Goal: Task Accomplishment & Management: Manage account settings

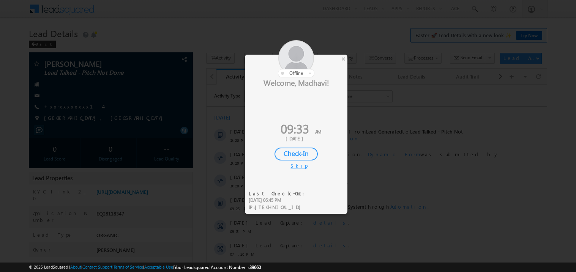
click at [299, 152] on div "Check-In" at bounding box center [296, 154] width 43 height 13
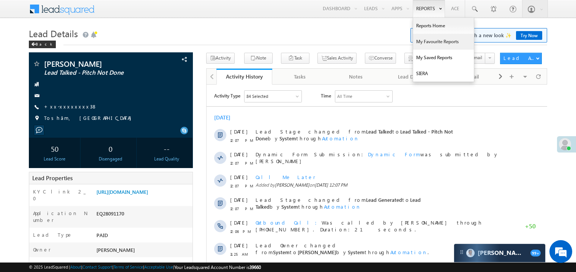
click at [423, 43] on link "My Favourite Reports" at bounding box center [443, 42] width 61 height 16
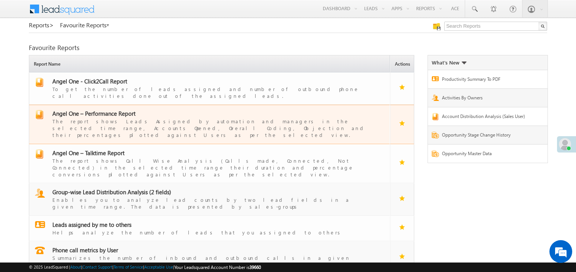
click at [103, 110] on span "Angel One – Performance Report" at bounding box center [93, 114] width 83 height 8
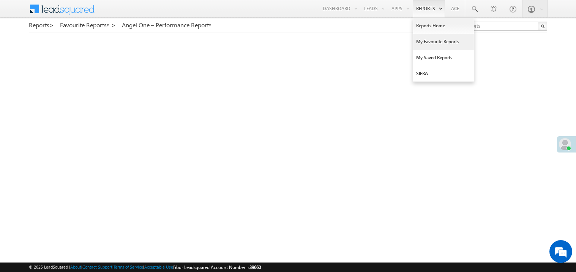
click at [422, 42] on link "My Favourite Reports" at bounding box center [443, 42] width 61 height 16
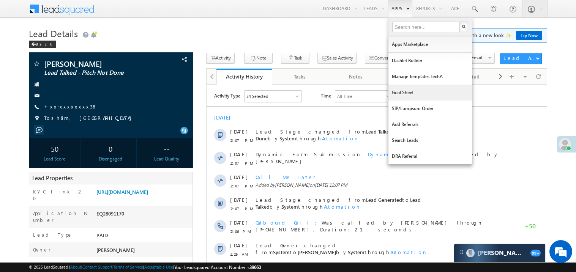
click at [399, 93] on link "Goal Sheet" at bounding box center [431, 93] width 84 height 16
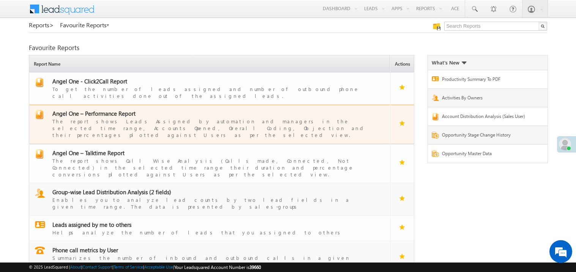
click at [101, 110] on span "Angel One – Performance Report" at bounding box center [93, 114] width 83 height 8
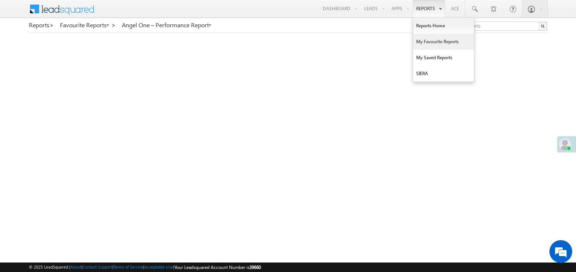
click at [424, 42] on link "My Favourite Reports" at bounding box center [443, 42] width 61 height 16
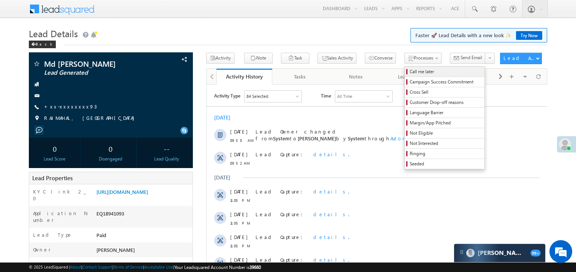
click at [410, 73] on span "Call me later" at bounding box center [446, 71] width 72 height 7
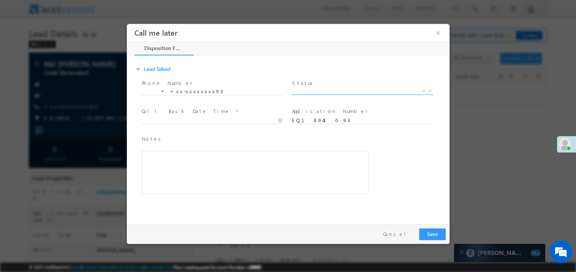
click at [316, 89] on span "X" at bounding box center [363, 91] width 142 height 8
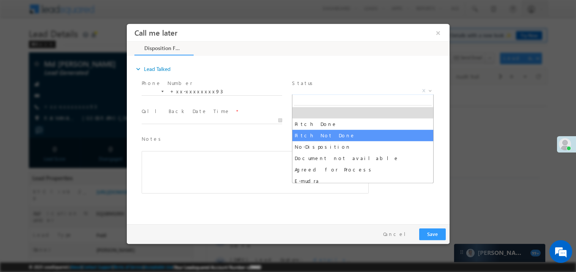
select select "Pitch Not Done"
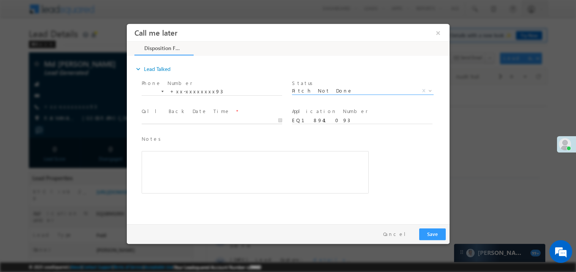
click at [164, 121] on body "Call me later ×" at bounding box center [287, 122] width 323 height 197
type input "09/01/25 10:15 AM"
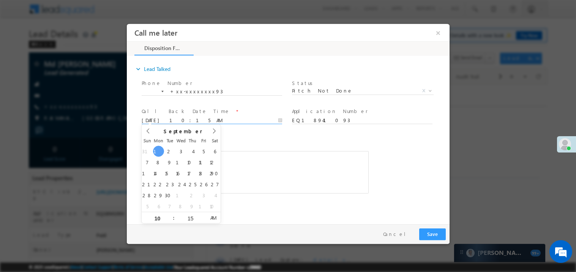
click at [318, 166] on div "Rich Text Editor, 40788eee-0fb2-11ec-a811-0adc8a9d82c2__tab1__section1__Notes__…" at bounding box center [254, 172] width 227 height 43
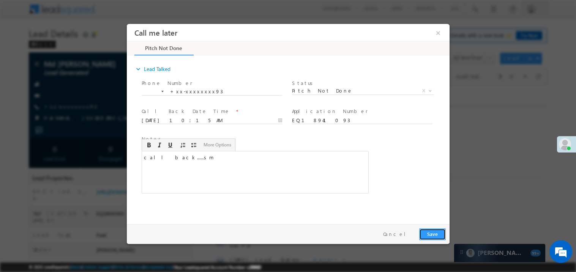
click at [436, 232] on button "Save" at bounding box center [432, 234] width 27 height 12
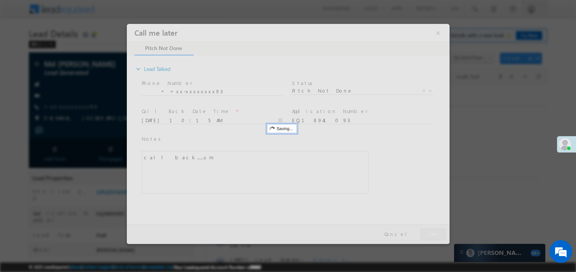
click at [436, 232] on div at bounding box center [287, 134] width 323 height 220
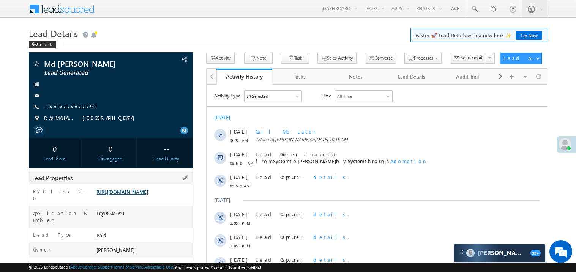
click at [148, 195] on link "https://angelbroking1-pk3em7sa.customui-test.leadsquared.com?leadId=a9e884b3-d9…" at bounding box center [122, 192] width 52 height 6
click at [69, 105] on link "+xx-xxxxxxxx93" at bounding box center [70, 106] width 53 height 6
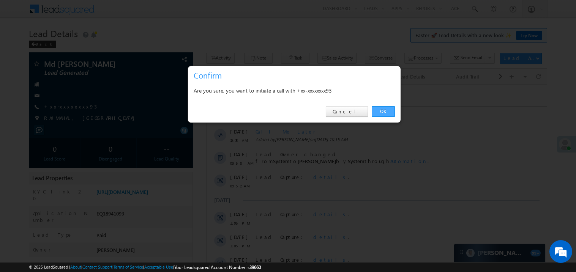
click at [380, 113] on link "OK" at bounding box center [383, 111] width 23 height 11
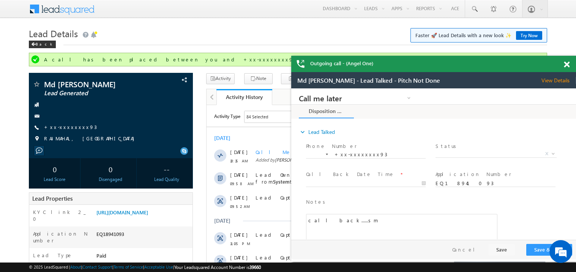
click at [568, 65] on span at bounding box center [567, 65] width 6 height 6
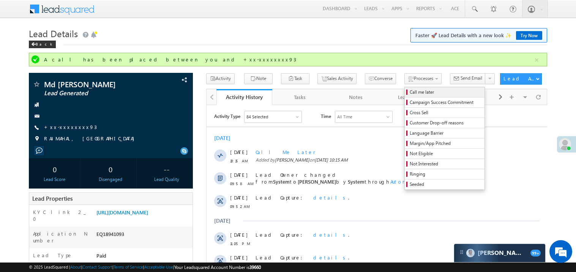
click at [410, 92] on span "Call me later" at bounding box center [446, 92] width 72 height 7
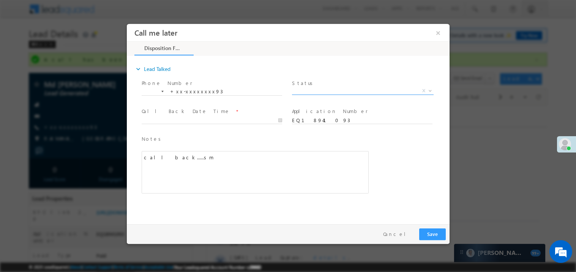
click at [313, 94] on span "X" at bounding box center [363, 92] width 142 height 8
click at [317, 84] on span "Status *" at bounding box center [362, 83] width 140 height 8
click at [313, 87] on span "X" at bounding box center [363, 91] width 142 height 8
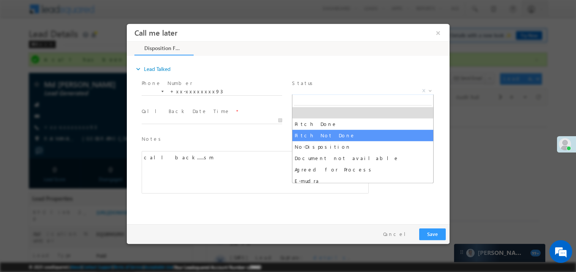
select select "Pitch Not Done"
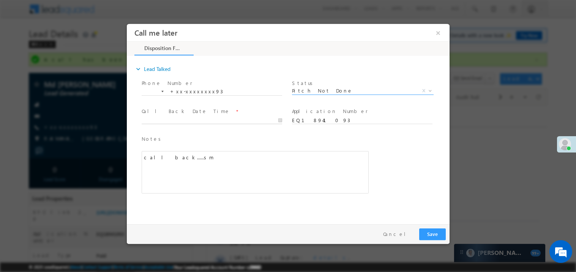
click at [174, 119] on body "Call me later ×" at bounding box center [287, 122] width 323 height 197
type input "09/01/25 10:17 AM"
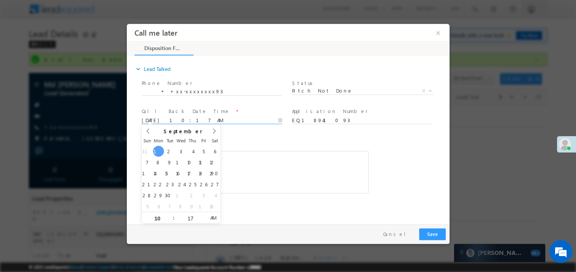
click at [275, 169] on div "call back......sm" at bounding box center [254, 172] width 227 height 43
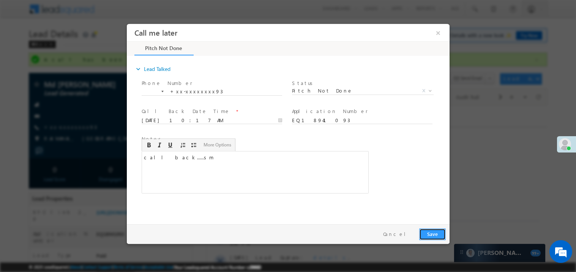
click at [437, 235] on button "Save" at bounding box center [432, 234] width 27 height 12
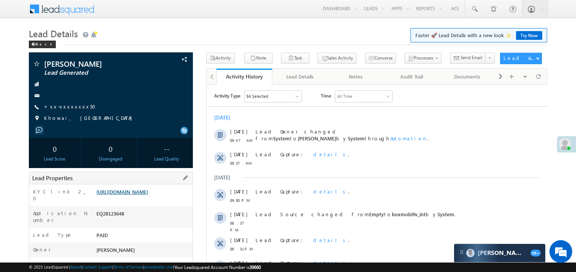
click at [148, 195] on link "https://angelbroking1-pk3em7sa.customui-test.leadsquared.com?leadId=253253fc-b4…" at bounding box center [122, 192] width 52 height 6
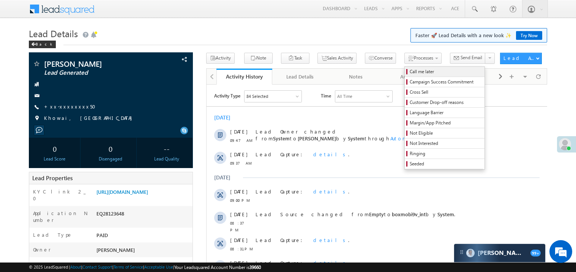
click at [410, 71] on span "Call me later" at bounding box center [446, 71] width 72 height 7
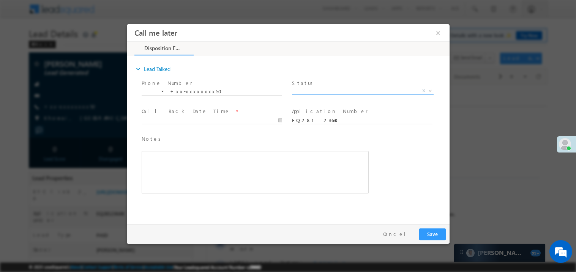
click at [313, 92] on span "X" at bounding box center [363, 91] width 142 height 8
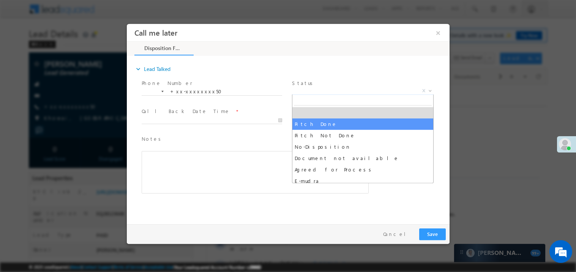
select select "Pitch Done"
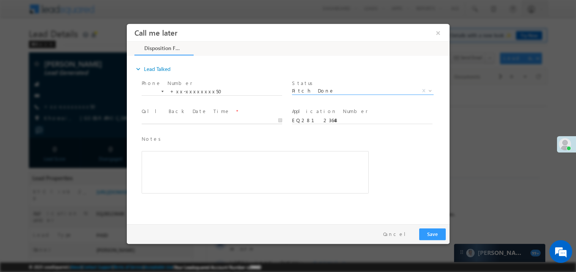
click at [176, 121] on body "Call me later ×" at bounding box center [287, 122] width 323 height 197
type input "09/01/25 10:32 AM"
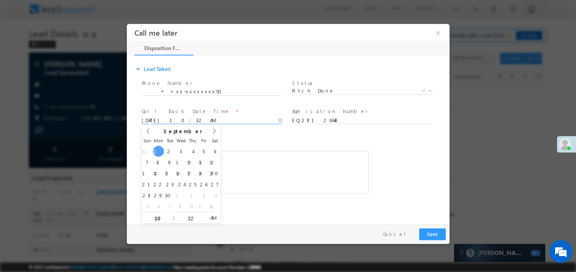
click at [288, 156] on div "Rich Text Editor, 40788eee-0fb2-11ec-a811-0adc8a9d82c2__tab1__section1__Notes__…" at bounding box center [254, 172] width 227 height 43
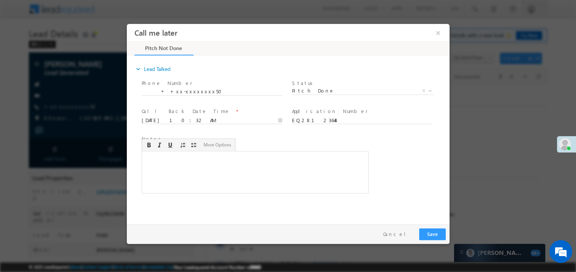
click at [239, 176] on div "Rich Text Editor, 40788eee-0fb2-11ec-a811-0adc8a9d82c2__tab1__section1__Notes__…" at bounding box center [254, 172] width 227 height 43
click at [430, 236] on button "Save" at bounding box center [432, 234] width 27 height 12
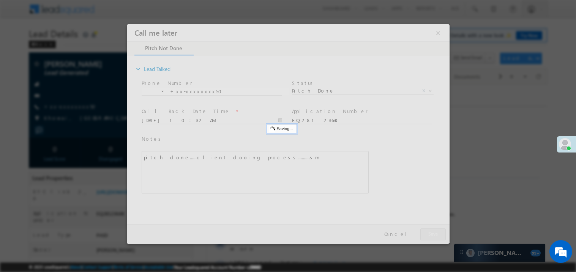
click at [430, 236] on div at bounding box center [287, 134] width 323 height 220
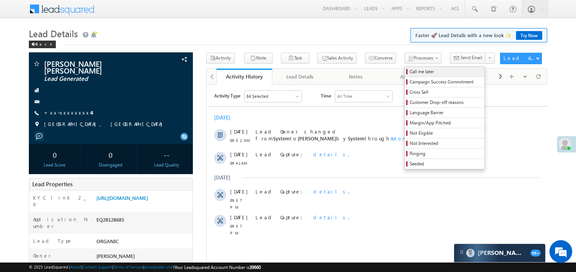
click at [410, 71] on span "Call me later" at bounding box center [446, 71] width 72 height 7
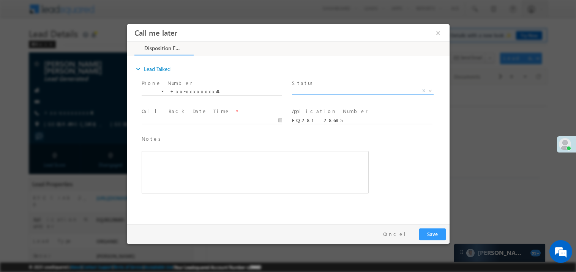
click at [314, 93] on span "Pitch Done Pitch Not Done No-Disposition Document not available Agreed for Proc…" at bounding box center [365, 91] width 147 height 9
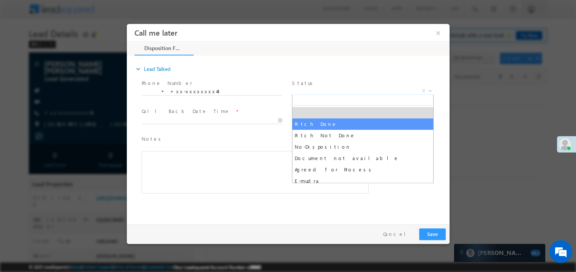
select select "Pitch Done"
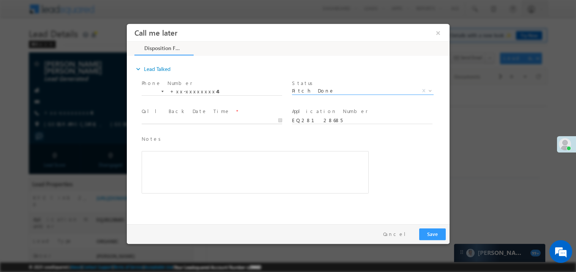
click at [172, 121] on body "Call me later ×" at bounding box center [287, 122] width 323 height 197
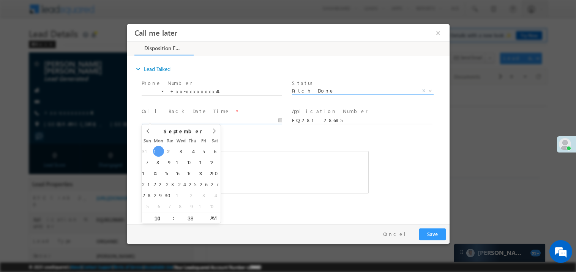
type input "09/01/25 10:38 AM"
click at [262, 138] on span "Notes *" at bounding box center [249, 139] width 216 height 8
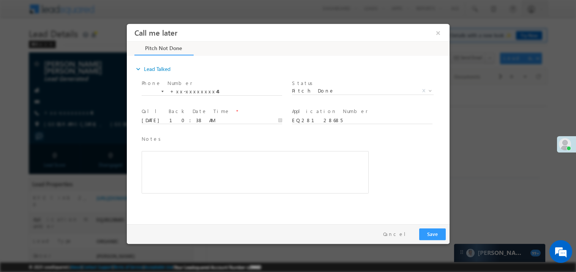
click at [208, 161] on div "Rich Text Editor, 40788eee-0fb2-11ec-a811-0adc8a9d82c2__tab1__section1__Notes__…" at bounding box center [254, 172] width 227 height 43
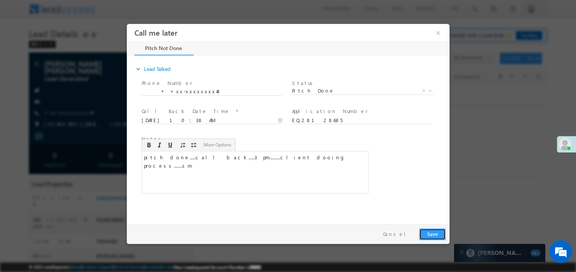
click at [434, 238] on button "Save" at bounding box center [432, 234] width 27 height 12
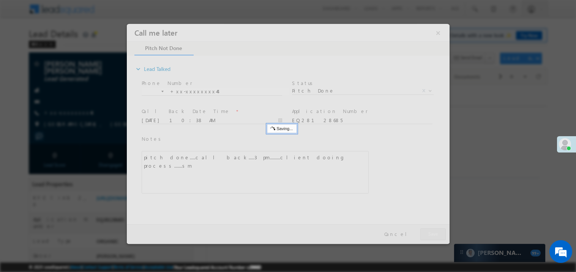
click at [434, 238] on div at bounding box center [287, 134] width 323 height 220
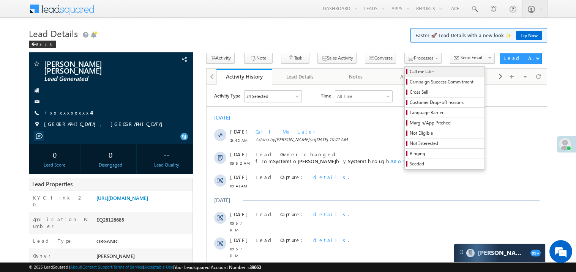
click at [410, 73] on span "Call me later" at bounding box center [446, 71] width 72 height 7
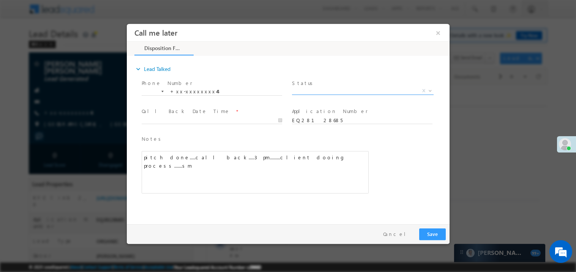
click at [332, 88] on span "X" at bounding box center [363, 91] width 142 height 8
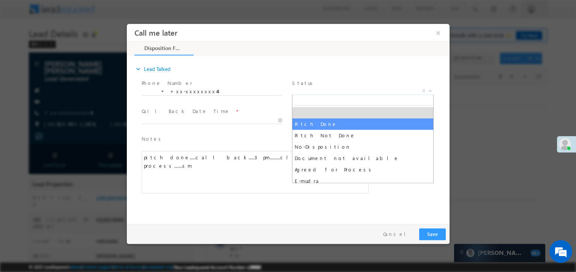
select select "Pitch Done"
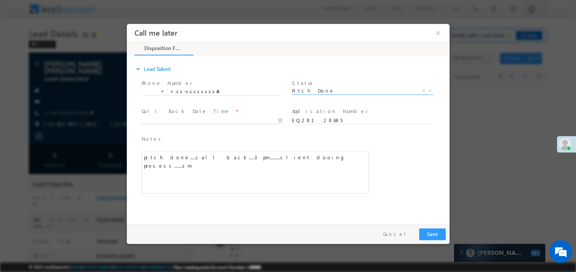
click at [176, 117] on body "Call me later ×" at bounding box center [287, 122] width 323 height 197
type input "09/01/25 10:42 AM"
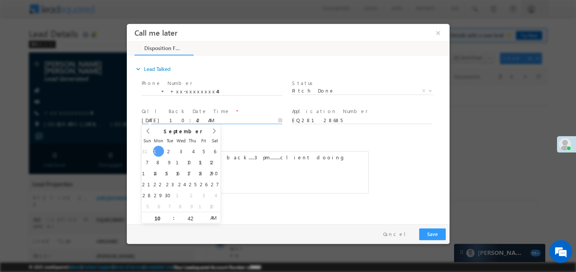
click at [401, 181] on div "Notes * pitch done.....call back.....3 pm.........client dooing process.......s…" at bounding box center [295, 167] width 310 height 69
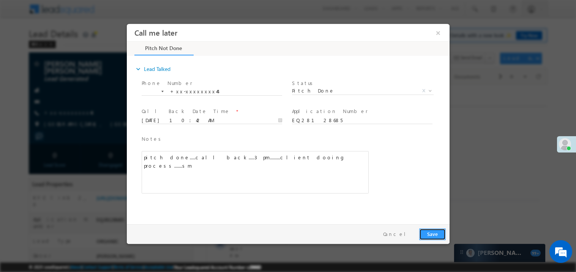
click at [430, 228] on button "Save" at bounding box center [432, 234] width 27 height 12
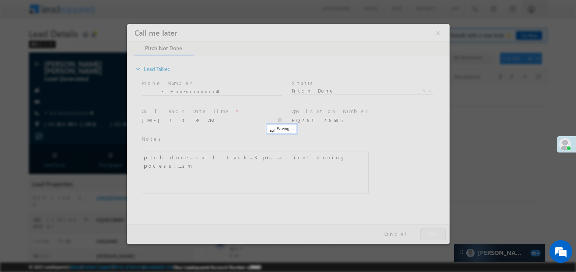
click at [430, 228] on div at bounding box center [287, 134] width 323 height 220
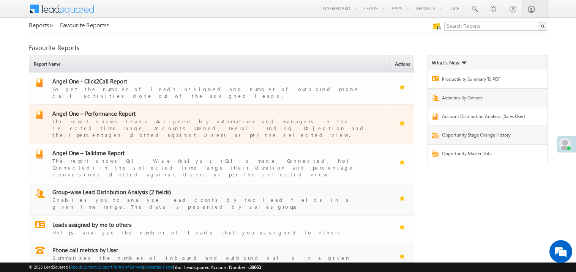
click at [104, 110] on span "Angel One – Performance Report" at bounding box center [93, 114] width 83 height 8
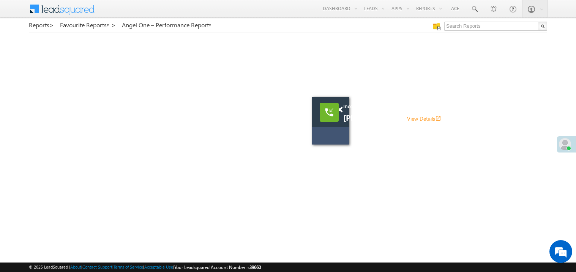
click at [343, 114] on span "[PERSON_NAME] View Details open_in_new" at bounding box center [434, 118] width 182 height 8
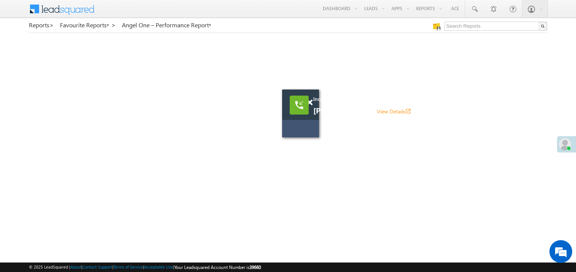
drag, startPoint x: 343, startPoint y: 114, endPoint x: 211, endPoint y: 68, distance: 140.0
click at [313, 107] on span "[PERSON_NAME] View Details open_in_new" at bounding box center [404, 111] width 182 height 8
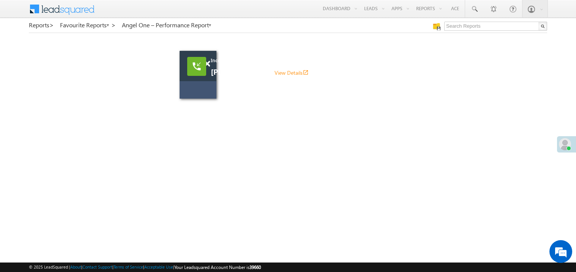
click at [211, 68] on span "[PERSON_NAME] View Details open_in_new" at bounding box center [302, 72] width 182 height 8
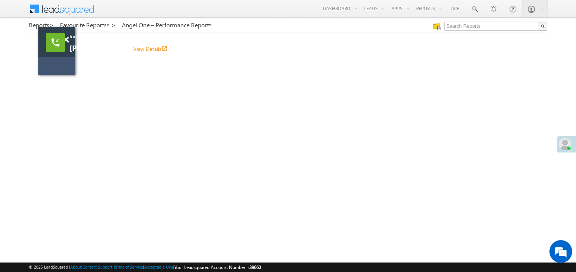
drag, startPoint x: 210, startPoint y: 68, endPoint x: 70, endPoint y: 47, distance: 141.7
click at [70, 47] on span "[PERSON_NAME] View Details open_in_new" at bounding box center [160, 48] width 182 height 8
click at [68, 44] on span at bounding box center [67, 43] width 6 height 6
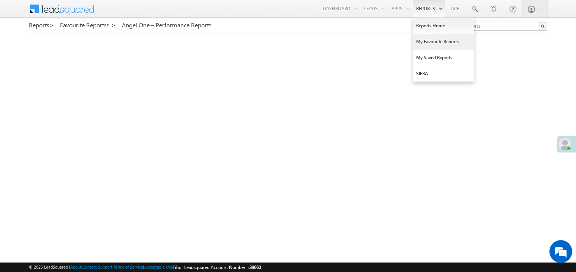
click at [429, 43] on link "My Favourite Reports" at bounding box center [443, 42] width 61 height 16
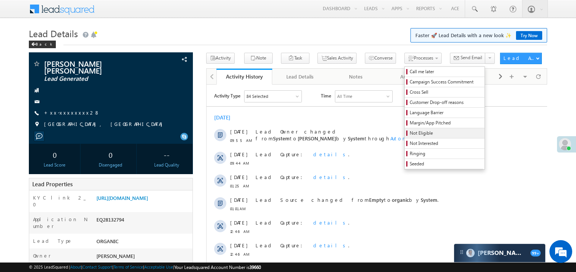
click at [410, 134] on span "Not Eligible" at bounding box center [446, 133] width 72 height 7
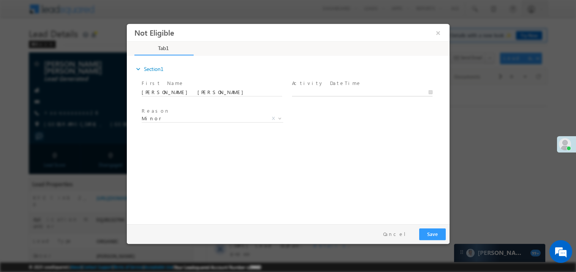
click at [323, 92] on body "Not Eligible ×" at bounding box center [287, 122] width 323 height 197
type input "[DATE] 10:45 AM"
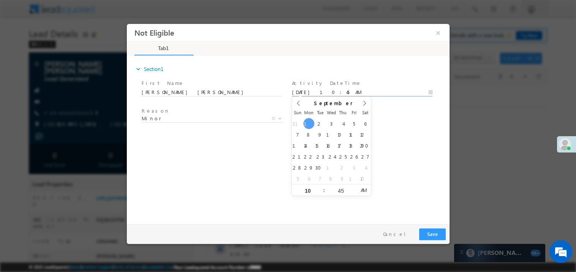
click at [275, 152] on div "expand_more Section1 First Name *" at bounding box center [289, 139] width 319 height 164
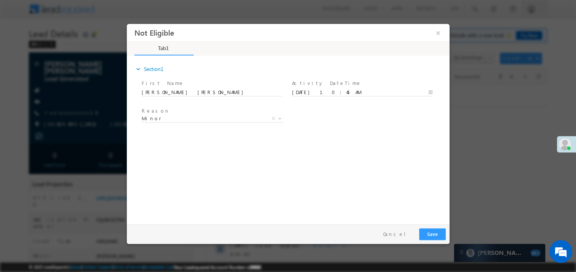
click at [308, 119] on div "Reason * Minor Existing Client Out of India DRA - FDS Termination DRA - Already…" at bounding box center [295, 120] width 310 height 28
click at [429, 232] on button "Save" at bounding box center [432, 234] width 27 height 12
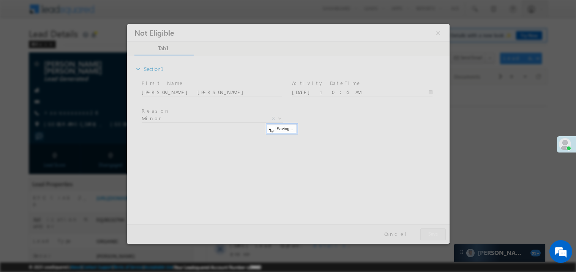
click at [429, 232] on div at bounding box center [287, 134] width 323 height 220
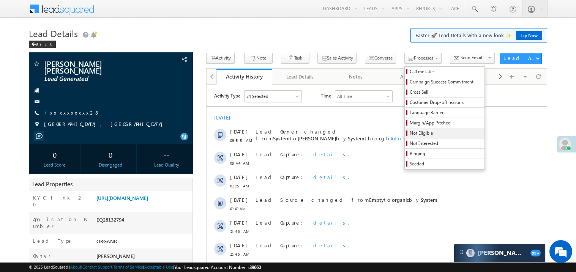
click at [410, 132] on span "Not Eligible" at bounding box center [446, 133] width 72 height 7
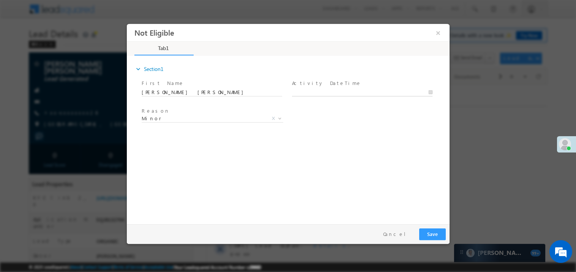
click at [316, 95] on body "Not Eligible ×" at bounding box center [287, 122] width 323 height 197
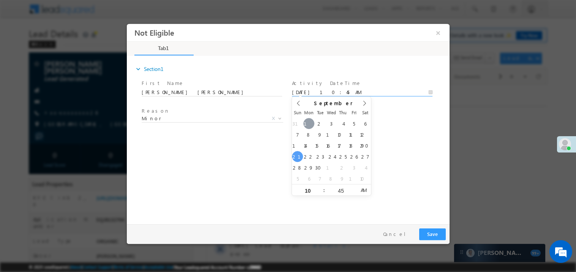
type input "09/01/25 10:45 AM"
click at [223, 145] on div "expand_more Section1 First Name *" at bounding box center [289, 139] width 319 height 164
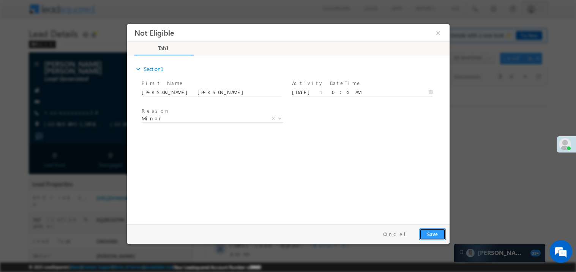
click at [437, 237] on button "Save" at bounding box center [432, 234] width 27 height 12
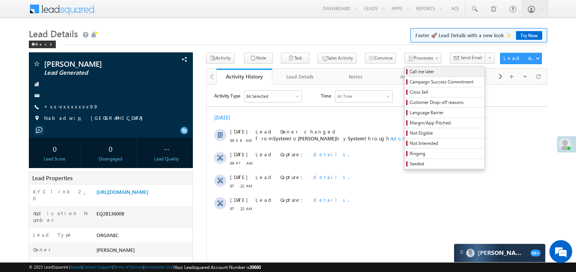
click at [410, 70] on span "Call me later" at bounding box center [446, 71] width 72 height 7
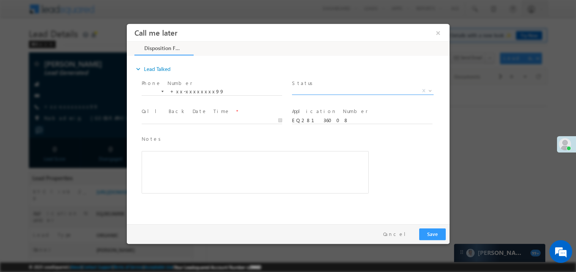
click at [310, 88] on span "X" at bounding box center [363, 91] width 142 height 8
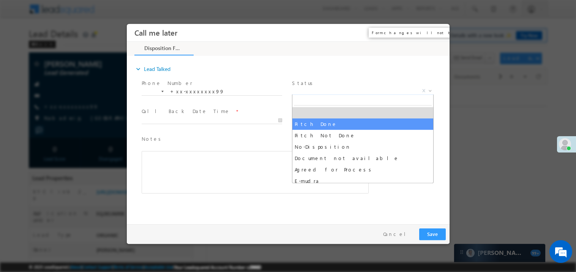
click at [436, 33] on button "×" at bounding box center [437, 32] width 13 height 14
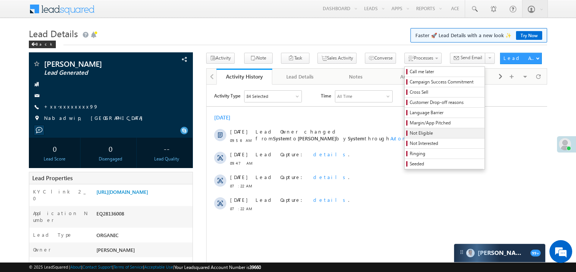
click at [410, 131] on span "Not Eligible" at bounding box center [446, 133] width 72 height 7
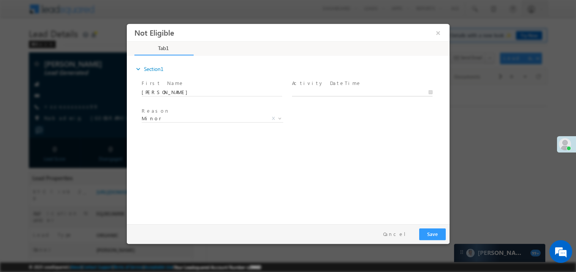
click at [309, 89] on body "Not Eligible ×" at bounding box center [287, 122] width 323 height 197
type input "[DATE] 10:48 AM"
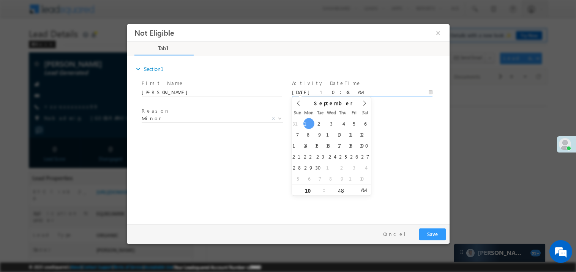
click at [253, 160] on div "expand_more Section1 First Name *" at bounding box center [289, 139] width 319 height 164
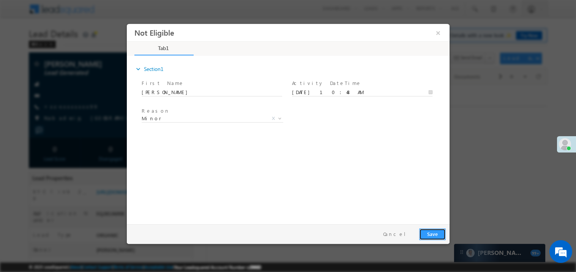
click at [430, 234] on button "Save" at bounding box center [432, 234] width 27 height 12
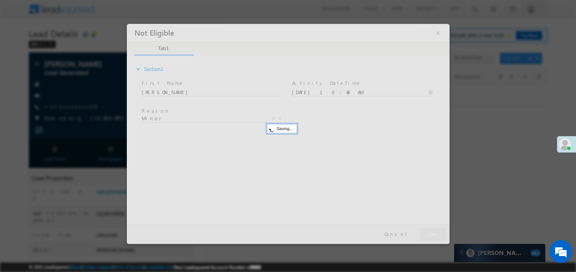
click at [430, 234] on div at bounding box center [287, 134] width 323 height 220
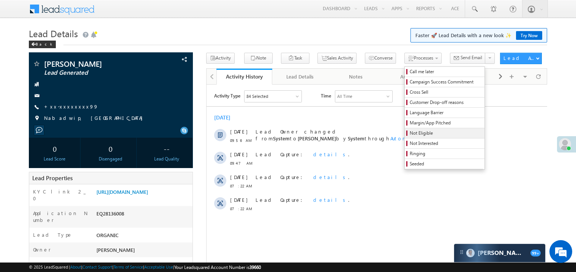
click at [410, 131] on span "Not Eligible" at bounding box center [446, 133] width 72 height 7
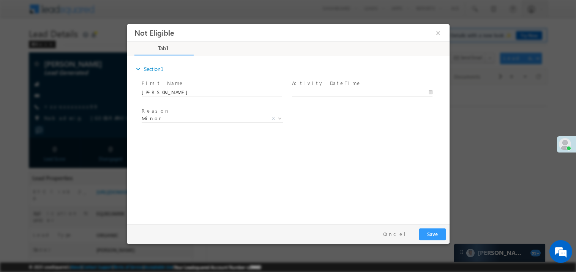
click at [316, 89] on body "Not Eligible ×" at bounding box center [287, 122] width 323 height 197
type input "09/01/25 10:48 AM"
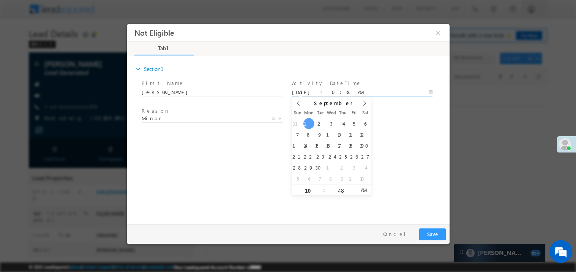
click at [200, 148] on div "expand_more Section1 First Name *" at bounding box center [289, 139] width 319 height 164
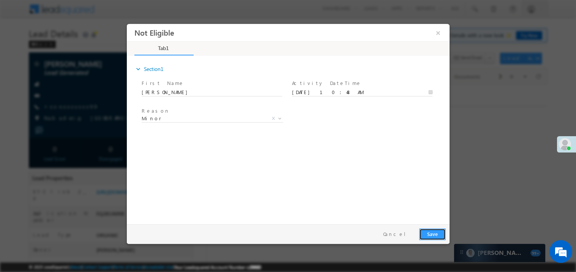
click at [431, 232] on button "Save" at bounding box center [432, 234] width 27 height 12
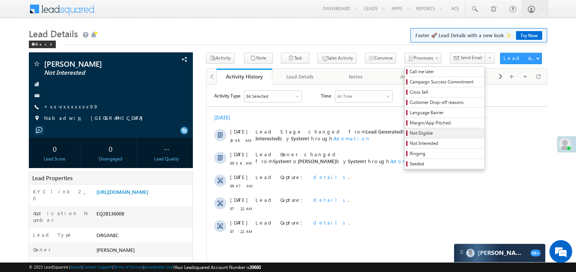
click at [410, 134] on span "Not Eligible" at bounding box center [446, 133] width 72 height 7
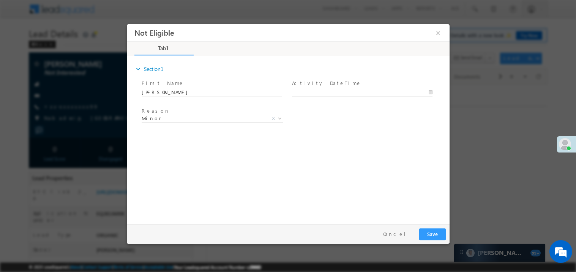
click at [306, 88] on body "Not Eligible ×" at bounding box center [287, 122] width 323 height 197
type input "09/01/25 10:49 AM"
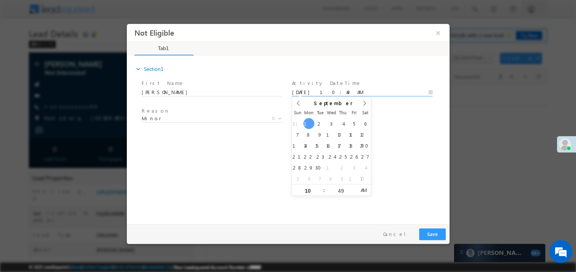
click at [233, 149] on div "expand_more Section1 First Name *" at bounding box center [289, 139] width 319 height 164
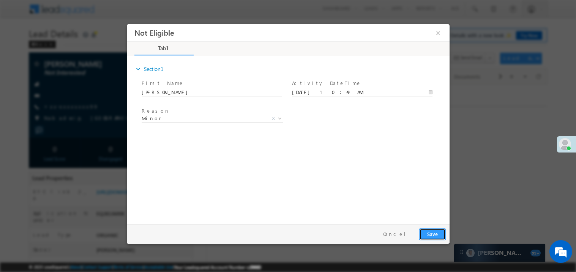
click at [441, 232] on button "Save" at bounding box center [432, 234] width 27 height 12
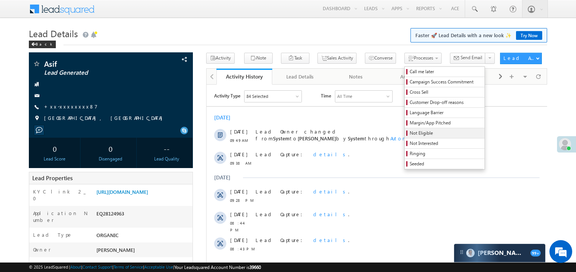
click at [411, 131] on span "Not Eligible" at bounding box center [446, 133] width 72 height 7
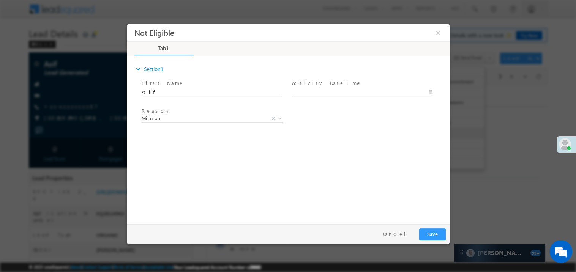
click at [411, 129] on div "Reason * Minor Existing Client Out of India DRA - FDS Termination DRA - Already…" at bounding box center [295, 120] width 310 height 28
click at [313, 91] on body "Not Eligible ×" at bounding box center [287, 122] width 323 height 197
type input "09/01/25 10:51 AM"
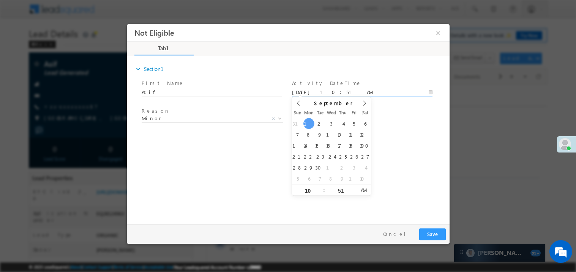
click at [394, 158] on div "expand_more Section1 First Name *" at bounding box center [289, 139] width 319 height 164
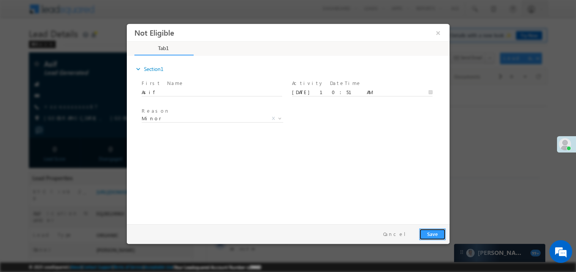
click at [433, 235] on button "Save" at bounding box center [432, 234] width 27 height 12
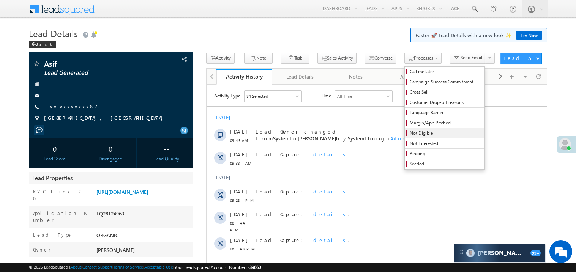
click at [410, 136] on span "Not Eligible" at bounding box center [446, 133] width 72 height 7
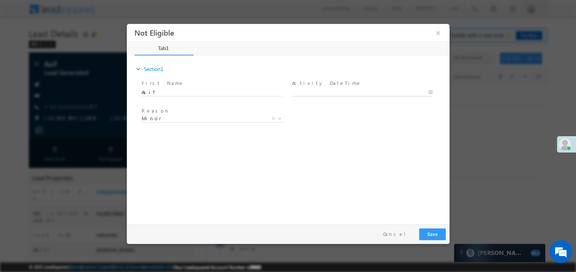
click at [327, 93] on body "Not Eligible ×" at bounding box center [287, 122] width 323 height 197
type input "09/01/25 10:52 AM"
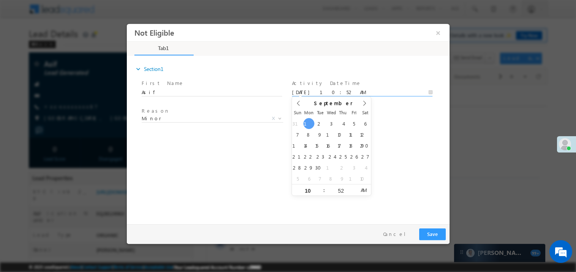
click at [227, 165] on div "expand_more Section1 First Name *" at bounding box center [289, 139] width 319 height 164
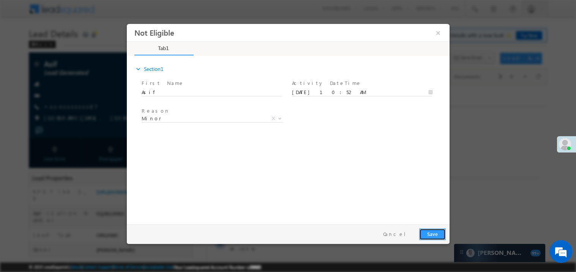
click at [436, 231] on button "Save" at bounding box center [432, 234] width 27 height 12
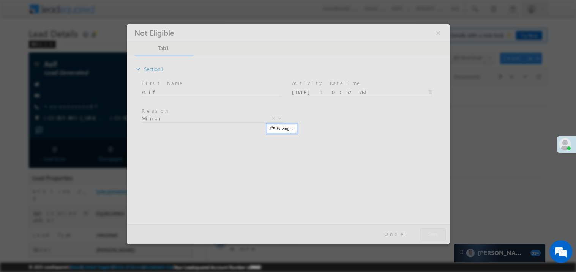
click at [436, 231] on div at bounding box center [287, 134] width 323 height 220
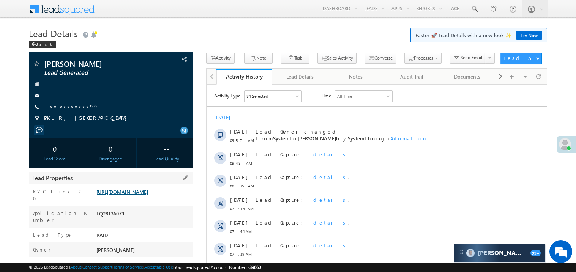
click at [137, 195] on link "https://angelbroking1-pk3em7sa.customui-test.leadsquared.com?leadId=09e2135a-13…" at bounding box center [122, 192] width 52 height 6
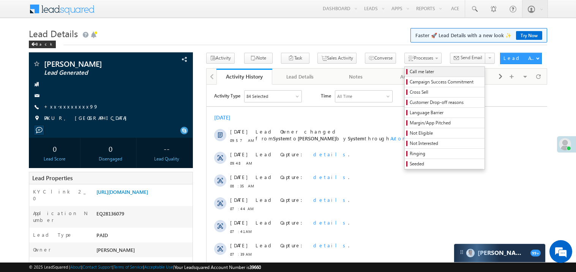
click at [410, 69] on span "Call me later" at bounding box center [446, 71] width 72 height 7
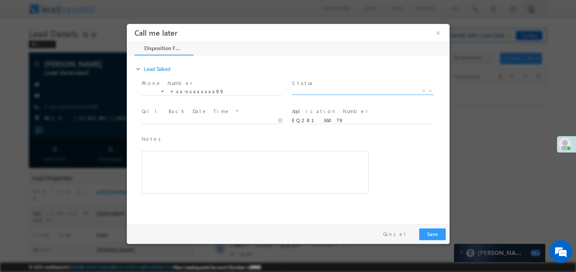
click at [318, 90] on span "X" at bounding box center [363, 91] width 142 height 8
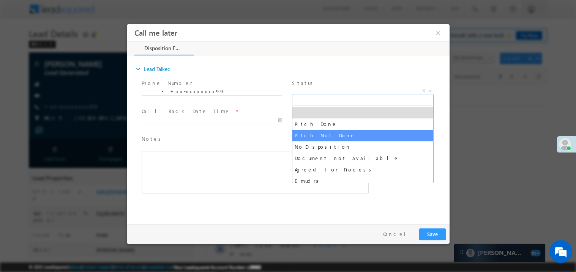
select select "Pitch Not Done"
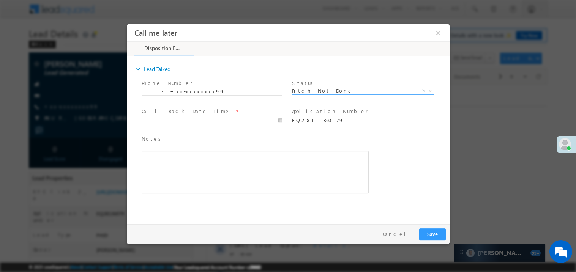
click at [168, 120] on body "Call me later ×" at bounding box center [287, 122] width 323 height 197
type input "09/01/25 10:54 AM"
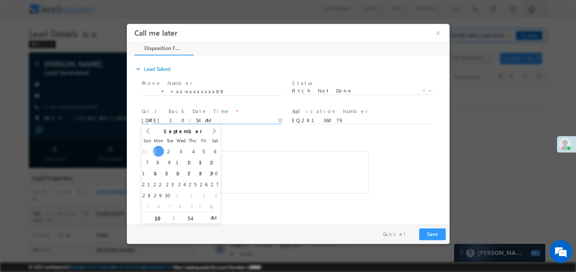
click at [236, 148] on div "Notes * Editor toolbars Basic Styles Bold Italic Underline Paragraph Insert/Rem…" at bounding box center [254, 164] width 227 height 59
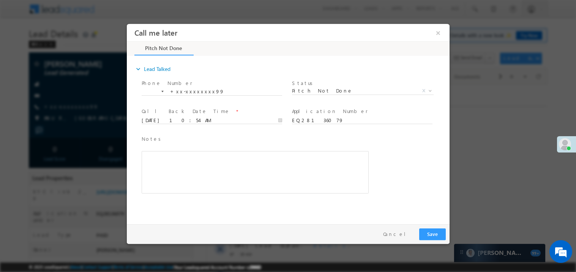
click at [223, 166] on div "Rich Text Editor, 40788eee-0fb2-11ec-a811-0adc8a9d82c2__tab1__section1__Notes__…" at bounding box center [254, 172] width 227 height 43
click at [426, 231] on button "Save" at bounding box center [432, 234] width 27 height 12
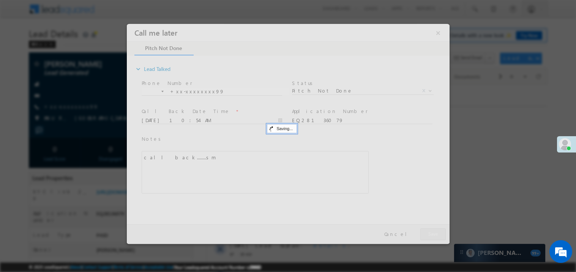
click at [426, 231] on div at bounding box center [287, 134] width 323 height 220
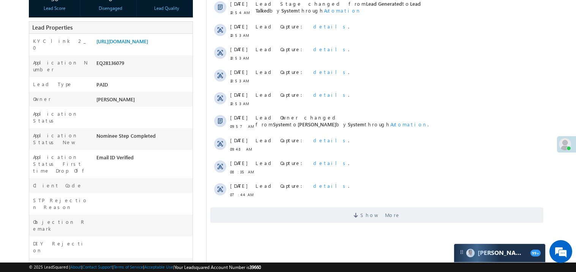
scroll to position [152, 0]
click at [336, 210] on span "Show More" at bounding box center [376, 214] width 333 height 15
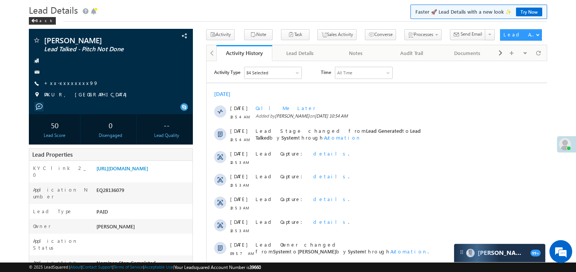
scroll to position [0, 0]
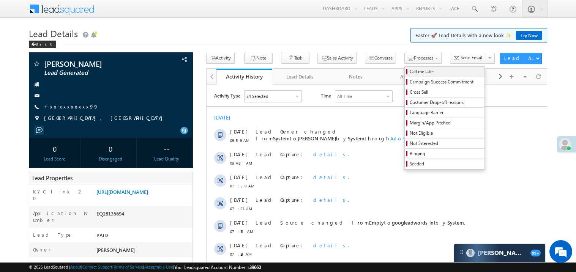
click at [410, 72] on span "Call me later" at bounding box center [446, 71] width 72 height 7
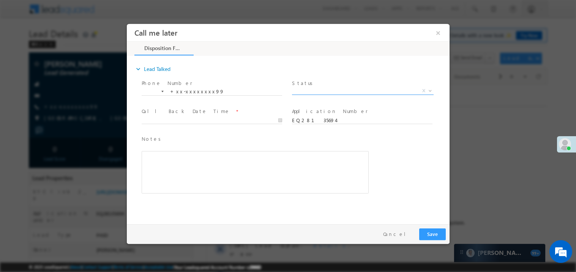
click at [309, 89] on span "X" at bounding box center [363, 91] width 142 height 8
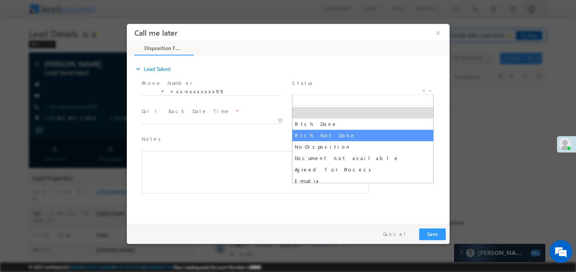
select select "Pitch Not Done"
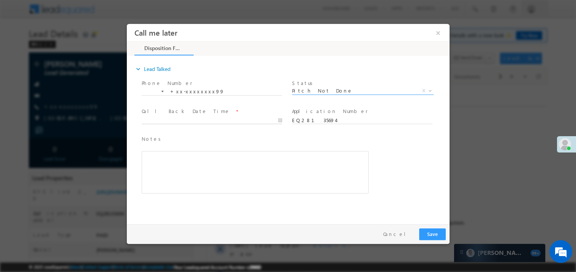
click at [194, 120] on body "Call me later ×" at bounding box center [287, 122] width 323 height 197
type input "09/01/25 10:56 AM"
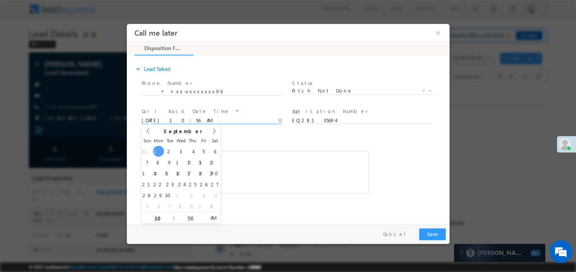
click at [268, 156] on div "Rich Text Editor, 40788eee-0fb2-11ec-a811-0adc8a9d82c2__tab1__section1__Notes__…" at bounding box center [254, 172] width 227 height 43
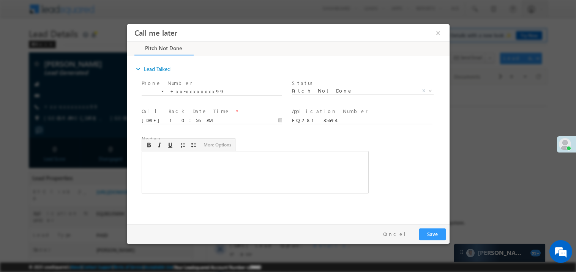
click at [268, 156] on div "Rich Text Editor, 40788eee-0fb2-11ec-a811-0adc8a9d82c2__tab1__section1__Notes__…" at bounding box center [254, 172] width 227 height 43
click at [442, 237] on button "Save" at bounding box center [432, 234] width 27 height 12
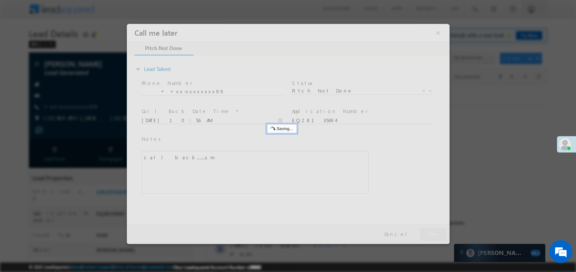
click at [442, 237] on div at bounding box center [287, 134] width 323 height 220
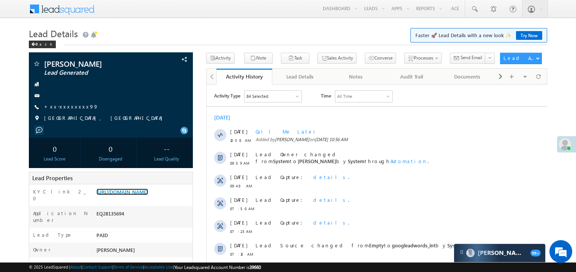
click at [148, 194] on link "https://angelbroking1-pk3em7sa.customui-test.leadsquared.com?leadId=70fcf287-78…" at bounding box center [122, 192] width 52 height 6
click at [111, 28] on h1 "Lead Details Faster 🚀 Lead Details with a new look ✨ Try Now" at bounding box center [288, 32] width 518 height 15
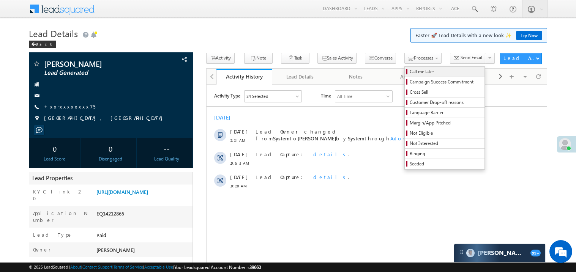
click at [405, 68] on link "Call me later" at bounding box center [445, 72] width 80 height 10
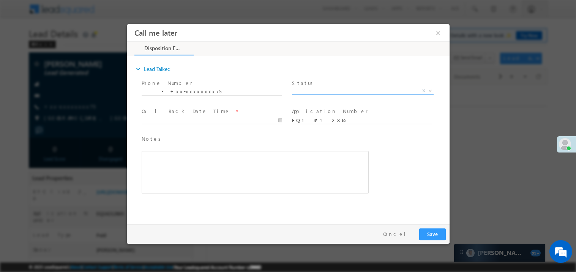
click at [313, 90] on span "X" at bounding box center [363, 91] width 142 height 8
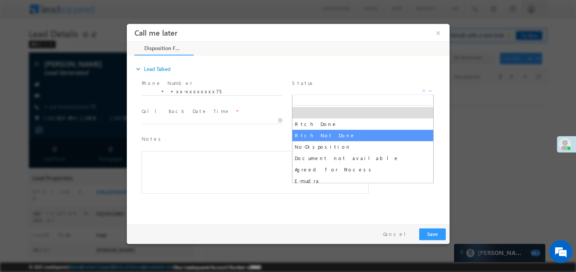
select select "Pitch Not Done"
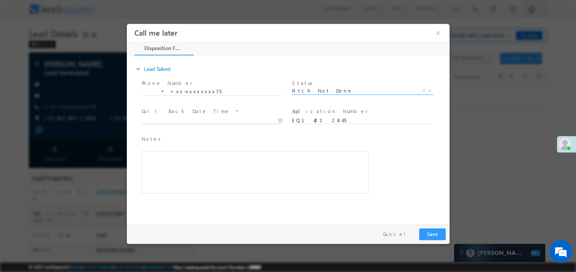
click at [156, 117] on body "Call me later ×" at bounding box center [287, 122] width 323 height 197
type input "09/01/25 11:17 AM"
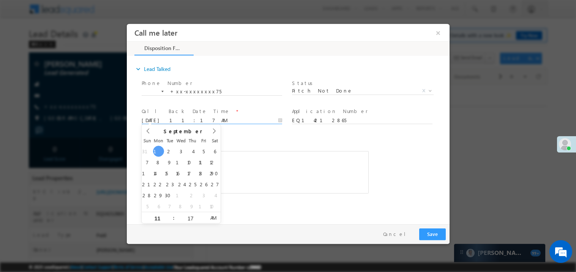
click at [252, 155] on div "Rich Text Editor, 40788eee-0fb2-11ec-a811-0adc8a9d82c2__tab1__section1__Notes__…" at bounding box center [254, 172] width 227 height 43
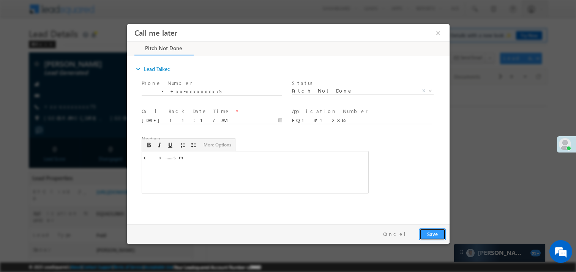
click at [437, 232] on button "Save" at bounding box center [432, 234] width 27 height 12
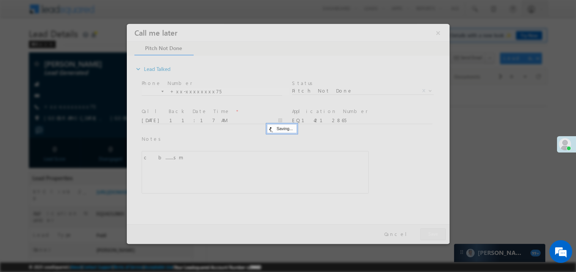
click at [437, 232] on div at bounding box center [287, 134] width 323 height 220
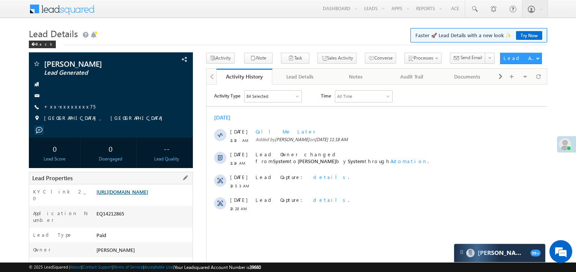
click at [135, 195] on link "https://angelbroking1-pk3em7sa.customui-test.leadsquared.com?leadId=6950fedf-e2…" at bounding box center [122, 192] width 52 height 6
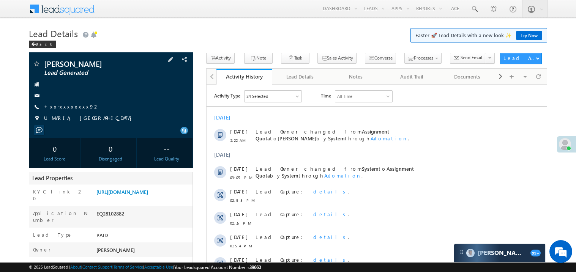
click at [70, 103] on link "+xx-xxxxxxxx92" at bounding box center [71, 106] width 55 height 6
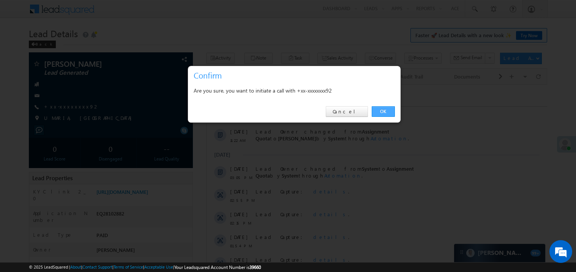
click at [379, 108] on link "OK" at bounding box center [383, 111] width 23 height 11
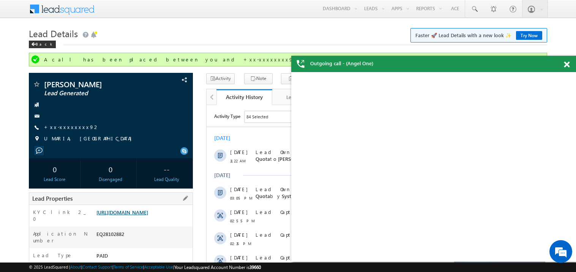
click at [139, 198] on div "Lead Properties" at bounding box center [111, 199] width 164 height 13
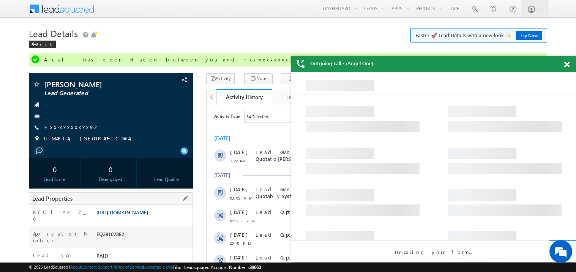
click at [148, 212] on link "https://angelbroking1-pk3em7sa.customui-test.leadsquared.com?leadId=0db2a4c8-84…" at bounding box center [122, 212] width 52 height 6
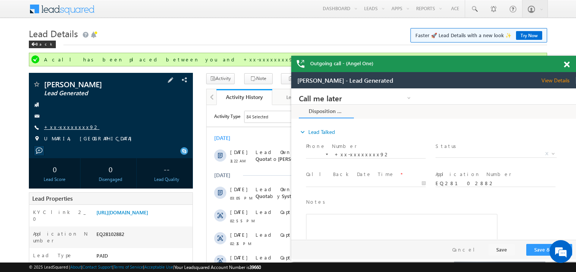
click at [65, 129] on link "+xx-xxxxxxxx92" at bounding box center [71, 127] width 55 height 6
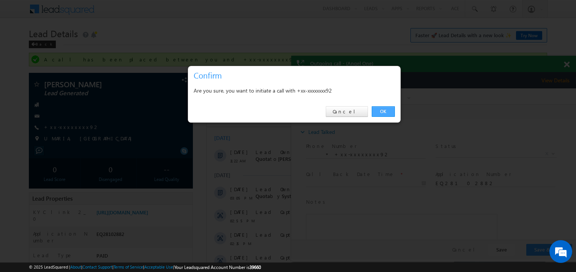
click at [385, 112] on link "OK" at bounding box center [383, 111] width 23 height 11
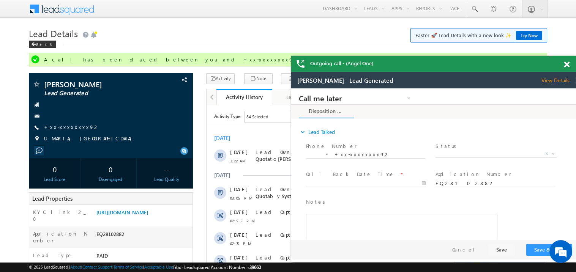
click at [568, 65] on span at bounding box center [567, 65] width 6 height 6
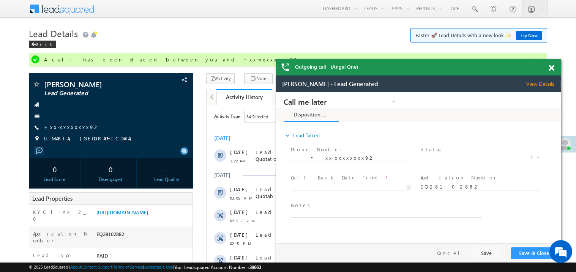
drag, startPoint x: 531, startPoint y: 78, endPoint x: 470, endPoint y: 60, distance: 63.6
click at [470, 60] on div "Outgoing call - (Angel One)" at bounding box center [418, 67] width 285 height 16
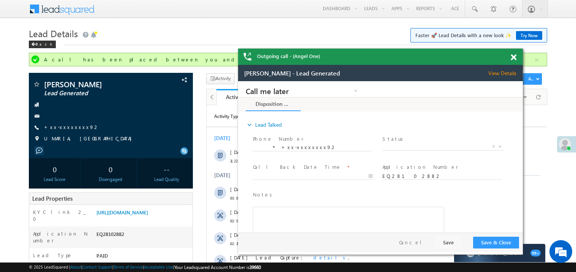
click at [512, 58] on span at bounding box center [514, 57] width 6 height 6
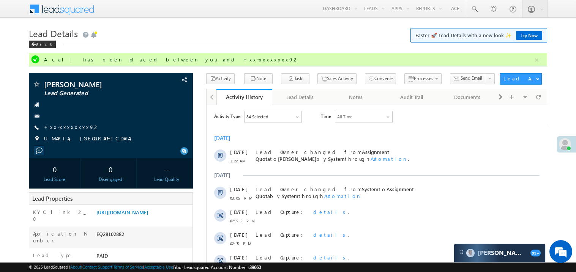
click at [315, 138] on div "[DATE]" at bounding box center [376, 137] width 341 height 7
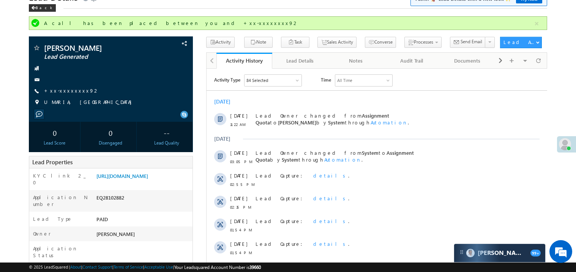
scroll to position [76, 0]
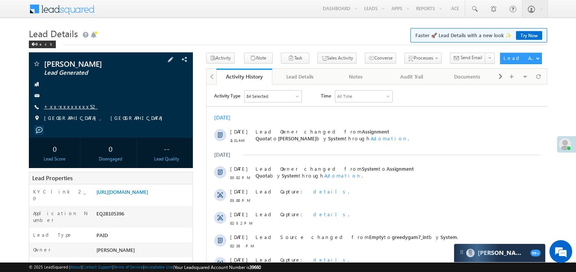
click at [72, 106] on link "+xx-xxxxxxxx52" at bounding box center [71, 106] width 54 height 6
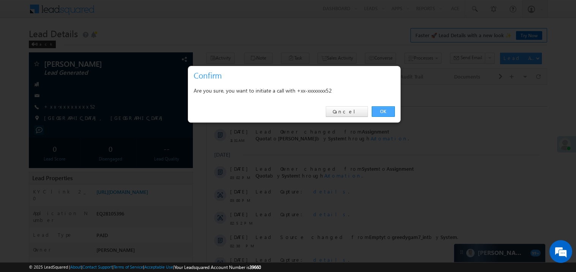
click at [386, 111] on link "OK" at bounding box center [383, 111] width 23 height 11
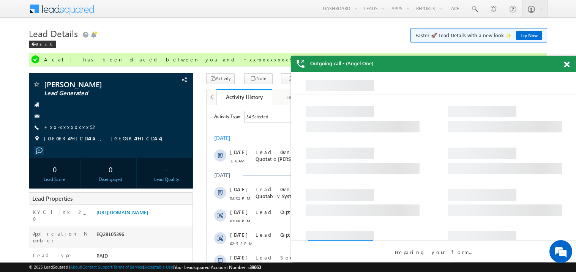
click at [568, 64] on span at bounding box center [567, 65] width 6 height 6
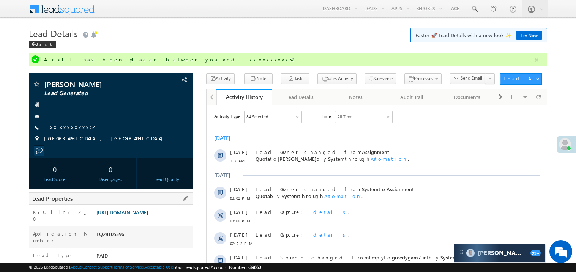
click at [148, 216] on link "https://angelbroking1-pk3em7sa.customui-test.leadsquared.com?leadId=048b3558-e0…" at bounding box center [122, 212] width 52 height 6
click at [70, 129] on link "+xx-xxxxxxxx52" at bounding box center [71, 127] width 54 height 6
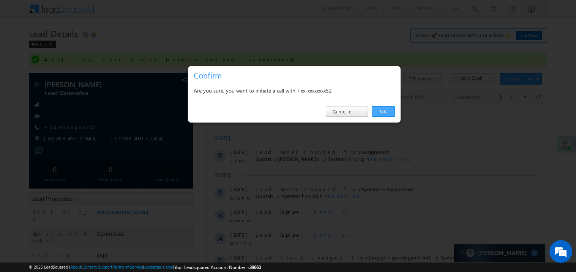
click at [374, 110] on link "OK" at bounding box center [383, 111] width 23 height 11
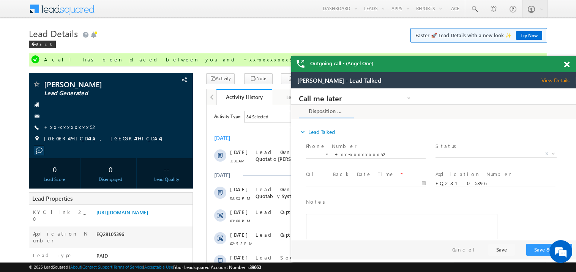
click at [567, 64] on span at bounding box center [567, 65] width 6 height 6
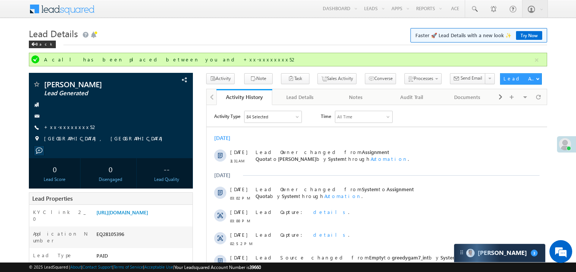
click at [63, 128] on link "+xx-xxxxxxxx52" at bounding box center [71, 127] width 54 height 6
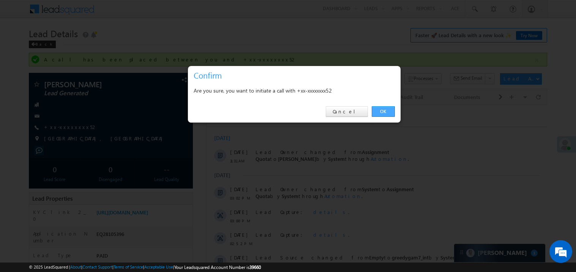
click at [384, 111] on link "OK" at bounding box center [383, 111] width 23 height 11
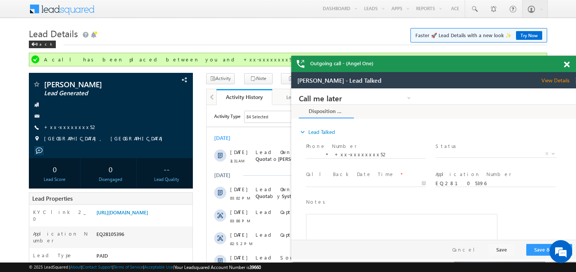
click at [569, 67] on span at bounding box center [567, 65] width 6 height 6
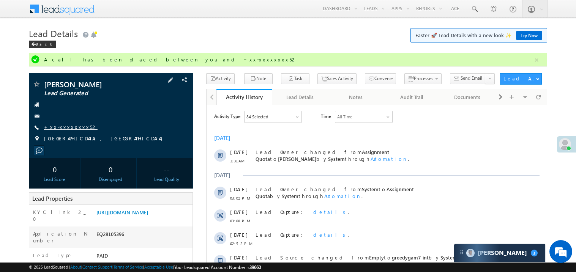
click at [66, 129] on link "+xx-xxxxxxxx52" at bounding box center [71, 127] width 54 height 6
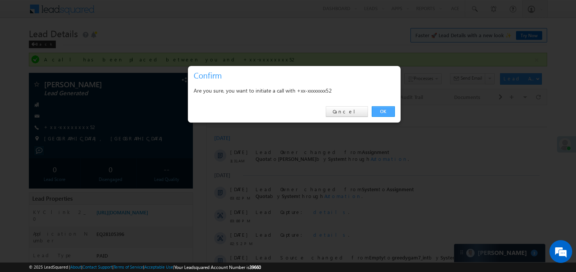
click at [385, 111] on link "OK" at bounding box center [383, 111] width 23 height 11
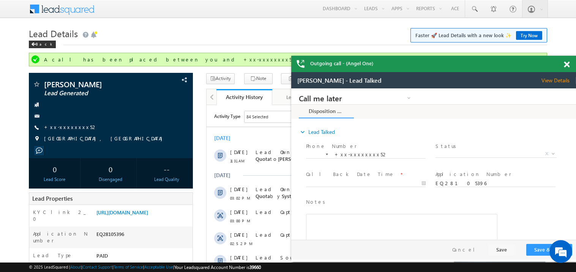
click at [569, 64] on span at bounding box center [567, 65] width 6 height 6
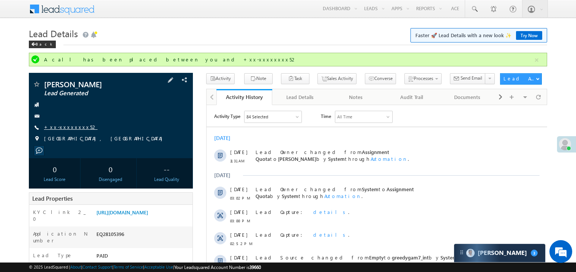
click at [70, 125] on link "+xx-xxxxxxxx52" at bounding box center [71, 127] width 54 height 6
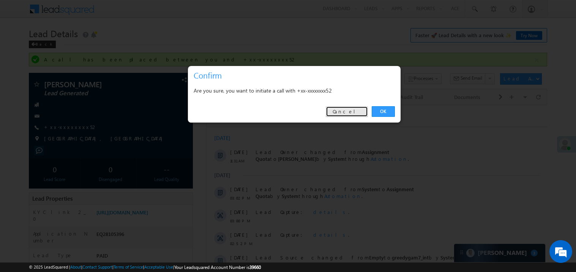
click at [344, 114] on link "Cancel" at bounding box center [347, 111] width 42 height 11
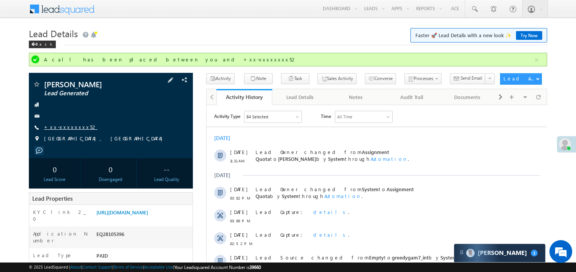
click at [68, 129] on link "+xx-xxxxxxxx52" at bounding box center [71, 127] width 54 height 6
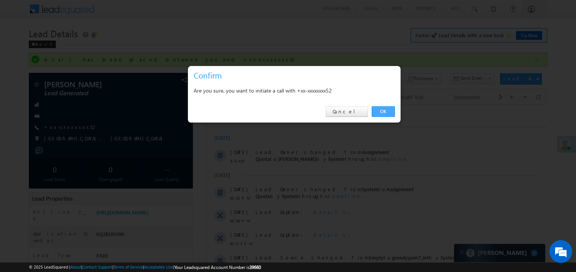
click at [383, 113] on link "OK" at bounding box center [383, 111] width 23 height 11
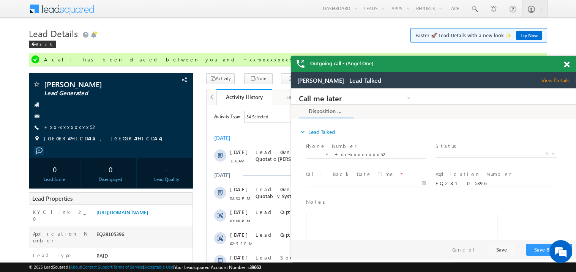
click at [568, 65] on span at bounding box center [567, 65] width 6 height 6
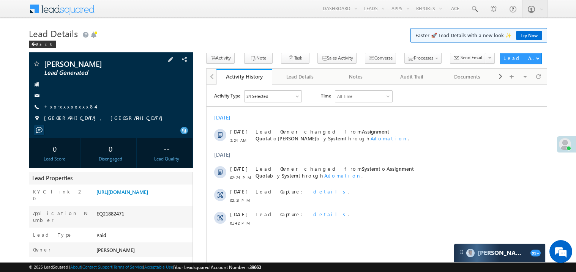
click at [66, 110] on span "+xx-xxxxxxxx84" at bounding box center [69, 107] width 51 height 8
click at [70, 108] on link "+xx-xxxxxxxx84" at bounding box center [69, 106] width 51 height 6
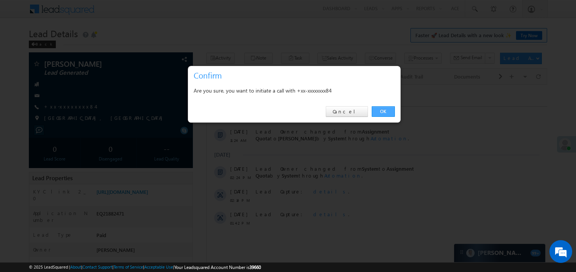
click at [378, 108] on link "OK" at bounding box center [383, 111] width 23 height 11
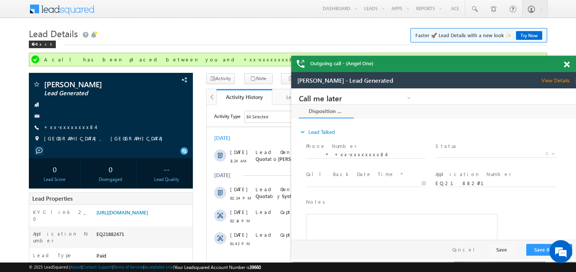
click at [568, 63] on span at bounding box center [567, 65] width 6 height 6
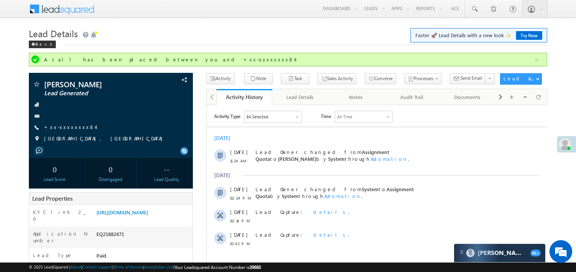
click at [284, 133] on div "[DATE] [DATE] 11:24 AM Lead Owner changed from Assignment Quota to Madhavi Sumi…" at bounding box center [376, 191] width 341 height 120
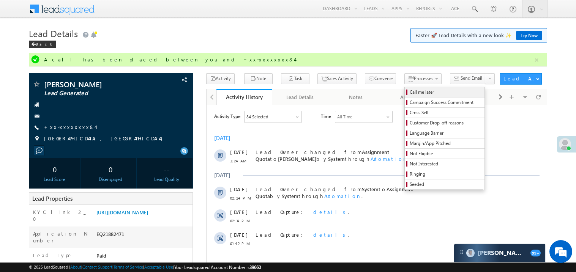
click at [410, 92] on span "Call me later" at bounding box center [446, 92] width 72 height 7
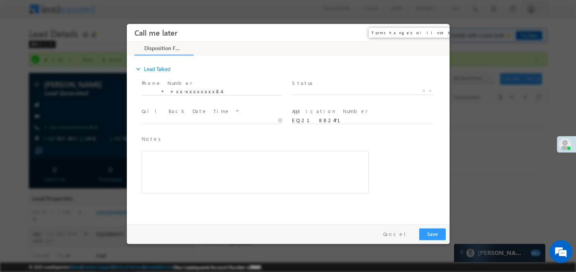
click at [438, 32] on button "×" at bounding box center [437, 32] width 13 height 14
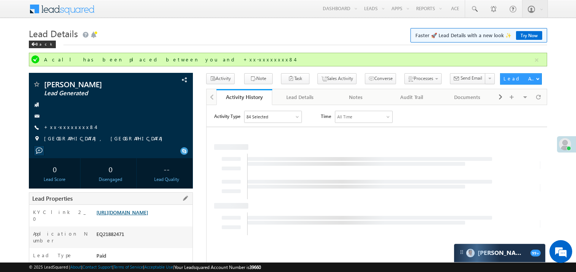
click at [148, 216] on link "https://angelbroking1-pk3em7sa.customui-test.leadsquared.com?leadId=9c42d226-14…" at bounding box center [122, 212] width 52 height 6
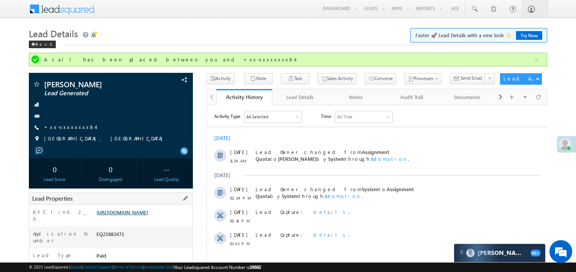
click at [144, 212] on link "https://angelbroking1-pk3em7sa.customui-test.leadsquared.com?leadId=9c42d226-14…" at bounding box center [122, 212] width 52 height 6
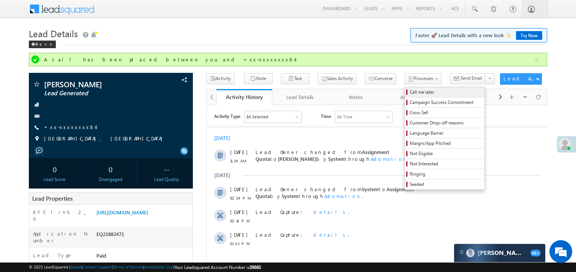
click at [410, 90] on span "Call me later" at bounding box center [446, 92] width 72 height 7
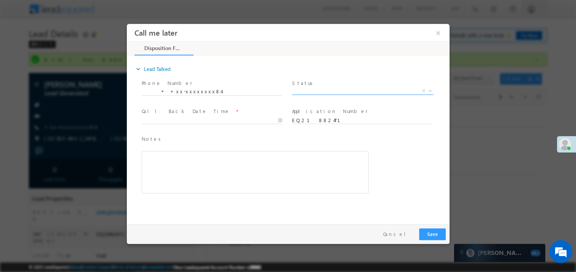
click at [314, 92] on span "X" at bounding box center [363, 91] width 142 height 8
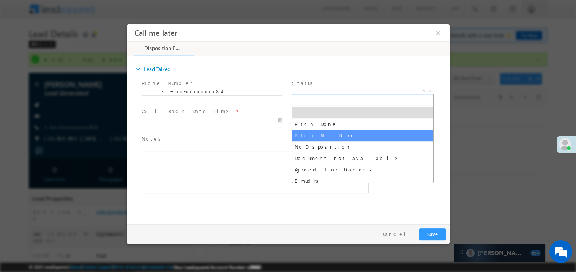
select select "Pitch Not Done"
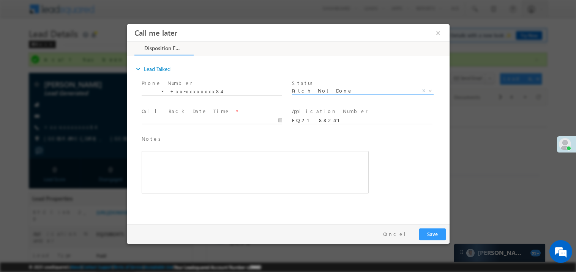
click at [172, 117] on body "Call me later ×" at bounding box center [287, 122] width 323 height 197
type input "09/01/25 11:44 AM"
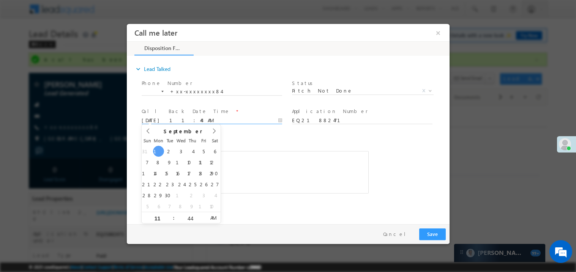
click at [265, 162] on div "Rich Text Editor, 40788eee-0fb2-11ec-a811-0adc8a9d82c2__tab1__section1__Notes__…" at bounding box center [254, 172] width 227 height 43
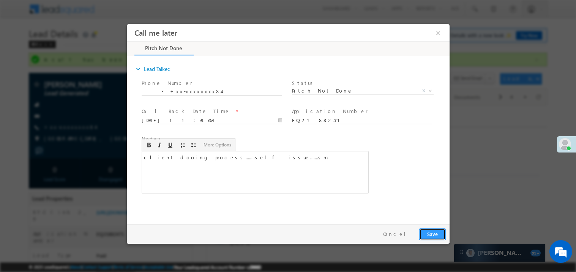
click at [426, 232] on button "Save" at bounding box center [432, 234] width 27 height 12
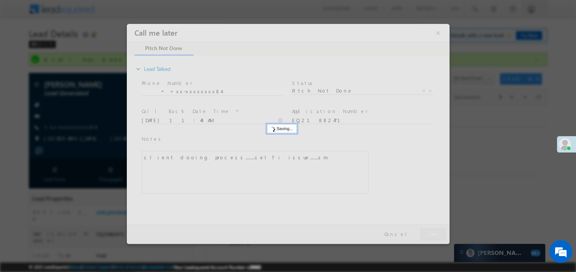
click at [426, 232] on div at bounding box center [287, 134] width 323 height 220
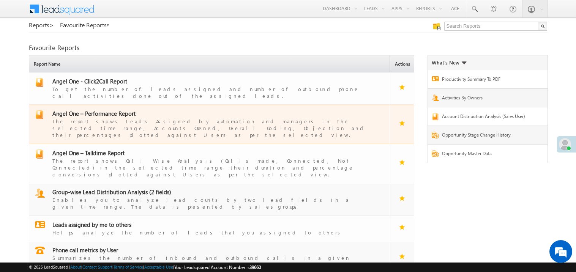
click at [103, 110] on span "Angel One – Performance Report" at bounding box center [93, 114] width 83 height 8
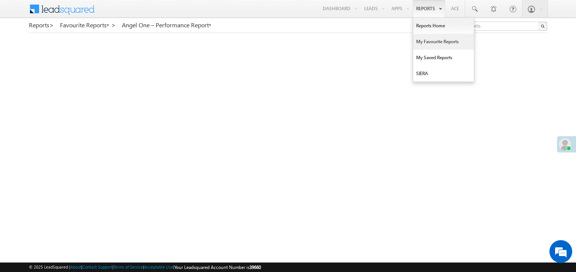
click at [420, 41] on link "My Favourite Reports" at bounding box center [443, 42] width 61 height 16
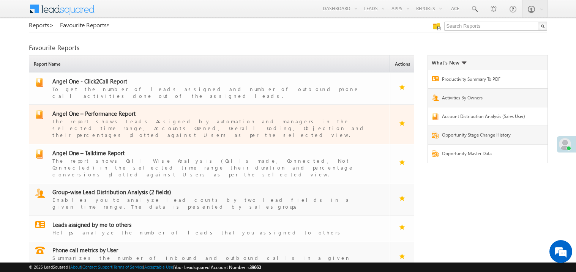
click at [101, 105] on td "Angel One – Performance Report The report shows Leads Assigned by automation an…" at bounding box center [209, 124] width 361 height 39
click at [98, 110] on span "Angel One – Performance Report" at bounding box center [93, 114] width 83 height 8
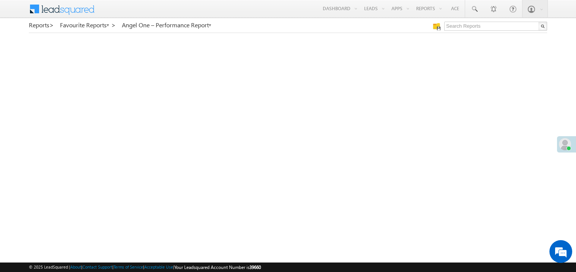
scroll to position [280, 0]
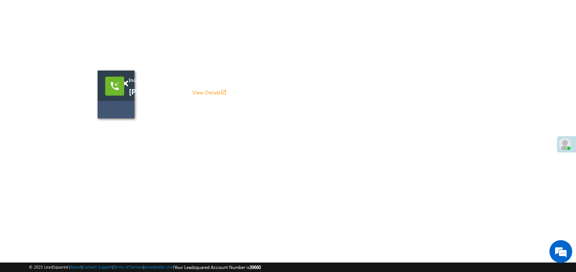
drag, startPoint x: 332, startPoint y: 132, endPoint x: 117, endPoint y: 106, distance: 216.9
click at [117, 106] on div "Incoming call [PERSON_NAME] View Details open_in_new" at bounding box center [116, 95] width 37 height 48
click at [126, 85] on span at bounding box center [125, 84] width 6 height 6
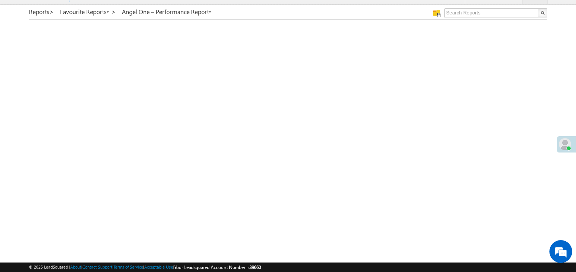
scroll to position [0, 0]
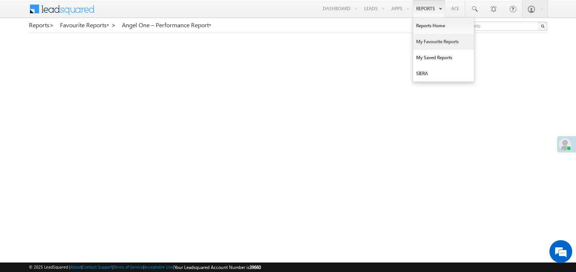
click at [419, 40] on link "My Favourite Reports" at bounding box center [443, 42] width 61 height 16
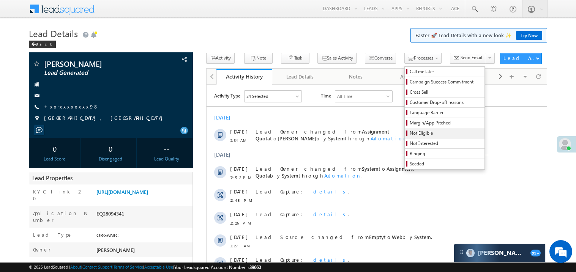
click at [410, 133] on span "Not Eligible" at bounding box center [446, 133] width 72 height 7
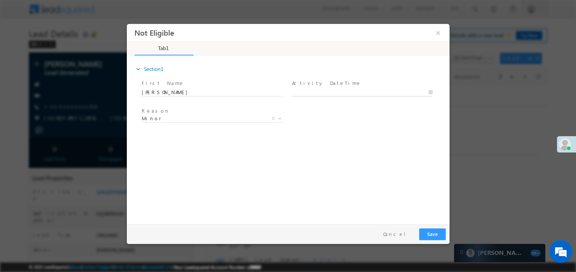
click at [316, 91] on body "Not Eligible ×" at bounding box center [287, 122] width 323 height 197
type input "09/01/25 12:19 PM"
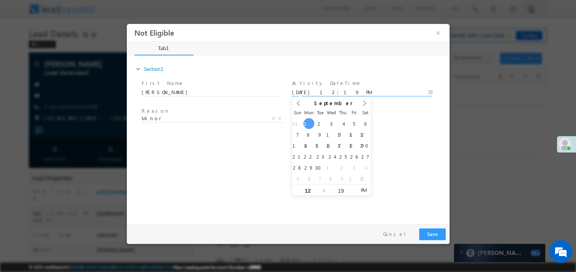
click at [266, 139] on div "expand_more Section1 First Name *" at bounding box center [289, 139] width 319 height 164
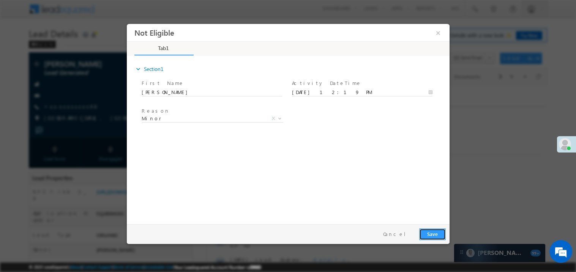
click at [434, 237] on button "Save" at bounding box center [432, 234] width 27 height 12
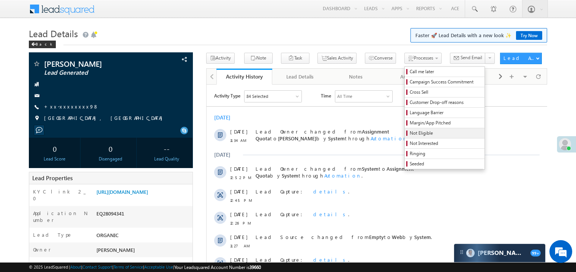
click at [424, 133] on span "Not Eligible" at bounding box center [446, 133] width 72 height 7
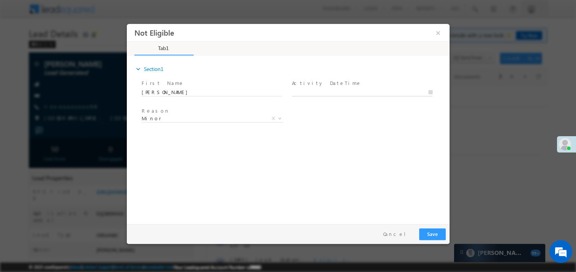
click at [313, 90] on body "Not Eligible ×" at bounding box center [287, 122] width 323 height 197
type input "09/01/25 12:19 PM"
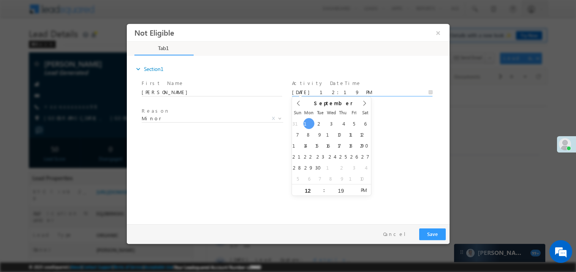
click at [234, 181] on div "expand_more Section1 First Name *" at bounding box center [289, 139] width 319 height 164
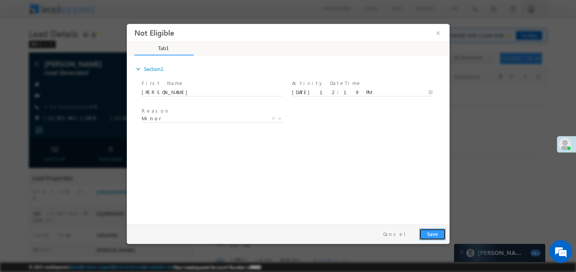
click at [436, 233] on button "Save" at bounding box center [432, 234] width 27 height 12
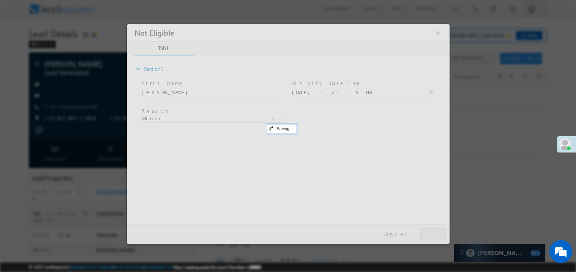
click at [436, 233] on div at bounding box center [287, 134] width 323 height 220
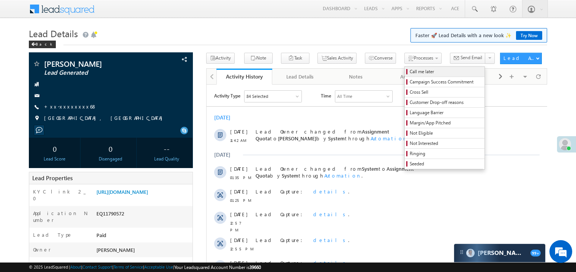
click at [410, 73] on span "Call me later" at bounding box center [446, 71] width 72 height 7
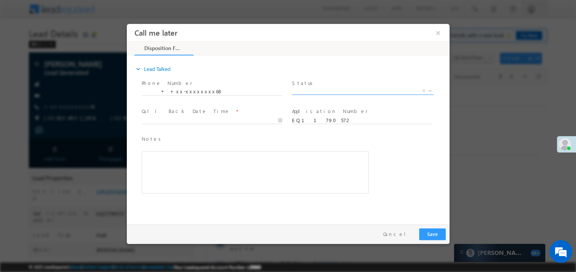
click at [313, 91] on span "X" at bounding box center [363, 91] width 142 height 8
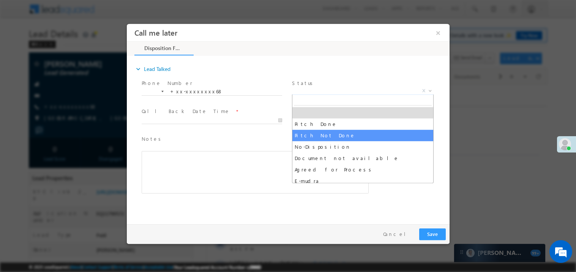
select select "Pitch Not Done"
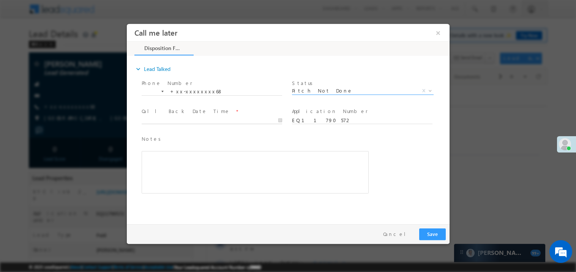
click at [160, 117] on body "Call me later ×" at bounding box center [287, 122] width 323 height 197
type input "[DATE] 12:20 PM"
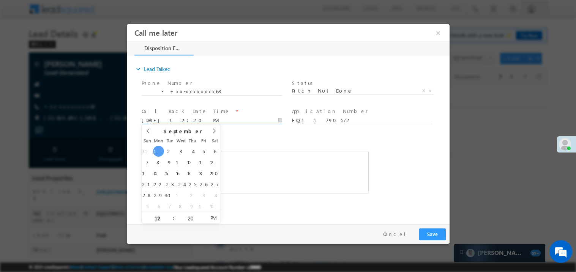
click at [232, 141] on span "Notes *" at bounding box center [249, 139] width 216 height 8
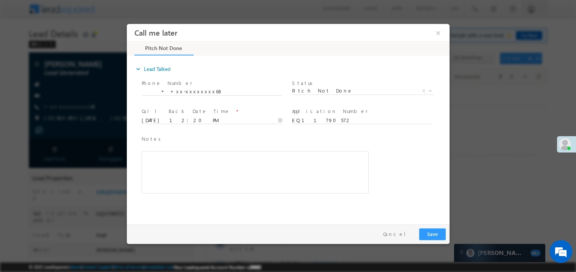
click at [221, 174] on div "Rich Text Editor, 40788eee-0fb2-11ec-a811-0adc8a9d82c2__tab1__section1__Notes__…" at bounding box center [254, 172] width 227 height 43
click at [432, 233] on button "Save" at bounding box center [432, 234] width 27 height 12
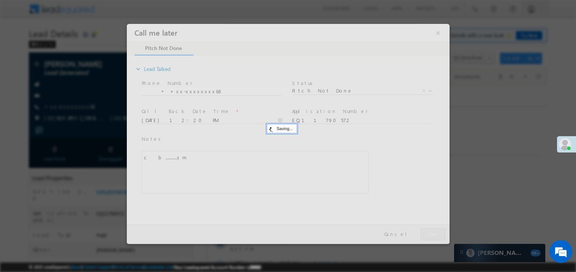
click at [432, 233] on div at bounding box center [287, 134] width 323 height 220
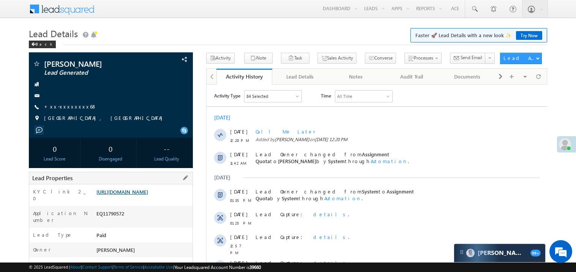
click at [135, 195] on link "https://angelbroking1-pk3em7sa.customui-test.leadsquared.com?leadId=4524b6ef-80…" at bounding box center [122, 192] width 52 height 6
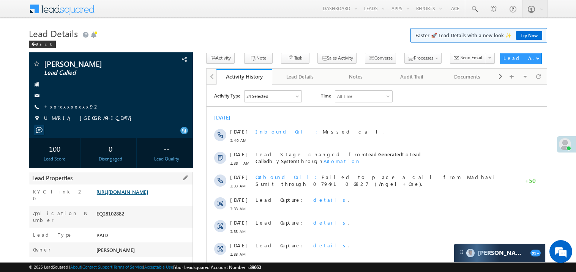
click at [148, 195] on link "https://angelbroking1-pk3em7sa.customui-test.leadsquared.com?leadId=0db2a4c8-84…" at bounding box center [122, 192] width 52 height 6
click at [72, 105] on link "+xx-xxxxxxxx92" at bounding box center [71, 106] width 55 height 6
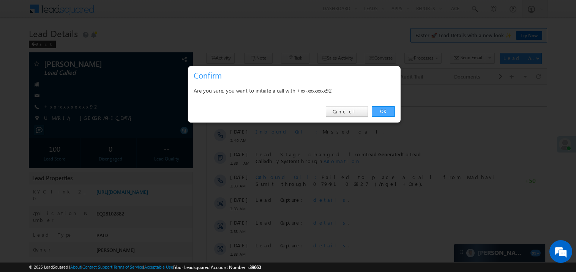
click at [387, 112] on link "OK" at bounding box center [383, 111] width 23 height 11
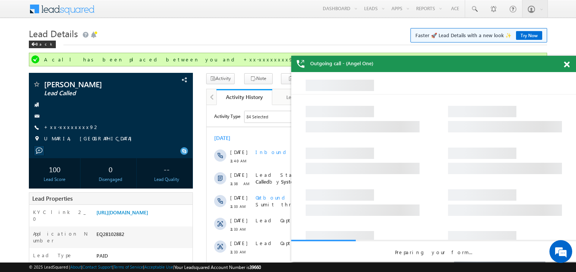
click at [567, 65] on span at bounding box center [567, 65] width 6 height 6
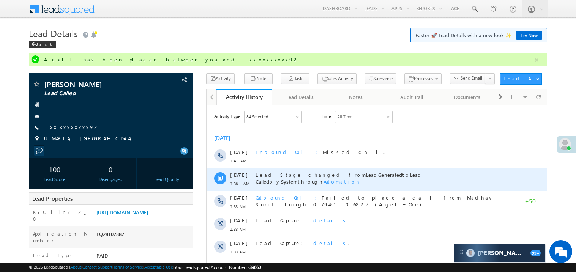
click at [355, 171] on span "Lead Called" at bounding box center [337, 177] width 165 height 13
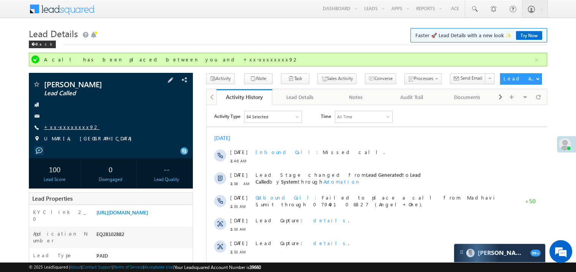
click at [69, 128] on link "+xx-xxxxxxxx92" at bounding box center [71, 127] width 55 height 6
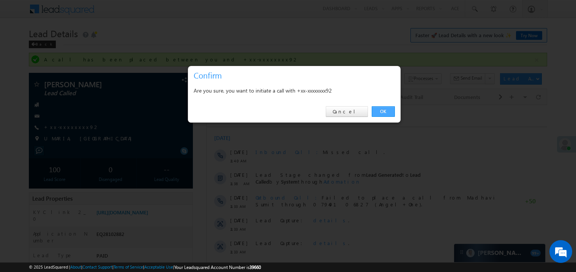
click at [382, 112] on link "OK" at bounding box center [383, 111] width 23 height 11
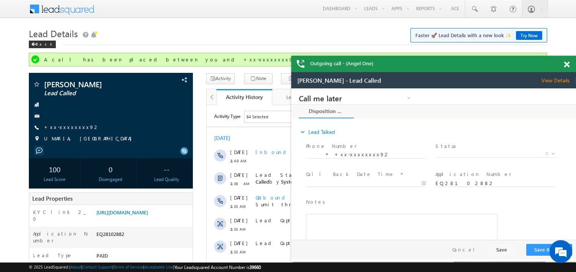
click at [569, 64] on span at bounding box center [567, 65] width 6 height 6
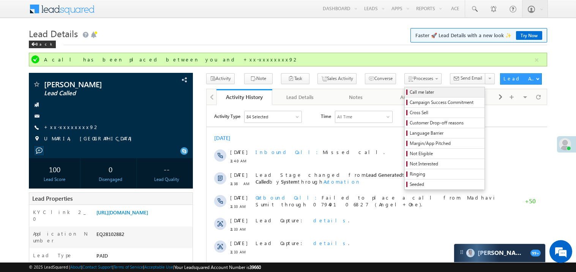
click at [410, 92] on span "Call me later" at bounding box center [446, 92] width 72 height 7
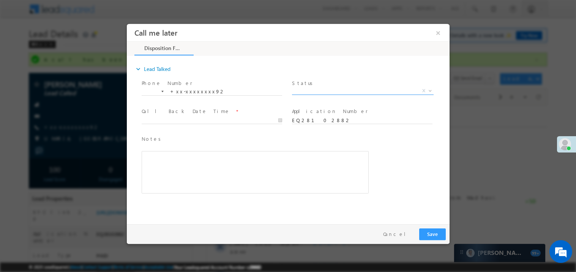
click at [330, 90] on span "X" at bounding box center [363, 91] width 142 height 8
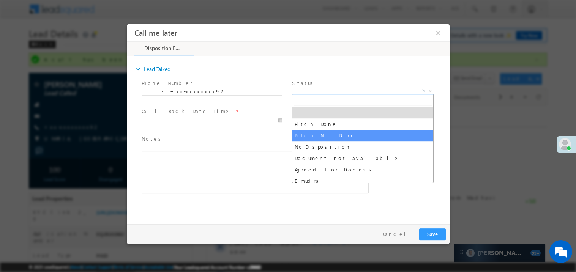
select select "Pitch Not Done"
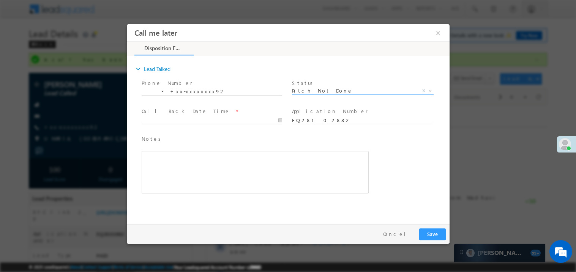
click at [184, 121] on body "Call me later ×" at bounding box center [287, 122] width 323 height 197
type input "09/01/25 12:23 PM"
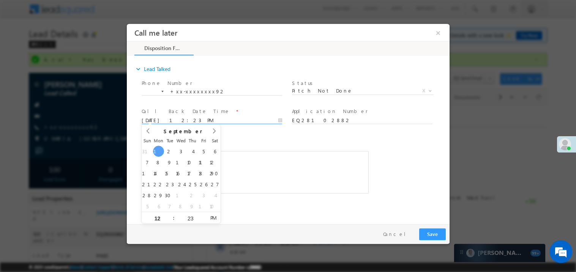
click at [250, 178] on div "Rich Text Editor, 40788eee-0fb2-11ec-a811-0adc8a9d82c2__tab1__section1__Notes__…" at bounding box center [254, 172] width 227 height 43
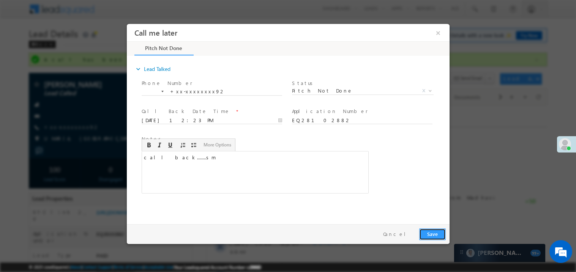
click at [419, 234] on button "Save" at bounding box center [432, 234] width 27 height 12
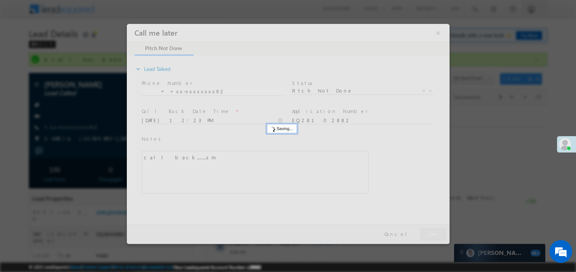
click at [419, 234] on div at bounding box center [287, 134] width 323 height 220
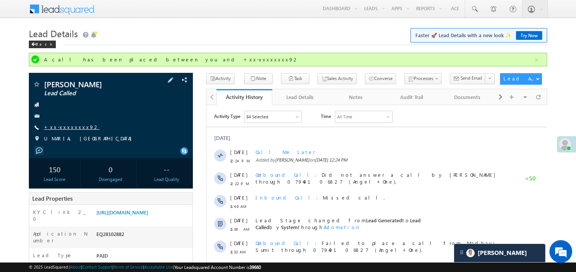
click at [72, 125] on link "+xx-xxxxxxxx92" at bounding box center [71, 127] width 55 height 6
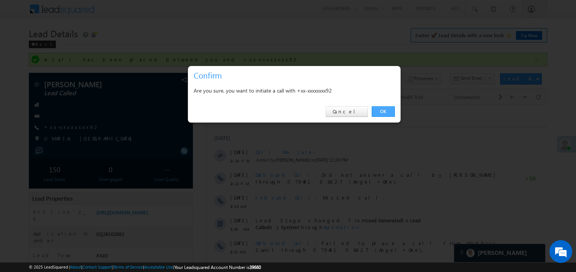
click at [384, 109] on link "OK" at bounding box center [383, 111] width 23 height 11
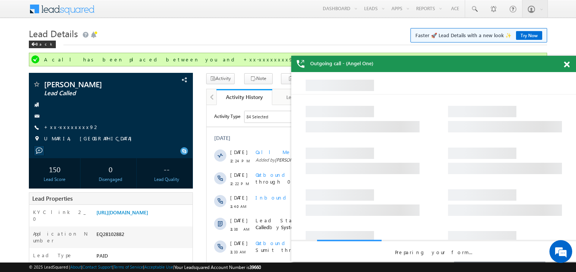
click at [566, 64] on span at bounding box center [567, 65] width 6 height 6
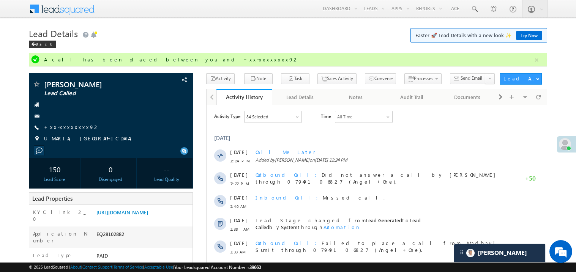
click at [323, 134] on div "play pause stop mute unmute max volume repeat repeat off X" at bounding box center [376, 252] width 341 height 242
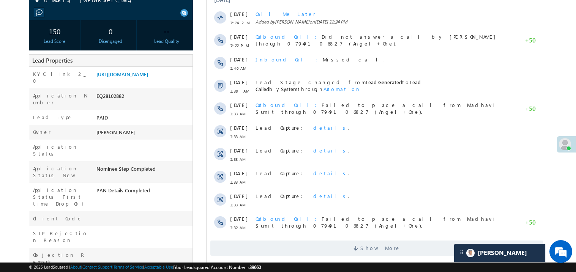
scroll to position [167, 0]
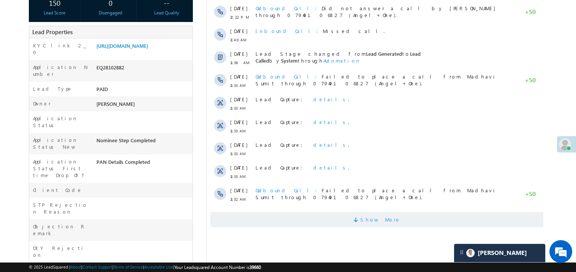
click at [319, 218] on span "Show More" at bounding box center [376, 219] width 333 height 15
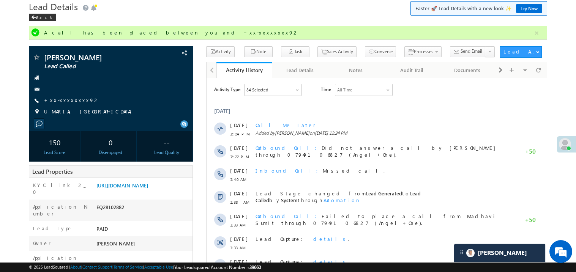
scroll to position [0, 0]
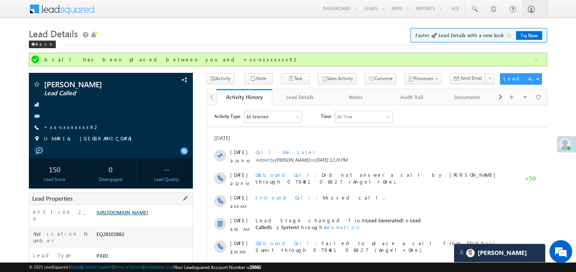
click at [148, 213] on link "https://angelbroking1-pk3em7sa.customui-test.leadsquared.com?leadId=0db2a4c8-84…" at bounding box center [122, 212] width 52 height 6
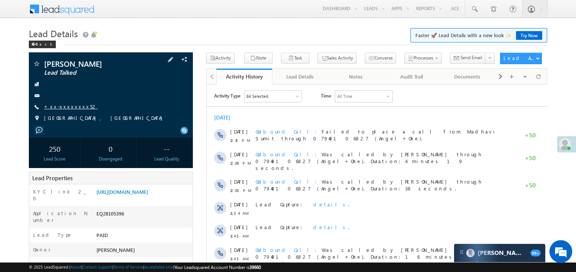
click at [73, 106] on link "+xx-xxxxxxxx52" at bounding box center [71, 106] width 54 height 6
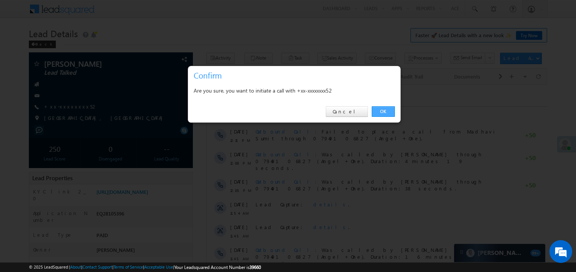
click at [384, 110] on link "OK" at bounding box center [383, 111] width 23 height 11
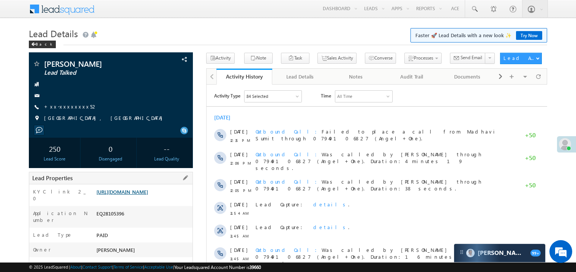
click at [133, 195] on link "[URL][DOMAIN_NAME]" at bounding box center [122, 192] width 52 height 6
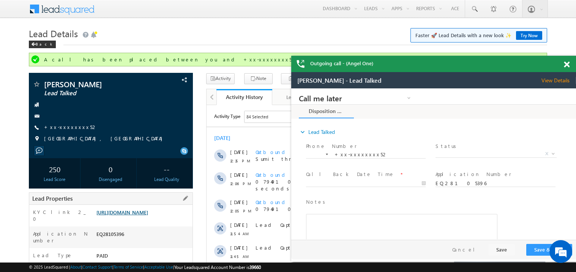
click at [139, 216] on link "https://angelbroking1-pk3em7sa.customui-test.leadsquared.com?leadId=048b3558-e0…" at bounding box center [122, 212] width 52 height 6
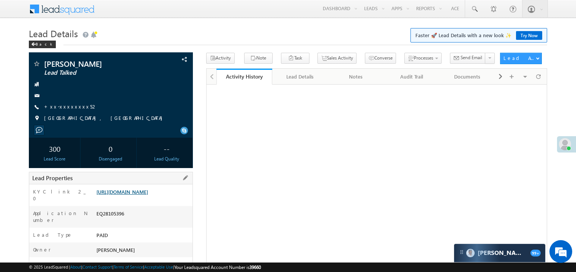
click at [140, 193] on link "https://angelbroking1-pk3em7sa.customui-test.leadsquared.com?leadId=048b3558-e0…" at bounding box center [122, 192] width 52 height 6
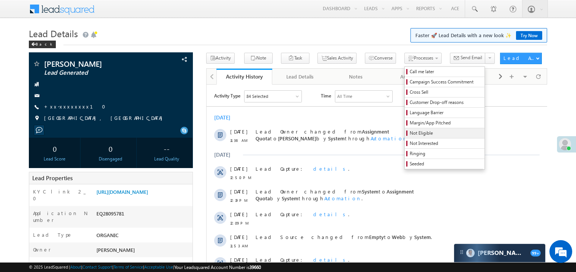
click at [414, 134] on span "Not Eligible" at bounding box center [446, 133] width 72 height 7
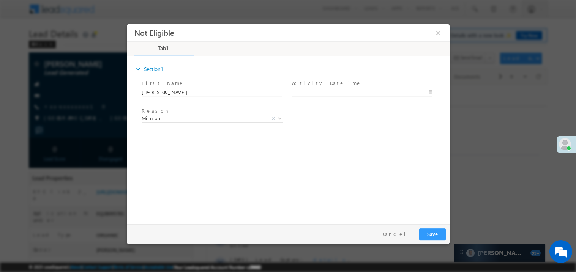
click at [315, 93] on body "Not Eligible ×" at bounding box center [287, 122] width 323 height 197
type input "09/01/25 12:47 PM"
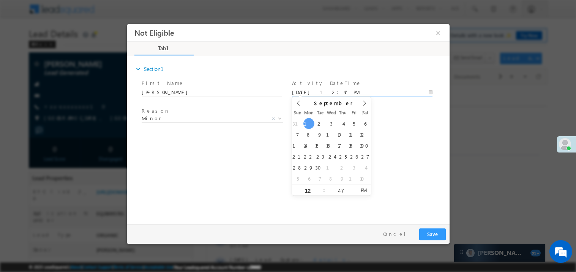
click at [242, 167] on div "expand_more Section1 First Name *" at bounding box center [289, 139] width 319 height 164
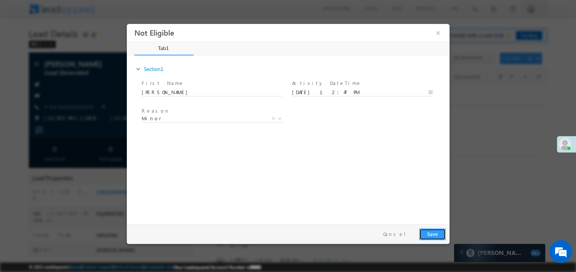
click at [434, 233] on button "Save" at bounding box center [432, 234] width 27 height 12
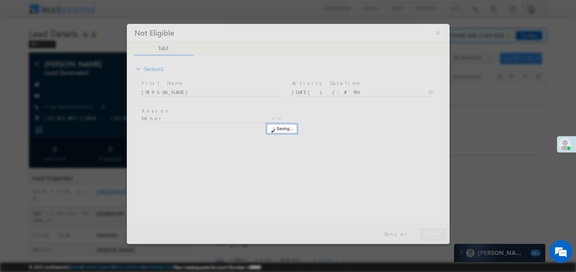
click at [434, 233] on div at bounding box center [287, 134] width 323 height 220
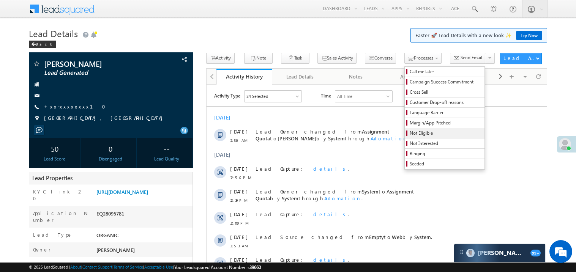
click at [410, 135] on span "Not Eligible" at bounding box center [446, 133] width 72 height 7
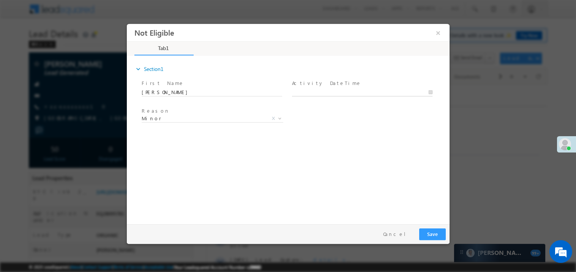
click at [336, 90] on body "Not Eligible ×" at bounding box center [287, 122] width 323 height 197
type input "09/01/25 12:47 PM"
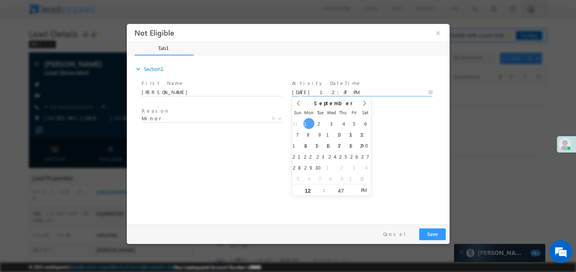
click at [256, 131] on div "Reason * Minor Existing Client Out of India DRA - FDS Termination DRA - Already…" at bounding box center [215, 120] width 150 height 28
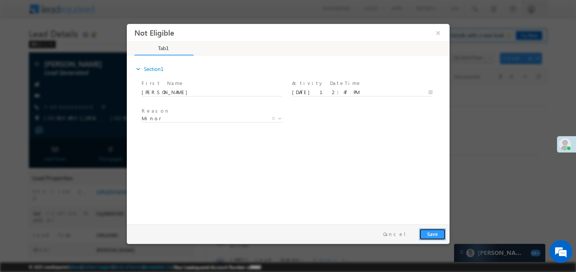
click at [439, 233] on button "Save" at bounding box center [432, 234] width 27 height 12
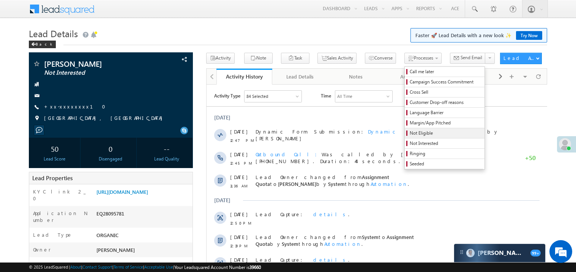
click at [410, 134] on span "Not Eligible" at bounding box center [446, 133] width 72 height 7
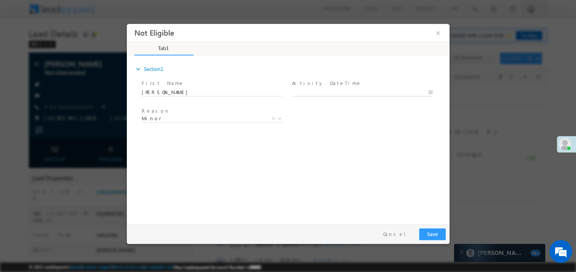
click at [321, 92] on body "Not Eligible ×" at bounding box center [287, 122] width 323 height 197
type input "09/01/25 12:48 PM"
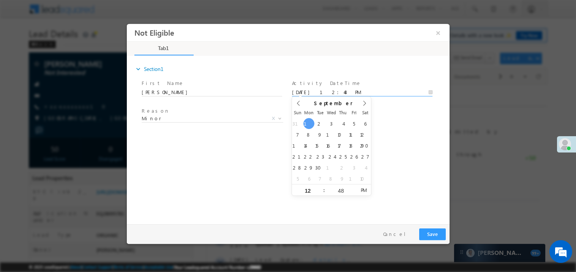
click at [220, 169] on div "expand_more Section1 First Name *" at bounding box center [289, 139] width 319 height 164
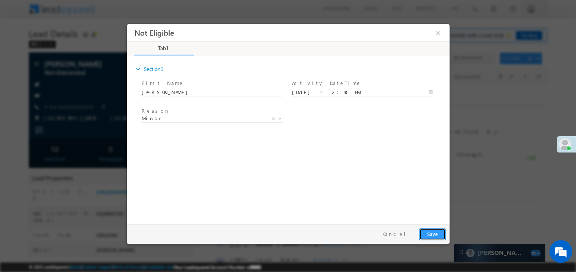
click at [434, 234] on button "Save" at bounding box center [432, 234] width 27 height 12
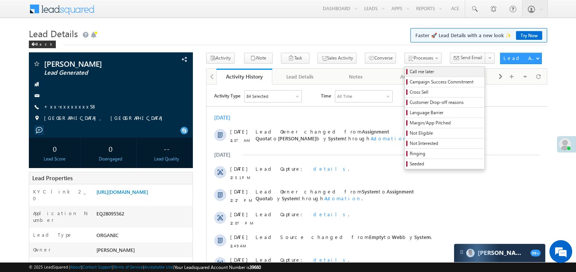
click at [410, 71] on span "Call me later" at bounding box center [446, 71] width 72 height 7
click at [410, 134] on span "Not Eligible" at bounding box center [446, 133] width 72 height 7
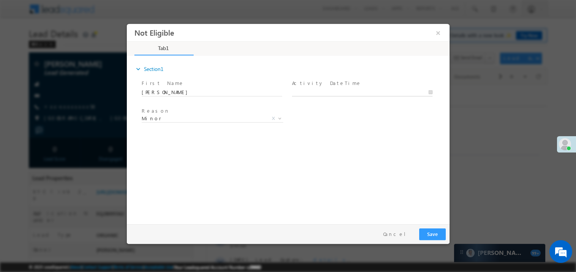
click at [314, 92] on body "Not Eligible ×" at bounding box center [287, 122] width 323 height 197
type input "09/01/25 12:50 PM"
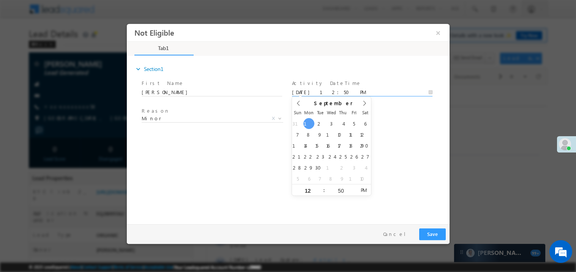
click at [214, 152] on div "expand_more Section1 First Name *" at bounding box center [289, 139] width 319 height 164
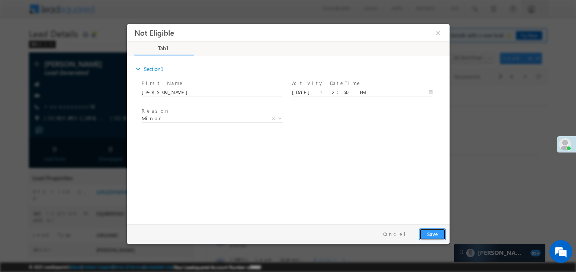
click at [427, 235] on button "Save" at bounding box center [432, 234] width 27 height 12
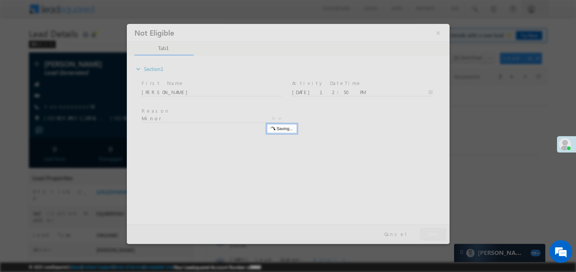
click at [427, 235] on div at bounding box center [287, 134] width 323 height 220
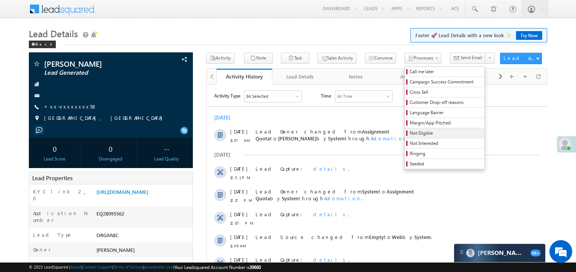
click at [410, 134] on span "Not Eligible" at bounding box center [446, 133] width 72 height 7
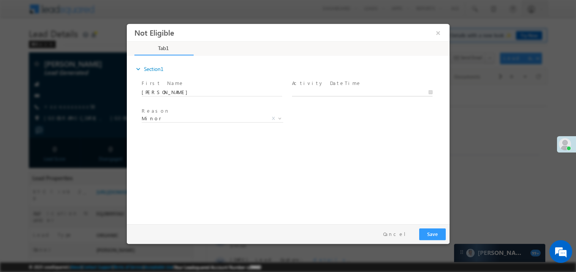
click at [306, 93] on body "Not Eligible ×" at bounding box center [287, 122] width 323 height 197
type input "09/01/25 12:50 PM"
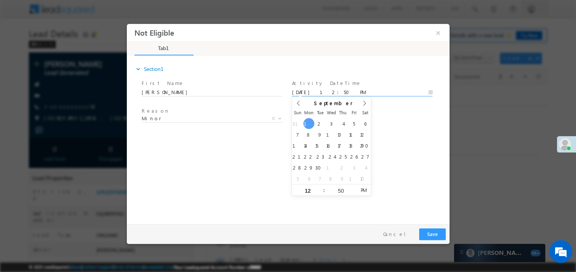
click at [237, 163] on div "expand_more Section1 First Name *" at bounding box center [289, 139] width 319 height 164
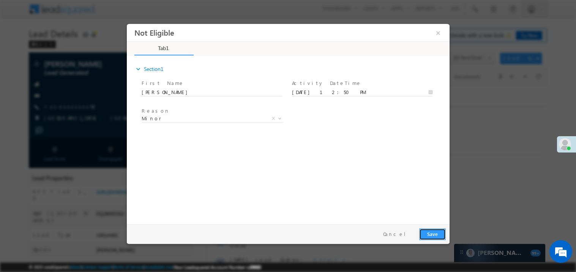
click at [426, 235] on button "Save" at bounding box center [432, 234] width 27 height 12
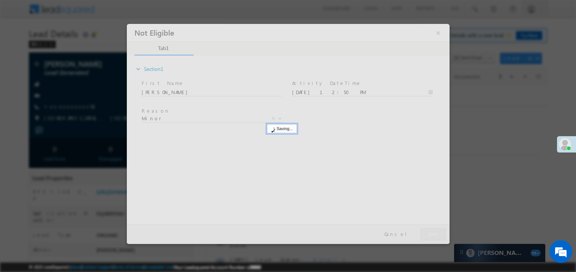
click at [426, 235] on div at bounding box center [287, 134] width 323 height 220
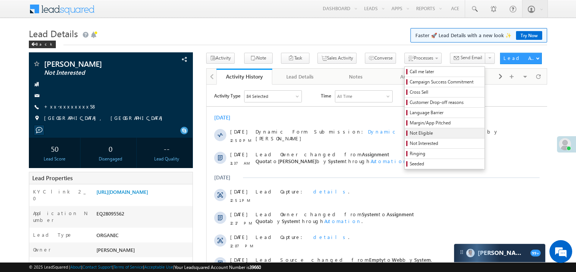
click at [410, 134] on span "Not Eligible" at bounding box center [446, 133] width 72 height 7
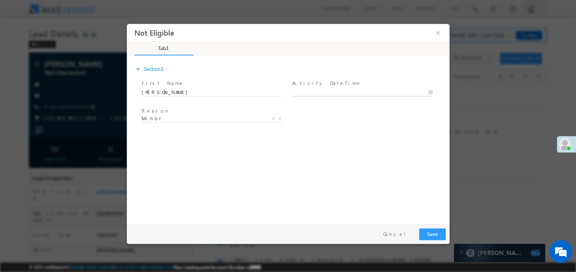
click at [309, 93] on body "Not Eligible ×" at bounding box center [287, 122] width 323 height 197
type input "09/01/25 12:50 PM"
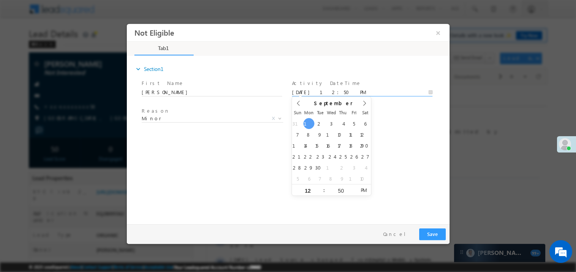
click at [222, 169] on div "expand_more Section1 First Name *" at bounding box center [289, 139] width 319 height 164
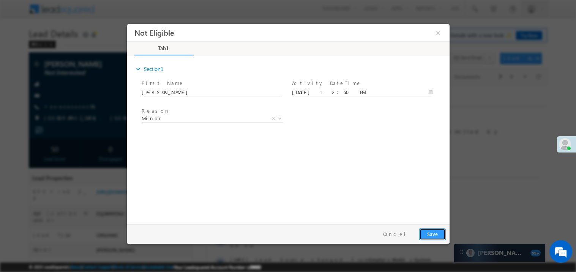
click at [436, 230] on button "Save" at bounding box center [432, 234] width 27 height 12
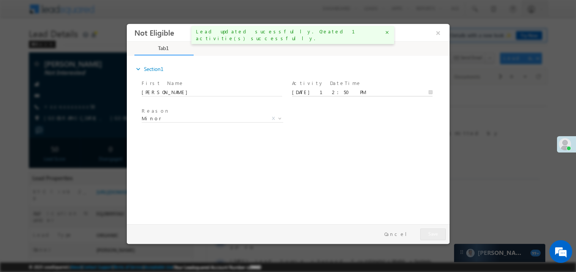
click at [314, 92] on body "Not Eligible ×" at bounding box center [287, 122] width 323 height 197
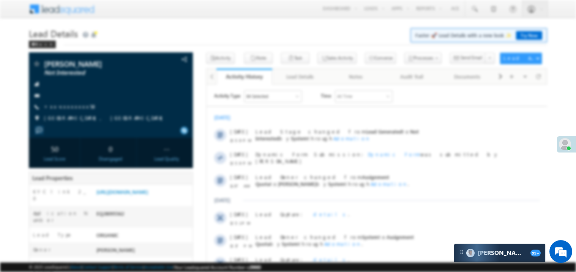
click at [253, 164] on div "01 Sep 12:50 PM Dynamic Form Submission: Dynamic Form was submitted by Madhavi …" at bounding box center [376, 158] width 341 height 23
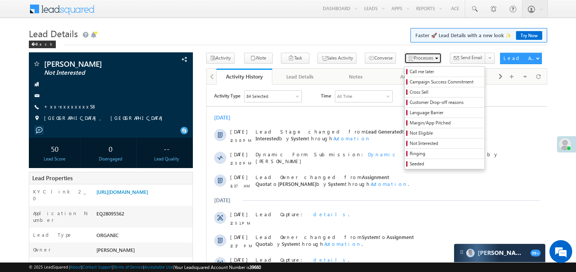
click at [404, 62] on button "Processes" at bounding box center [422, 58] width 37 height 11
click at [410, 136] on span "Not Eligible" at bounding box center [446, 133] width 72 height 7
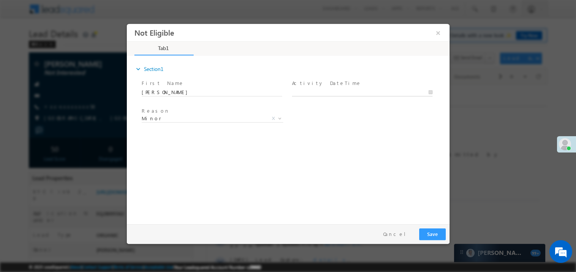
click at [302, 93] on body "Not Eligible ×" at bounding box center [287, 122] width 323 height 197
type input "09/01/25 12:51 PM"
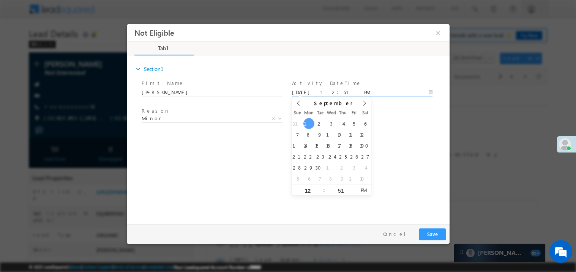
click at [205, 237] on div "Pay & Save Save Cancel" at bounding box center [289, 234] width 327 height 20
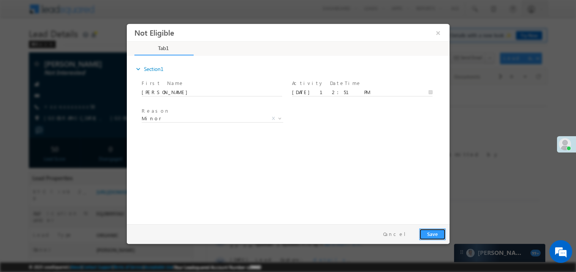
click at [437, 232] on button "Save" at bounding box center [432, 234] width 27 height 12
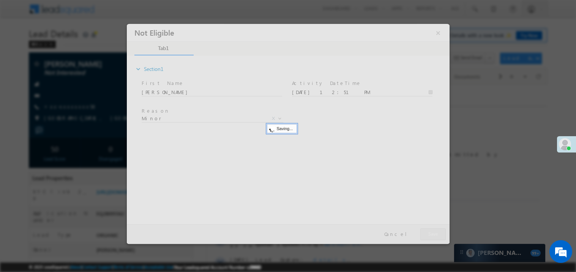
click at [437, 232] on div at bounding box center [287, 134] width 323 height 220
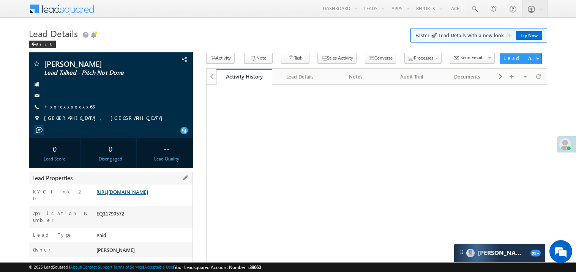
click at [148, 195] on link "[URL][DOMAIN_NAME]" at bounding box center [122, 192] width 52 height 6
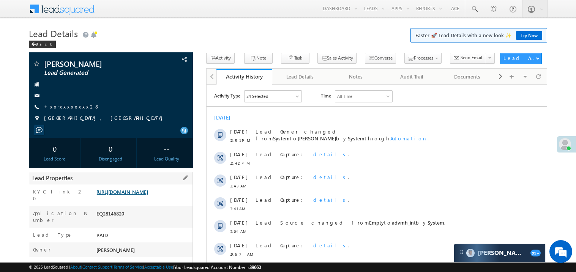
click at [131, 193] on link "[URL][DOMAIN_NAME]" at bounding box center [122, 192] width 52 height 6
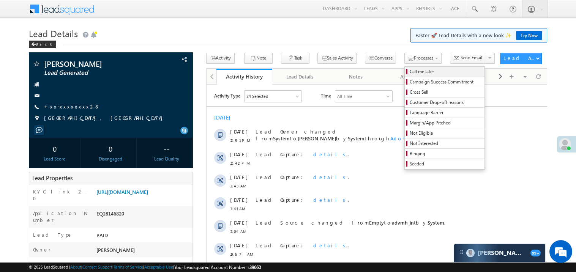
click at [410, 68] on span "Call me later" at bounding box center [446, 71] width 72 height 7
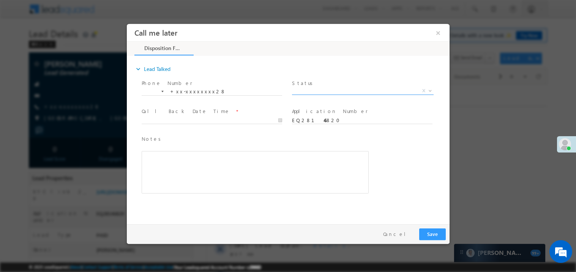
click at [318, 90] on span "X" at bounding box center [363, 91] width 142 height 8
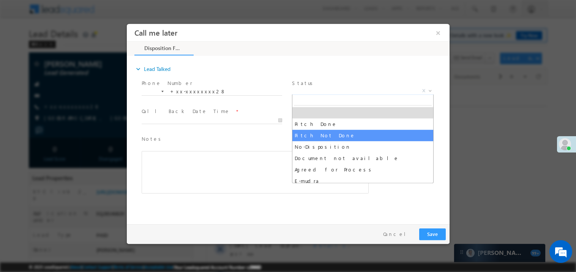
select select "Pitch Not Done"
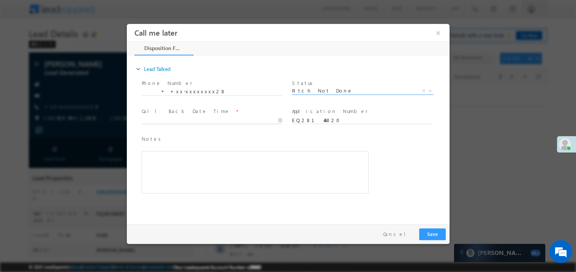
click at [169, 119] on body "Call me later ×" at bounding box center [287, 122] width 323 height 197
type input "[DATE] 12:53 PM"
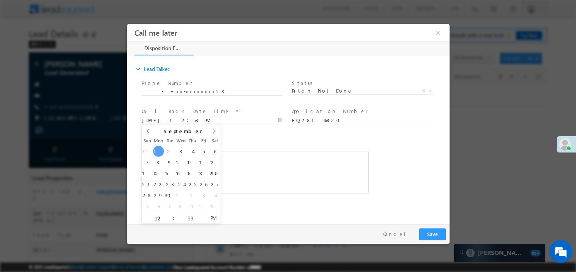
click at [279, 151] on div "Rich Text Editor, 40788eee-0fb2-11ec-a811-0adc8a9d82c2__tab1__section1__Notes__…" at bounding box center [254, 172] width 227 height 43
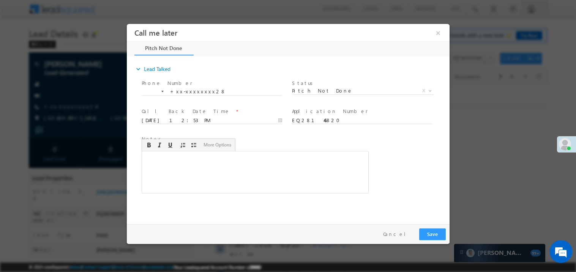
click at [220, 173] on div "Rich Text Editor, 40788eee-0fb2-11ec-a811-0adc8a9d82c2__tab1__section1__Notes__…" at bounding box center [254, 172] width 227 height 43
click at [434, 232] on button "Save" at bounding box center [432, 234] width 27 height 12
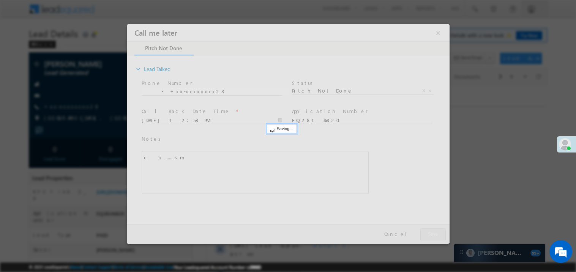
click at [434, 232] on div at bounding box center [287, 134] width 323 height 220
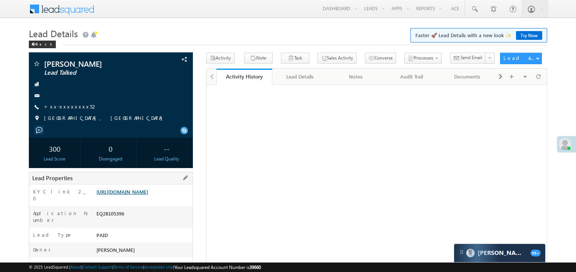
click at [117, 195] on link "[URL][DOMAIN_NAME]" at bounding box center [122, 192] width 52 height 6
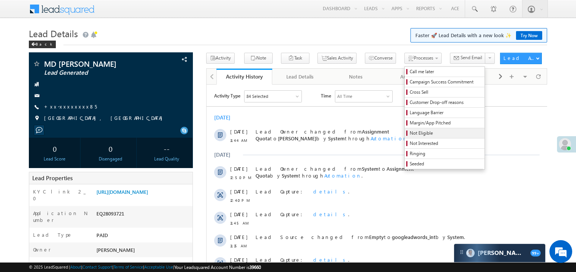
click at [410, 134] on span "Not Eligible" at bounding box center [446, 133] width 72 height 7
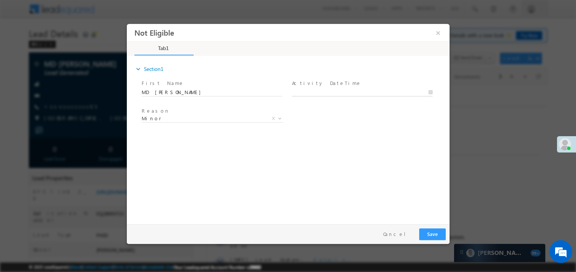
click at [316, 93] on body "Not Eligible ×" at bounding box center [287, 122] width 323 height 197
type input "09/01/25 12:57 PM"
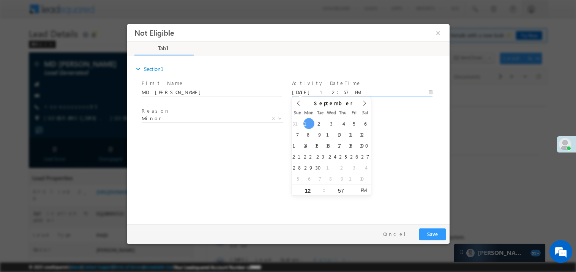
click at [266, 136] on div "expand_more Section1 First Name *" at bounding box center [289, 139] width 319 height 164
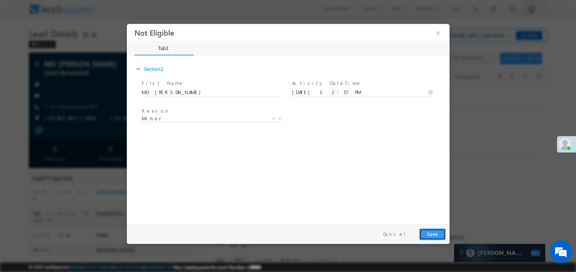
click at [434, 233] on button "Save" at bounding box center [432, 234] width 27 height 12
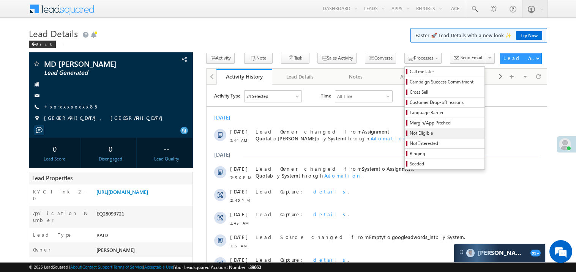
click at [410, 133] on span "Not Eligible" at bounding box center [446, 133] width 72 height 7
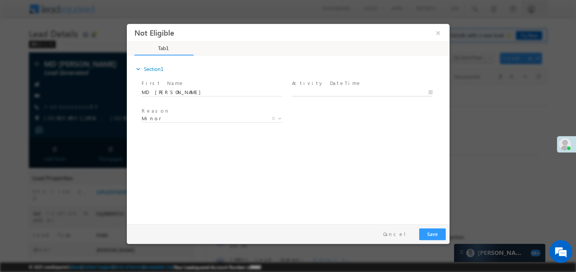
click at [314, 93] on body "Not Eligible ×" at bounding box center [287, 122] width 323 height 197
type input "09/01/25 12:58 PM"
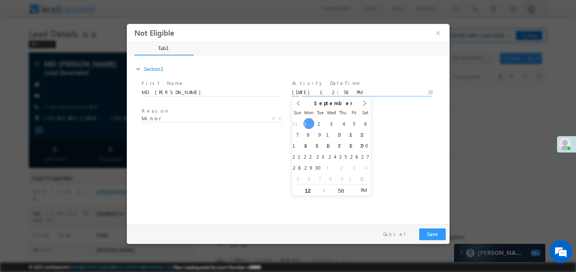
click at [271, 151] on div "expand_more Section1 First Name *" at bounding box center [289, 139] width 319 height 164
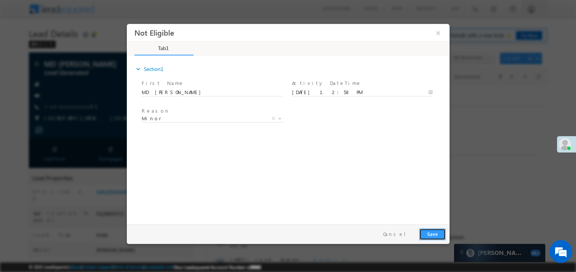
click at [439, 238] on button "Save" at bounding box center [432, 234] width 27 height 12
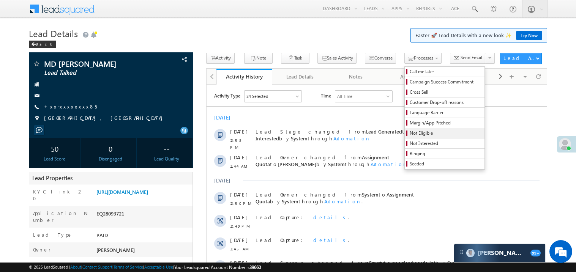
click at [423, 137] on span "Not Eligible" at bounding box center [446, 133] width 72 height 7
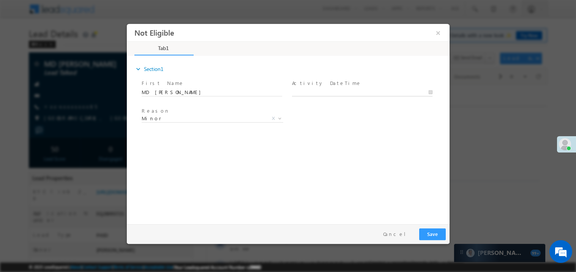
click at [341, 90] on body "Not Eligible ×" at bounding box center [287, 122] width 323 height 197
type input "09/01/25 12:58 PM"
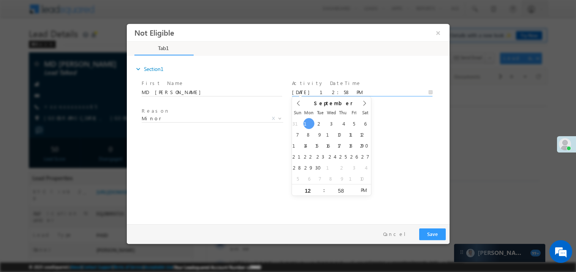
click at [226, 143] on div "expand_more Section1 First Name *" at bounding box center [289, 139] width 319 height 164
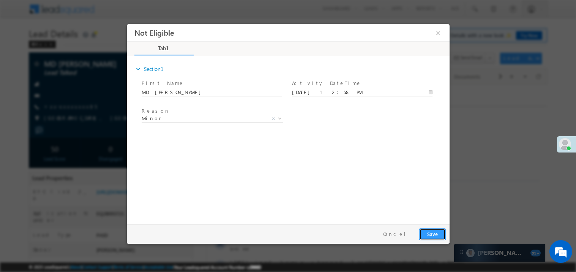
click at [442, 232] on button "Save" at bounding box center [432, 234] width 27 height 12
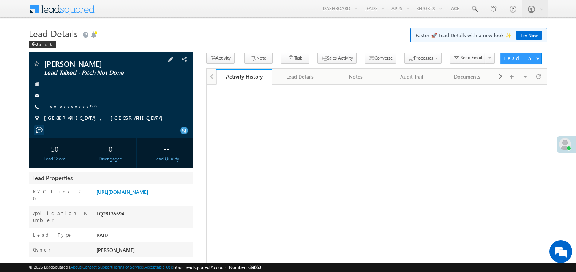
click at [64, 108] on link "+xx-xxxxxxxx99" at bounding box center [71, 106] width 54 height 6
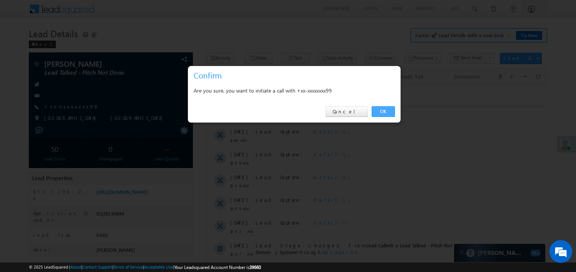
click at [381, 110] on link "OK" at bounding box center [383, 111] width 23 height 11
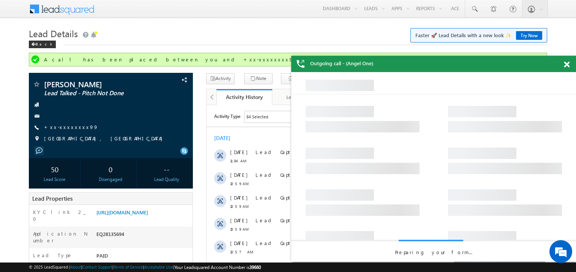
click at [570, 65] on div at bounding box center [571, 63] width 10 height 15
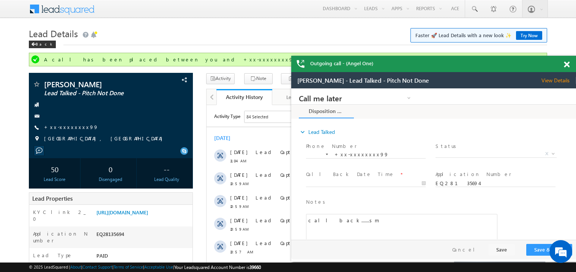
click at [567, 65] on span at bounding box center [567, 65] width 6 height 6
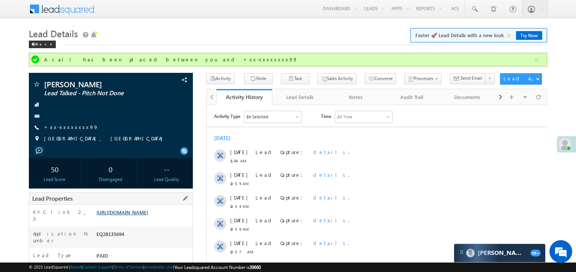
click at [148, 216] on link "https://angelbroking1-pk3em7sa.customui-test.leadsquared.com?leadId=70fcf287-78…" at bounding box center [122, 212] width 52 height 6
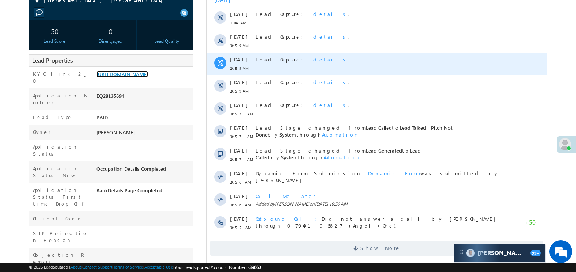
scroll to position [167, 0]
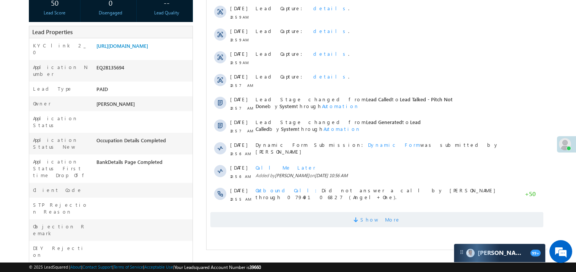
click at [339, 223] on span "Show More" at bounding box center [376, 219] width 333 height 15
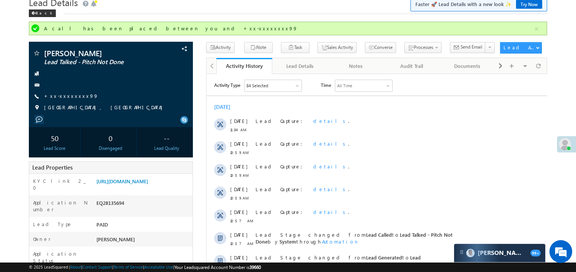
scroll to position [0, 0]
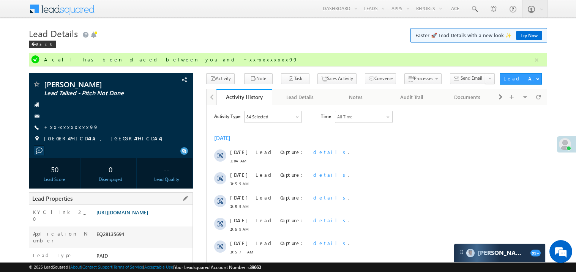
click at [145, 214] on link "https://angelbroking1-pk3em7sa.customui-test.leadsquared.com?leadId=70fcf287-78…" at bounding box center [122, 212] width 52 height 6
click at [142, 214] on link "https://angelbroking1-pk3em7sa.customui-test.leadsquared.com?leadId=70fcf287-78…" at bounding box center [122, 212] width 52 height 6
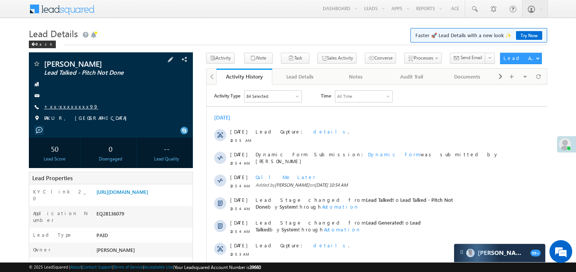
click at [65, 105] on link "+xx-xxxxxxxx99" at bounding box center [71, 106] width 54 height 6
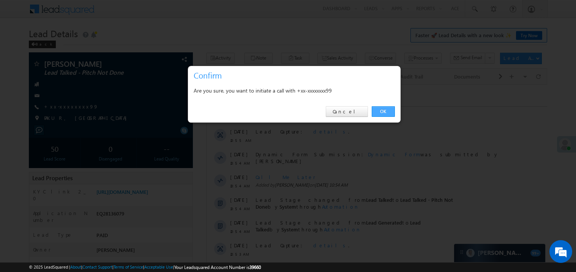
click at [384, 110] on link "OK" at bounding box center [383, 111] width 23 height 11
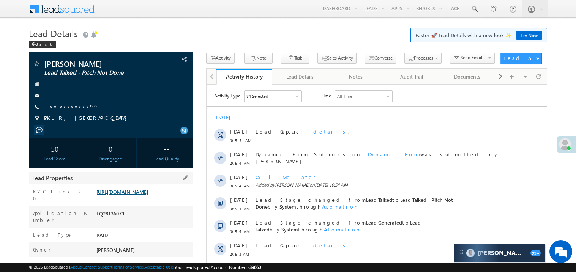
click at [148, 195] on link "https://angelbroking1-pk3em7sa.customui-test.leadsquared.com?leadId=09e2135a-13…" at bounding box center [122, 192] width 52 height 6
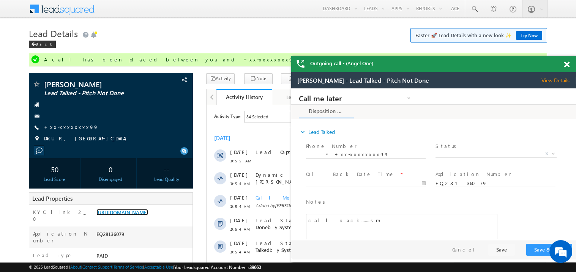
click at [568, 63] on span at bounding box center [567, 65] width 6 height 6
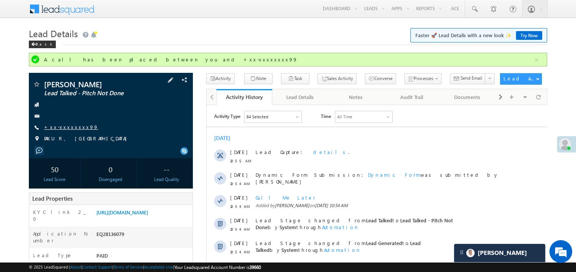
click at [63, 129] on link "+xx-xxxxxxxx99" at bounding box center [71, 127] width 54 height 6
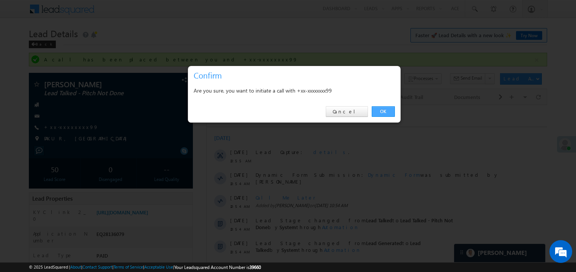
click at [382, 112] on link "OK" at bounding box center [383, 111] width 23 height 11
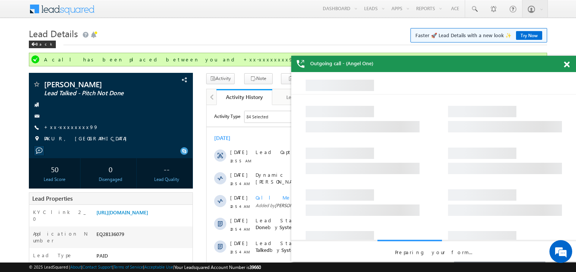
click at [567, 67] on span at bounding box center [567, 65] width 6 height 6
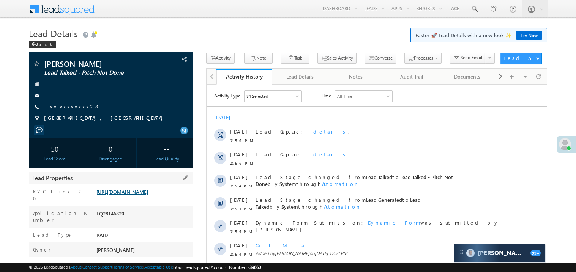
click at [137, 195] on link "[URL][DOMAIN_NAME]" at bounding box center [122, 192] width 52 height 6
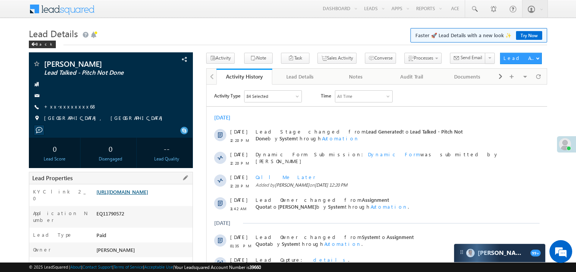
click at [148, 195] on link "[URL][DOMAIN_NAME]" at bounding box center [122, 192] width 52 height 6
click at [139, 195] on link "[URL][DOMAIN_NAME]" at bounding box center [122, 192] width 52 height 6
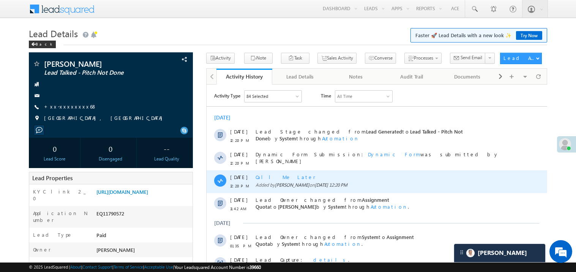
click at [317, 170] on div "Call Me Later Added by Madhavi Sumit on 01 Sep 2025 12:20 PM" at bounding box center [380, 181] width 250 height 23
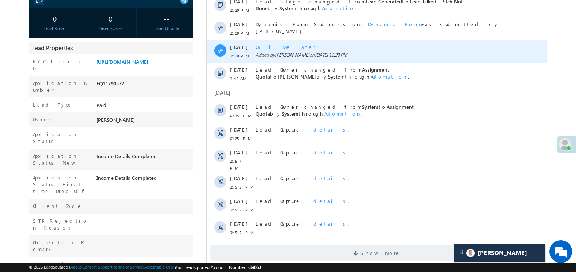
scroll to position [152, 0]
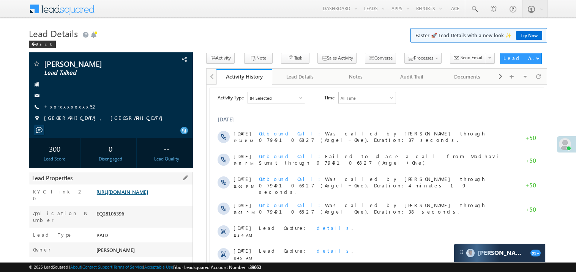
click at [144, 195] on link "[URL][DOMAIN_NAME]" at bounding box center [122, 192] width 52 height 6
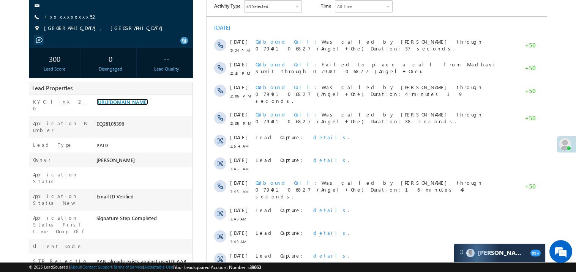
scroll to position [91, 0]
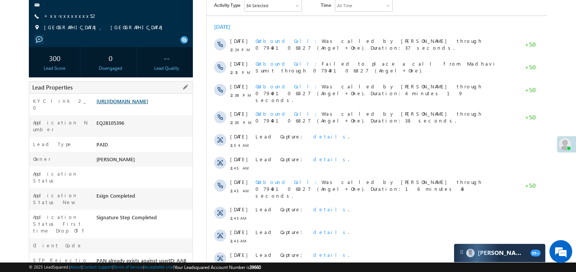
click at [132, 104] on link "[URL][DOMAIN_NAME]" at bounding box center [122, 101] width 52 height 6
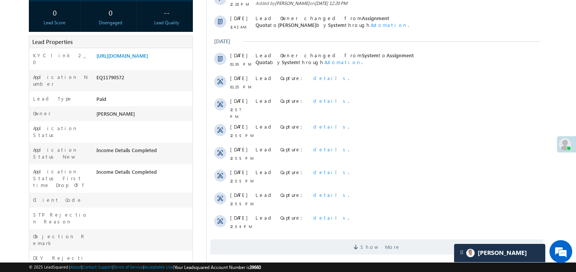
scroll to position [152, 0]
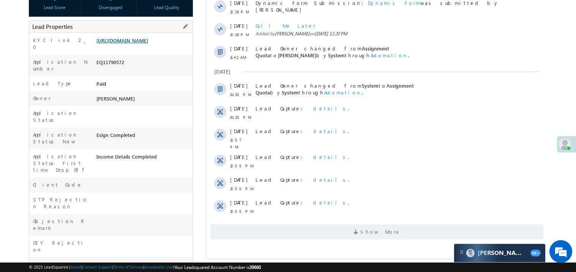
click at [148, 44] on link "https://angelbroking1-pk3em7sa.customui-test.leadsquared.com?leadId=4524b6ef-80…" at bounding box center [122, 40] width 52 height 6
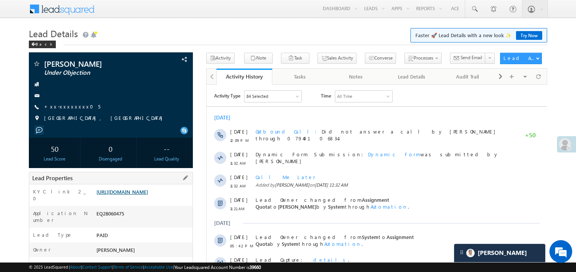
click at [141, 195] on link "https://angelbroking1-pk3em7sa.customui-test.leadsquared.com?leadId=9cb138fa-5f…" at bounding box center [122, 192] width 52 height 6
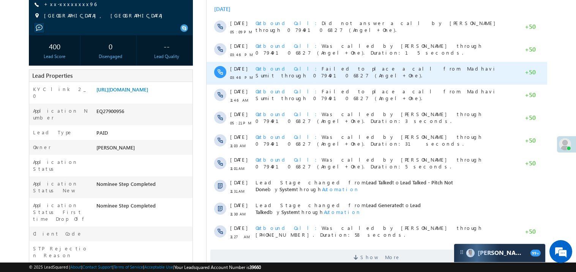
scroll to position [121, 0]
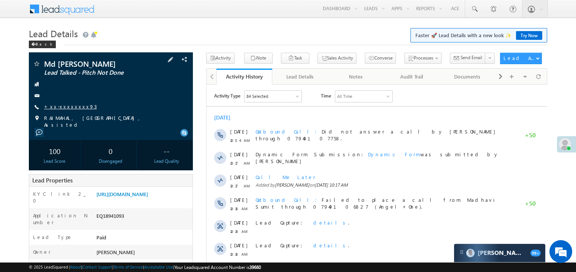
click at [67, 106] on link "+xx-xxxxxxxx93" at bounding box center [70, 106] width 53 height 6
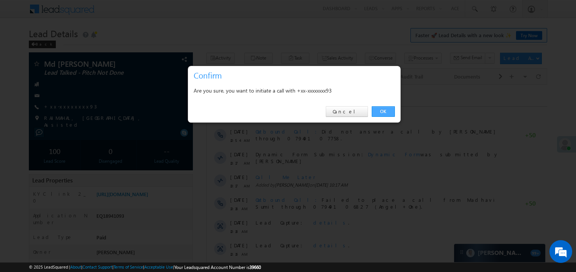
click at [379, 114] on link "OK" at bounding box center [383, 111] width 23 height 11
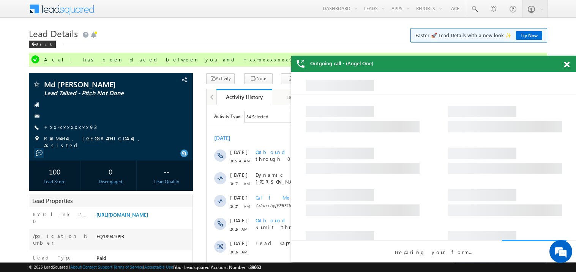
click at [569, 65] on span at bounding box center [567, 65] width 6 height 6
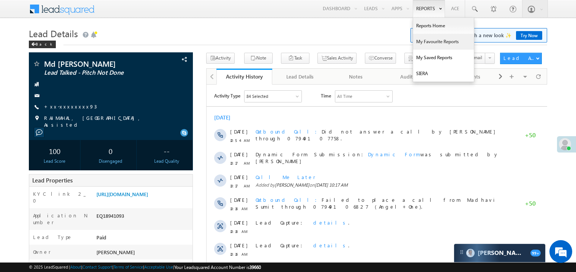
click at [426, 40] on link "My Favourite Reports" at bounding box center [443, 42] width 61 height 16
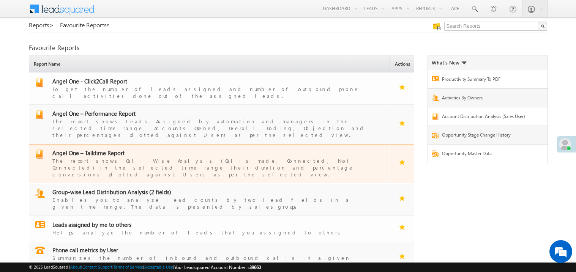
click at [106, 149] on span "Angel One – Talktime Report" at bounding box center [88, 153] width 72 height 8
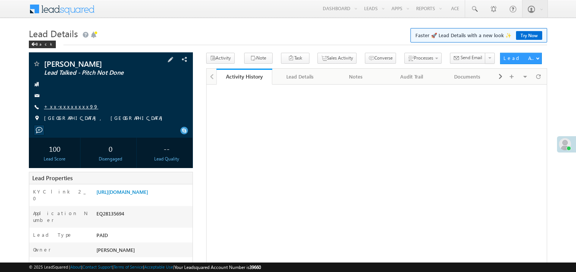
click at [71, 107] on link "+xx-xxxxxxxx99" at bounding box center [71, 106] width 54 height 6
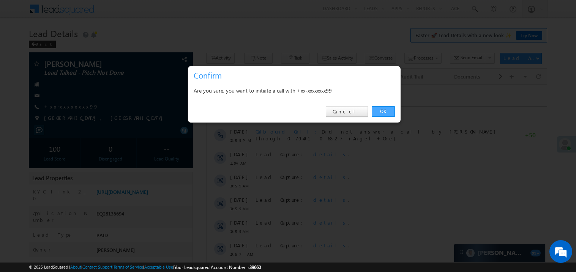
click at [380, 109] on link "OK" at bounding box center [383, 111] width 23 height 11
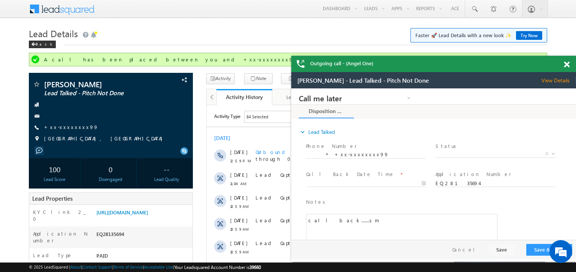
click at [567, 65] on span at bounding box center [567, 65] width 6 height 6
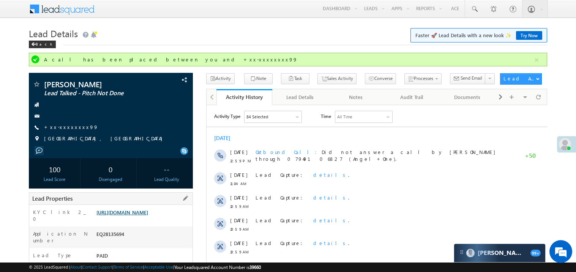
click at [148, 216] on link "https://angelbroking1-pk3em7sa.customui-test.leadsquared.com?leadId=70fcf287-78…" at bounding box center [122, 212] width 52 height 6
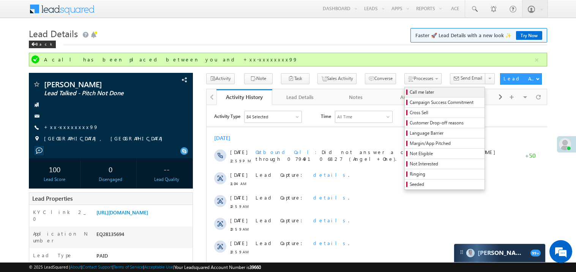
click at [410, 90] on span "Call me later" at bounding box center [446, 92] width 72 height 7
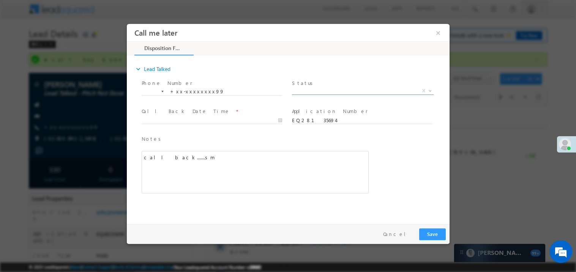
click at [316, 87] on span "X" at bounding box center [363, 91] width 142 height 8
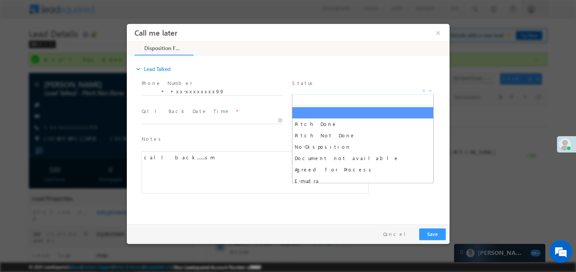
click at [310, 90] on span "X" at bounding box center [363, 91] width 142 height 8
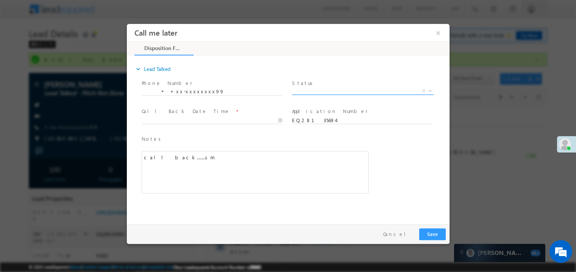
click at [310, 92] on span "X" at bounding box center [363, 91] width 142 height 8
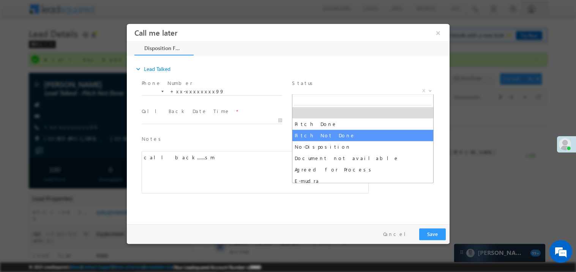
select select "Pitch Not Done"
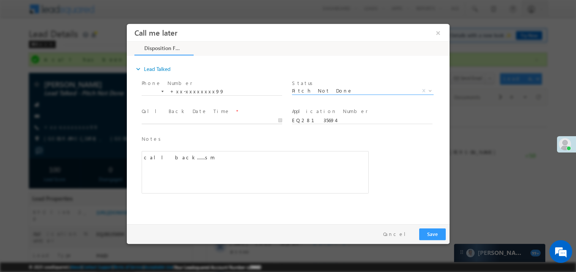
click at [155, 122] on body "Call me later ×" at bounding box center [287, 122] width 323 height 197
type input "09/01/25 1:36 PM"
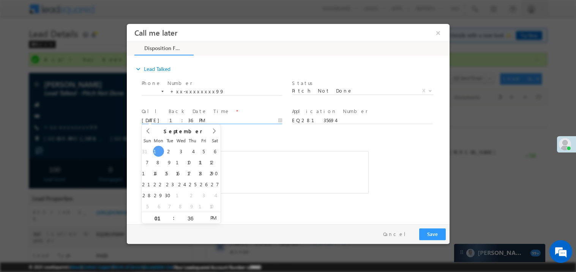
click at [278, 141] on span "Notes *" at bounding box center [249, 139] width 216 height 8
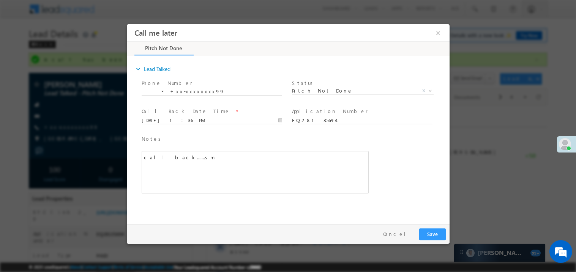
click at [257, 161] on div "call back.......sm" at bounding box center [254, 172] width 227 height 43
click at [291, 162] on div "call back.......sm" at bounding box center [254, 172] width 227 height 43
click at [438, 232] on button "Save" at bounding box center [432, 234] width 27 height 12
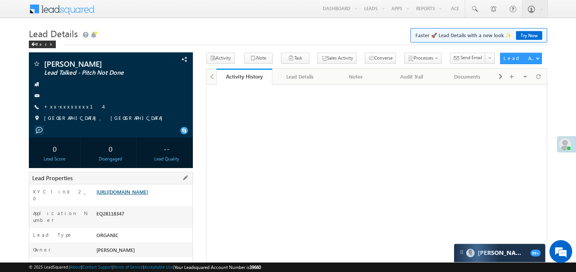
click at [147, 195] on link "https://angelbroking1-pk3em7sa.customui-test.leadsquared.com?leadId=c0539c42-63…" at bounding box center [122, 192] width 52 height 6
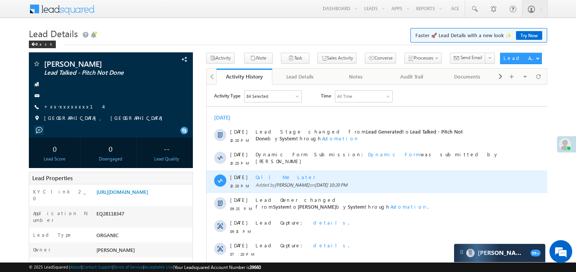
click at [389, 171] on div "Call Me Later Added by Madhavi Sumit on 31 Aug 2025 10:20 PM" at bounding box center [380, 181] width 250 height 23
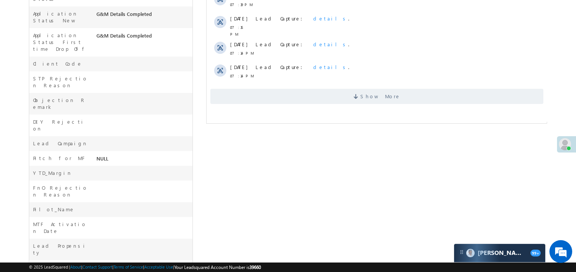
scroll to position [273, 0]
click at [350, 92] on span "Show More" at bounding box center [376, 95] width 333 height 15
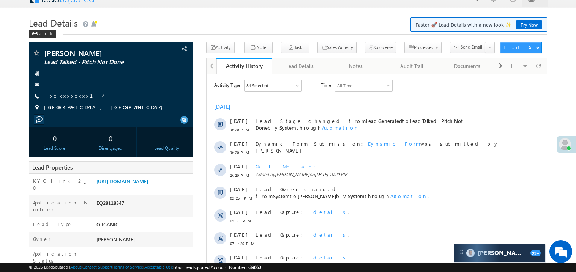
scroll to position [0, 0]
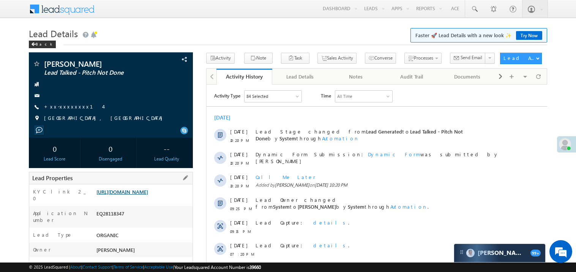
click at [148, 195] on link "https://angelbroking1-pk3em7sa.customui-test.leadsquared.com?leadId=c0539c42-63…" at bounding box center [122, 192] width 52 height 6
click at [139, 195] on link "https://angelbroking1-pk3em7sa.customui-test.leadsquared.com?leadId=c0539c42-63…" at bounding box center [122, 192] width 52 height 6
click at [146, 195] on link "https://angelbroking1-pk3em7sa.customui-test.leadsquared.com?leadId=c0539c42-63…" at bounding box center [122, 192] width 52 height 6
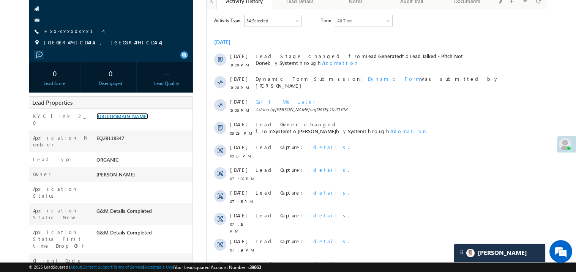
scroll to position [106, 0]
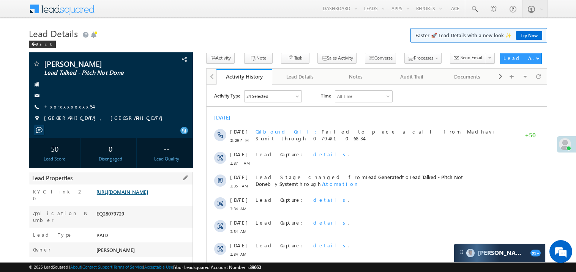
click at [147, 195] on link "[URL][DOMAIN_NAME]" at bounding box center [122, 192] width 52 height 6
click at [65, 103] on link "+xx-xxxxxxxx54" at bounding box center [68, 106] width 49 height 6
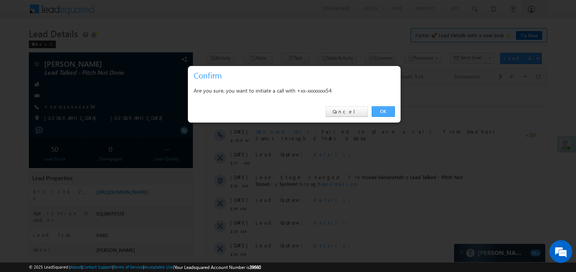
click at [384, 113] on link "OK" at bounding box center [383, 111] width 23 height 11
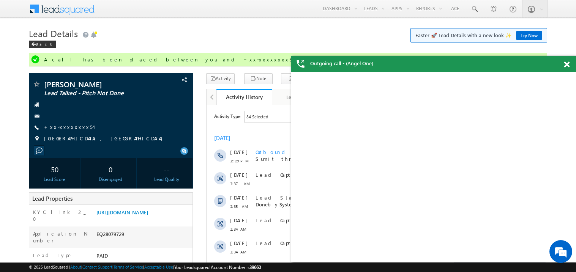
click at [569, 66] on span at bounding box center [567, 65] width 6 height 6
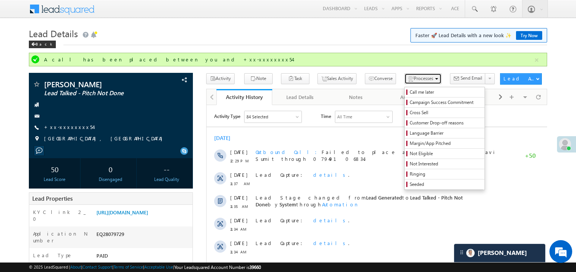
click at [414, 79] on span "Processes" at bounding box center [423, 79] width 19 height 6
click at [410, 89] on span "Call me later" at bounding box center [446, 92] width 72 height 7
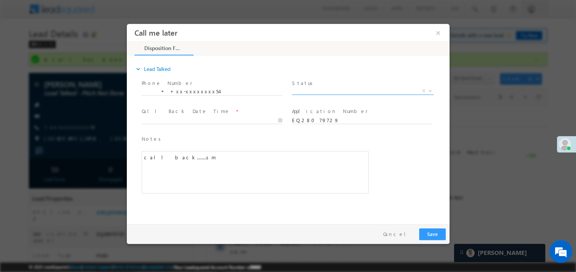
click at [313, 86] on span "Status *" at bounding box center [362, 83] width 140 height 8
click at [306, 92] on span "X" at bounding box center [363, 91] width 142 height 8
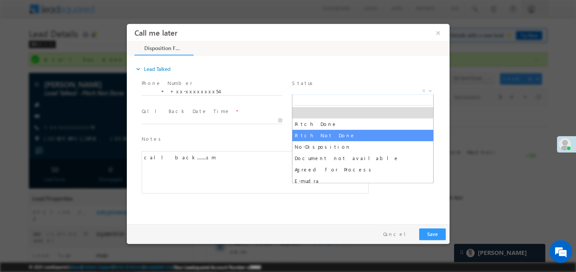
select select "Pitch Not Done"
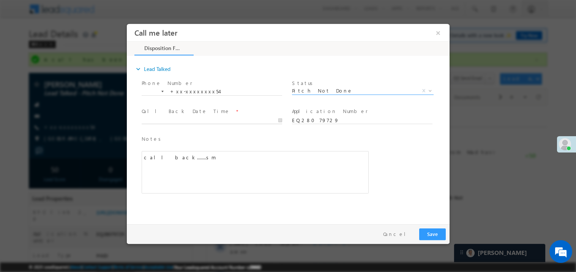
click at [206, 120] on body "Call me later ×" at bounding box center [287, 122] width 323 height 197
type input "09/01/25 1:43 PM"
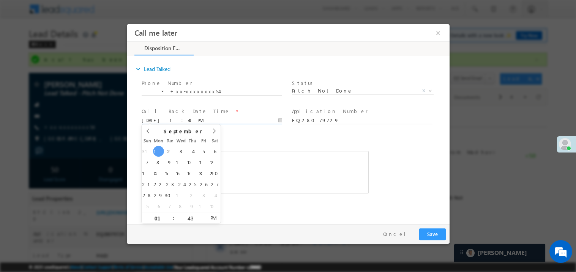
click at [271, 154] on div "call back........sm" at bounding box center [254, 172] width 227 height 43
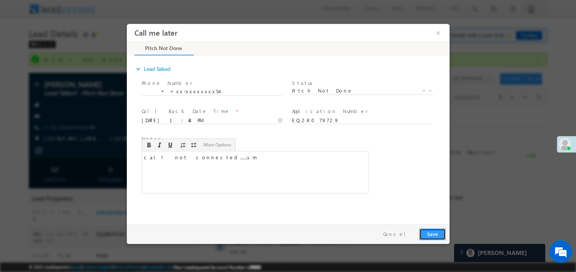
click at [430, 236] on button "Save" at bounding box center [432, 234] width 27 height 12
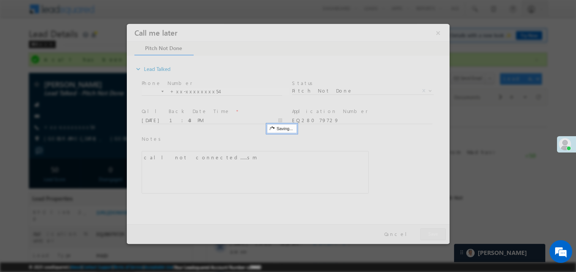
click at [430, 236] on div at bounding box center [287, 134] width 323 height 220
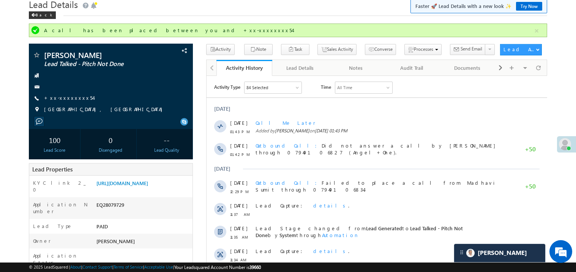
scroll to position [13, 0]
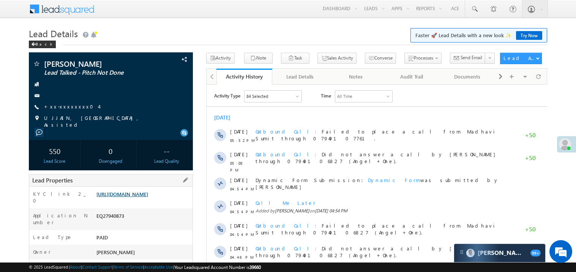
click at [141, 193] on link "[URL][DOMAIN_NAME]" at bounding box center [122, 194] width 52 height 6
click at [70, 107] on link "+xx-xxxxxxxx04" at bounding box center [71, 106] width 55 height 6
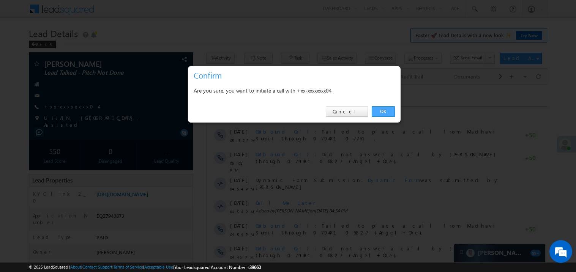
click at [384, 113] on link "OK" at bounding box center [383, 111] width 23 height 11
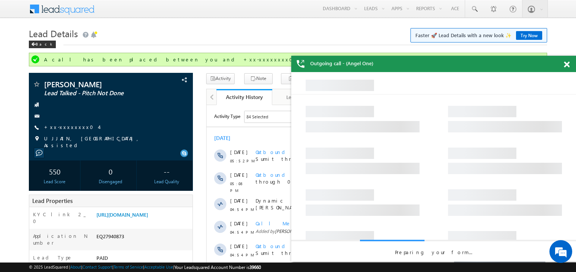
click at [570, 62] on div at bounding box center [571, 63] width 10 height 15
click at [569, 63] on span at bounding box center [567, 65] width 6 height 6
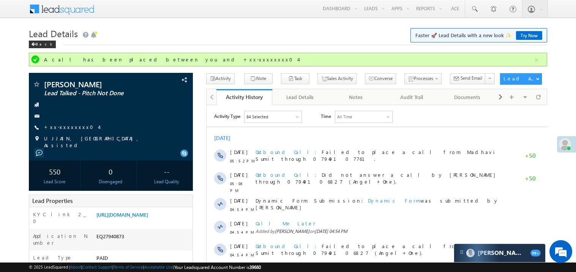
click at [327, 143] on div "[DATE] [DATE] 05:52 PM Outbound Call Failed to place a call from Madhavi Sumit …" at bounding box center [376, 253] width 341 height 245
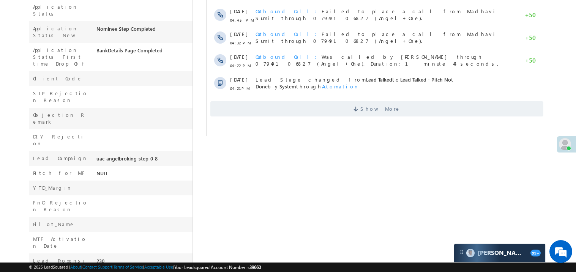
scroll to position [302, 0]
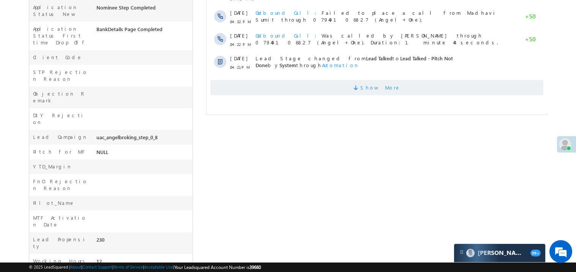
click at [321, 87] on span "Show More" at bounding box center [376, 87] width 333 height 15
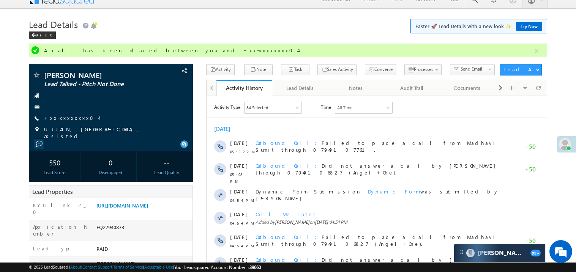
scroll to position [0, 0]
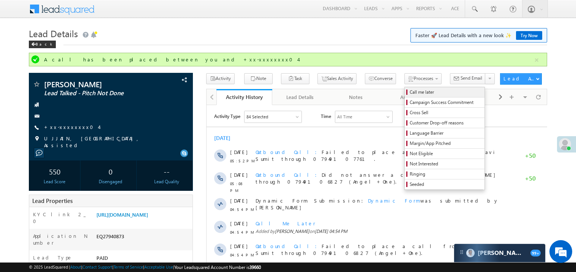
click at [410, 93] on span "Call me later" at bounding box center [446, 92] width 72 height 7
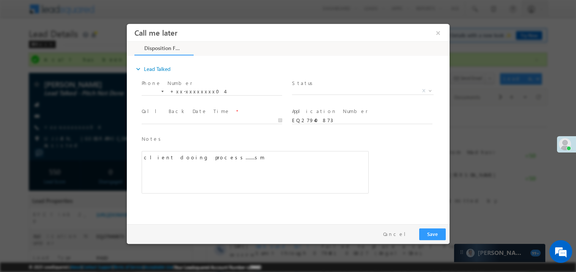
click at [317, 84] on span "Status *" at bounding box center [362, 83] width 140 height 8
click at [322, 94] on span "X" at bounding box center [363, 92] width 142 height 8
click at [312, 92] on span "X" at bounding box center [363, 91] width 142 height 8
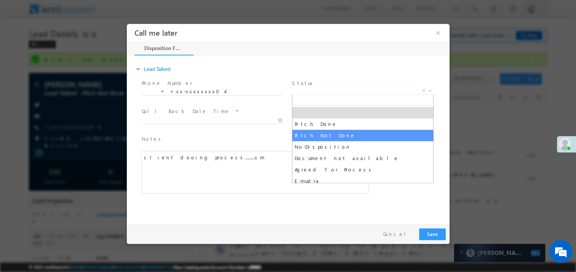
select select "Pitch Not Done"
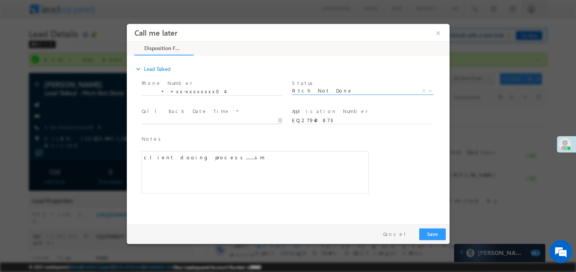
click at [193, 120] on body "Call me later ×" at bounding box center [287, 122] width 323 height 197
type input "09/01/25 1:47 PM"
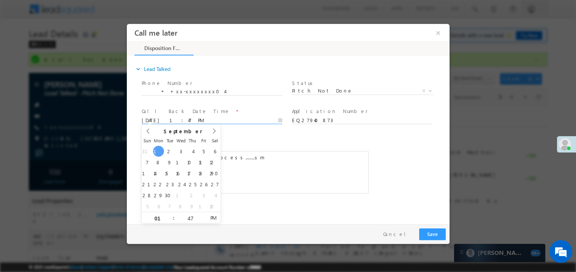
click at [311, 149] on div "Notes * client dooing process........sm Editor toolbars Basic Styles Bold Itali…" at bounding box center [254, 164] width 227 height 59
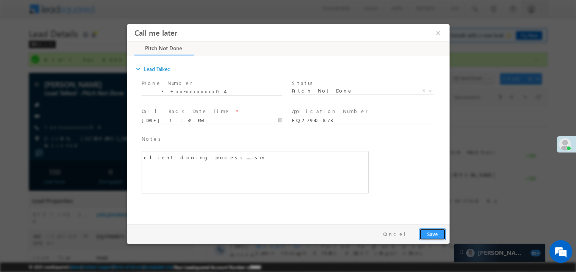
click at [437, 234] on button "Save" at bounding box center [432, 234] width 27 height 12
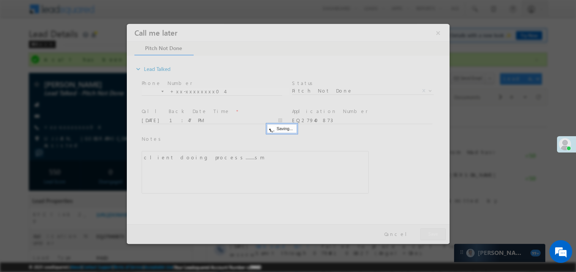
click at [437, 234] on div at bounding box center [287, 134] width 323 height 220
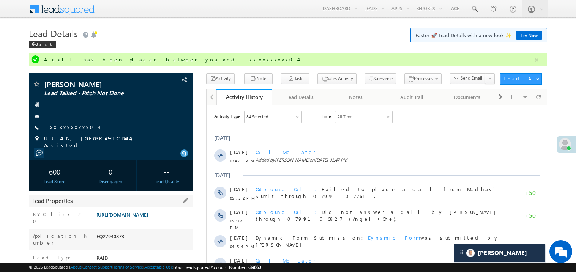
click at [148, 218] on link "https://angelbroking1-pk3em7sa.customui-test.leadsquared.com?leadId=c8fe1257-05…" at bounding box center [122, 215] width 52 height 6
click at [138, 218] on link "https://angelbroking1-pk3em7sa.customui-test.leadsquared.com?leadId=c8fe1257-05…" at bounding box center [122, 215] width 52 height 6
click at [144, 218] on link "https://angelbroking1-pk3em7sa.customui-test.leadsquared.com?leadId=c8fe1257-05…" at bounding box center [122, 215] width 52 height 6
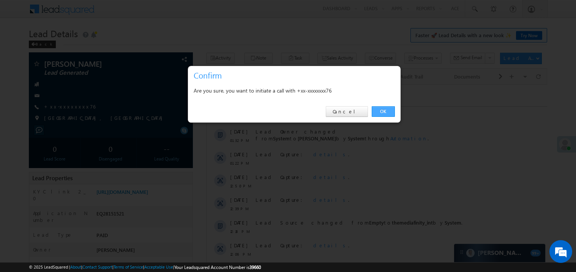
click at [381, 112] on link "OK" at bounding box center [383, 111] width 23 height 11
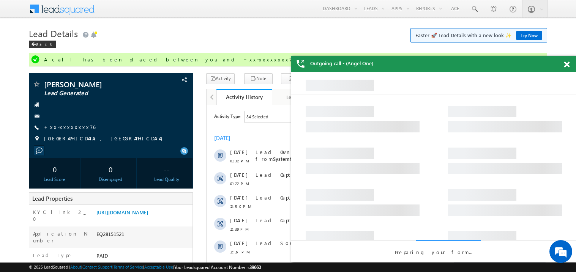
click at [566, 62] on span at bounding box center [567, 65] width 6 height 6
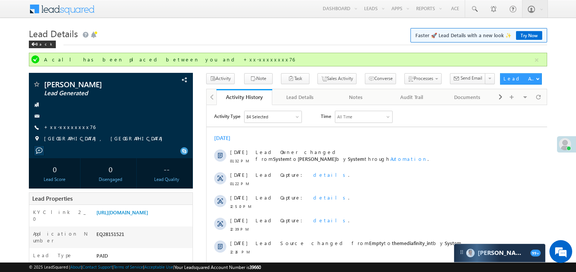
click at [364, 135] on div "[DATE]" at bounding box center [376, 137] width 341 height 7
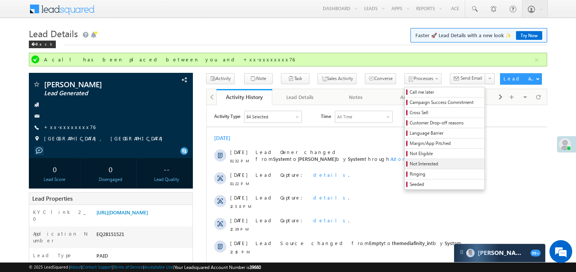
click at [410, 164] on span "Not Interested" at bounding box center [446, 164] width 72 height 7
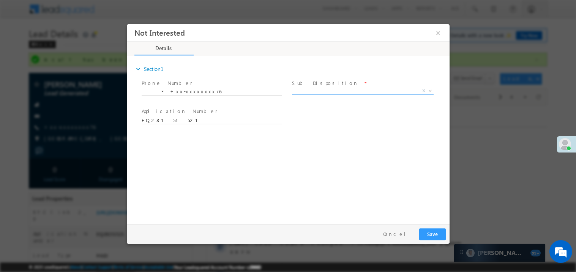
click at [305, 91] on span "X" at bounding box center [363, 91] width 142 height 8
click at [308, 85] on label "Sub Disposition" at bounding box center [325, 82] width 66 height 7
click at [306, 89] on span "Low margin" at bounding box center [353, 90] width 123 height 7
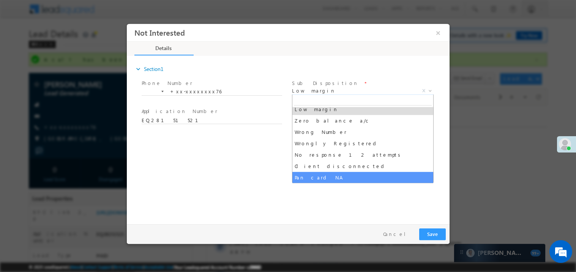
scroll to position [60, 0]
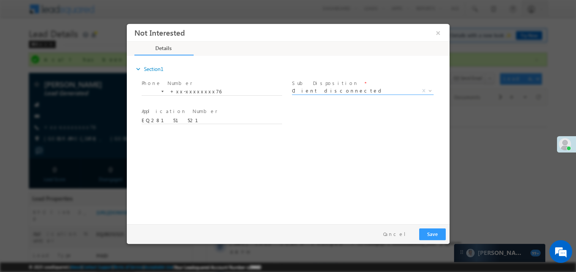
select select "Client disconnected"
click at [210, 163] on div "expand_more Section1 Phone Number *" at bounding box center [289, 139] width 319 height 164
click at [439, 36] on button "×" at bounding box center [437, 32] width 13 height 14
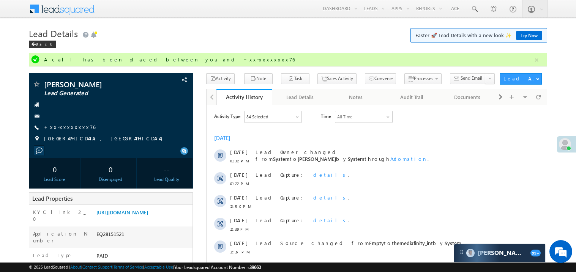
click at [364, 140] on div "[DATE]" at bounding box center [376, 137] width 341 height 7
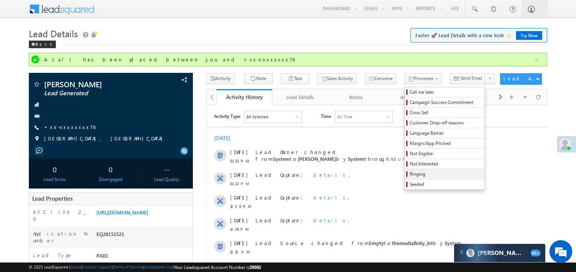
click at [410, 174] on span "Ringing" at bounding box center [446, 174] width 72 height 7
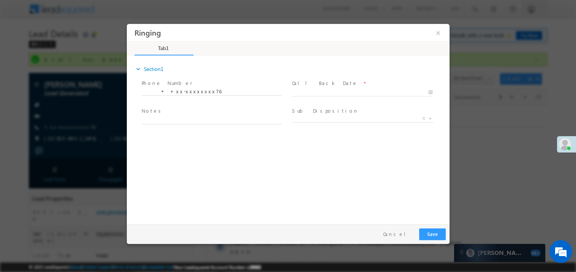
scroll to position [0, 0]
click at [314, 93] on body "Ringing ×" at bounding box center [287, 122] width 323 height 197
type input "09/01/25 1:49 PM"
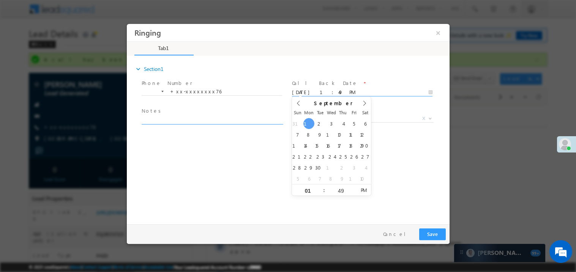
click at [233, 118] on textarea at bounding box center [211, 119] width 141 height 9
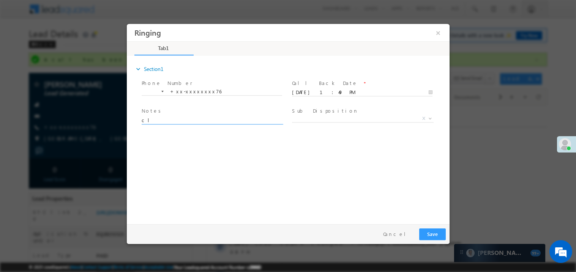
type textarea "c"
type textarea "call not connected"
click at [336, 122] on span "X" at bounding box center [363, 120] width 142 height 8
click at [330, 115] on span "X" at bounding box center [363, 119] width 142 height 8
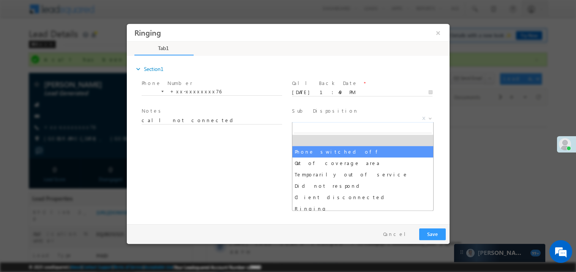
select select "Phone switched off"
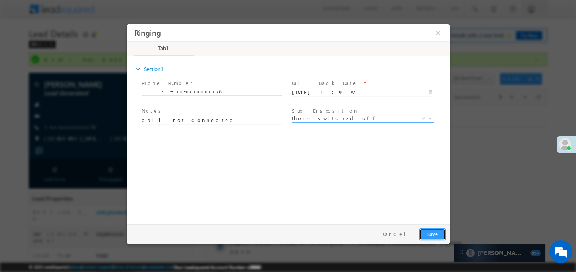
click at [437, 237] on button "Save" at bounding box center [432, 234] width 27 height 12
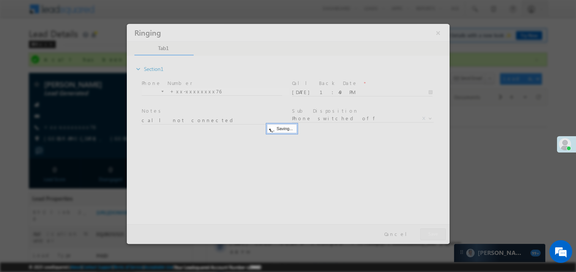
click at [437, 237] on div at bounding box center [287, 134] width 323 height 220
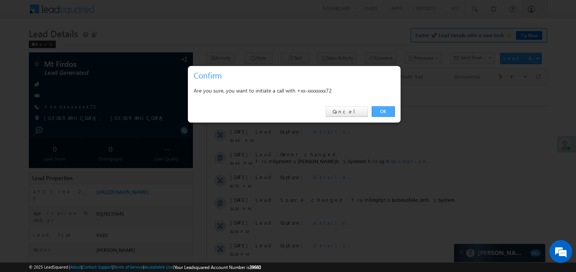
click at [388, 112] on link "OK" at bounding box center [383, 111] width 23 height 11
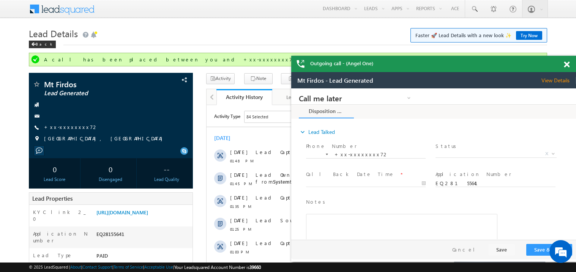
click at [567, 65] on span at bounding box center [567, 65] width 6 height 6
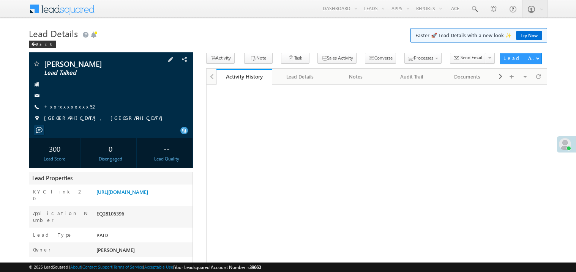
click at [66, 107] on link "+xx-xxxxxxxx52" at bounding box center [71, 106] width 54 height 6
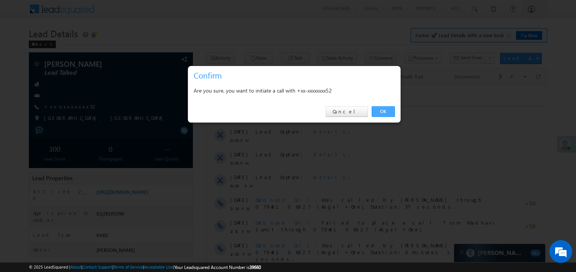
click at [381, 109] on link "OK" at bounding box center [383, 111] width 23 height 11
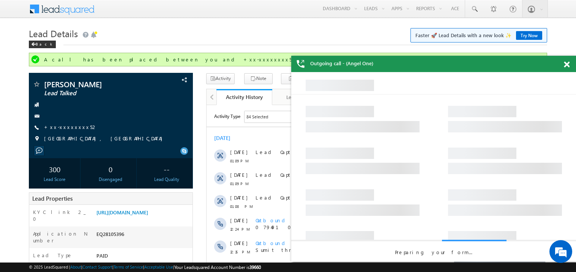
click at [568, 64] on span at bounding box center [567, 65] width 6 height 6
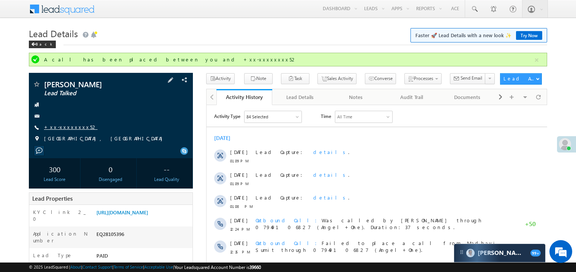
click at [71, 127] on link "+xx-xxxxxxxx52" at bounding box center [71, 127] width 54 height 6
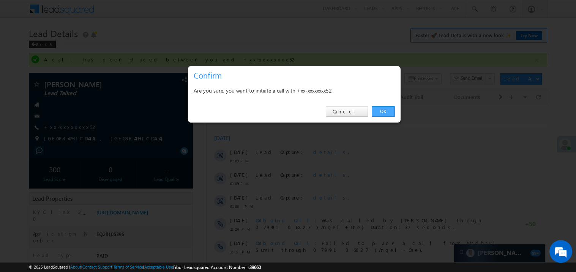
click at [386, 109] on link "OK" at bounding box center [383, 111] width 23 height 11
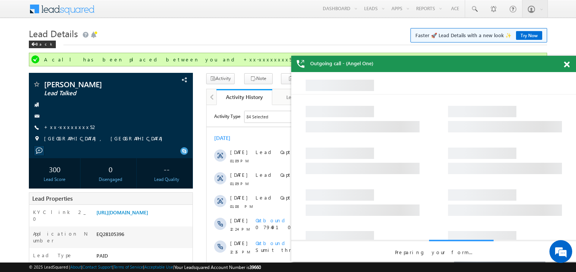
click at [564, 65] on span at bounding box center [567, 65] width 6 height 6
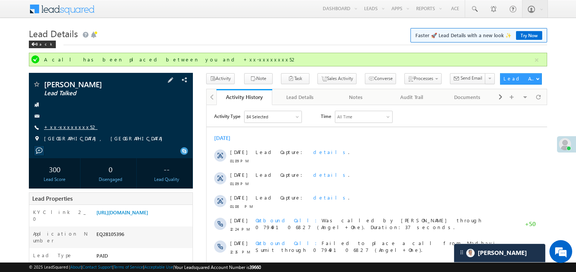
click at [60, 127] on link "+xx-xxxxxxxx52" at bounding box center [71, 127] width 54 height 6
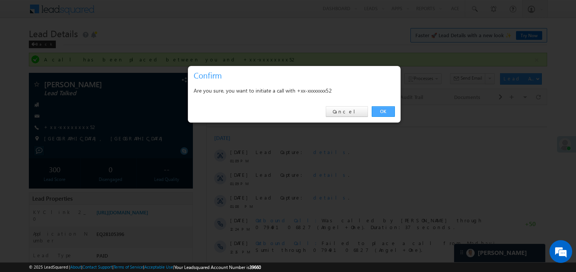
click at [380, 113] on link "OK" at bounding box center [383, 111] width 23 height 11
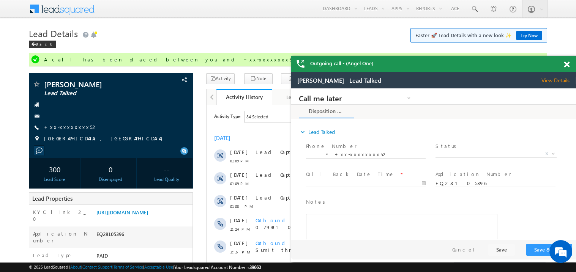
click at [567, 65] on span at bounding box center [567, 65] width 6 height 6
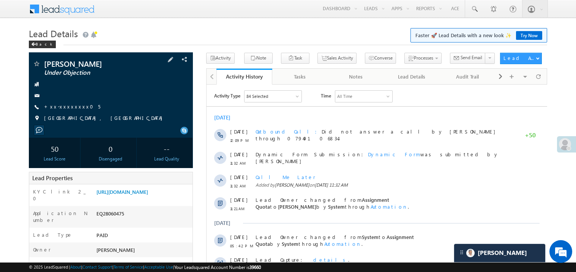
click at [151, 115] on div "[GEOGRAPHIC_DATA], [GEOGRAPHIC_DATA]" at bounding box center [111, 119] width 156 height 8
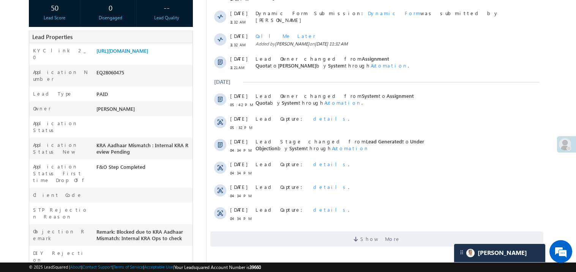
scroll to position [152, 0]
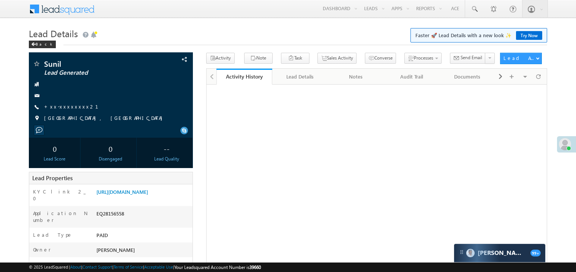
click at [71, 109] on link "+xx-xxxxxxxx21" at bounding box center [75, 106] width 63 height 6
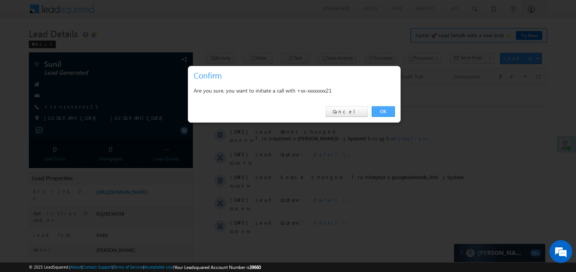
click at [379, 110] on link "OK" at bounding box center [383, 111] width 23 height 11
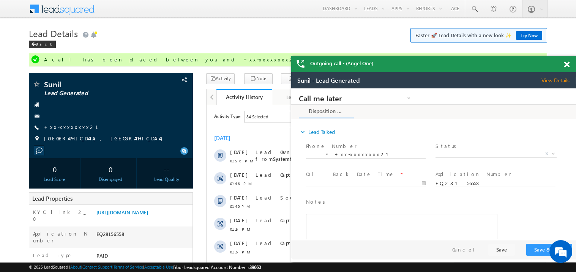
click at [568, 62] on span at bounding box center [567, 65] width 6 height 6
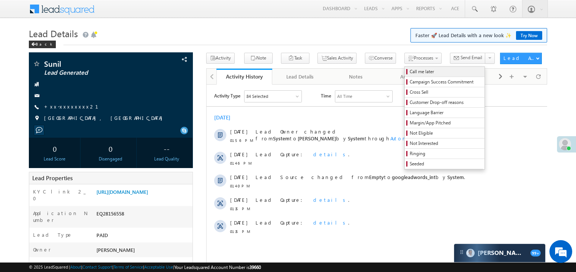
click at [410, 72] on span "Call me later" at bounding box center [446, 71] width 72 height 7
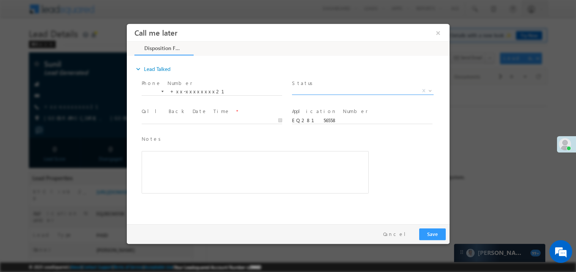
click at [306, 91] on span "X" at bounding box center [363, 91] width 142 height 8
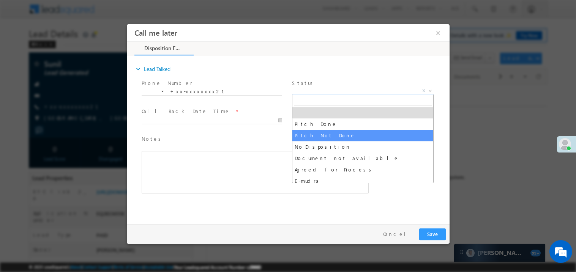
select select "Pitch Not Done"
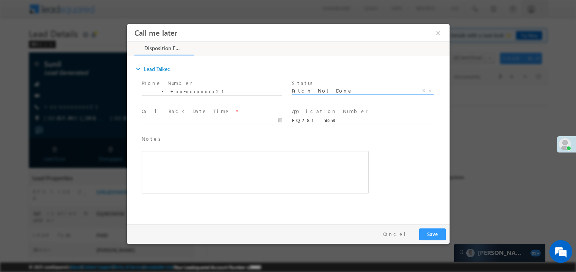
click at [161, 123] on span at bounding box center [211, 127] width 140 height 8
click at [163, 118] on body "Call me later ×" at bounding box center [287, 122] width 323 height 197
type input "09/01/25 2:01 PM"
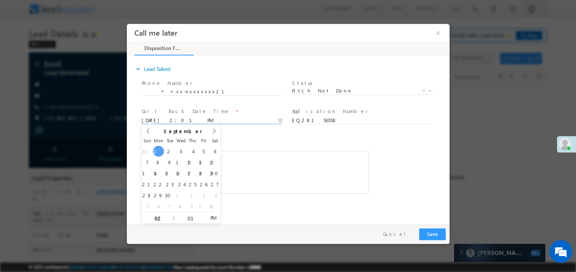
click at [253, 171] on div "Rich Text Editor, 40788eee-0fb2-11ec-a811-0adc8a9d82c2__tab1__section1__Notes__…" at bounding box center [254, 172] width 227 height 43
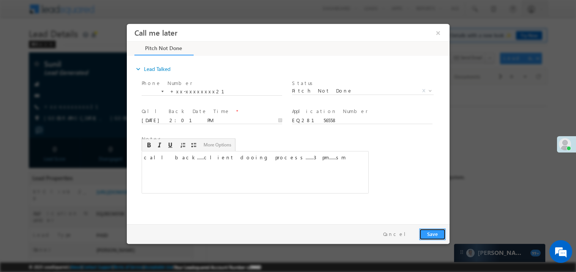
click at [434, 232] on button "Save" at bounding box center [432, 234] width 27 height 12
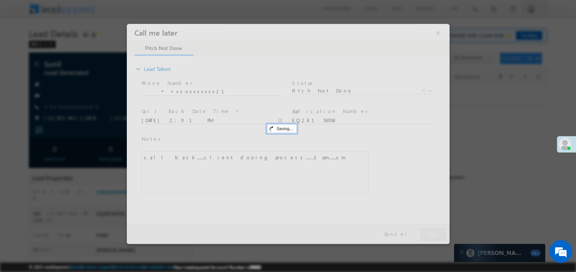
click at [434, 232] on div at bounding box center [287, 134] width 323 height 220
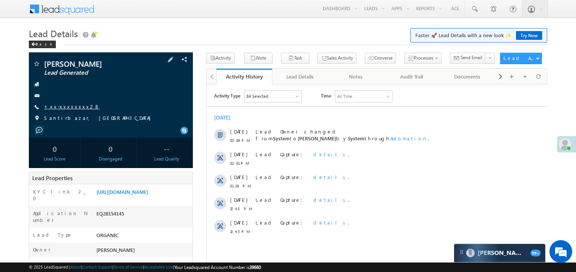
click at [67, 107] on link "+xx-xxxxxxxx28" at bounding box center [72, 106] width 56 height 6
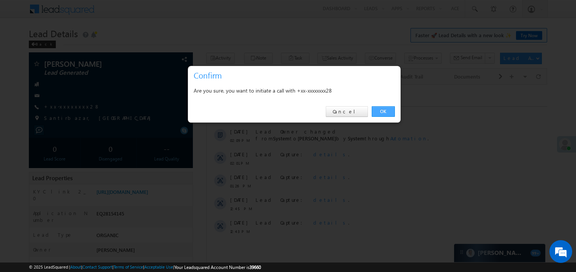
click at [380, 111] on link "OK" at bounding box center [383, 111] width 23 height 11
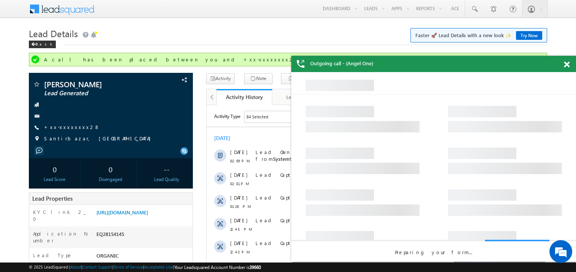
click at [565, 66] on span at bounding box center [567, 65] width 6 height 6
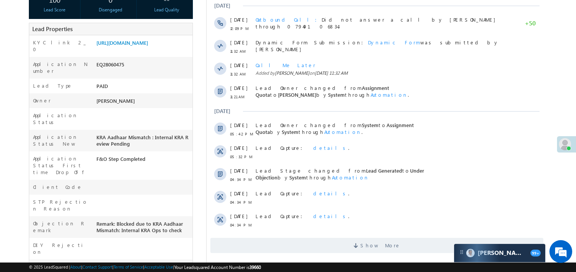
scroll to position [152, 0]
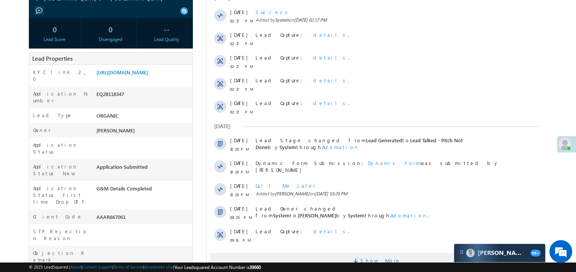
scroll to position [121, 0]
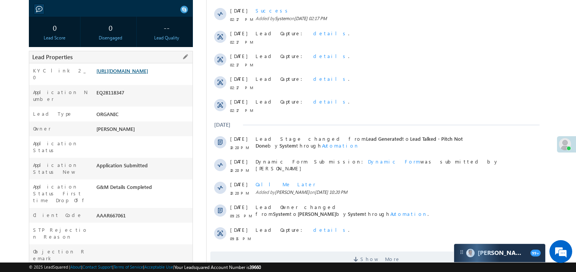
click at [147, 74] on link "https://angelbroking1-pk3em7sa.customui-test.leadsquared.com?leadId=c0539c42-63…" at bounding box center [122, 71] width 52 height 6
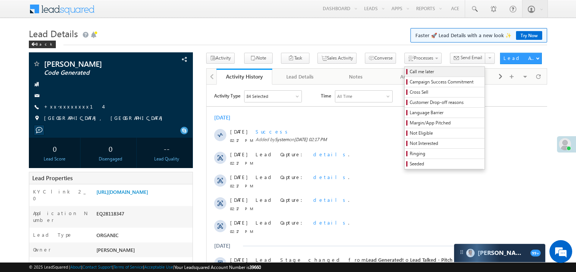
click at [410, 73] on span "Call me later" at bounding box center [446, 71] width 72 height 7
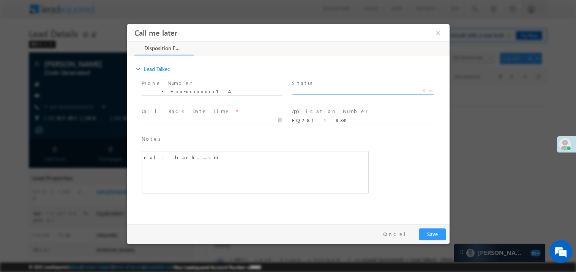
click at [314, 90] on span "X" at bounding box center [363, 91] width 142 height 8
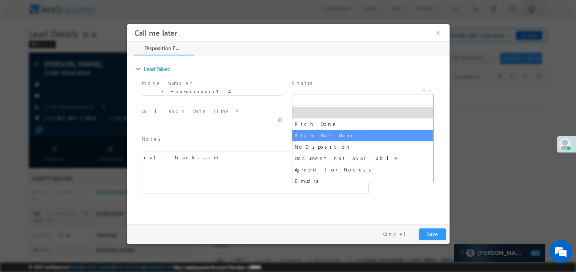
select select "Pitch Not Done"
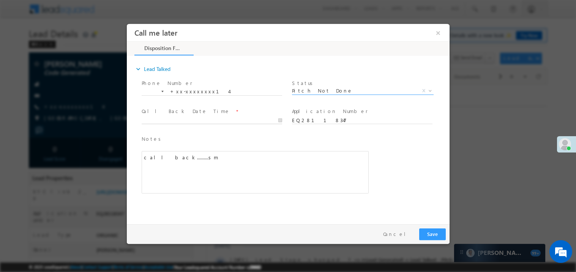
click at [171, 121] on body "Call me later ×" at bounding box center [287, 122] width 323 height 197
type input "09/01/25 2:19 PM"
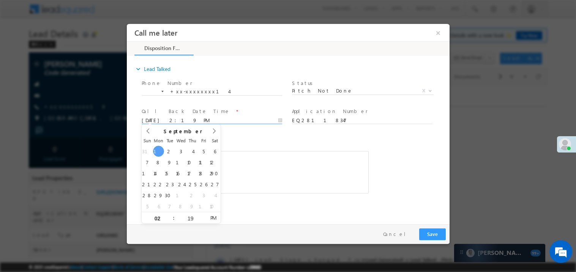
click at [297, 159] on div "call back..........sm" at bounding box center [254, 172] width 227 height 43
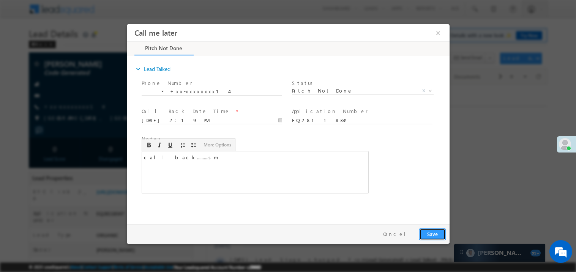
click at [426, 231] on button "Save" at bounding box center [432, 234] width 27 height 12
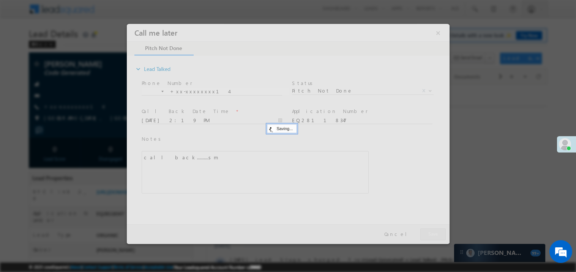
click at [426, 231] on div at bounding box center [287, 134] width 323 height 220
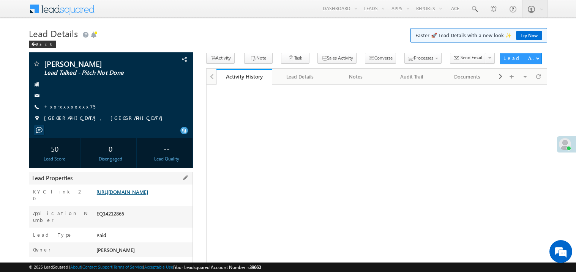
click at [144, 195] on link "[URL][DOMAIN_NAME]" at bounding box center [122, 192] width 52 height 6
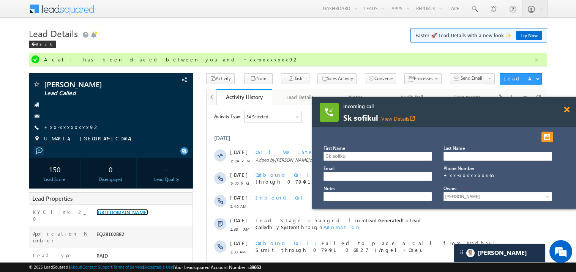
click at [569, 111] on span at bounding box center [567, 110] width 6 height 6
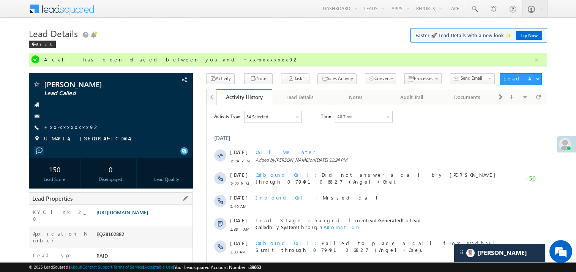
click at [142, 216] on link "[URL][DOMAIN_NAME]" at bounding box center [122, 212] width 52 height 6
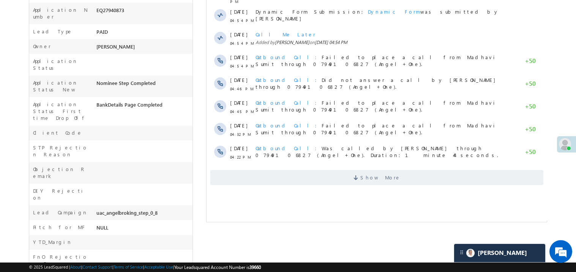
scroll to position [243, 0]
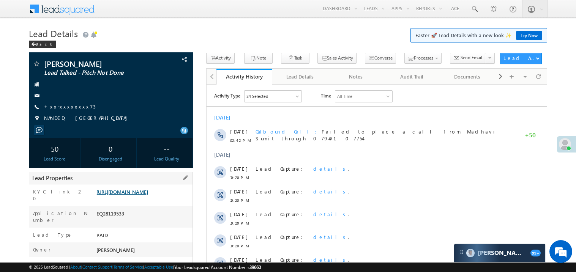
click at [144, 195] on link "[URL][DOMAIN_NAME]" at bounding box center [122, 192] width 52 height 6
click at [70, 103] on link "+xx-xxxxxxxx73" at bounding box center [70, 106] width 52 height 6
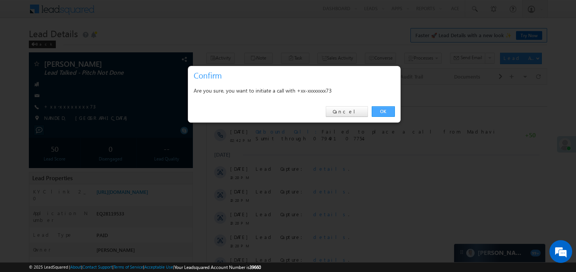
click at [381, 111] on link "OK" at bounding box center [383, 111] width 23 height 11
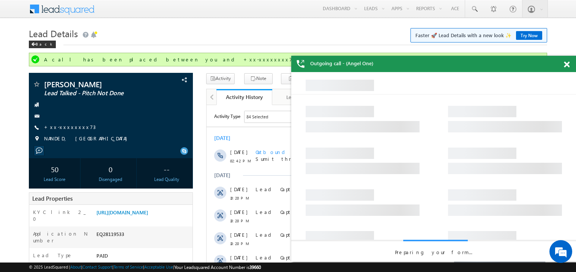
click at [567, 63] on span at bounding box center [567, 65] width 6 height 6
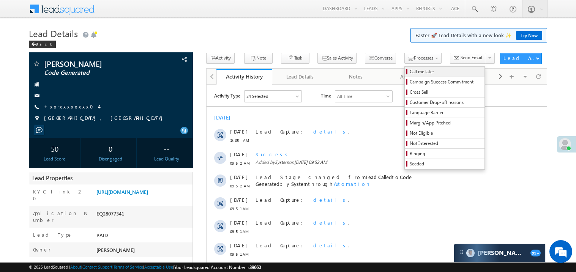
click at [410, 69] on span "Call me later" at bounding box center [446, 71] width 72 height 7
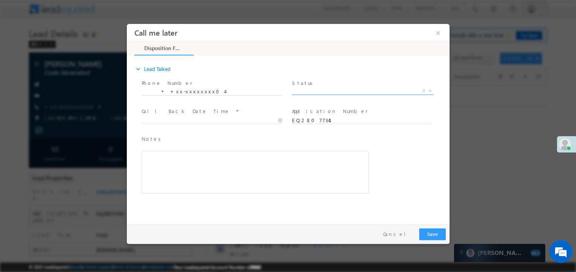
click at [314, 89] on span "X" at bounding box center [363, 91] width 142 height 8
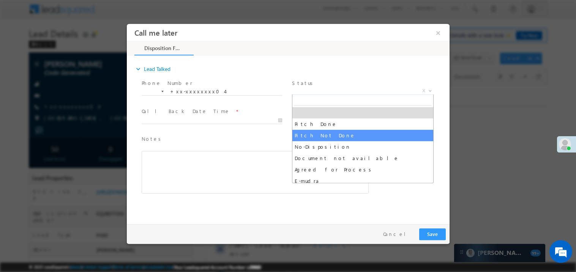
select select "Pitch Not Done"
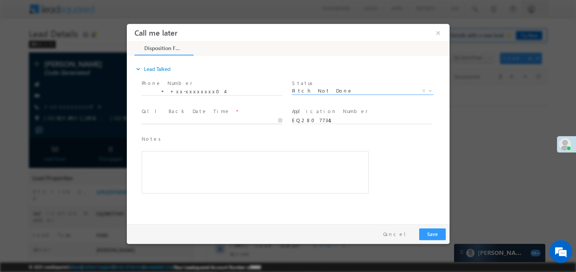
click at [161, 117] on body "Call me later ×" at bounding box center [287, 122] width 323 height 197
type input "09/01/25 2:55 PM"
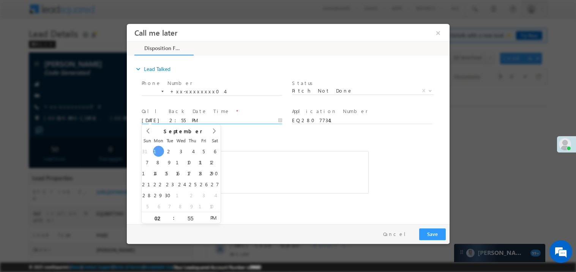
click at [271, 159] on div "Rich Text Editor, 40788eee-0fb2-11ec-a811-0adc8a9d82c2__tab1__section1__Notes__…" at bounding box center [254, 172] width 227 height 43
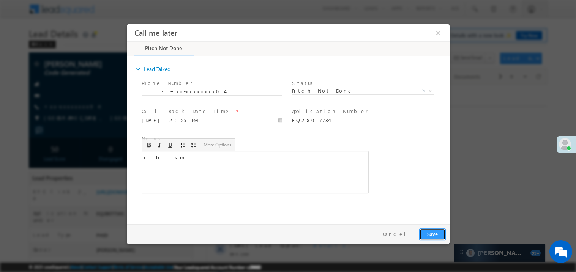
click at [442, 232] on button "Save" at bounding box center [432, 234] width 27 height 12
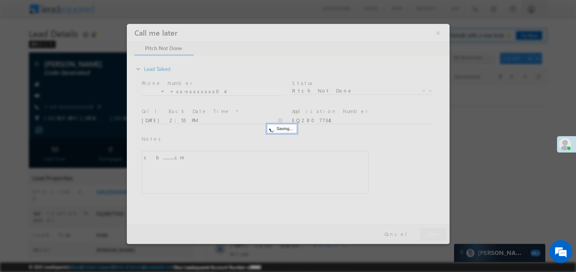
click at [442, 232] on div at bounding box center [287, 134] width 323 height 220
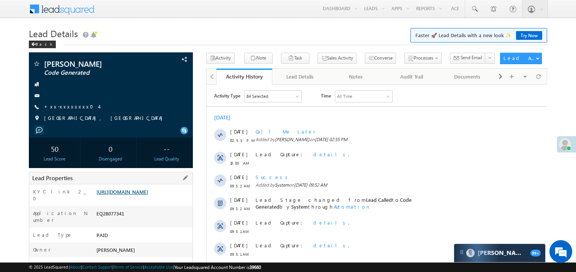
click at [111, 195] on link "https://angelbroking1-pk3em7sa.customui-test.leadsquared.com?leadId=5bb96a59-72…" at bounding box center [122, 192] width 52 height 6
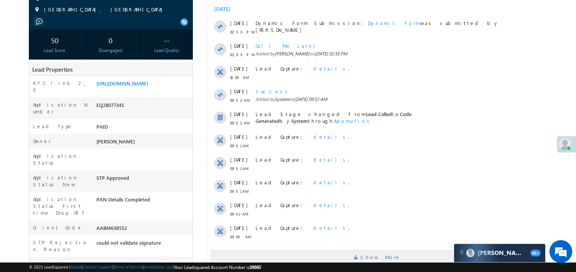
scroll to position [121, 0]
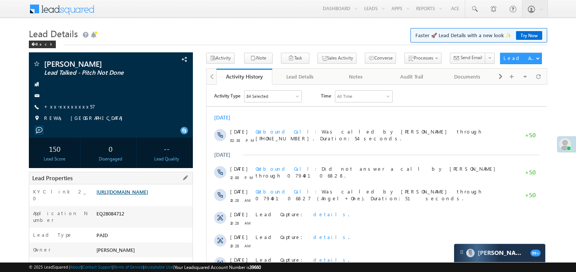
click at [137, 194] on link "[URL][DOMAIN_NAME]" at bounding box center [122, 192] width 52 height 6
click at [277, 113] on div "Today 01 Sep 02:38 PM Outbound Call Was called by Madhavi Sumit through +917949…" at bounding box center [376, 238] width 341 height 257
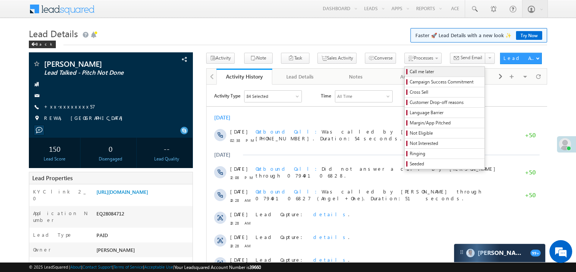
click at [410, 69] on span "Call me later" at bounding box center [446, 71] width 72 height 7
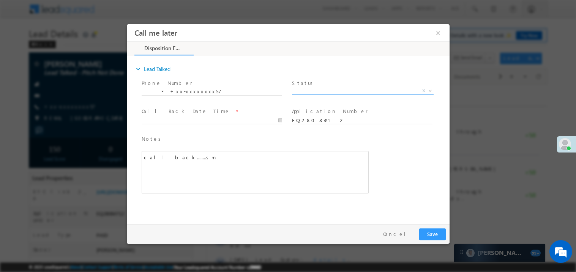
click at [327, 87] on span "X" at bounding box center [363, 91] width 142 height 8
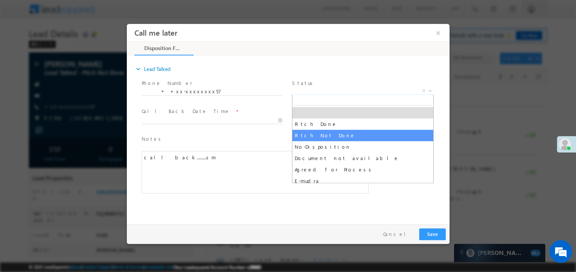
select select "Pitch Not Done"
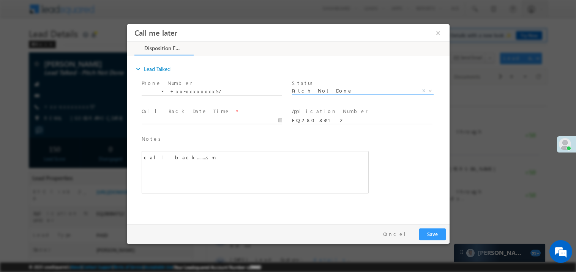
click at [177, 119] on body "Call me later ×" at bounding box center [287, 122] width 323 height 197
type input "09/01/25 3:09 PM"
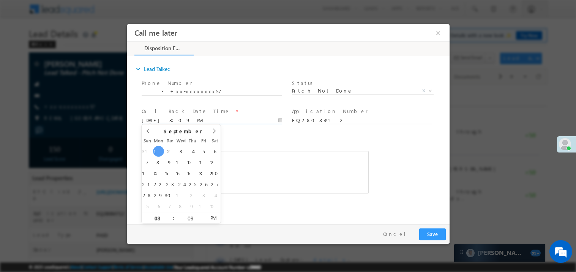
click at [263, 164] on div "call back........sm" at bounding box center [254, 172] width 227 height 43
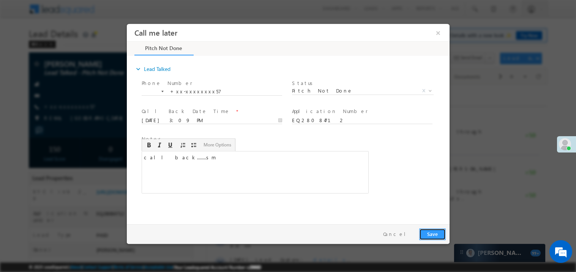
click at [436, 231] on button "Save" at bounding box center [432, 234] width 27 height 12
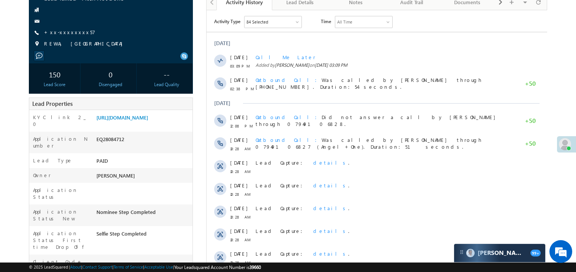
scroll to position [76, 0]
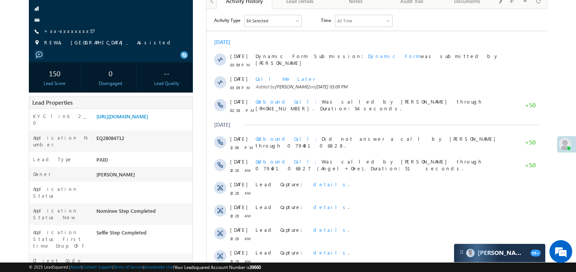
scroll to position [91, 0]
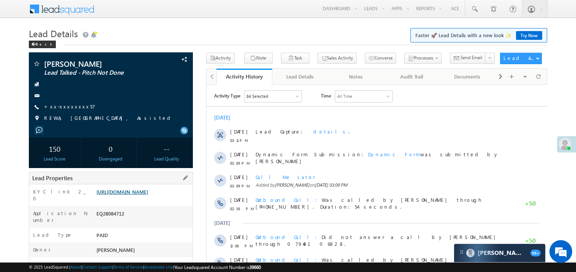
click at [146, 195] on link "https://angelbroking1-pk3em7sa.customui-test.leadsquared.com?leadId=03a269e7-7c…" at bounding box center [122, 192] width 52 height 6
click at [289, 119] on div "[DATE]" at bounding box center [376, 117] width 341 height 7
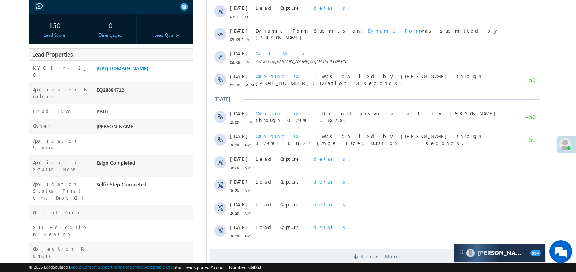
scroll to position [136, 0]
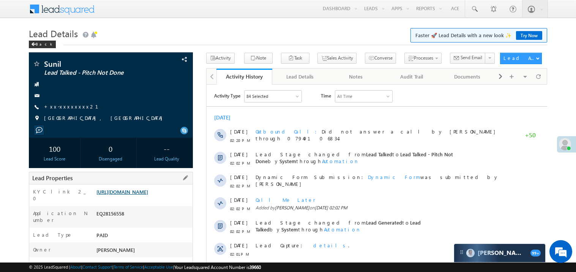
click at [139, 195] on link "https://angelbroking1-pk3em7sa.customui-test.leadsquared.com?leadId=3ce4fe86-4d…" at bounding box center [122, 192] width 52 height 6
click at [73, 107] on link "+xx-xxxxxxxx21" at bounding box center [75, 106] width 63 height 6
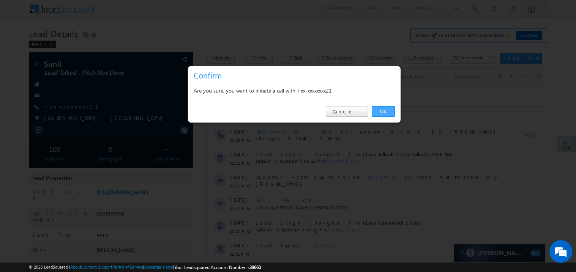
click at [385, 109] on link "OK" at bounding box center [383, 111] width 23 height 11
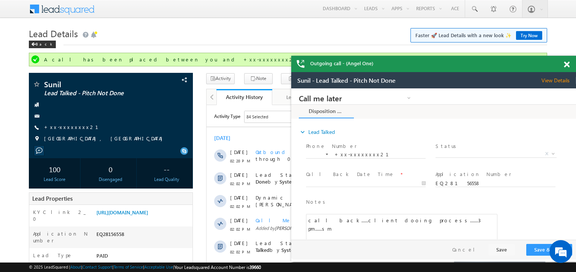
click at [569, 66] on span at bounding box center [567, 65] width 6 height 6
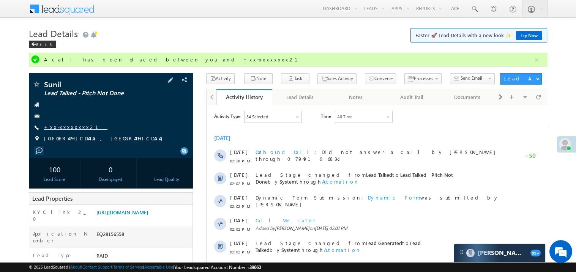
click at [67, 128] on link "+xx-xxxxxxxx21" at bounding box center [75, 127] width 63 height 6
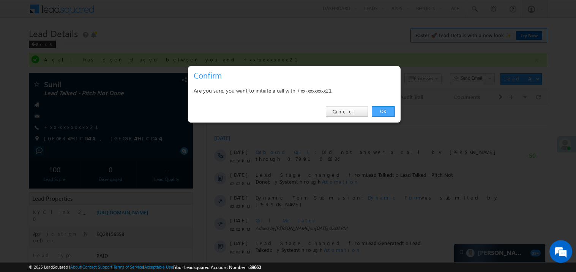
click at [386, 111] on link "OK" at bounding box center [383, 111] width 23 height 11
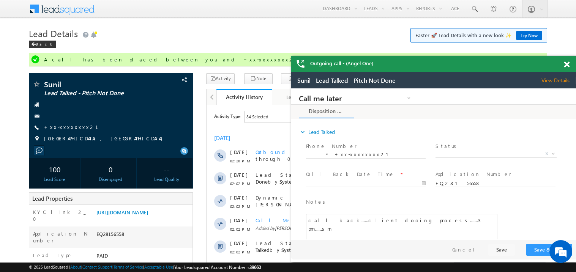
click at [568, 62] on span at bounding box center [567, 65] width 6 height 6
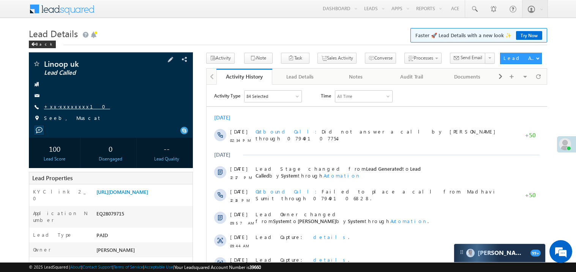
click at [73, 108] on link "+xx-xxxxxxxx10" at bounding box center [77, 106] width 66 height 6
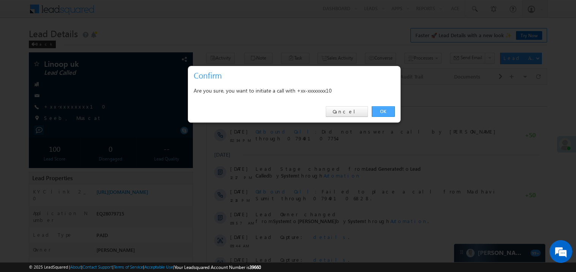
click at [381, 114] on link "OK" at bounding box center [383, 111] width 23 height 11
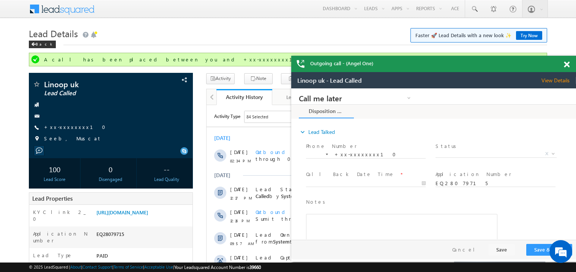
click at [568, 64] on span at bounding box center [567, 65] width 6 height 6
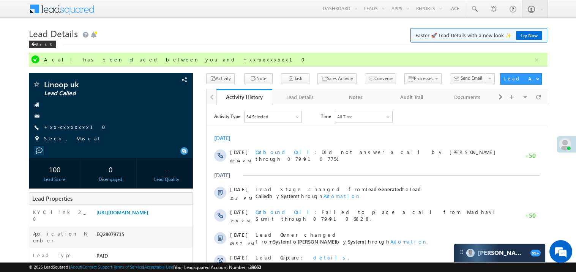
click at [215, 53] on div "A call has been placed between you and +xx-xxxxxxxx10" at bounding box center [288, 60] width 518 height 14
click at [160, 36] on h1 "Lead Details Faster 🚀 Lead Details with a new look ✨ Try Now" at bounding box center [288, 32] width 518 height 15
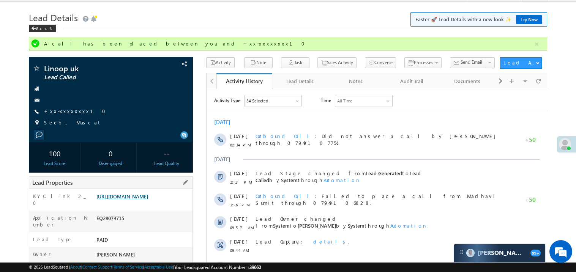
scroll to position [15, 0]
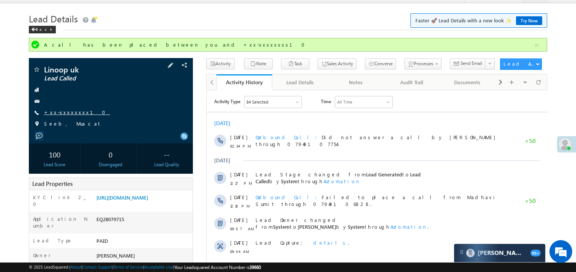
click at [68, 115] on link "+xx-xxxxxxxx10" at bounding box center [77, 112] width 66 height 6
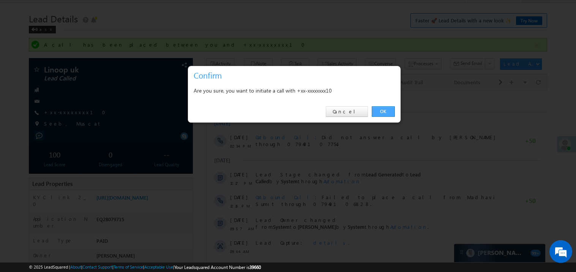
click at [381, 114] on link "OK" at bounding box center [383, 111] width 23 height 11
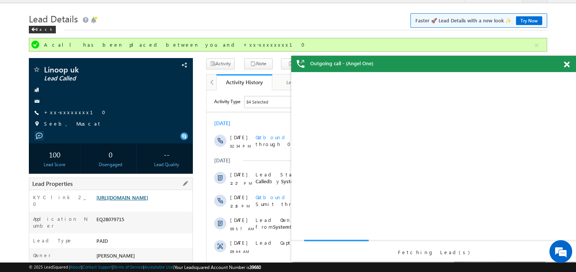
scroll to position [0, 0]
click at [134, 201] on link "https://angelbroking1-pk3em7sa.customui-test.leadsquared.com?leadId=9a3617b2-74…" at bounding box center [122, 197] width 52 height 6
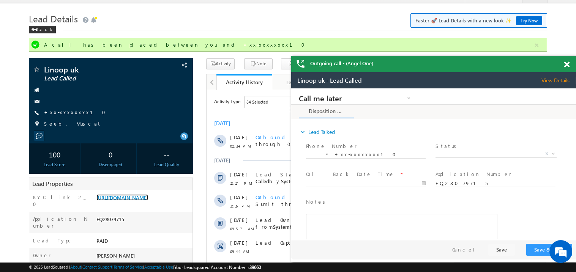
click at [567, 66] on span at bounding box center [567, 65] width 6 height 6
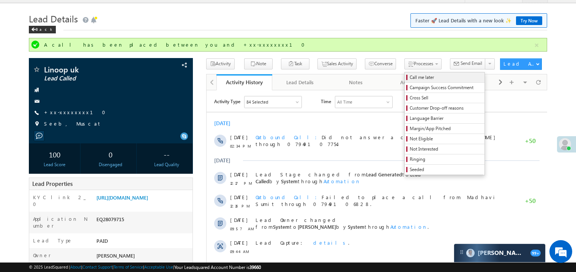
click at [410, 77] on span "Call me later" at bounding box center [446, 77] width 72 height 7
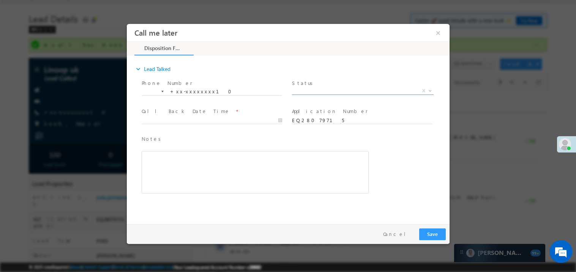
click at [308, 88] on span "X" at bounding box center [363, 91] width 142 height 8
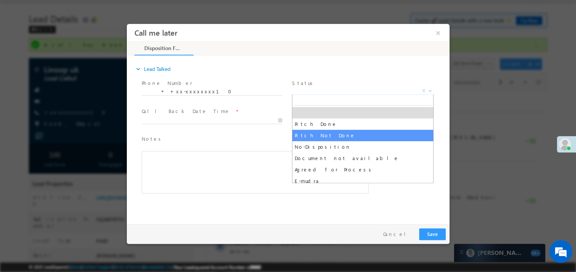
select select "Pitch Not Done"
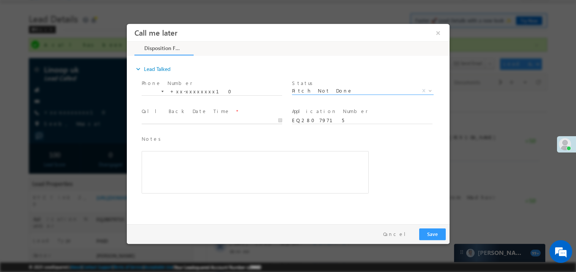
click at [185, 121] on body "Call me later ×" at bounding box center [287, 122] width 323 height 197
type input "09/01/25 3:21 PM"
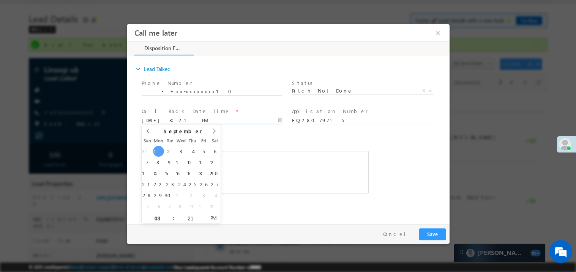
click at [256, 147] on div "Notes * Editor toolbars Basic Styles Bold Italic Underline Paragraph Insert/Rem…" at bounding box center [254, 164] width 227 height 59
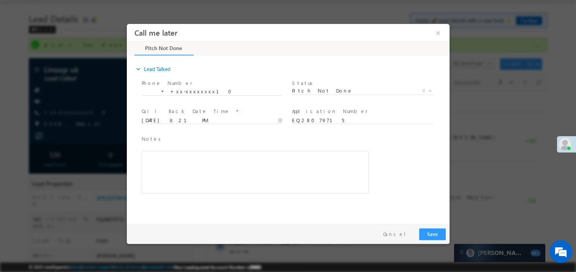
click at [215, 185] on div "Rich Text Editor, 40788eee-0fb2-11ec-a811-0adc8a9d82c2__tab1__section1__Notes__…" at bounding box center [254, 172] width 227 height 43
click at [426, 229] on button "Save" at bounding box center [432, 234] width 27 height 12
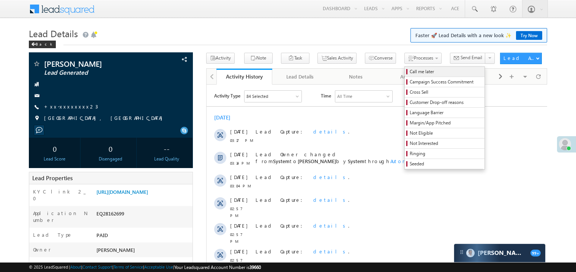
click at [410, 73] on span "Call me later" at bounding box center [446, 71] width 72 height 7
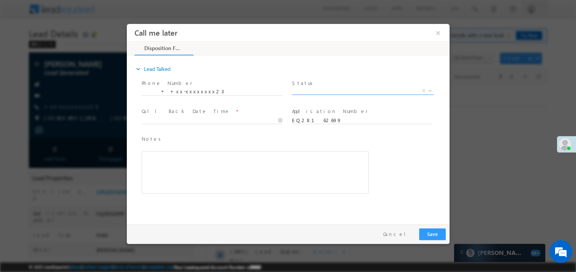
click at [316, 91] on span "X" at bounding box center [363, 91] width 142 height 8
click at [319, 87] on span "No-Disposition" at bounding box center [353, 90] width 123 height 7
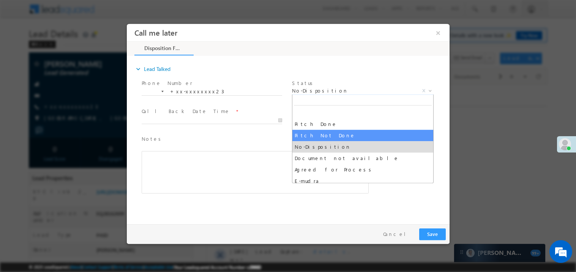
select select "Pitch Not Done"
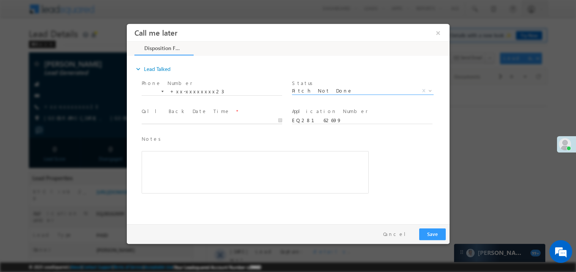
click at [166, 117] on body "Call me later ×" at bounding box center [287, 122] width 323 height 197
type input "09/01/25 3:23 PM"
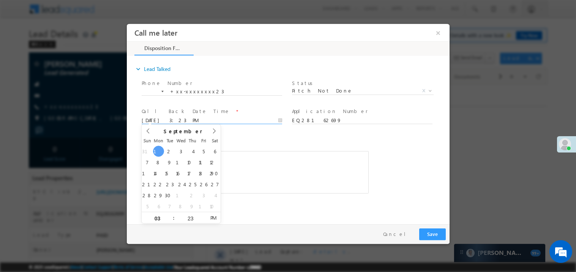
click at [256, 141] on span "Notes *" at bounding box center [249, 139] width 216 height 8
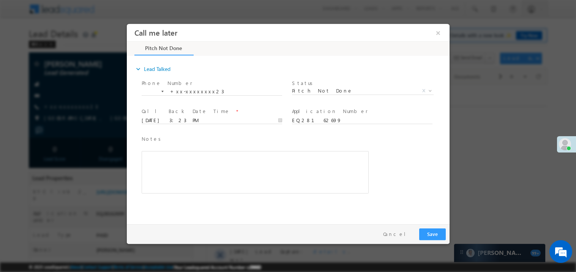
click at [218, 163] on div "Rich Text Editor, 40788eee-0fb2-11ec-a811-0adc8a9d82c2__tab1__section1__Notes__…" at bounding box center [254, 172] width 227 height 43
click at [425, 231] on button "Save" at bounding box center [432, 234] width 27 height 12
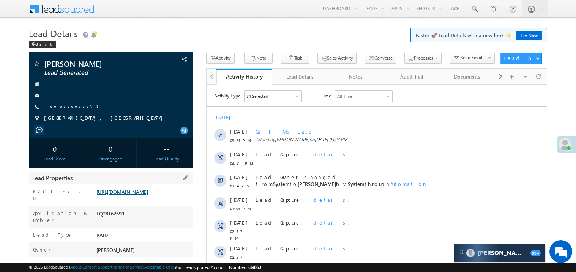
click at [147, 195] on link "[URL][DOMAIN_NAME]" at bounding box center [122, 192] width 52 height 6
click at [69, 108] on link "+xx-xxxxxxxx23" at bounding box center [71, 106] width 54 height 6
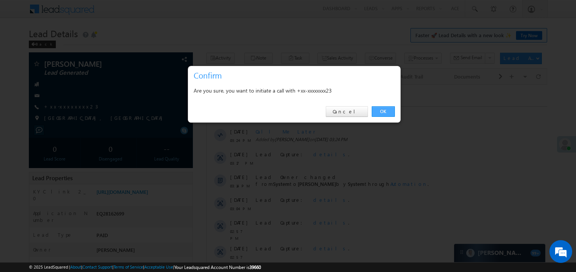
click at [380, 113] on link "OK" at bounding box center [383, 111] width 23 height 11
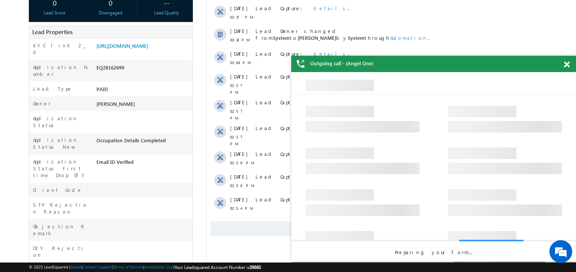
click at [569, 65] on span at bounding box center [567, 65] width 6 height 6
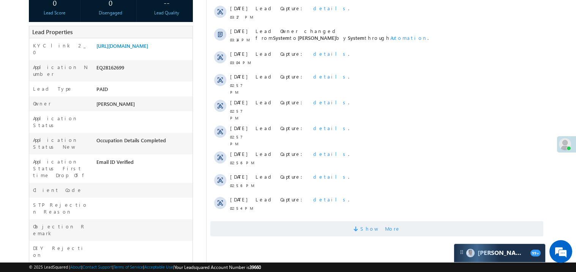
click at [398, 223] on span "Show More" at bounding box center [376, 228] width 333 height 15
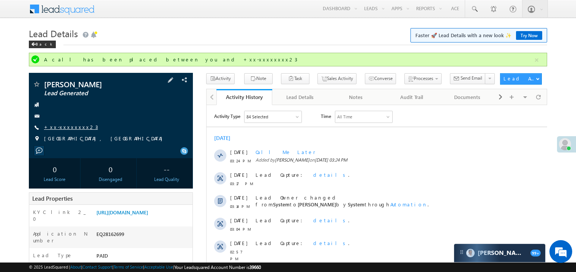
click at [71, 128] on link "+xx-xxxxxxxx23" at bounding box center [71, 127] width 54 height 6
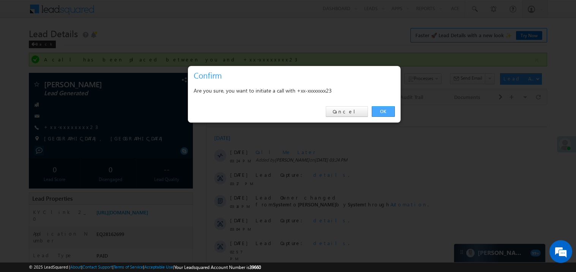
click at [384, 111] on link "OK" at bounding box center [383, 111] width 23 height 11
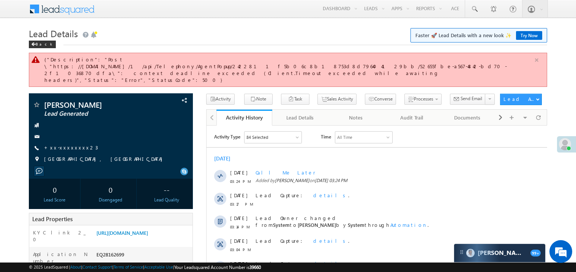
click at [536, 60] on button "button" at bounding box center [536, 59] width 9 height 9
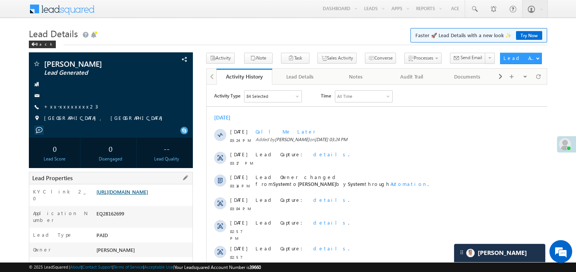
click at [148, 195] on link "[URL][DOMAIN_NAME]" at bounding box center [122, 192] width 52 height 6
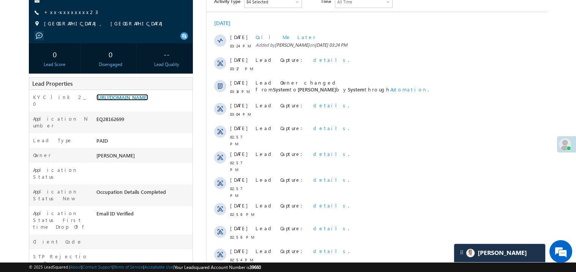
scroll to position [106, 0]
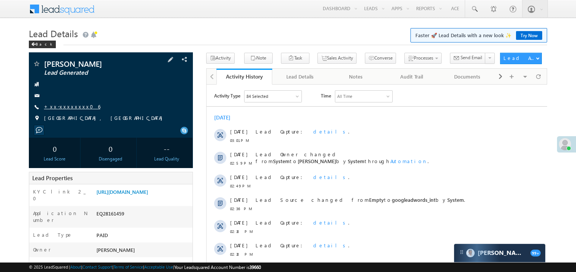
click at [71, 107] on link "+xx-xxxxxxxx06" at bounding box center [72, 106] width 56 height 6
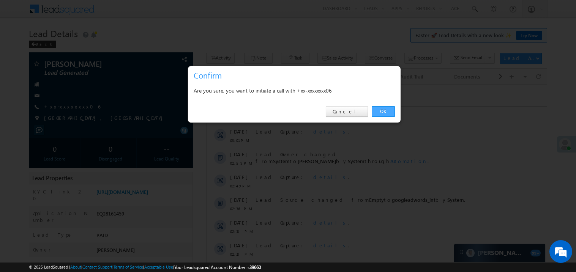
click at [384, 108] on link "OK" at bounding box center [383, 111] width 23 height 11
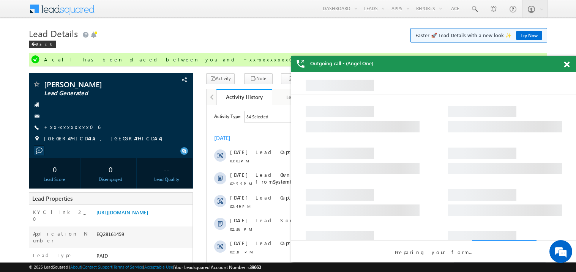
click at [567, 63] on span at bounding box center [567, 65] width 6 height 6
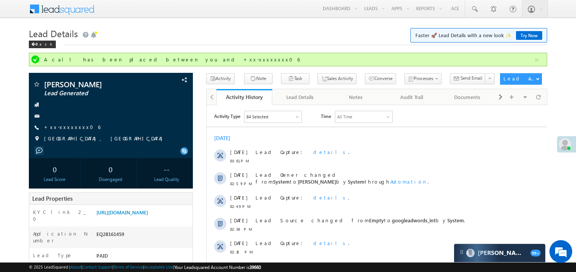
click at [306, 35] on h1 "Lead Details Faster 🚀 Lead Details with a new look ✨ Try Now" at bounding box center [288, 32] width 518 height 15
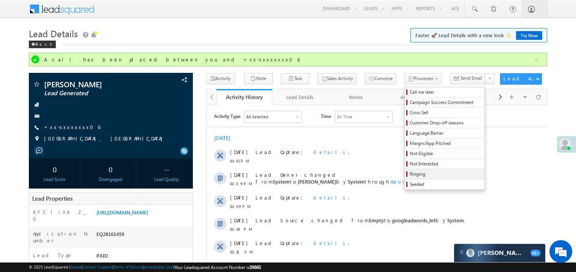
click at [410, 175] on span "Ringing" at bounding box center [446, 174] width 72 height 7
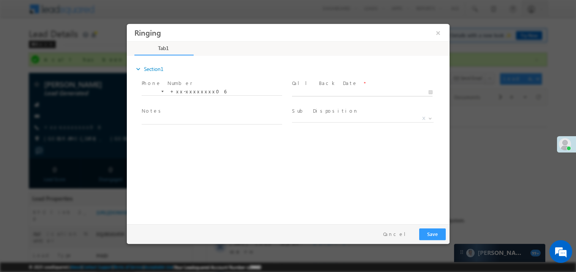
click at [327, 92] on body "Ringing ×" at bounding box center [287, 122] width 323 height 197
type input "[DATE] 3:29 PM"
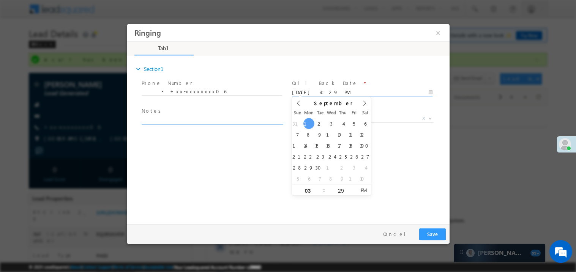
click at [180, 120] on textarea at bounding box center [211, 119] width 141 height 9
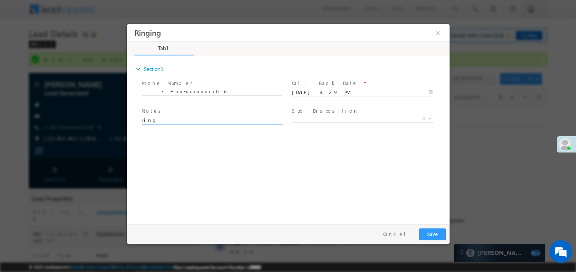
type textarea "ring"
click at [435, 236] on button "Save" at bounding box center [432, 234] width 27 height 12
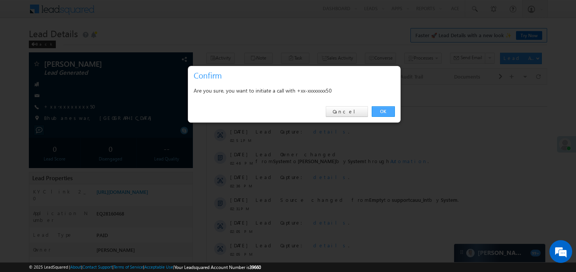
click at [383, 110] on link "OK" at bounding box center [383, 111] width 23 height 11
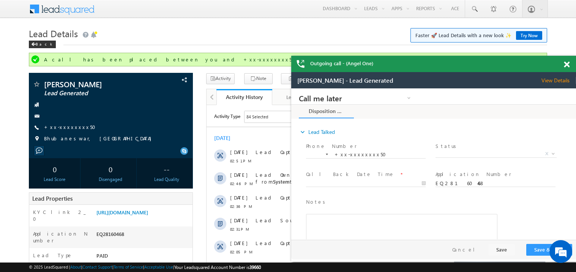
click at [569, 63] on span at bounding box center [567, 65] width 6 height 6
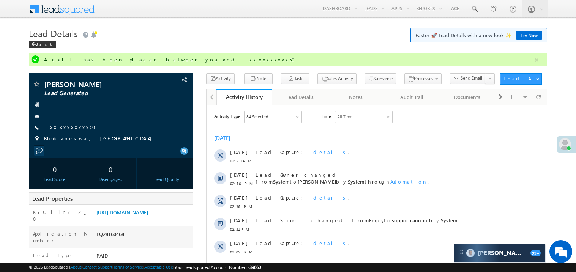
click at [340, 130] on div "Activity Type 84 Selected Select All Sales Activities 1 Sales Activity Email Ac…" at bounding box center [376, 196] width 341 height 171
click at [66, 129] on link "+xx-xxxxxxxx50" at bounding box center [72, 127] width 56 height 6
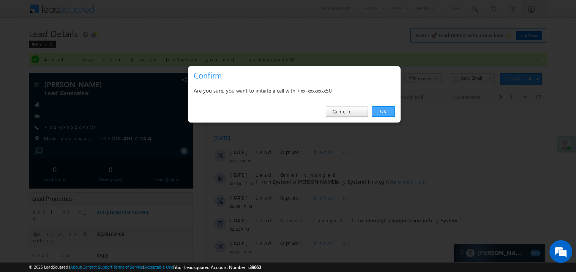
click at [383, 108] on link "OK" at bounding box center [383, 111] width 23 height 11
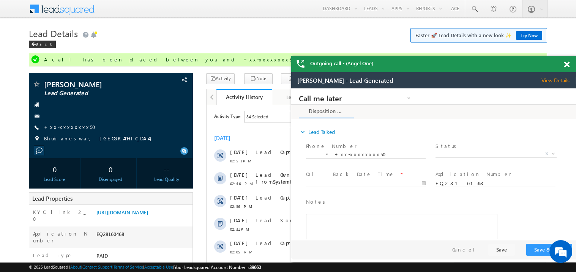
click at [570, 65] on div at bounding box center [571, 63] width 10 height 15
click at [565, 65] on span at bounding box center [567, 65] width 6 height 6
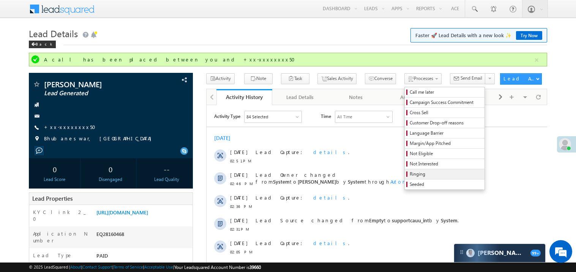
click at [421, 173] on span "Ringing" at bounding box center [446, 174] width 72 height 7
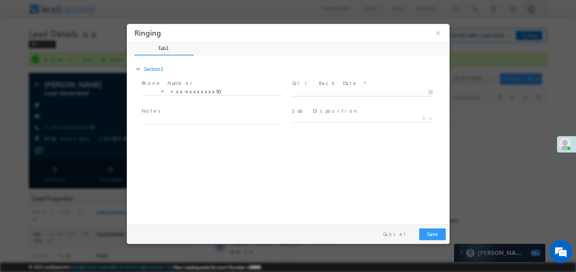
click at [324, 92] on body "Ringing ×" at bounding box center [287, 122] width 323 height 197
type input "09/01/25 3:33 PM"
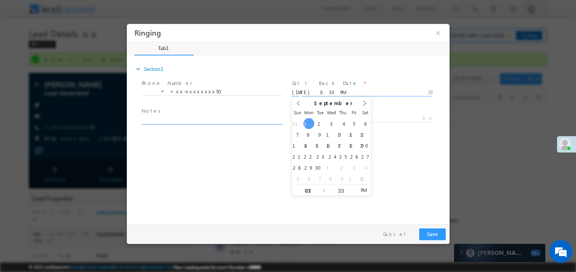
click at [190, 122] on textarea at bounding box center [211, 119] width 141 height 9
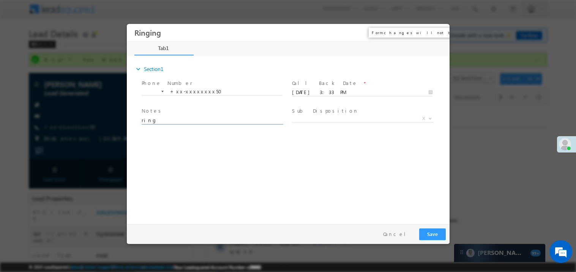
type textarea "ring"
click at [438, 35] on button "×" at bounding box center [437, 32] width 13 height 14
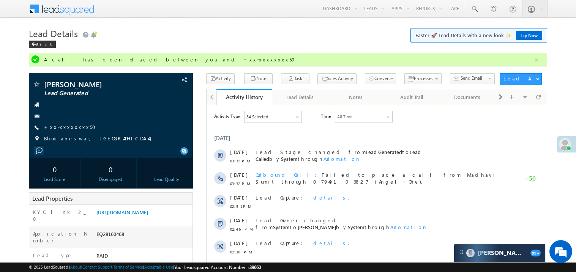
click at [291, 136] on div "[DATE]" at bounding box center [376, 137] width 341 height 7
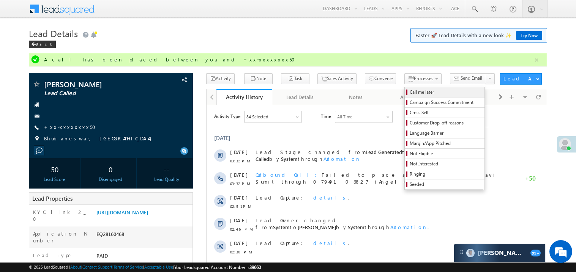
click at [410, 94] on span "Call me later" at bounding box center [446, 92] width 72 height 7
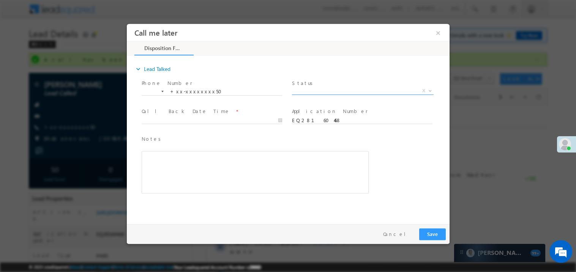
click at [306, 90] on span "X" at bounding box center [363, 91] width 142 height 8
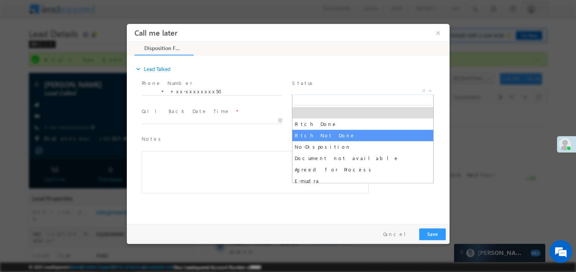
select select "Pitch Not Done"
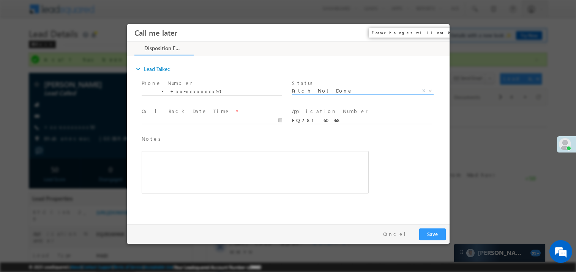
click at [439, 33] on button "×" at bounding box center [437, 32] width 13 height 14
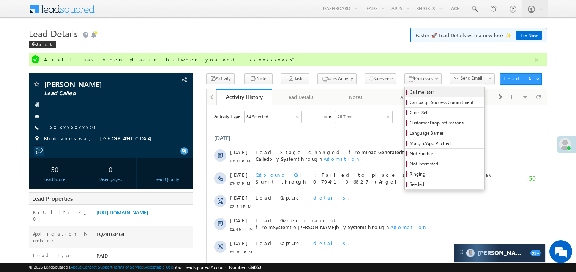
click at [410, 91] on span "Call me later" at bounding box center [446, 92] width 72 height 7
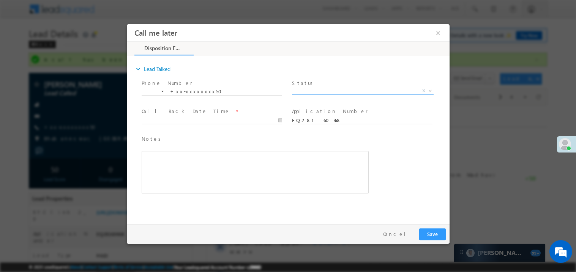
click at [312, 89] on span "X" at bounding box center [363, 91] width 142 height 8
select select "Pitch Not Done"
click at [190, 120] on body "Call me later ×" at bounding box center [287, 122] width 323 height 197
type input "09/01/25 3:35 PM"
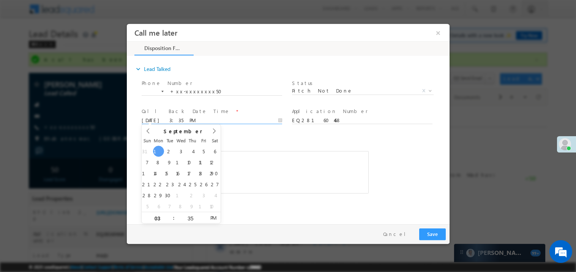
click at [253, 172] on div "Rich Text Editor, 40788eee-0fb2-11ec-a811-0adc8a9d82c2__tab1__section1__Notes__…" at bounding box center [254, 172] width 227 height 43
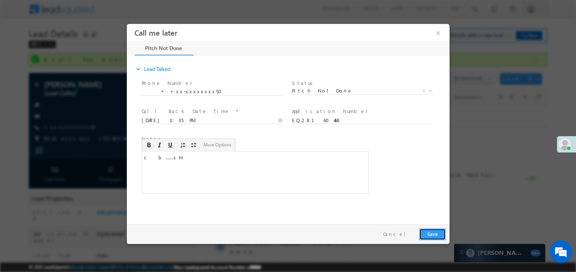
click at [431, 233] on button "Save" at bounding box center [432, 234] width 27 height 12
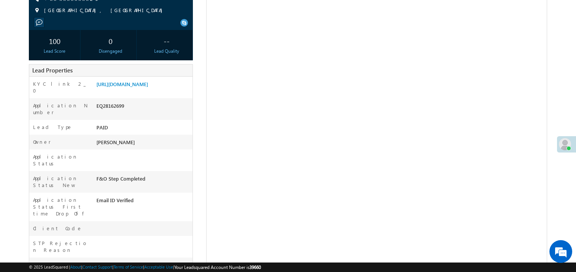
scroll to position [106, 0]
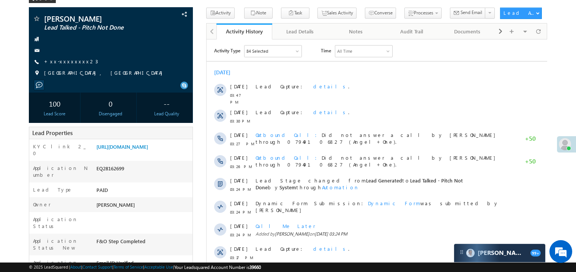
scroll to position [30, 0]
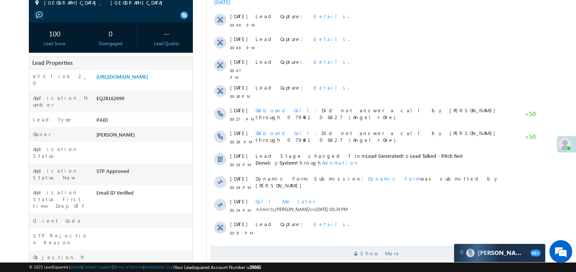
scroll to position [121, 0]
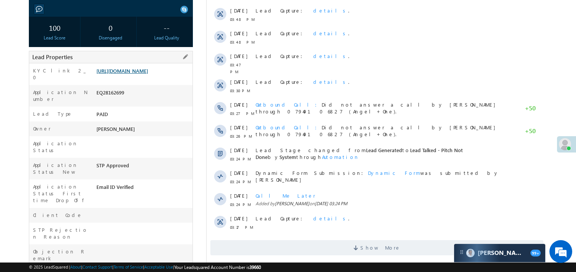
click at [137, 74] on link "https://angelbroking1-pk3em7sa.customui-test.leadsquared.com?leadId=3586d9dd-1f…" at bounding box center [122, 71] width 52 height 6
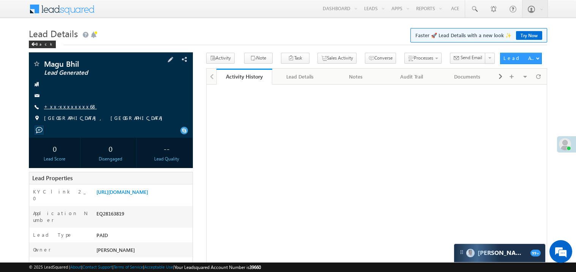
click at [66, 104] on link "+xx-xxxxxxxx68" at bounding box center [70, 106] width 53 height 6
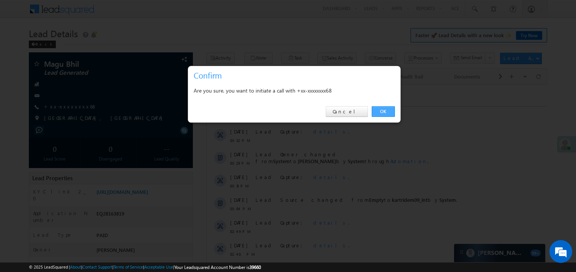
click at [384, 112] on link "OK" at bounding box center [383, 111] width 23 height 11
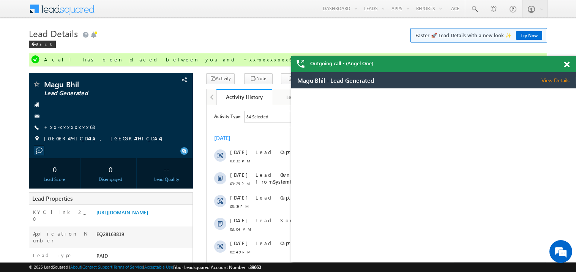
click at [568, 65] on span at bounding box center [567, 65] width 6 height 6
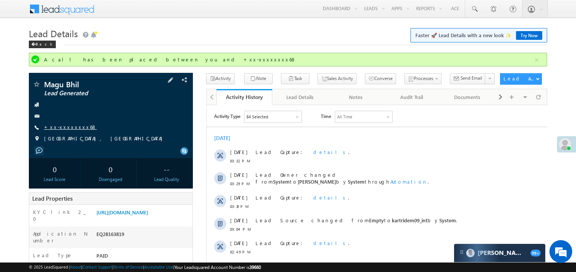
click at [69, 125] on link "+xx-xxxxxxxx68" at bounding box center [70, 127] width 53 height 6
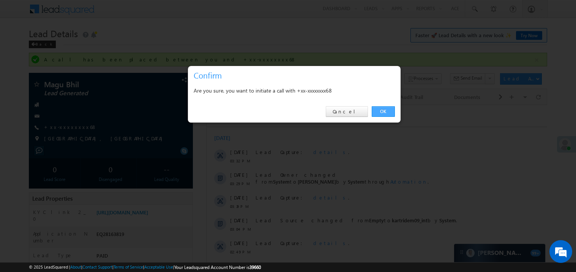
click at [381, 112] on link "OK" at bounding box center [383, 111] width 23 height 11
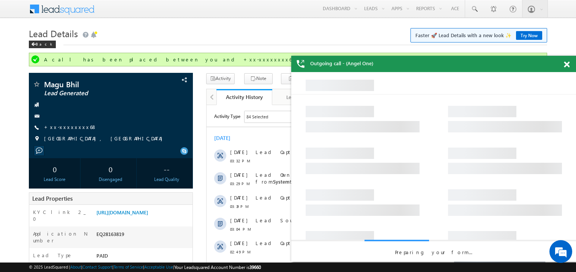
click at [569, 62] on span at bounding box center [567, 65] width 6 height 6
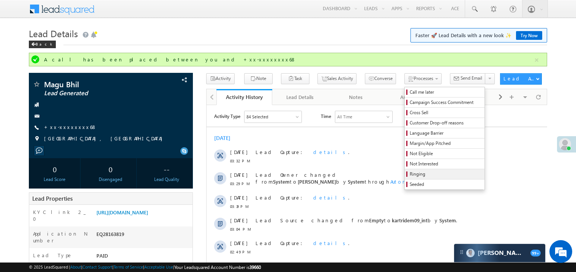
click at [410, 177] on span "Ringing" at bounding box center [446, 174] width 72 height 7
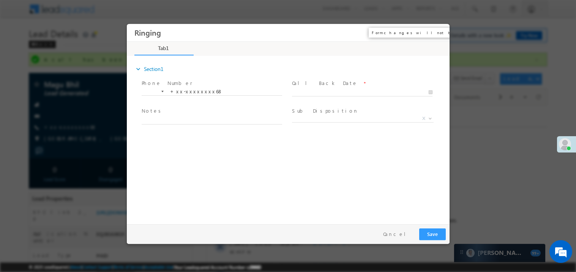
click at [437, 30] on button "×" at bounding box center [437, 32] width 13 height 14
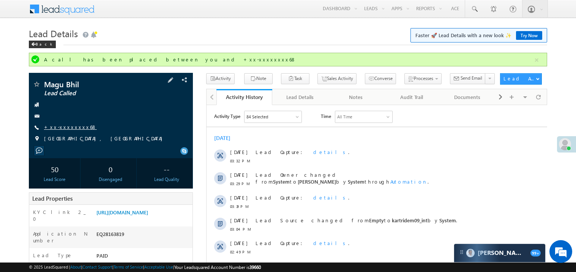
click at [68, 130] on link "+xx-xxxxxxxx68" at bounding box center [70, 127] width 53 height 6
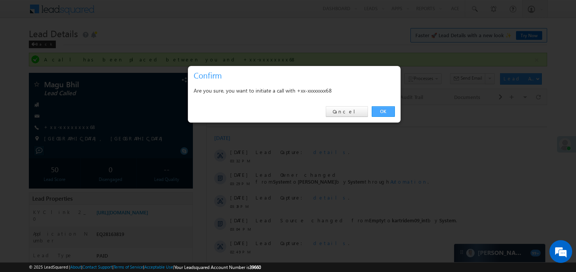
click at [383, 111] on link "OK" at bounding box center [383, 111] width 23 height 11
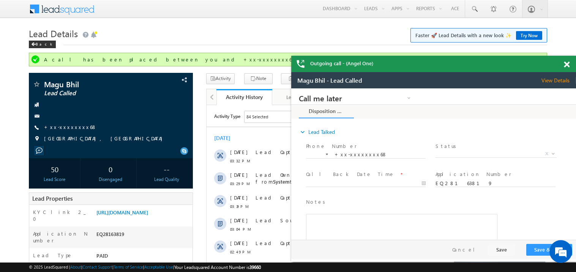
click at [568, 65] on span at bounding box center [567, 65] width 6 height 6
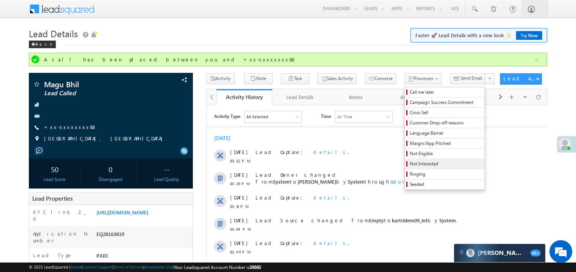
click at [410, 166] on span "Not Interested" at bounding box center [446, 164] width 72 height 7
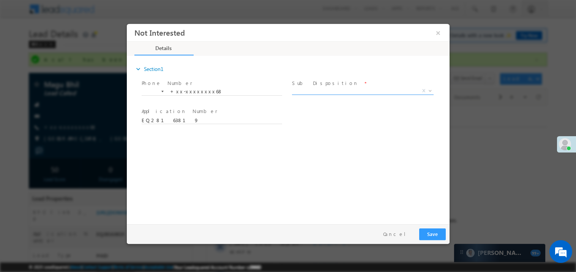
click at [317, 87] on span "X" at bounding box center [363, 91] width 142 height 8
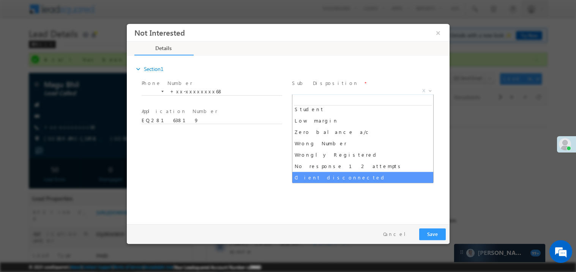
scroll to position [49, 0]
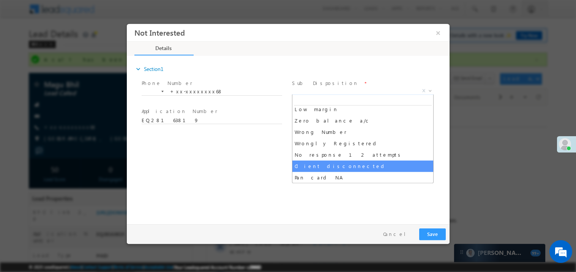
select select "Client disconnected"
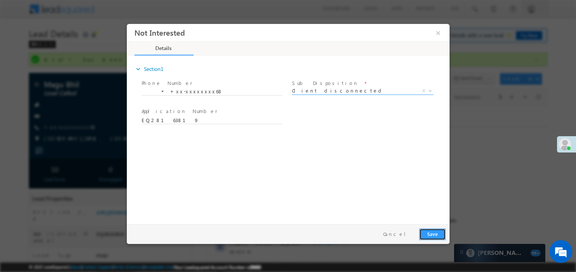
click at [434, 232] on button "Save" at bounding box center [432, 234] width 27 height 12
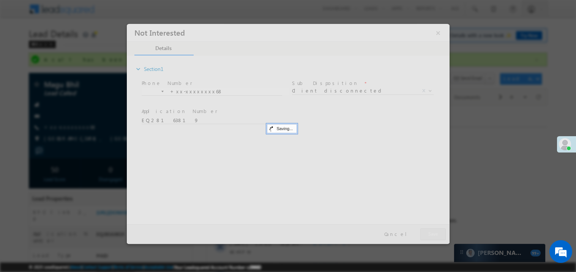
click at [434, 232] on div at bounding box center [287, 134] width 323 height 220
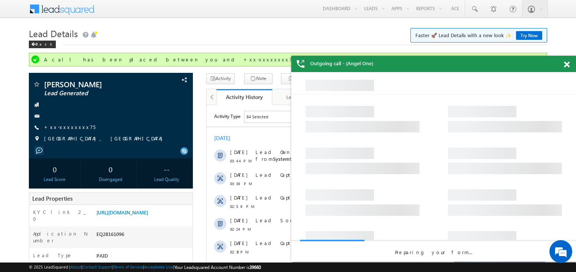
click at [567, 65] on span at bounding box center [567, 65] width 6 height 6
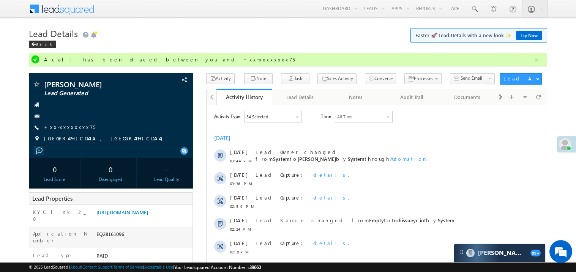
click at [248, 31] on h1 "Lead Details Faster 🚀 Lead Details with a new look ✨ Try Now" at bounding box center [288, 32] width 518 height 15
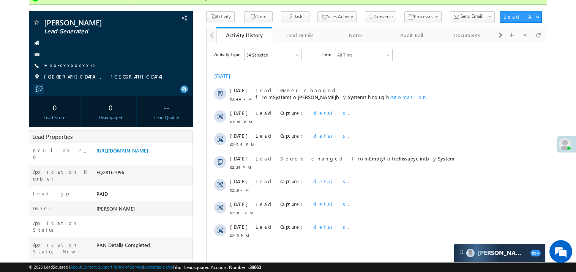
scroll to position [60, 0]
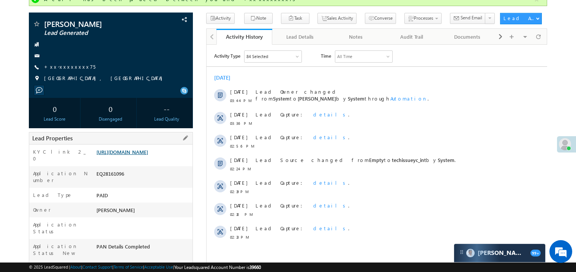
click at [143, 155] on link "https://angelbroking1-pk3em7sa.customui-test.leadsquared.com?leadId=9c9e2ab6-33…" at bounding box center [122, 152] width 52 height 6
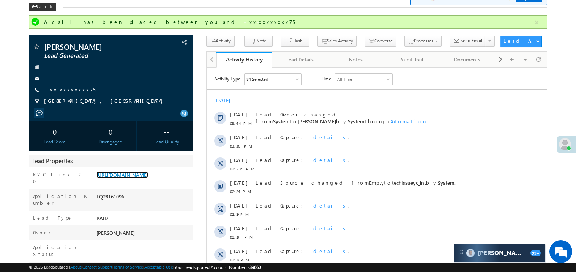
scroll to position [0, 0]
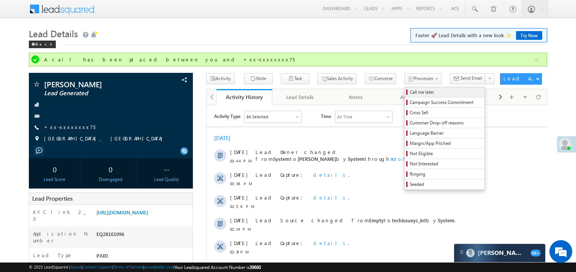
click at [410, 92] on span "Call me later" at bounding box center [446, 92] width 72 height 7
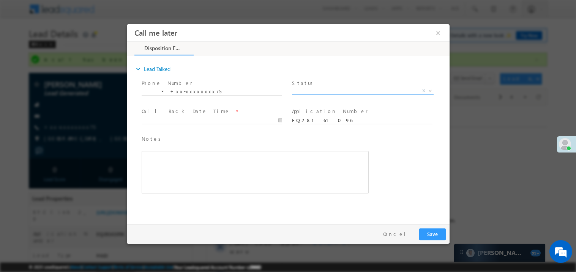
click at [310, 87] on span "X" at bounding box center [363, 91] width 142 height 8
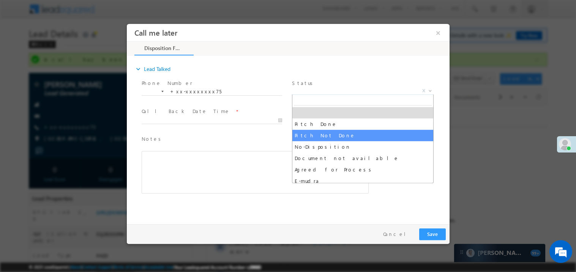
select select "Pitch Not Done"
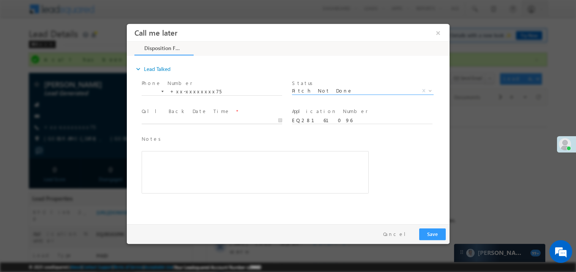
click at [172, 120] on body "Call me later ×" at bounding box center [287, 122] width 323 height 197
type input "[DATE] 4:06 PM"
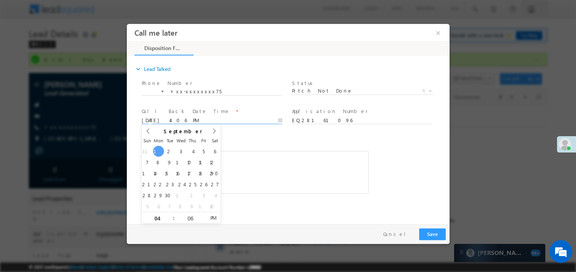
click at [249, 160] on div "Rich Text Editor, 40788eee-0fb2-11ec-a811-0adc8a9d82c2__tab1__section1__Notes__…" at bounding box center [254, 172] width 227 height 43
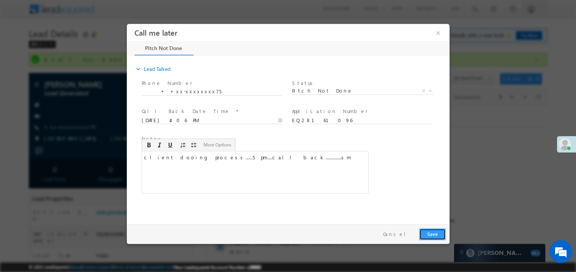
click at [426, 234] on button "Save" at bounding box center [432, 234] width 27 height 12
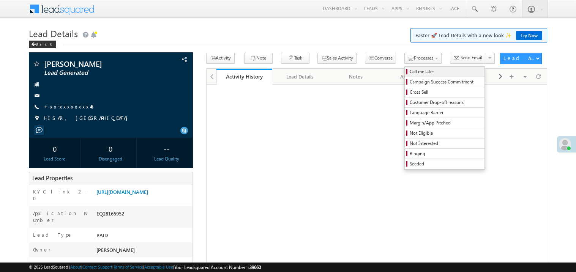
click at [410, 70] on span "Call me later" at bounding box center [446, 71] width 72 height 7
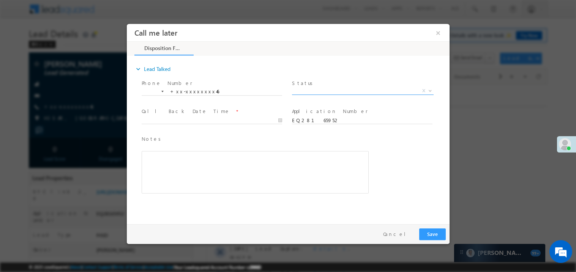
click at [312, 87] on span "X" at bounding box center [363, 91] width 142 height 8
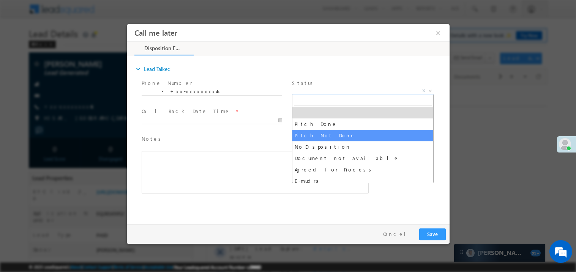
select select "Pitch Not Done"
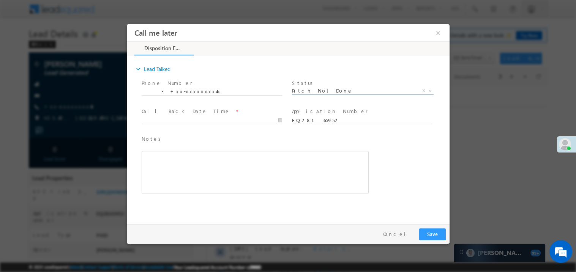
click at [165, 116] on span at bounding box center [214, 120] width 147 height 8
click at [162, 121] on body "Call me later ×" at bounding box center [287, 122] width 323 height 197
type input "[DATE] 4:06 PM"
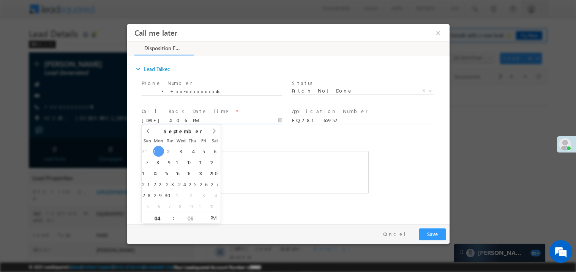
click at [255, 154] on div "Rich Text Editor, 40788eee-0fb2-11ec-a811-0adc8a9d82c2__tab1__section1__Notes__…" at bounding box center [254, 172] width 227 height 43
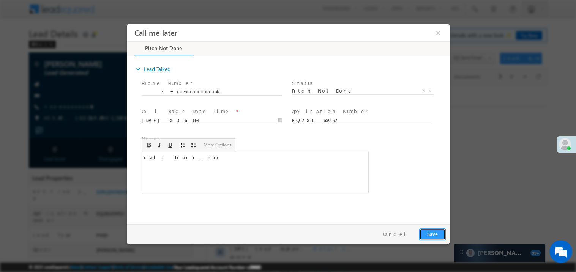
click at [427, 235] on button "Save" at bounding box center [432, 234] width 27 height 12
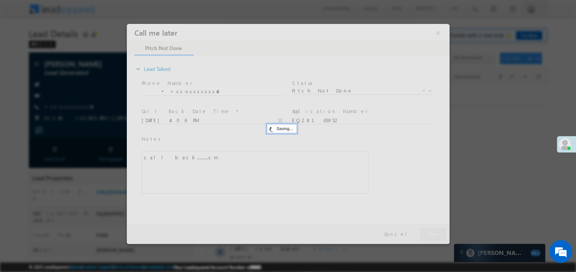
click at [427, 235] on div at bounding box center [287, 134] width 323 height 220
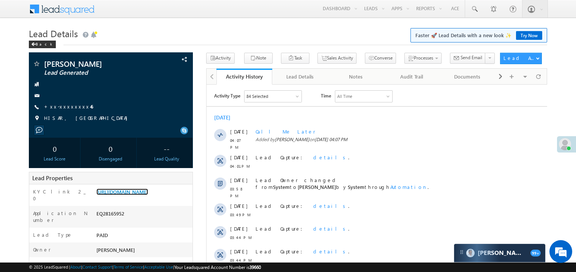
click at [143, 195] on link "https://angelbroking1-pk3em7sa.customui-test.leadsquared.com?leadId=2d4b0d4c-d0…" at bounding box center [122, 192] width 52 height 6
click at [63, 107] on link "+xx-xxxxxxxx46" at bounding box center [68, 106] width 49 height 6
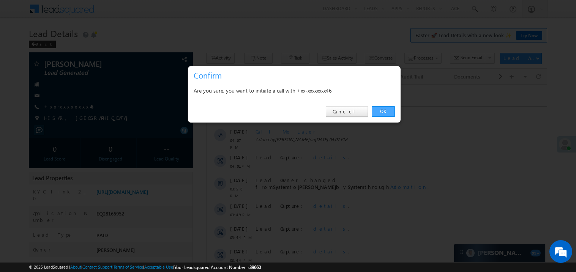
click at [379, 111] on link "OK" at bounding box center [383, 111] width 23 height 11
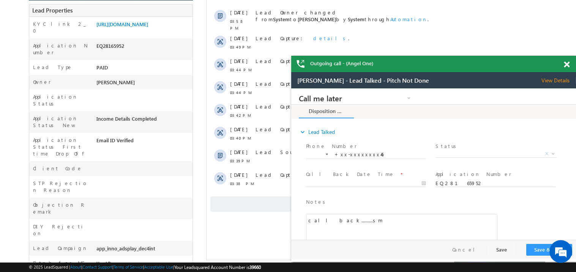
scroll to position [197, 0]
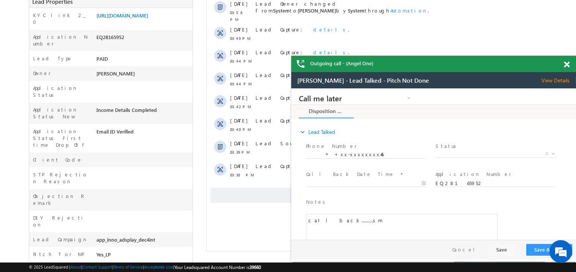
click at [569, 64] on span at bounding box center [567, 65] width 6 height 6
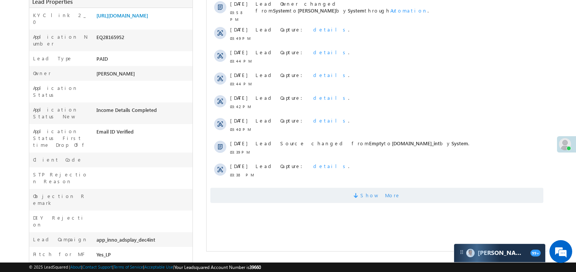
click at [324, 191] on span "Show More" at bounding box center [376, 195] width 333 height 15
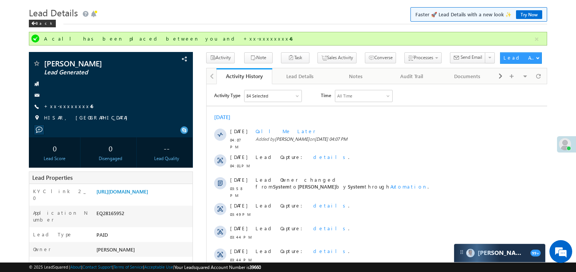
scroll to position [0, 0]
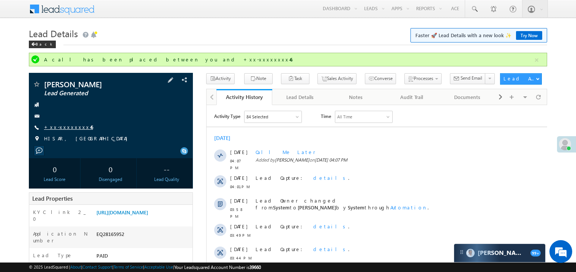
click at [70, 130] on link "+xx-xxxxxxxx46" at bounding box center [68, 127] width 49 height 6
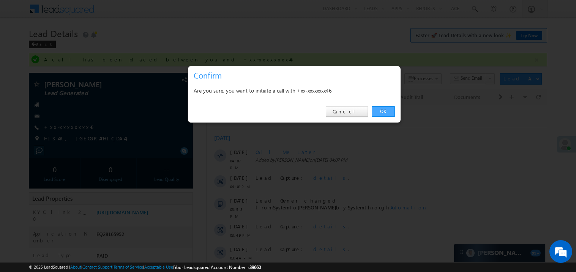
click at [379, 111] on link "OK" at bounding box center [383, 111] width 23 height 11
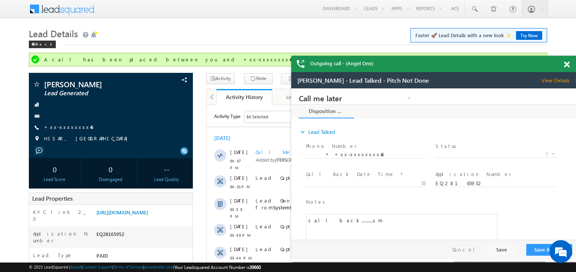
click at [568, 63] on span at bounding box center [567, 65] width 6 height 6
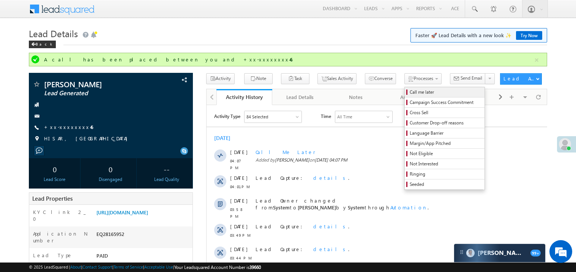
click at [410, 92] on span "Call me later" at bounding box center [446, 92] width 72 height 7
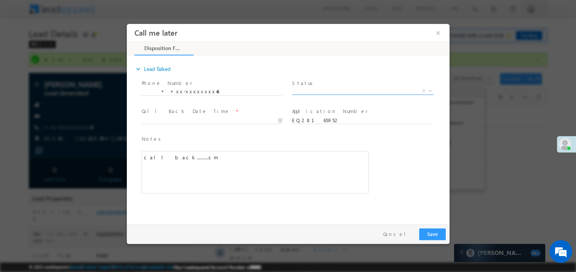
click at [406, 90] on span "X" at bounding box center [363, 91] width 142 height 8
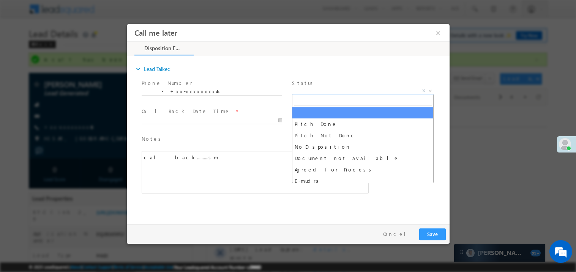
scroll to position [0, 369]
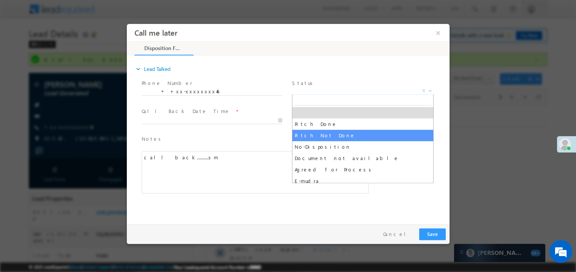
select select "Pitch Not Done"
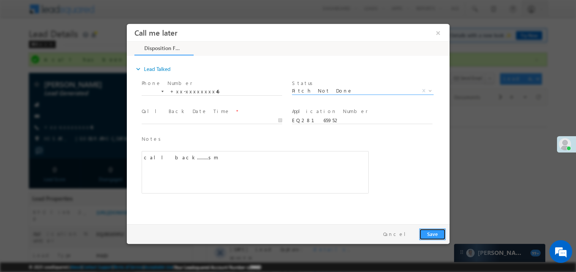
click at [430, 228] on button "Save" at bounding box center [432, 234] width 27 height 12
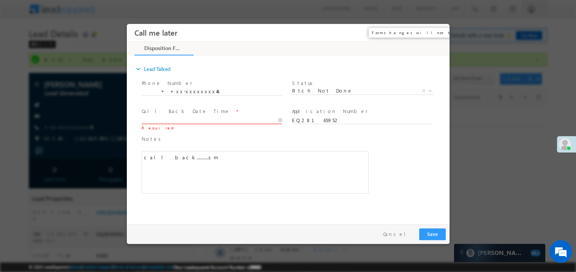
click at [440, 32] on button "×" at bounding box center [437, 32] width 13 height 14
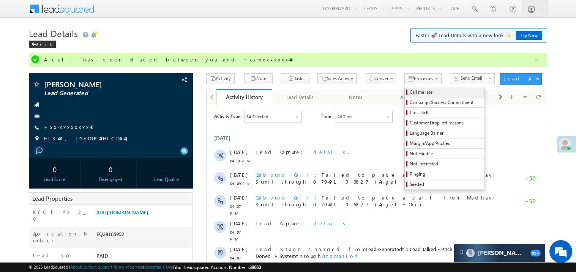
click at [410, 92] on span "Call me later" at bounding box center [446, 92] width 72 height 7
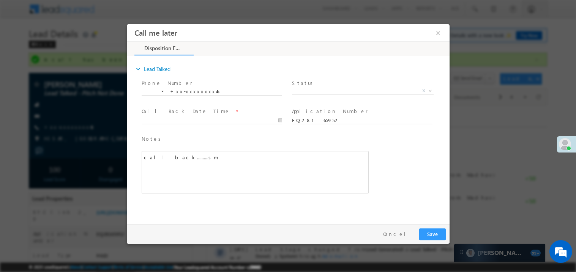
scroll to position [0, 0]
click at [311, 90] on span "X" at bounding box center [363, 91] width 142 height 8
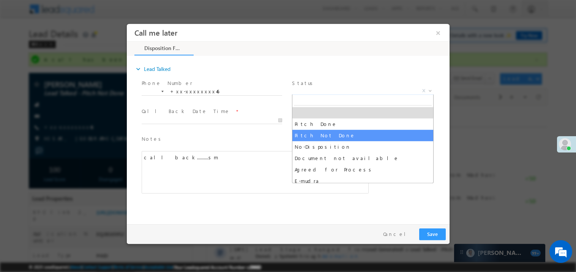
select select "Pitch Not Done"
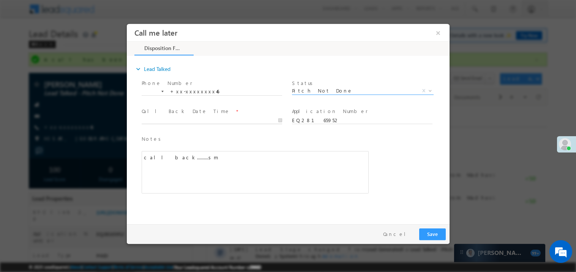
click at [176, 118] on body "Call me later ×" at bounding box center [287, 122] width 323 height 197
type input "09/01/25 4:11 PM"
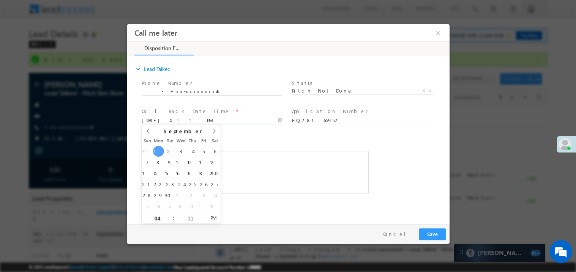
click at [298, 166] on div "call back..........sm" at bounding box center [254, 172] width 227 height 43
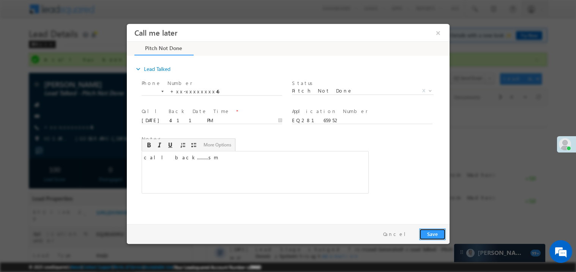
click at [429, 232] on button "Save" at bounding box center [432, 234] width 27 height 12
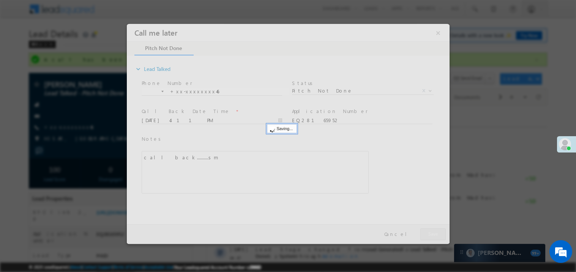
click at [429, 232] on div at bounding box center [287, 134] width 323 height 220
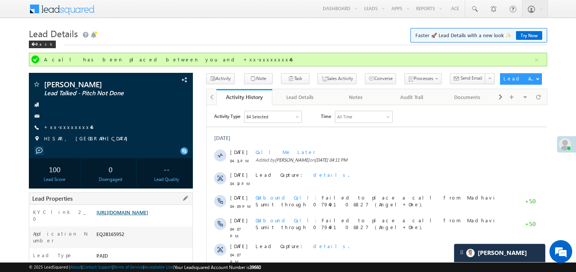
click at [148, 215] on link "https://angelbroking1-pk3em7sa.customui-test.leadsquared.com?leadId=2d4b0d4c-d0…" at bounding box center [122, 212] width 52 height 6
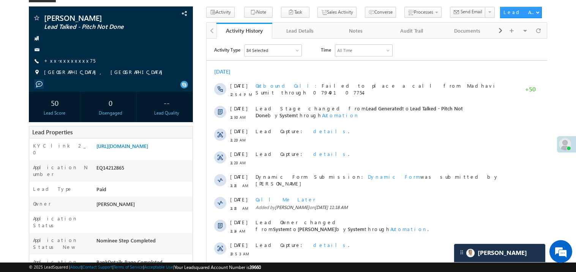
scroll to position [38, 0]
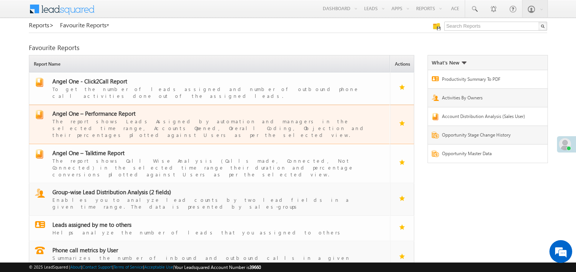
click at [101, 110] on span "Angel One – Performance Report" at bounding box center [93, 114] width 83 height 8
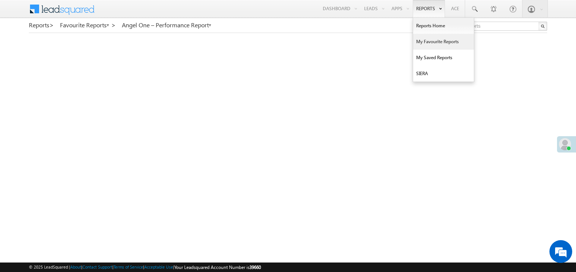
click at [423, 40] on link "My Favourite Reports" at bounding box center [443, 42] width 61 height 16
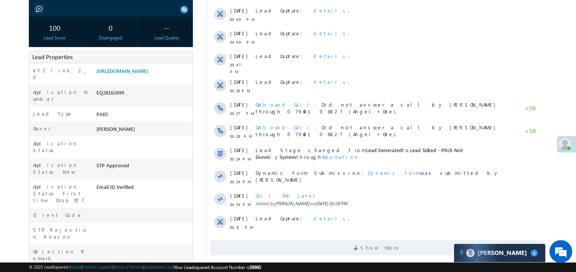
scroll to position [121, 0]
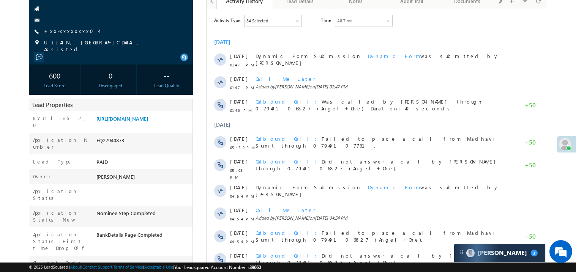
scroll to position [91, 0]
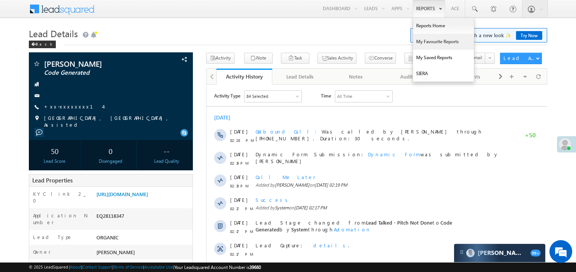
click at [422, 43] on link "My Favourite Reports" at bounding box center [443, 42] width 61 height 16
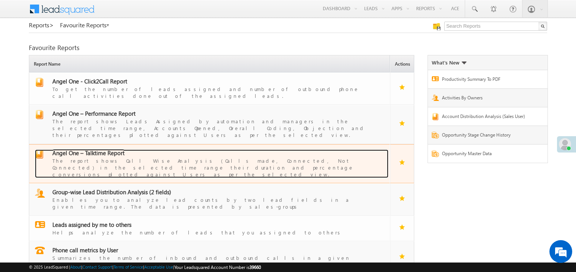
click at [97, 149] on span "Angel One – Talktime Report" at bounding box center [88, 153] width 72 height 8
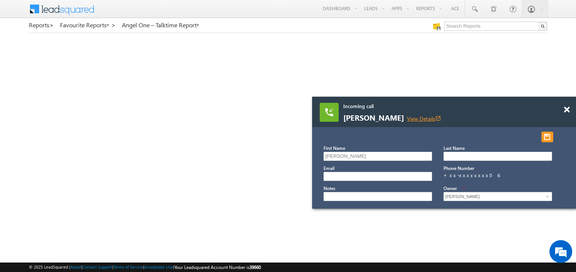
click at [426, 116] on link "View Details open_in_new" at bounding box center [424, 118] width 34 height 7
click at [564, 111] on span at bounding box center [567, 110] width 6 height 6
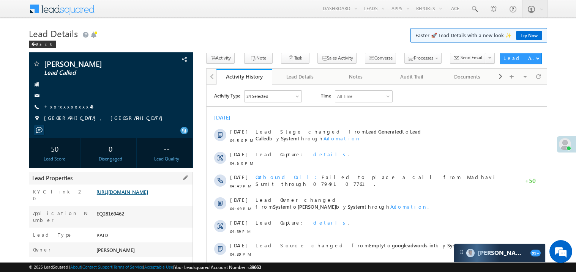
click at [145, 195] on link "https://angelbroking1-pk3em7sa.customui-test.leadsquared.com?leadId=108b6ea9-77…" at bounding box center [122, 192] width 52 height 6
click at [70, 109] on link "+xx-xxxxxxxx48" at bounding box center [69, 106] width 51 height 6
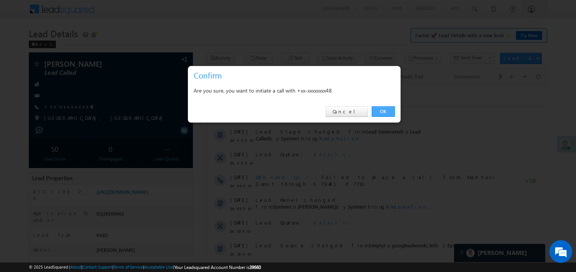
click at [391, 111] on link "OK" at bounding box center [383, 111] width 23 height 11
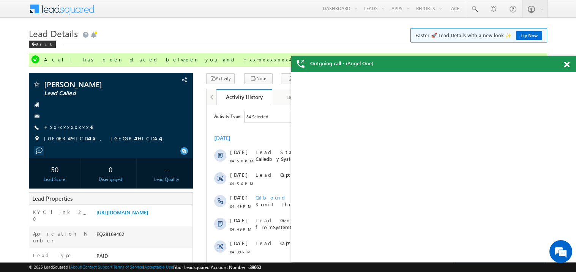
click at [569, 66] on span at bounding box center [567, 65] width 6 height 6
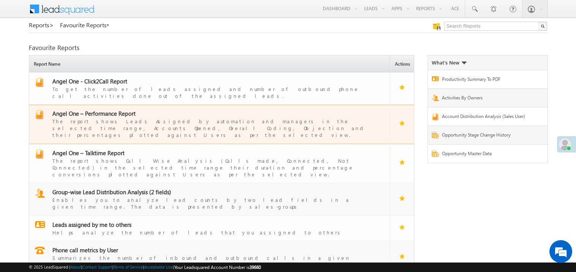
click at [111, 110] on span "Angel One – Performance Report" at bounding box center [93, 114] width 83 height 8
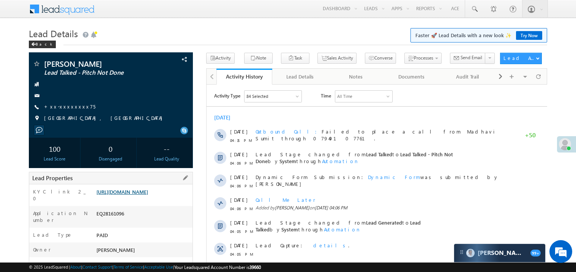
click at [148, 195] on link "https://angelbroking1-pk3em7sa.customui-test.leadsquared.com?leadId=9c9e2ab6-33…" at bounding box center [122, 192] width 52 height 6
click at [63, 107] on link "+xx-xxxxxxxx75" at bounding box center [69, 106] width 51 height 6
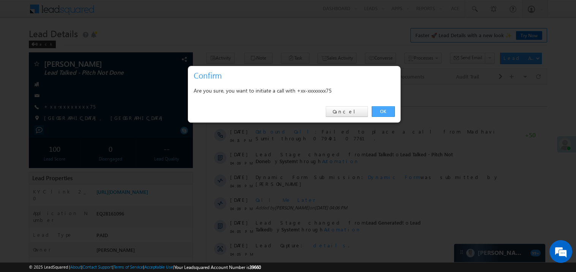
click at [376, 110] on link "OK" at bounding box center [383, 111] width 23 height 11
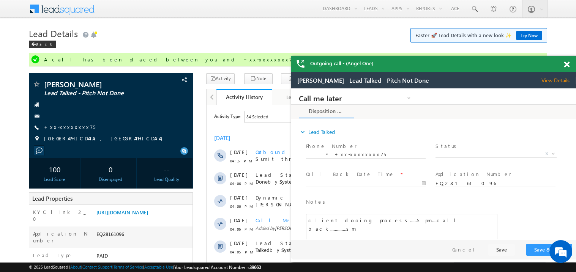
click at [570, 65] on div at bounding box center [571, 63] width 10 height 15
click at [568, 65] on span at bounding box center [567, 65] width 6 height 6
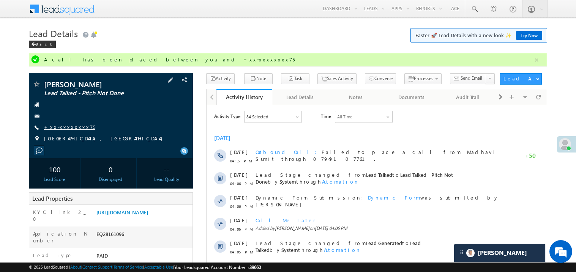
click at [66, 126] on link "+xx-xxxxxxxx75" at bounding box center [69, 127] width 51 height 6
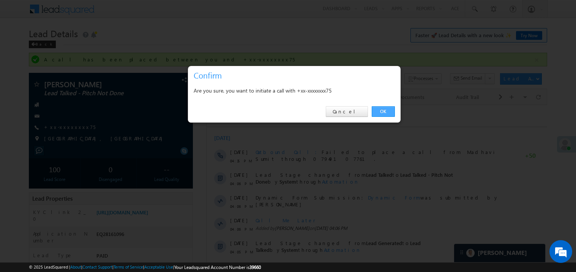
click at [383, 110] on link "OK" at bounding box center [383, 111] width 23 height 11
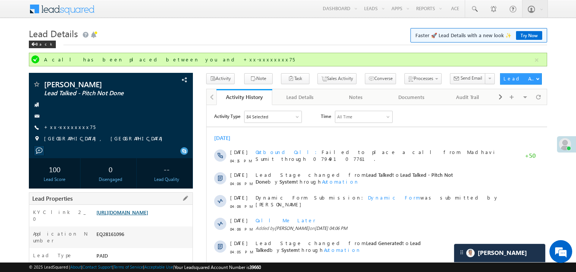
click at [137, 216] on link "https://angelbroking1-pk3em7sa.customui-test.leadsquared.com?leadId=9c9e2ab6-33…" at bounding box center [122, 212] width 52 height 6
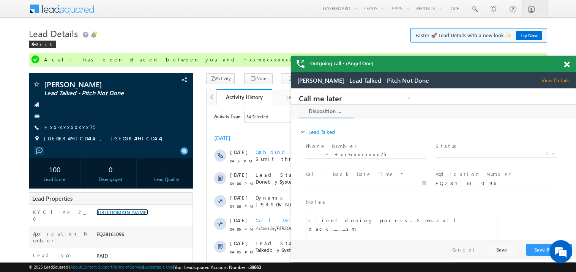
click at [564, 64] on span at bounding box center [567, 65] width 6 height 6
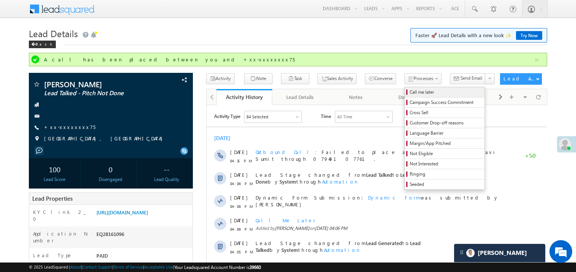
click at [410, 92] on span "Call me later" at bounding box center [446, 92] width 72 height 7
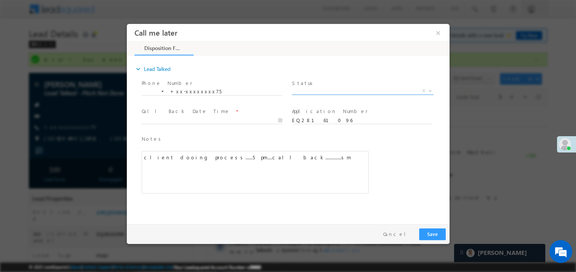
click at [323, 88] on span "X" at bounding box center [363, 91] width 142 height 8
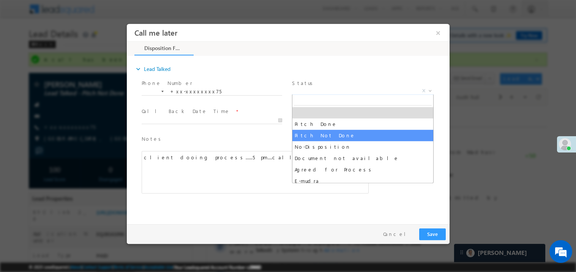
select select "Pitch Not Done"
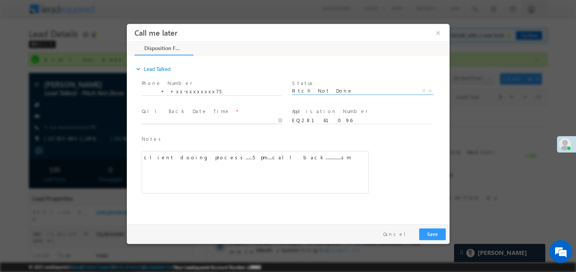
click at [182, 120] on body "Call me later ×" at bounding box center [287, 122] width 323 height 197
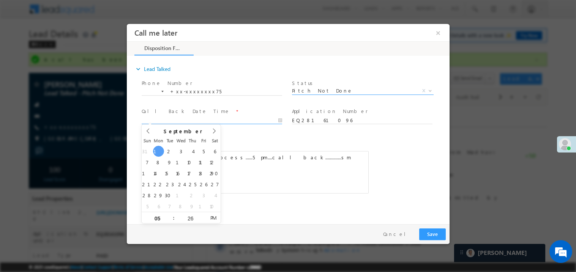
type input "09/01/25 5:26 PM"
click at [349, 163] on div "client dooing process......5 pm....call back..............sm" at bounding box center [254, 172] width 227 height 43
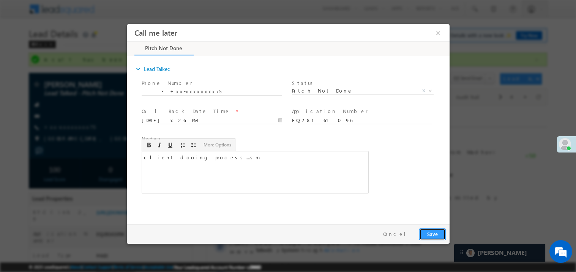
click at [425, 233] on button "Save" at bounding box center [432, 234] width 27 height 12
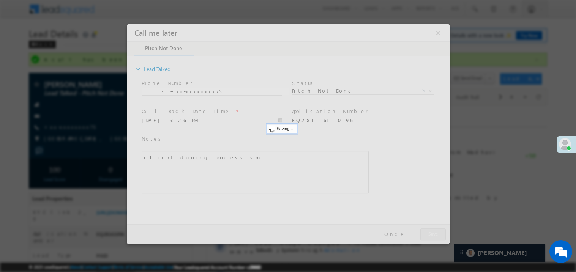
click at [425, 233] on div at bounding box center [287, 134] width 323 height 220
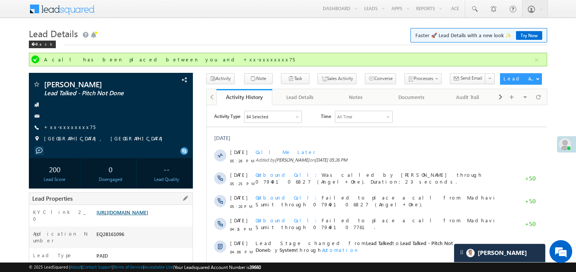
click at [148, 216] on link "https://angelbroking1-pk3em7sa.customui-test.leadsquared.com?leadId=9c9e2ab6-33…" at bounding box center [122, 212] width 52 height 6
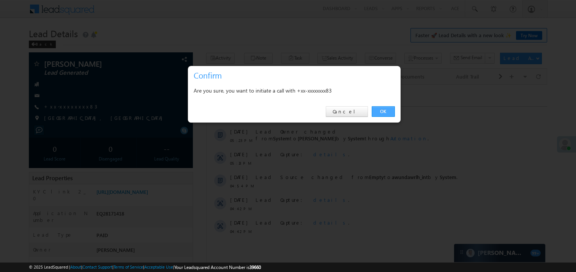
click at [379, 113] on link "OK" at bounding box center [383, 111] width 23 height 11
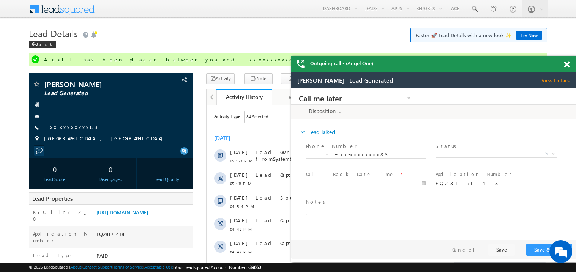
click at [568, 65] on span at bounding box center [567, 65] width 6 height 6
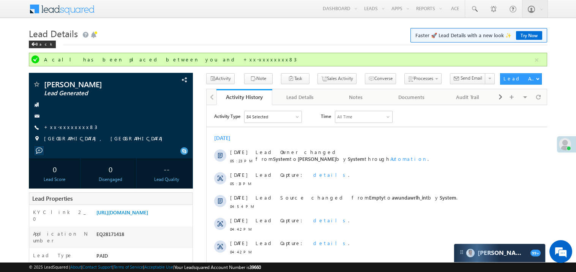
click at [363, 45] on div "Back" at bounding box center [288, 42] width 518 height 5
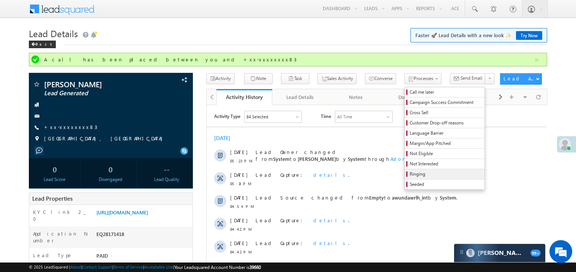
click at [425, 173] on span "Ringing" at bounding box center [446, 174] width 72 height 7
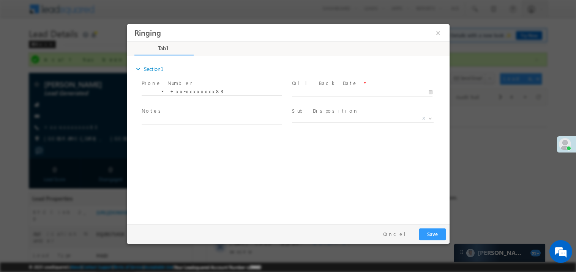
click at [311, 92] on body "Ringing ×" at bounding box center [287, 122] width 323 height 197
type input "09/01/25 5:24 PM"
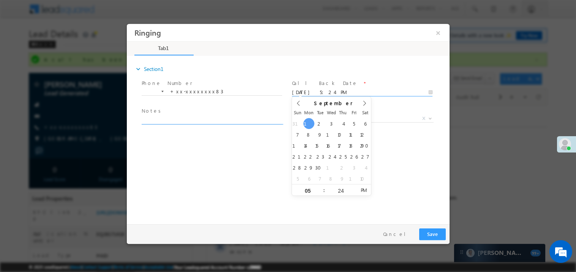
click at [217, 118] on textarea at bounding box center [211, 119] width 141 height 9
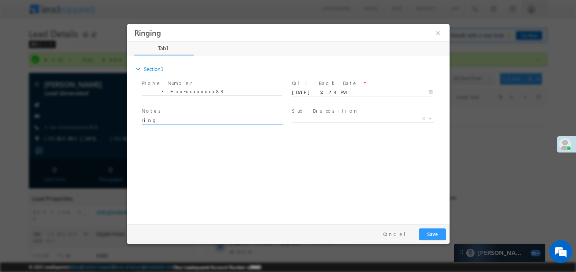
type textarea "ring"
click at [438, 235] on button "Save" at bounding box center [432, 234] width 27 height 12
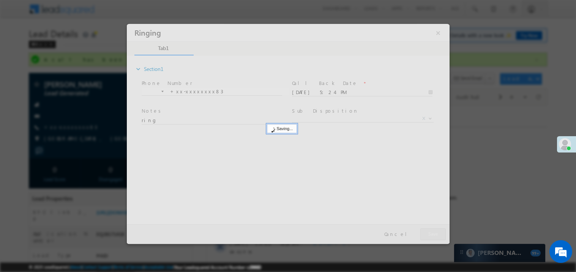
click at [438, 235] on div at bounding box center [287, 134] width 323 height 220
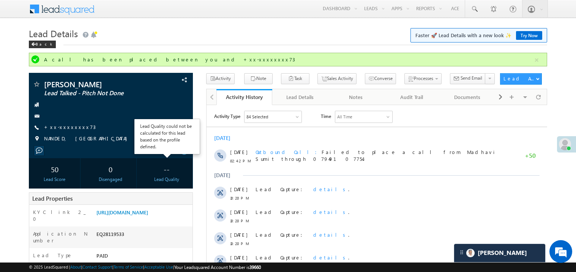
scroll to position [15, 0]
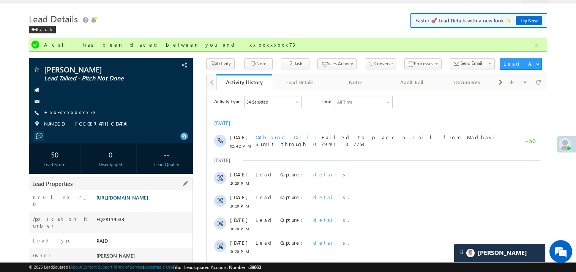
click at [148, 201] on link "[URL][DOMAIN_NAME]" at bounding box center [122, 197] width 52 height 6
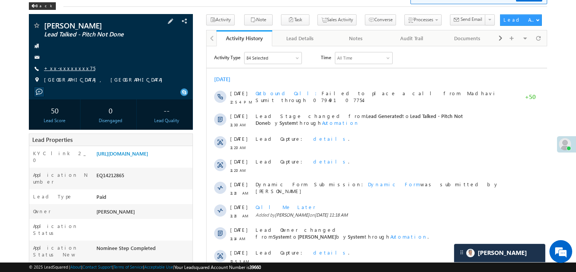
click at [68, 66] on link "+xx-xxxxxxxx75" at bounding box center [69, 68] width 51 height 6
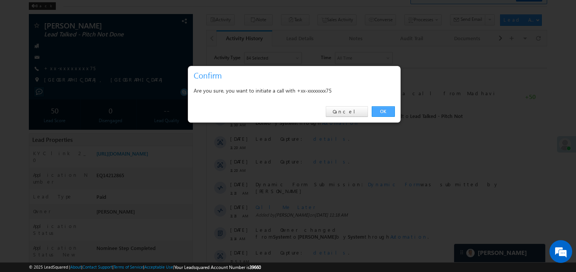
click at [382, 111] on link "OK" at bounding box center [383, 111] width 23 height 11
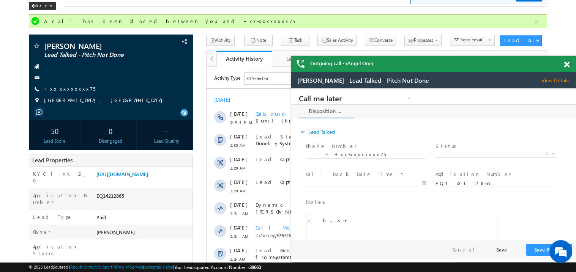
click at [569, 64] on span at bounding box center [567, 65] width 6 height 6
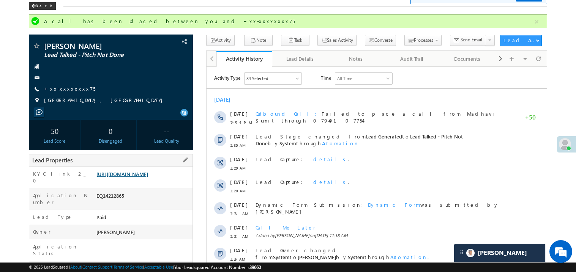
click at [137, 176] on link "[URL][DOMAIN_NAME]" at bounding box center [122, 174] width 52 height 6
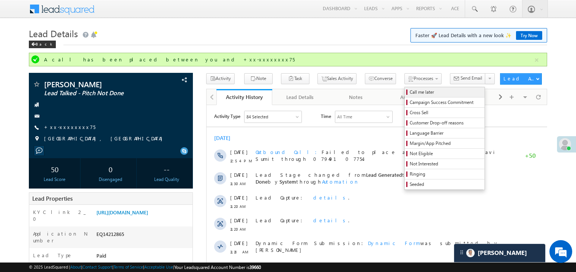
click at [405, 88] on link "Call me later" at bounding box center [445, 92] width 80 height 10
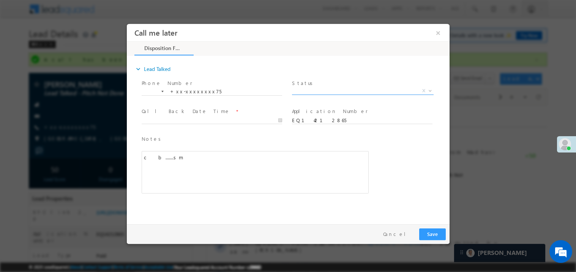
click at [310, 89] on span "X" at bounding box center [363, 91] width 142 height 8
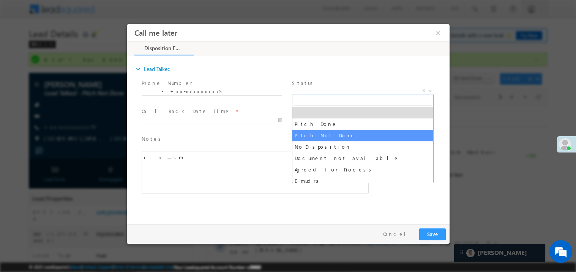
select select "Pitch Not Done"
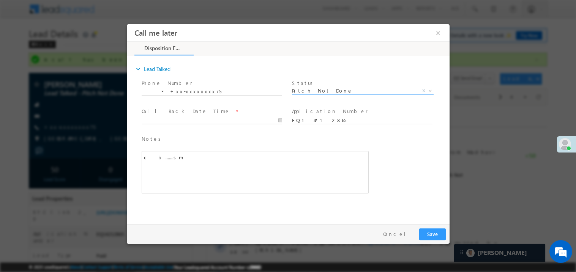
click at [178, 116] on body "Call me later ×" at bounding box center [287, 122] width 323 height 197
type input "09/01/25 5:41 PM"
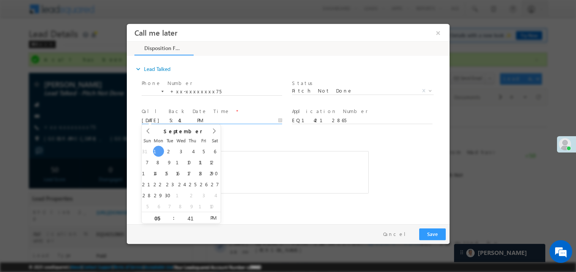
click at [283, 163] on div "c b.......sm" at bounding box center [254, 172] width 227 height 43
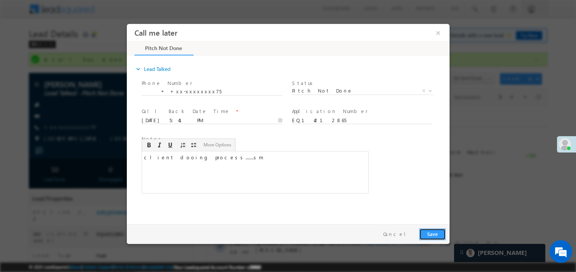
click at [440, 229] on button "Save" at bounding box center [432, 234] width 27 height 12
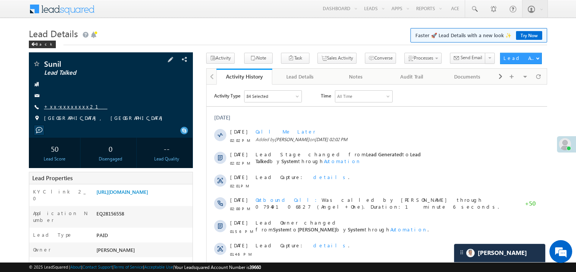
click at [69, 103] on link "+xx-xxxxxxxx21" at bounding box center [75, 106] width 63 height 6
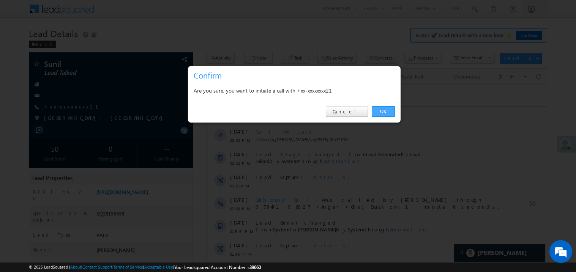
click at [381, 107] on link "OK" at bounding box center [383, 111] width 23 height 11
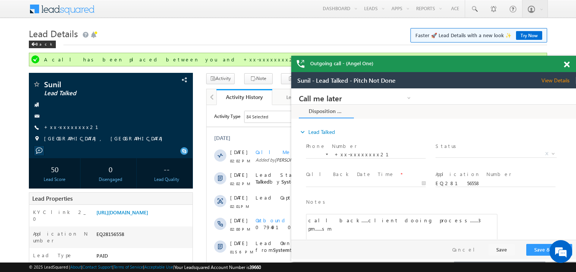
click at [566, 62] on span at bounding box center [567, 65] width 6 height 6
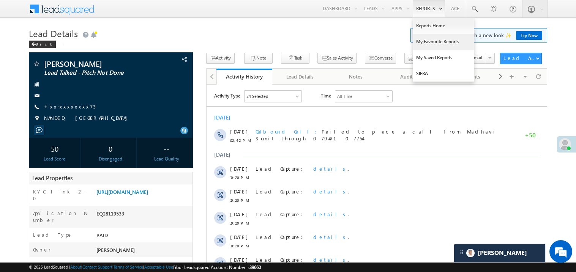
click at [426, 43] on link "My Favourite Reports" at bounding box center [443, 42] width 61 height 16
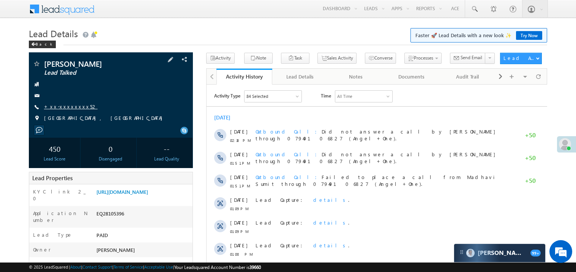
click at [74, 106] on link "+xx-xxxxxxxx52" at bounding box center [71, 106] width 54 height 6
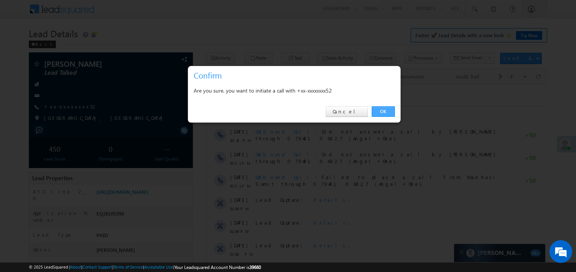
click at [384, 113] on link "OK" at bounding box center [383, 111] width 23 height 11
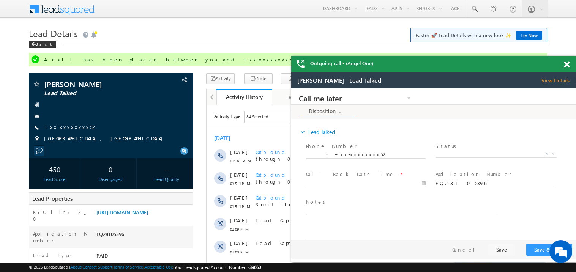
click at [566, 64] on span at bounding box center [567, 65] width 6 height 6
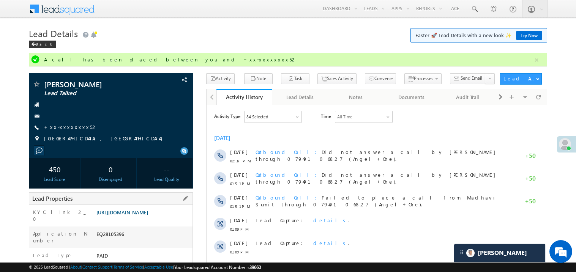
click at [148, 216] on link "https://angelbroking1-pk3em7sa.customui-test.leadsquared.com?leadId=048b3558-e0…" at bounding box center [122, 212] width 52 height 6
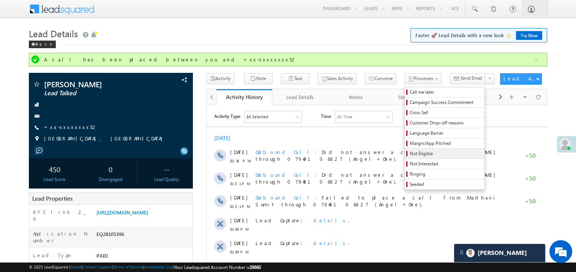
click at [410, 153] on span "Not Eligible" at bounding box center [446, 153] width 72 height 7
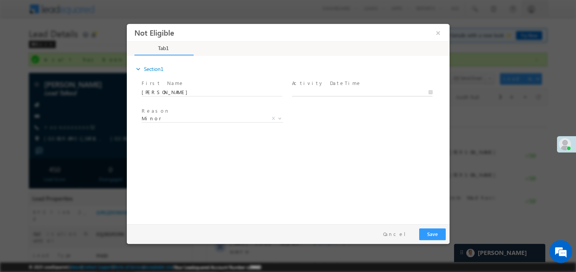
click at [313, 95] on body "Not Eligible ×" at bounding box center [287, 122] width 323 height 197
type input "09/01/25 5:30 PM"
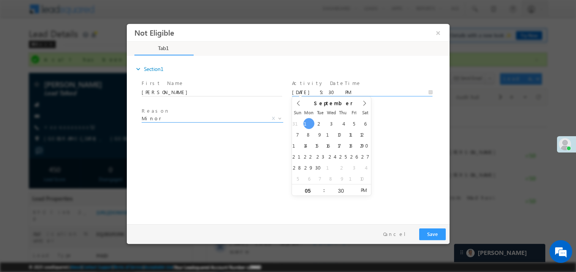
click at [189, 118] on span "Minor" at bounding box center [202, 118] width 123 height 7
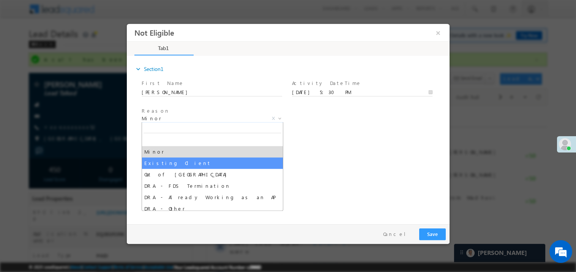
select select "Existing Client"
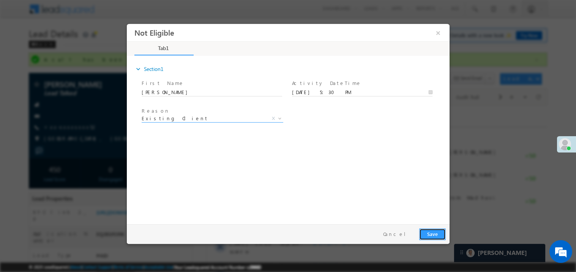
click at [433, 233] on button "Save" at bounding box center [432, 234] width 27 height 12
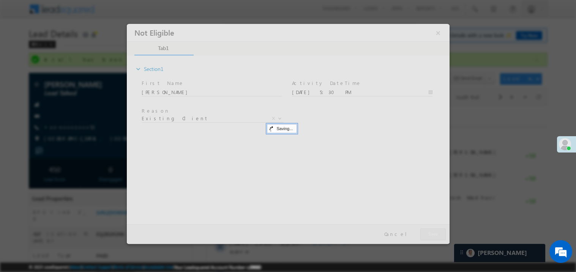
click at [433, 233] on div at bounding box center [287, 134] width 323 height 220
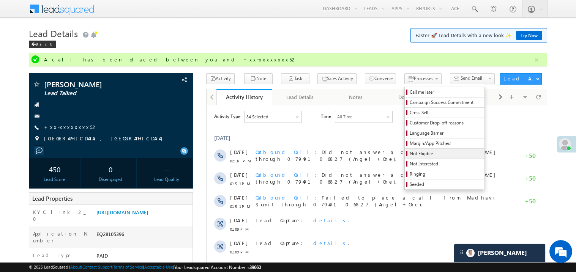
click at [410, 156] on span "Not Eligible" at bounding box center [446, 153] width 72 height 7
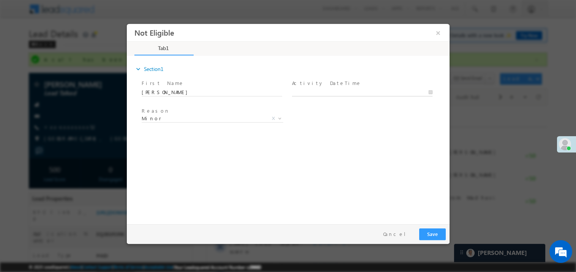
click at [329, 94] on body "Not Eligible ×" at bounding box center [287, 122] width 323 height 197
type input "09/01/25 5:31 PM"
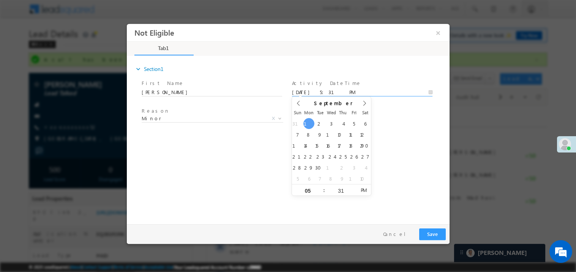
click at [281, 139] on div "expand_more Section1 First Name *" at bounding box center [289, 139] width 319 height 164
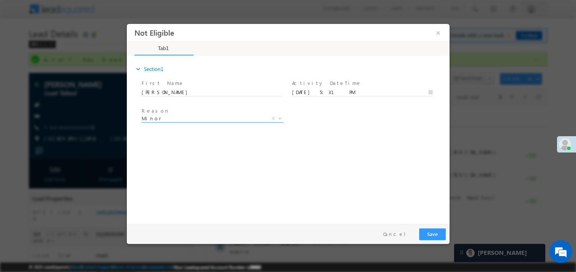
click at [204, 119] on span "Minor" at bounding box center [202, 118] width 123 height 7
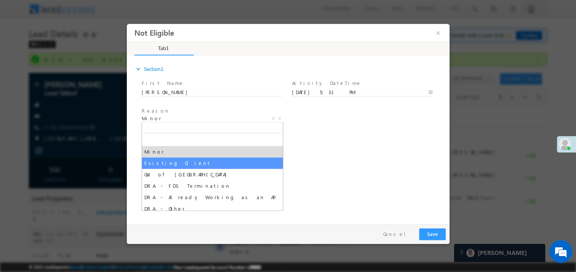
select select "Existing Client"
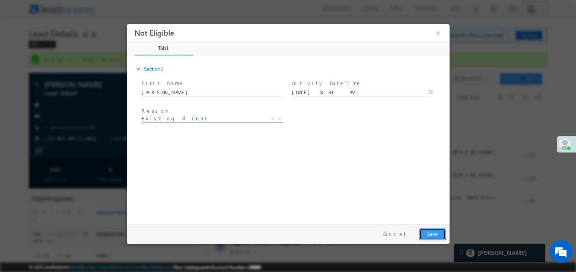
click at [431, 231] on button "Save" at bounding box center [432, 234] width 27 height 12
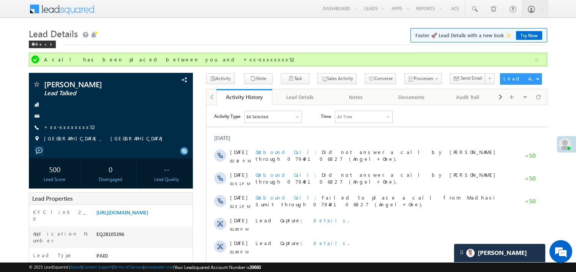
click at [431, 233] on div "Lead Capture: details ." at bounding box center [380, 224] width 250 height 23
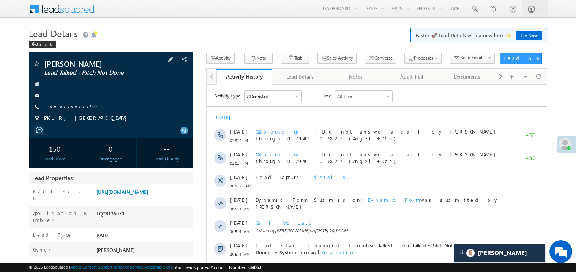
click at [74, 109] on link "+xx-xxxxxxxx99" at bounding box center [71, 106] width 54 height 6
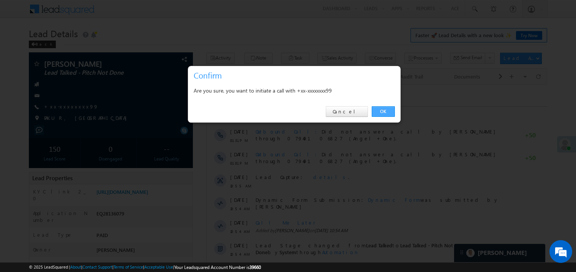
click at [387, 110] on link "OK" at bounding box center [383, 111] width 23 height 11
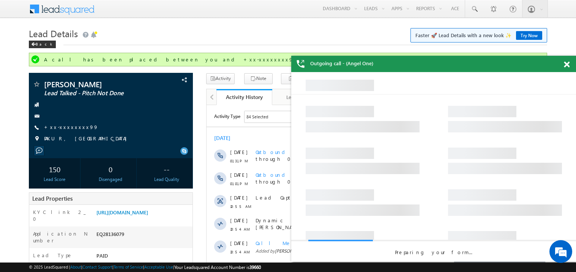
click at [566, 62] on span at bounding box center [567, 65] width 6 height 6
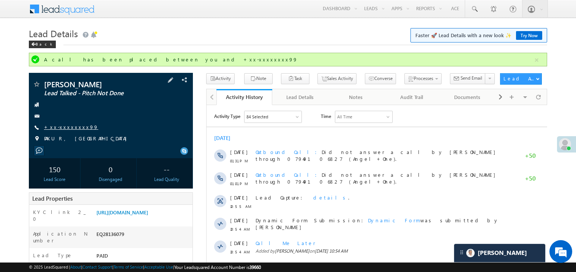
click at [69, 130] on link "+xx-xxxxxxxx99" at bounding box center [71, 127] width 54 height 6
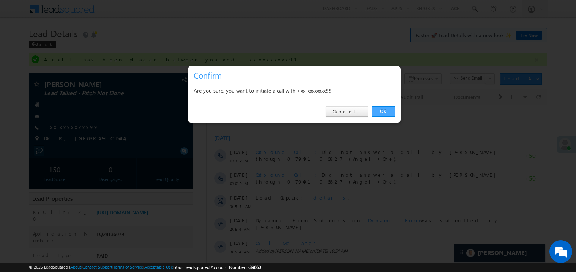
click at [383, 112] on link "OK" at bounding box center [383, 111] width 23 height 11
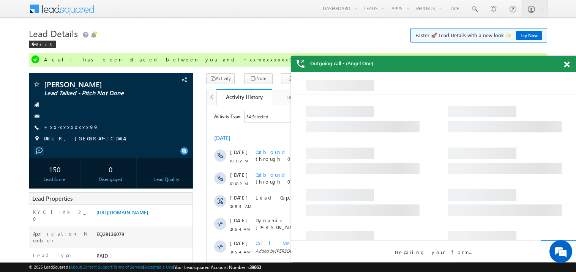
click at [569, 67] on span at bounding box center [567, 65] width 6 height 6
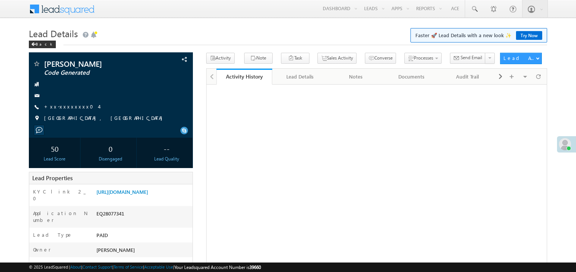
click at [68, 104] on link "+xx-xxxxxxxx04" at bounding box center [71, 106] width 55 height 6
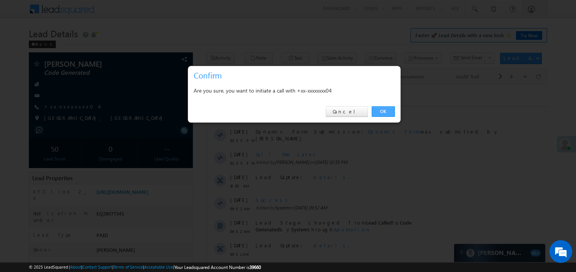
click at [381, 111] on link "OK" at bounding box center [383, 111] width 23 height 11
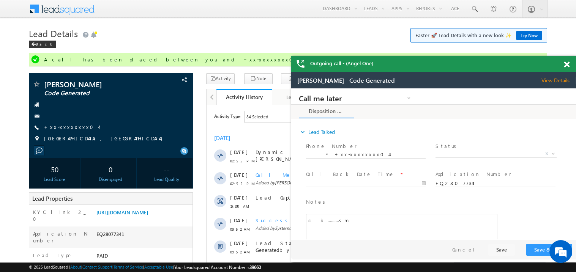
click at [567, 63] on span at bounding box center [567, 65] width 6 height 6
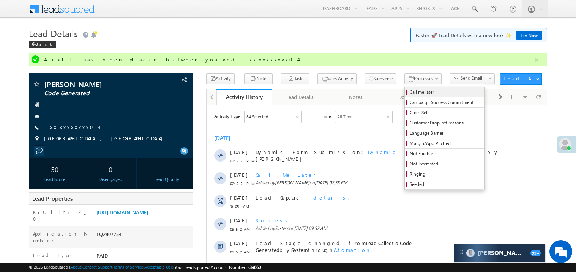
click at [410, 92] on span "Call me later" at bounding box center [446, 92] width 72 height 7
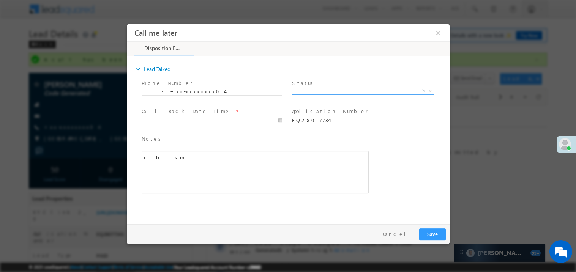
click at [314, 90] on span "X" at bounding box center [363, 91] width 142 height 8
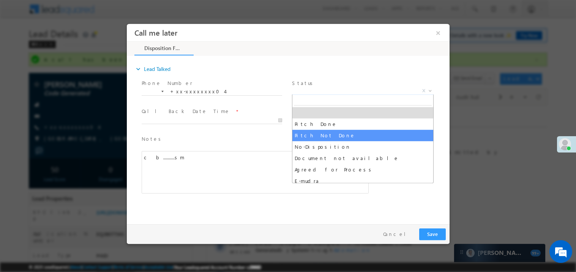
select select "Pitch Not Done"
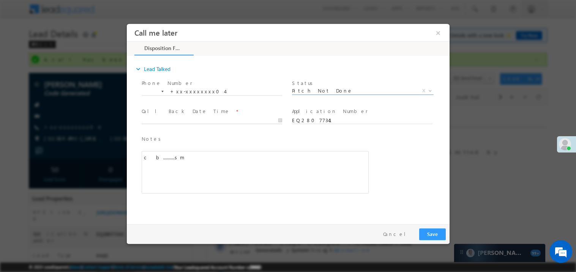
click at [175, 117] on body "Call me later ×" at bounding box center [287, 122] width 323 height 197
type input "09/01/25 5:43 PM"
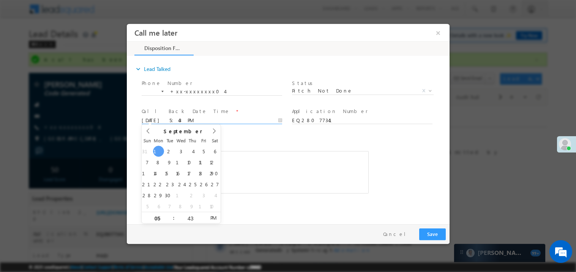
click at [292, 183] on div "c b..........sm" at bounding box center [254, 172] width 227 height 43
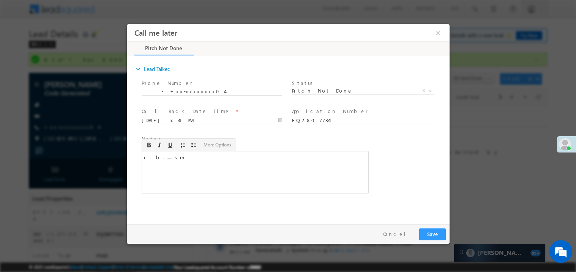
click at [430, 227] on div "Pay & Save Save Cancel" at bounding box center [289, 234] width 327 height 20
click at [435, 246] on div at bounding box center [288, 136] width 576 height 272
click at [434, 237] on button "Save" at bounding box center [432, 234] width 27 height 12
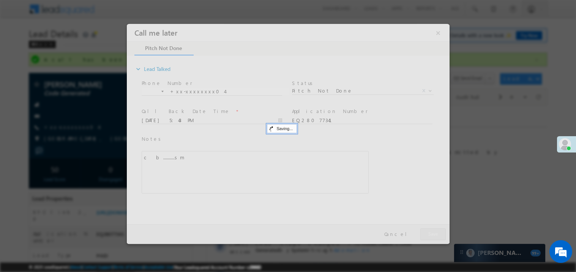
click at [434, 237] on div at bounding box center [287, 134] width 323 height 220
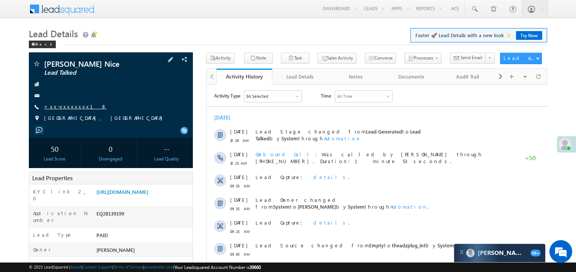
click at [71, 108] on link "+xx-xxxxxxxx18" at bounding box center [75, 106] width 63 height 6
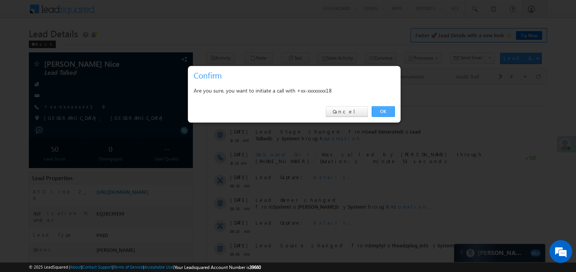
click at [378, 112] on link "OK" at bounding box center [383, 111] width 23 height 11
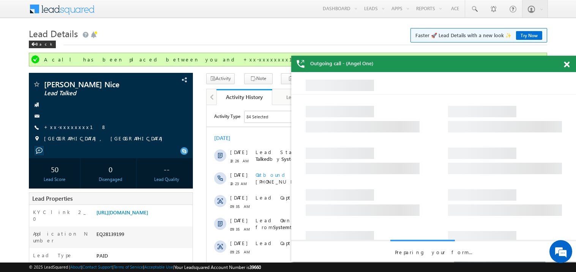
click at [568, 65] on span at bounding box center [567, 65] width 6 height 6
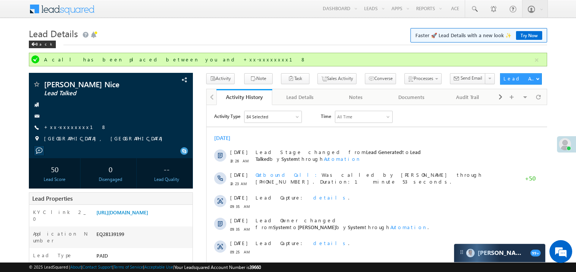
click at [284, 141] on div "[DATE] [DATE] 10:26 AM Lead Stage changed from Lead Generated to Lead Talked by…" at bounding box center [376, 229] width 341 height 197
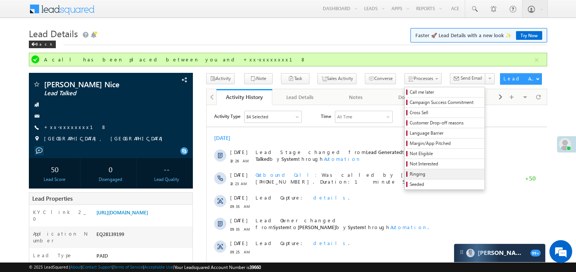
click at [410, 175] on span "Ringing" at bounding box center [446, 174] width 72 height 7
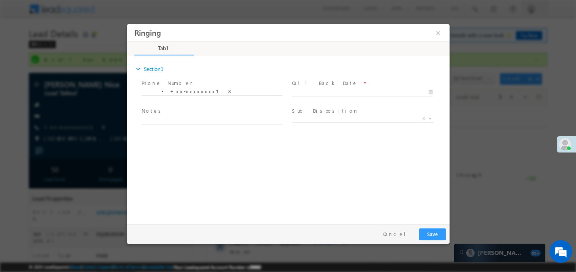
click at [331, 92] on body "Ringing ×" at bounding box center [287, 122] width 323 height 197
type input "09/01/25 5:44 PM"
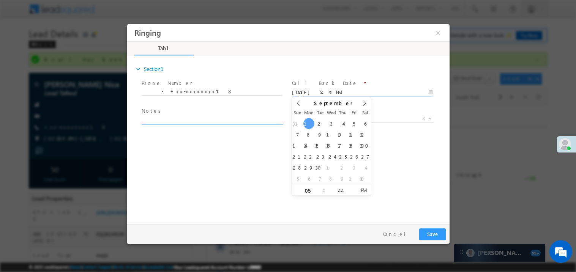
click at [205, 117] on textarea at bounding box center [211, 119] width 141 height 9
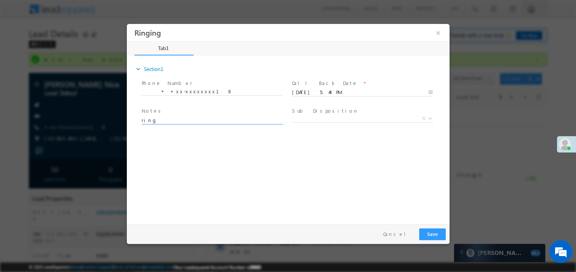
type textarea "ring"
click at [432, 237] on button "Save" at bounding box center [432, 234] width 27 height 12
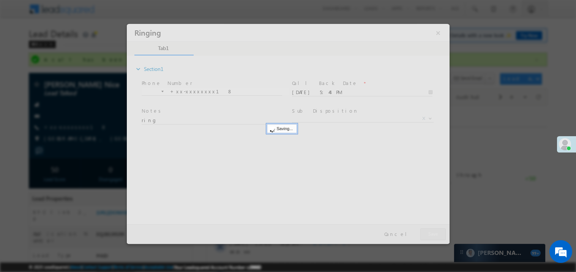
click at [432, 237] on div at bounding box center [287, 134] width 323 height 220
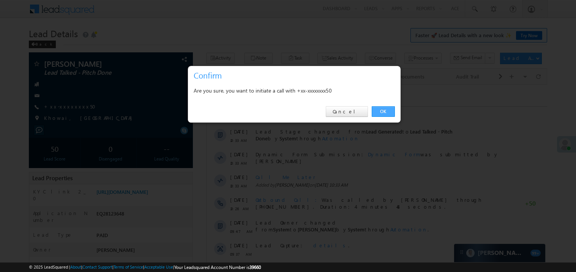
click at [383, 111] on link "OK" at bounding box center [383, 111] width 23 height 11
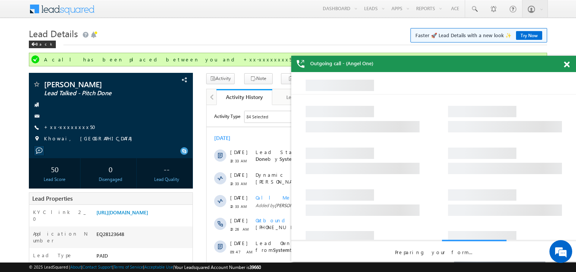
click at [569, 64] on span at bounding box center [567, 65] width 6 height 6
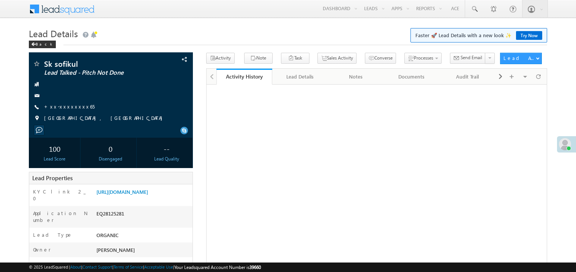
click at [70, 107] on link "+xx-xxxxxxxx65" at bounding box center [69, 106] width 51 height 6
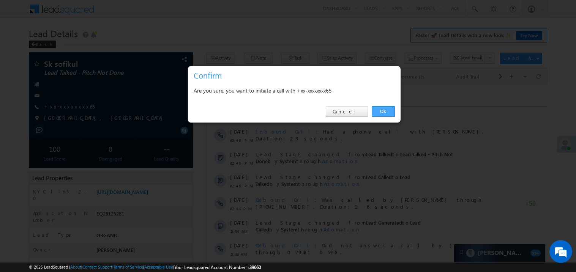
click at [382, 110] on link "OK" at bounding box center [383, 111] width 23 height 11
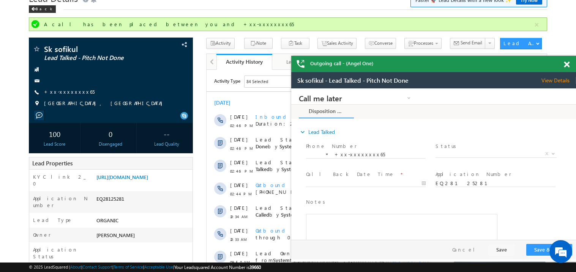
click at [571, 64] on div at bounding box center [571, 63] width 10 height 15
click at [570, 63] on div at bounding box center [571, 63] width 10 height 15
click at [564, 65] on span at bounding box center [567, 65] width 6 height 6
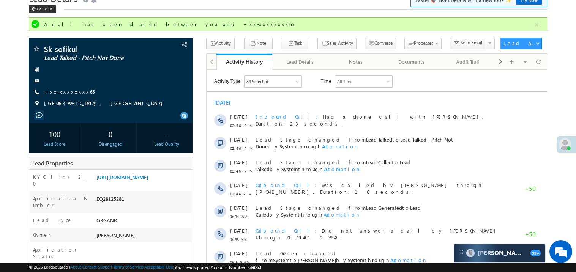
click at [441, 93] on div "Activity Type 84 Selected Select All Sales Activities 1 Sales Activity Email Ac…" at bounding box center [376, 225] width 341 height 301
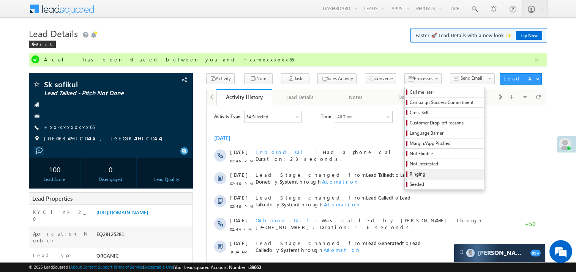
click at [410, 174] on span "Ringing" at bounding box center [446, 174] width 72 height 7
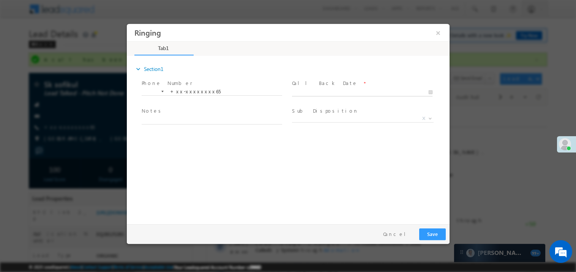
click at [323, 93] on body "Ringing ×" at bounding box center [287, 122] width 323 height 197
type input "09/01/25 5:46 PM"
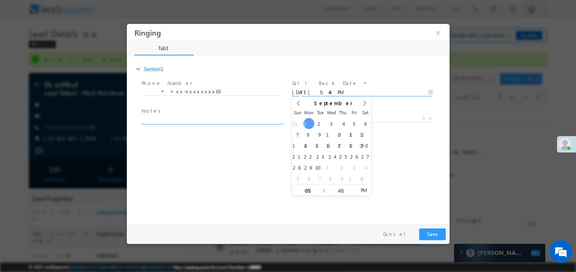
click at [179, 115] on textarea at bounding box center [211, 119] width 141 height 9
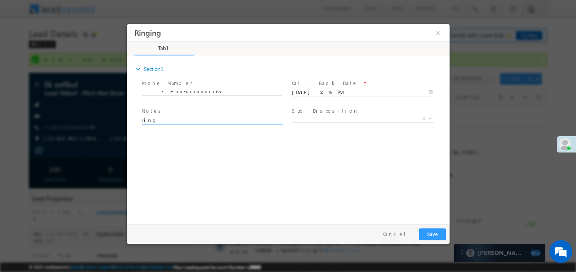
type textarea "ring"
click at [431, 233] on button "Save" at bounding box center [432, 234] width 27 height 12
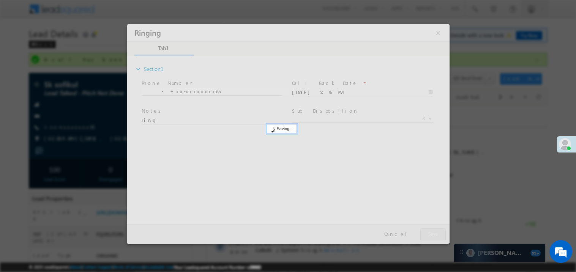
click at [431, 233] on div at bounding box center [287, 134] width 323 height 220
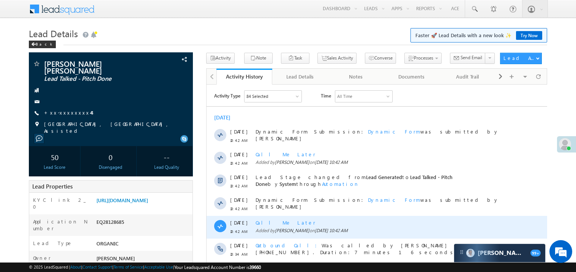
click at [444, 217] on div "Call Me Later Added by [PERSON_NAME] on [DATE] 10:42 AM" at bounding box center [380, 227] width 250 height 23
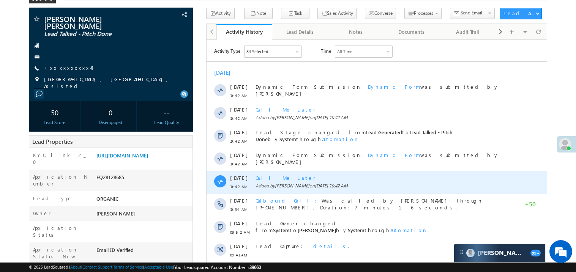
scroll to position [45, 0]
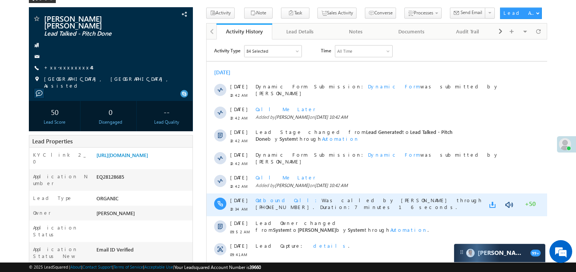
click at [493, 204] on link at bounding box center [493, 205] width 9 height 8
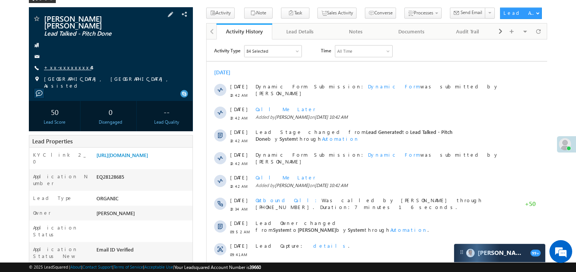
click at [73, 64] on link "+xx-xxxxxxxx44" at bounding box center [67, 67] width 47 height 6
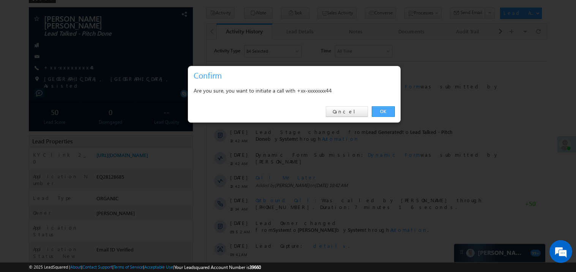
click at [387, 111] on link "OK" at bounding box center [383, 111] width 23 height 11
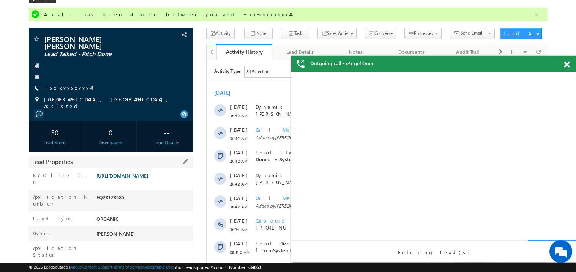
click at [148, 176] on link "https://angelbroking1-pk3em7sa.customui-test.leadsquared.com?leadId=2a2dc2d6-43…" at bounding box center [122, 175] width 52 height 6
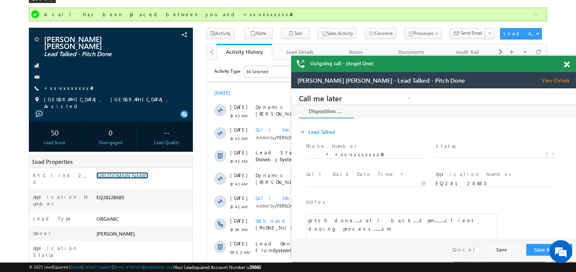
click at [570, 65] on div at bounding box center [571, 63] width 10 height 15
click at [567, 65] on span at bounding box center [567, 65] width 6 height 6
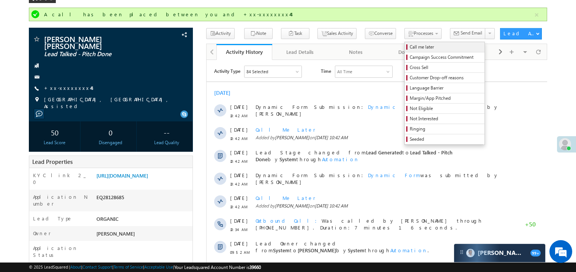
click at [410, 49] on span "Call me later" at bounding box center [446, 47] width 72 height 7
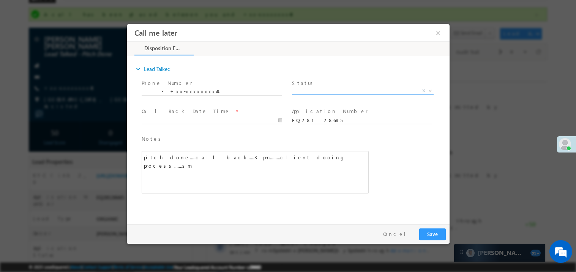
click at [325, 87] on span "X" at bounding box center [363, 91] width 142 height 8
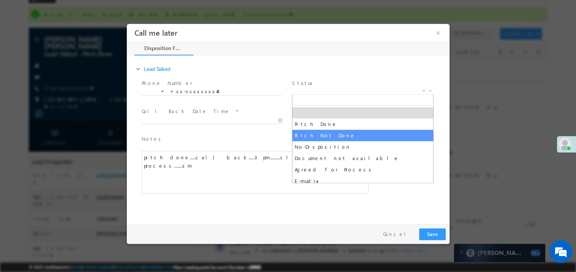
select select "Pitch Not Done"
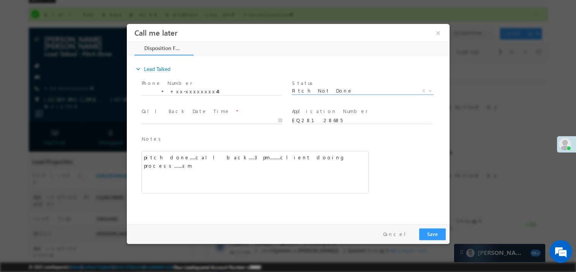
click at [177, 121] on body "Call me later ×" at bounding box center [287, 122] width 323 height 197
type input "09/01/25 5:48 PM"
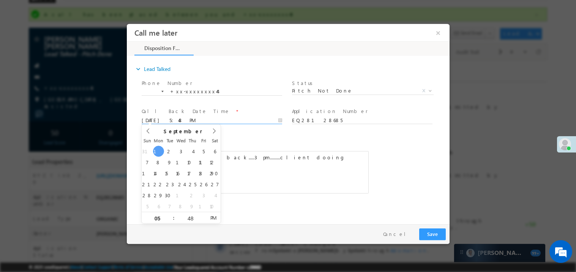
click at [231, 142] on span "Notes *" at bounding box center [249, 139] width 216 height 8
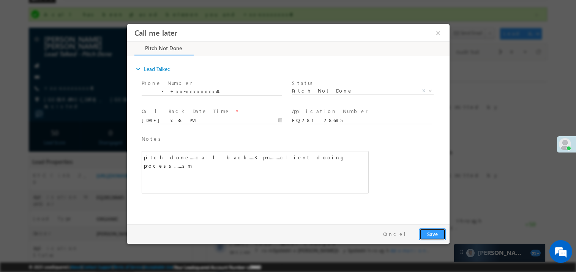
click at [439, 235] on button "Save" at bounding box center [432, 234] width 27 height 12
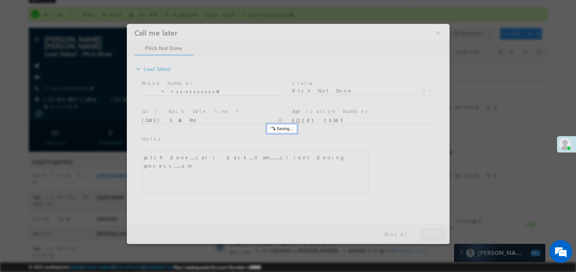
click at [439, 235] on div at bounding box center [287, 134] width 323 height 220
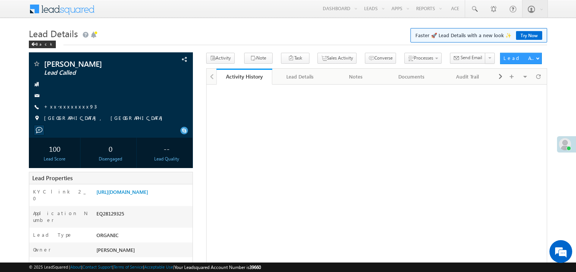
click at [71, 110] on link "+xx-xxxxxxxx93" at bounding box center [70, 106] width 53 height 6
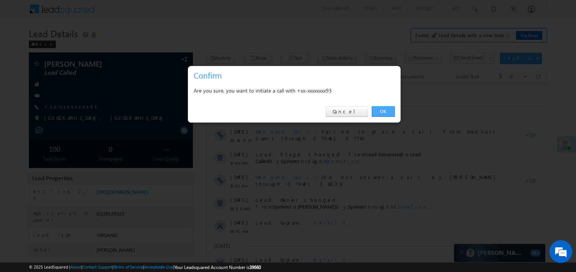
click at [382, 111] on link "OK" at bounding box center [383, 111] width 23 height 11
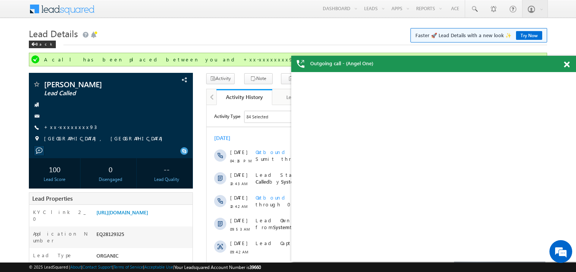
click at [566, 65] on span at bounding box center [567, 65] width 6 height 6
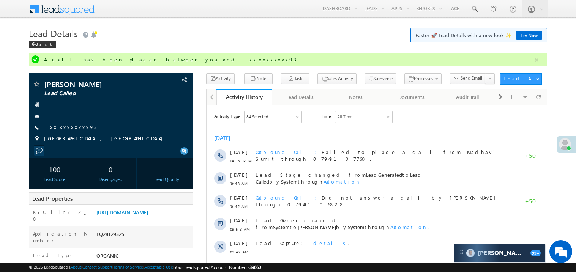
click at [293, 39] on h1 "Lead Details Faster 🚀 Lead Details with a new look ✨ Try Now" at bounding box center [288, 32] width 518 height 15
click at [67, 130] on link "+xx-xxxxxxxx93" at bounding box center [70, 127] width 53 height 6
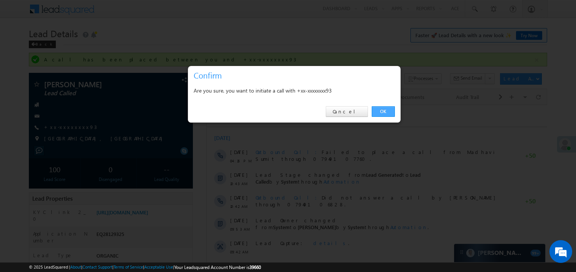
click at [385, 112] on link "OK" at bounding box center [383, 111] width 23 height 11
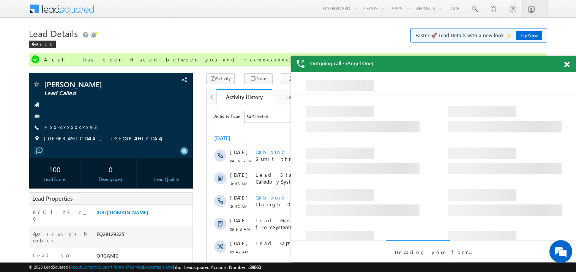
click at [569, 65] on span at bounding box center [567, 65] width 6 height 6
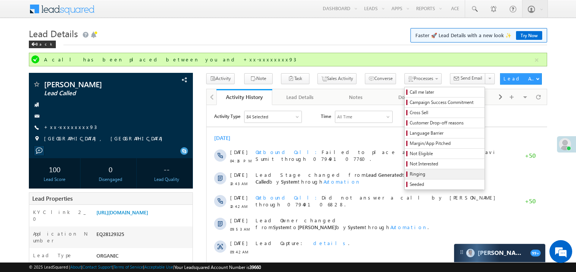
click at [423, 175] on span "Ringing" at bounding box center [446, 174] width 72 height 7
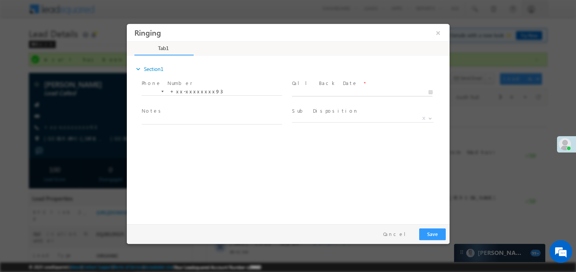
click at [311, 93] on body "Ringing ×" at bounding box center [287, 122] width 323 height 197
type input "09/01/25 5:50 PM"
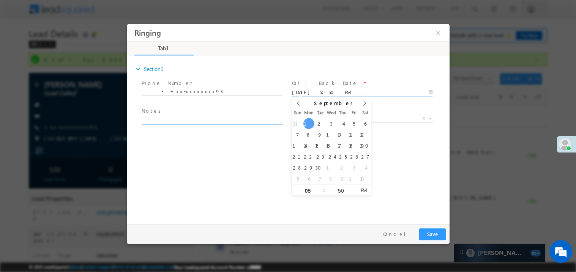
click at [175, 118] on textarea at bounding box center [211, 119] width 141 height 9
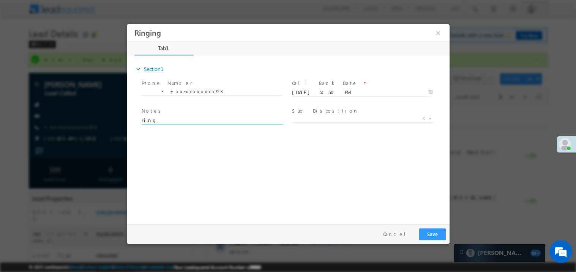
type textarea "ring"
click at [435, 235] on button "Save" at bounding box center [432, 234] width 27 height 12
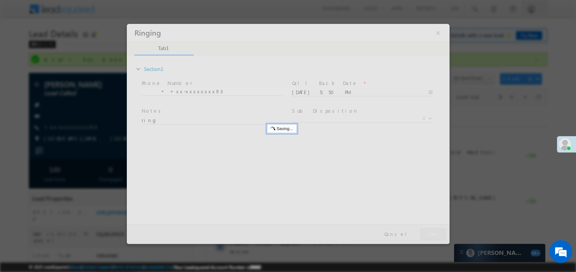
click at [435, 235] on div at bounding box center [287, 134] width 323 height 220
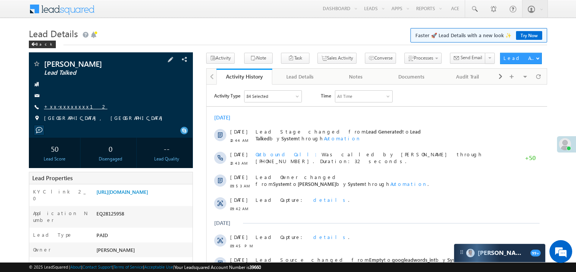
click at [65, 109] on link "+xx-xxxxxxxx12" at bounding box center [75, 106] width 63 height 6
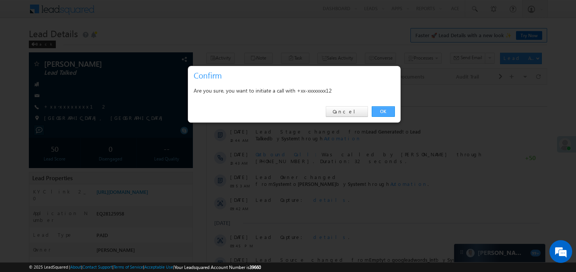
click at [376, 110] on link "OK" at bounding box center [383, 111] width 23 height 11
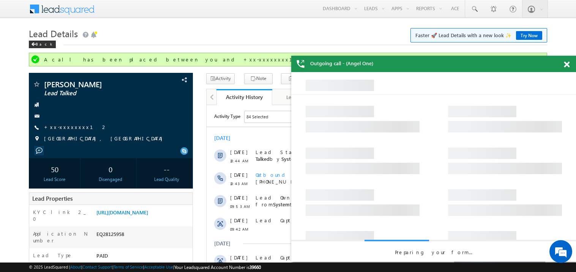
click at [566, 65] on span at bounding box center [567, 65] width 6 height 6
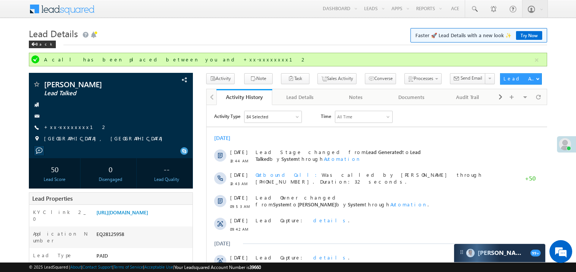
click at [387, 142] on div "[DATE] [DATE] 10:44 AM Lead Stage changed from Lead Generated to Lead Talked by…" at bounding box center [376, 248] width 341 height 234
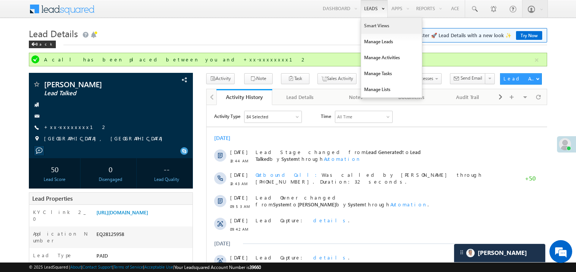
click at [369, 24] on link "Smart Views" at bounding box center [391, 26] width 61 height 16
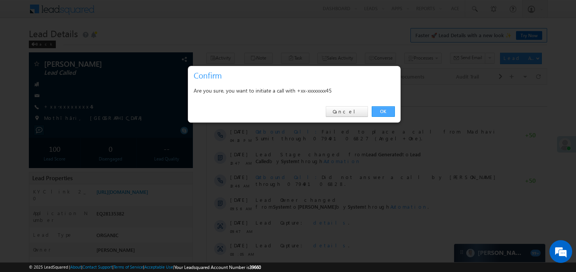
click at [381, 112] on link "OK" at bounding box center [383, 111] width 23 height 11
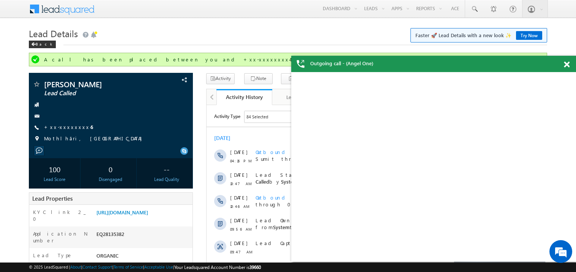
click at [566, 66] on span at bounding box center [567, 65] width 6 height 6
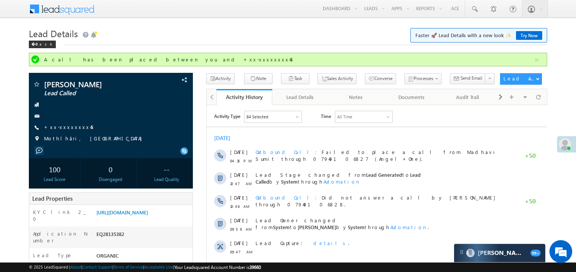
click at [289, 139] on div "[DATE]" at bounding box center [376, 137] width 341 height 7
click at [247, 30] on h1 "Lead Details Faster 🚀 Lead Details with a new look ✨ Try Now" at bounding box center [288, 32] width 518 height 15
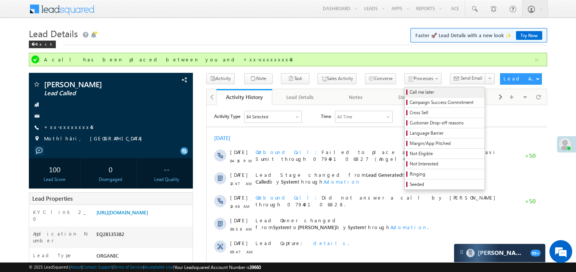
click at [410, 93] on span "Call me later" at bounding box center [446, 92] width 72 height 7
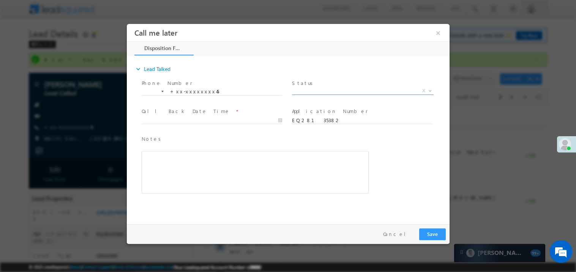
click at [346, 92] on span "X" at bounding box center [363, 91] width 142 height 8
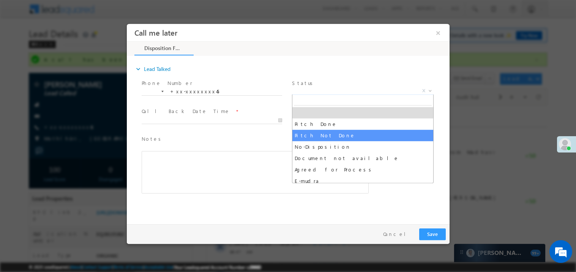
select select "Pitch Not Done"
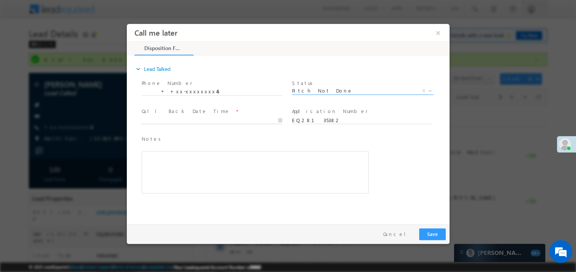
click at [181, 122] on body "Call me later ×" at bounding box center [287, 122] width 323 height 197
type input "09/01/25 6:17 PM"
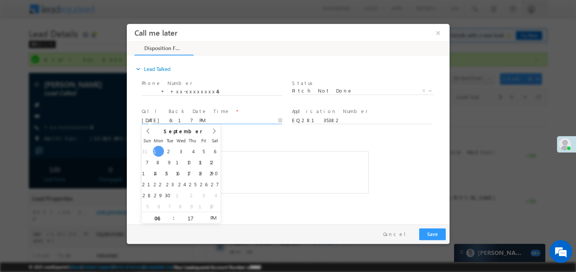
click at [233, 147] on div "Notes * Editor toolbars Basic Styles Bold Italic Underline Paragraph Insert/Rem…" at bounding box center [254, 164] width 227 height 59
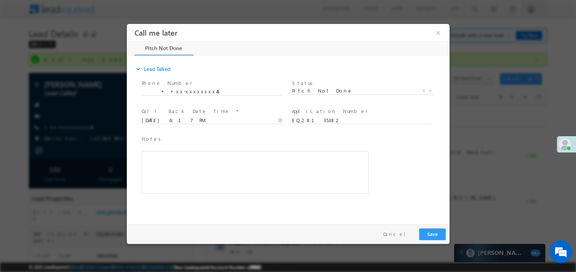
click at [231, 157] on div "Rich Text Editor, 40788eee-0fb2-11ec-a811-0adc8a9d82c2__tab1__section1__Notes__…" at bounding box center [254, 172] width 227 height 43
click at [438, 33] on button "×" at bounding box center [437, 32] width 13 height 14
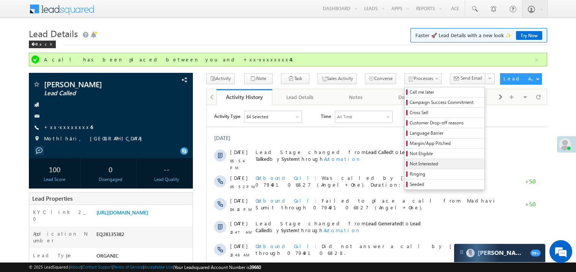
click at [410, 164] on span "Not Interested" at bounding box center [446, 164] width 72 height 7
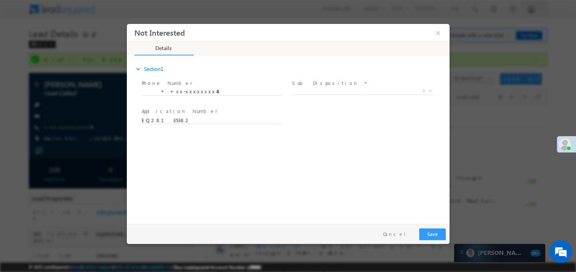
click at [316, 92] on span "X" at bounding box center [363, 91] width 142 height 8
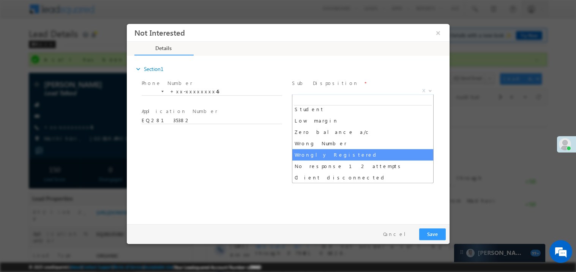
select select "Wrongly Registered"
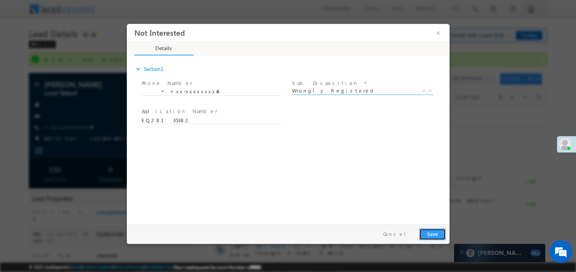
click at [430, 236] on button "Save" at bounding box center [432, 234] width 27 height 12
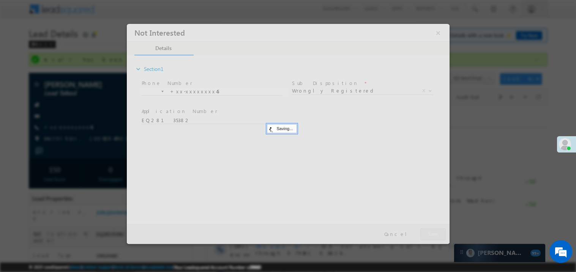
click at [430, 236] on div at bounding box center [287, 134] width 323 height 220
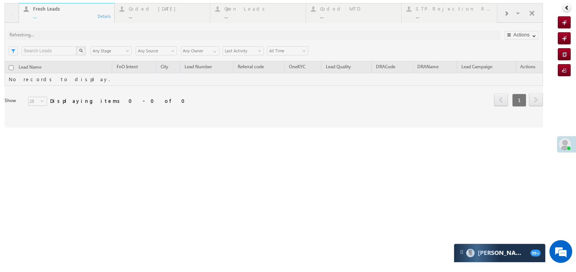
click at [73, 14] on div at bounding box center [274, 65] width 539 height 125
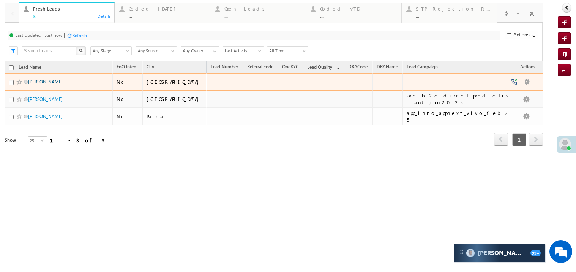
click at [43, 85] on link "[PERSON_NAME]" at bounding box center [45, 82] width 35 height 6
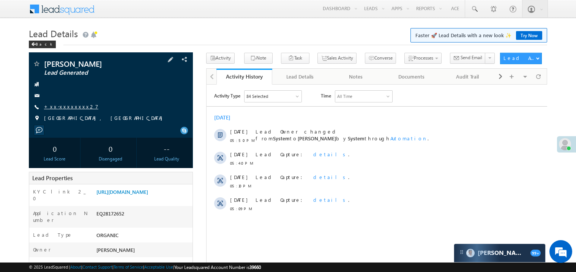
click at [64, 108] on link "+xx-xxxxxxxx27" at bounding box center [71, 106] width 54 height 6
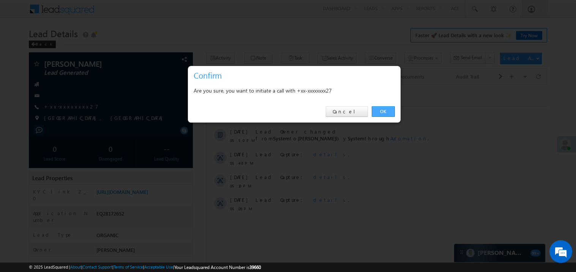
click at [380, 111] on link "OK" at bounding box center [383, 111] width 23 height 11
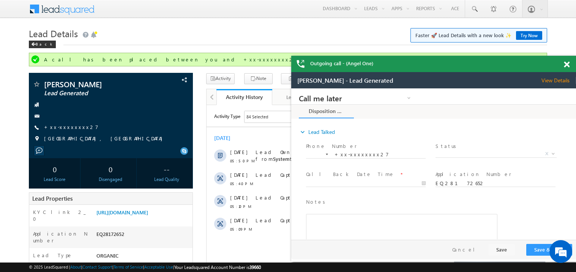
click at [565, 62] on span at bounding box center [567, 65] width 6 height 6
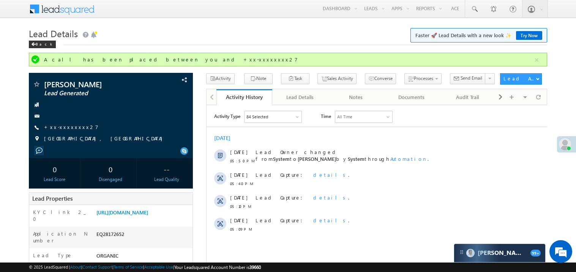
click at [264, 37] on h1 "Lead Details Faster 🚀 Lead Details with a new look ✨ Try Now" at bounding box center [288, 32] width 518 height 15
click at [69, 128] on link "+xx-xxxxxxxx27" at bounding box center [71, 127] width 54 height 6
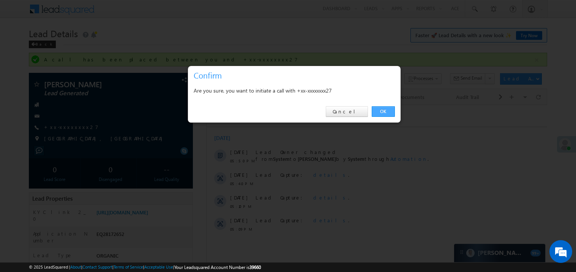
click at [381, 112] on link "OK" at bounding box center [383, 111] width 23 height 11
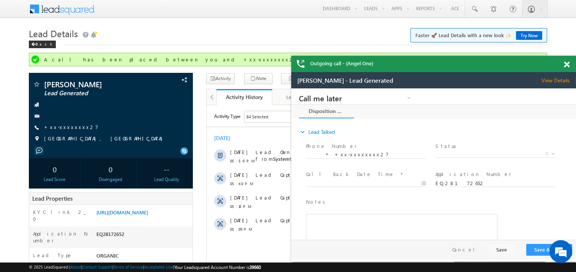
click at [566, 63] on span at bounding box center [567, 65] width 6 height 6
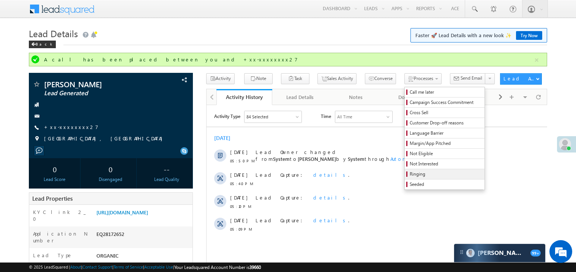
click at [419, 171] on link "Ringing" at bounding box center [445, 174] width 80 height 10
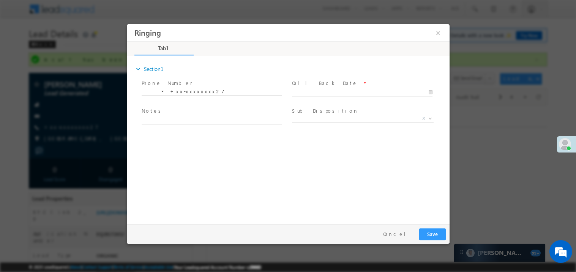
click at [307, 93] on body "Ringing ×" at bounding box center [287, 122] width 323 height 197
type input "09/01/25 6:19 PM"
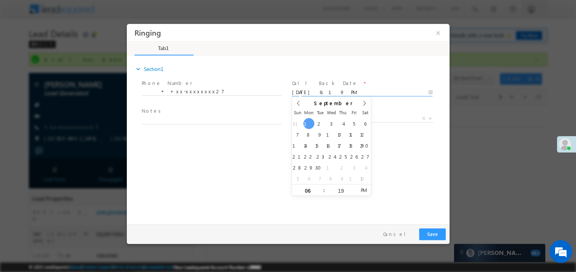
click at [181, 113] on span "Notes *" at bounding box center [211, 111] width 140 height 8
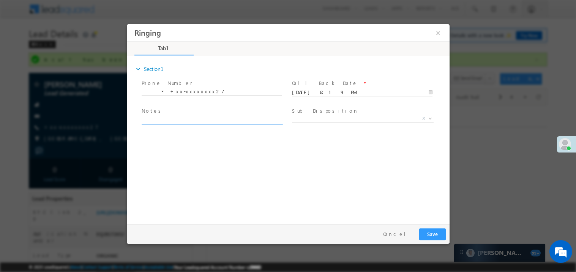
click at [174, 117] on textarea at bounding box center [211, 119] width 141 height 9
type textarea "ring"
click at [431, 235] on button "Save" at bounding box center [432, 234] width 27 height 12
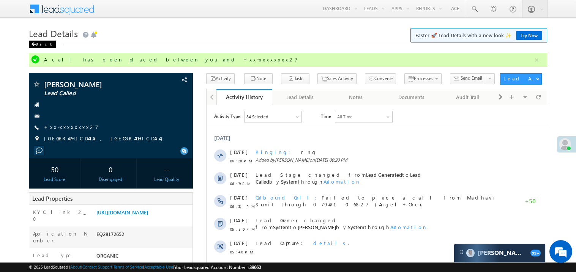
click at [33, 44] on span at bounding box center [33, 45] width 5 height 4
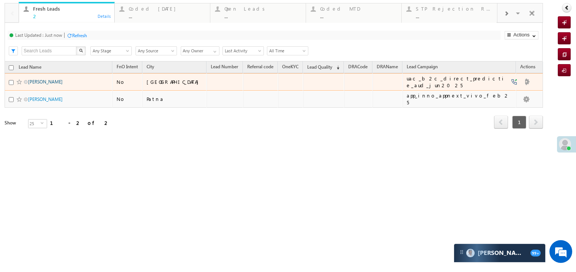
click at [42, 85] on link "[PERSON_NAME]" at bounding box center [45, 82] width 35 height 6
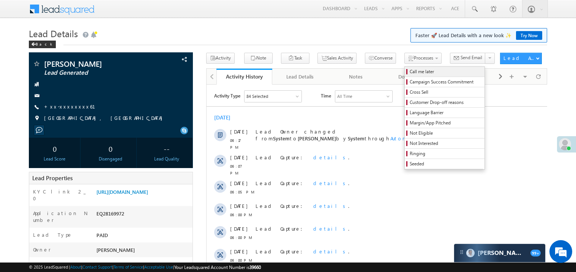
click at [410, 69] on span "Call me later" at bounding box center [446, 71] width 72 height 7
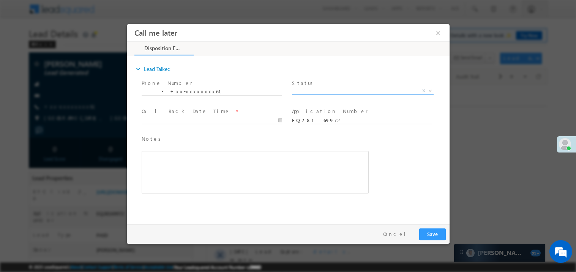
click at [317, 90] on span "X" at bounding box center [363, 91] width 142 height 8
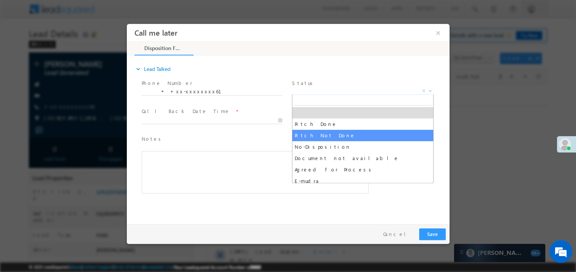
select select "Pitch Not Done"
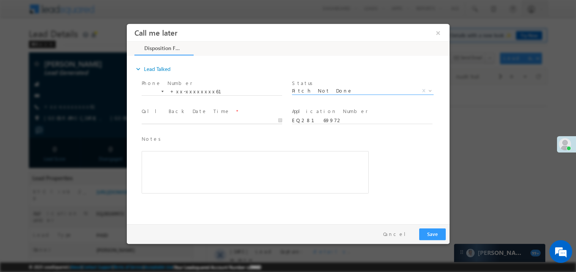
click at [181, 119] on body "Call me later ×" at bounding box center [287, 122] width 323 height 197
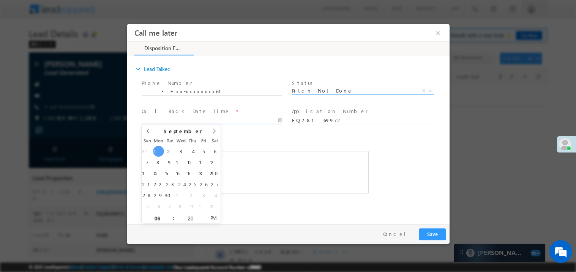
type input "09/01/25 6:20 PM"
click at [283, 159] on div "Rich Text Editor, 40788eee-0fb2-11ec-a811-0adc8a9d82c2__tab1__section1__Notes__…" at bounding box center [254, 172] width 227 height 43
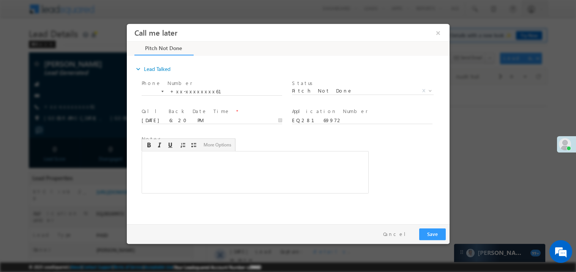
click at [283, 159] on div "Rich Text Editor, 40788eee-0fb2-11ec-a811-0adc8a9d82c2__tab1__section1__Notes__…" at bounding box center [254, 172] width 227 height 43
click at [425, 230] on button "Save" at bounding box center [432, 234] width 27 height 12
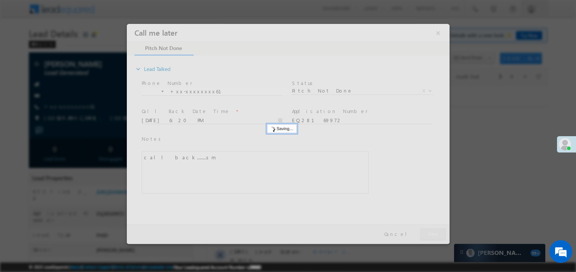
click at [425, 230] on div at bounding box center [287, 134] width 323 height 220
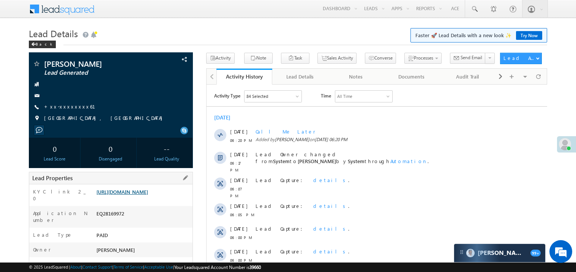
click at [148, 195] on link "[URL][DOMAIN_NAME]" at bounding box center [122, 192] width 52 height 6
click at [66, 105] on link "+xx-xxxxxxxx61" at bounding box center [74, 106] width 60 height 6
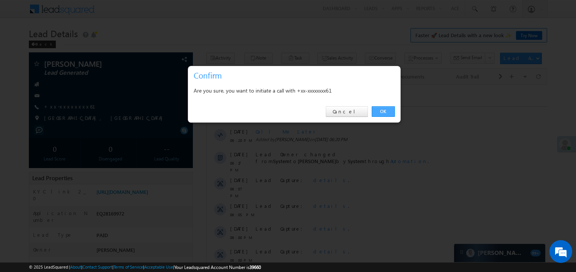
click at [388, 112] on link "OK" at bounding box center [383, 111] width 23 height 11
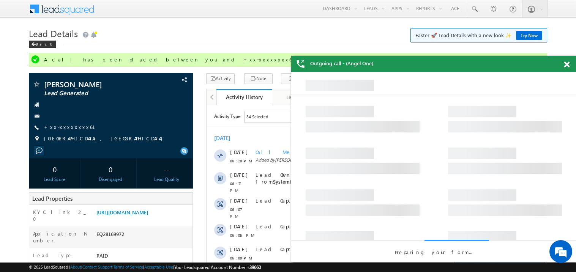
click at [569, 65] on span at bounding box center [567, 65] width 6 height 6
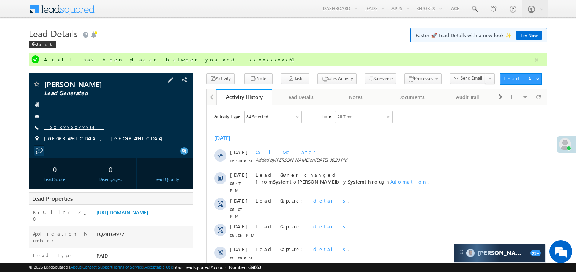
click at [56, 125] on link "+xx-xxxxxxxx61" at bounding box center [74, 127] width 60 height 6
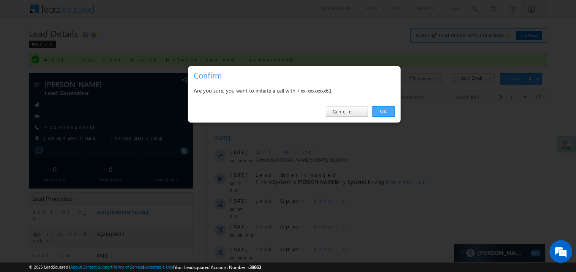
click at [391, 109] on link "OK" at bounding box center [383, 111] width 23 height 11
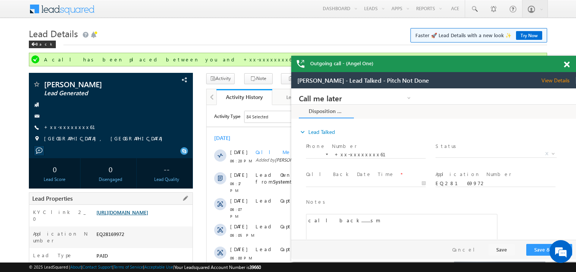
click at [148, 216] on link "https://angelbroking1-pk3em7sa.customui-test.leadsquared.com?leadId=4fec3d49-f6…" at bounding box center [122, 212] width 52 height 6
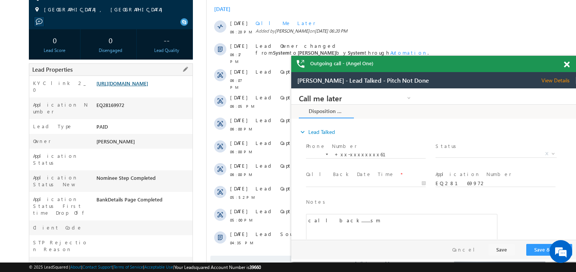
scroll to position [136, 0]
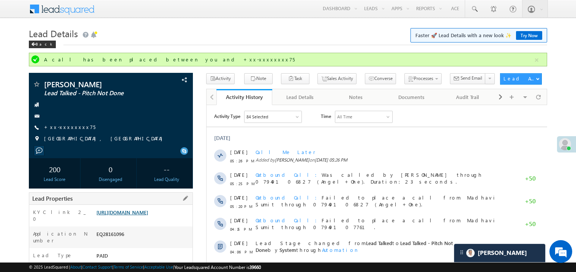
click at [142, 216] on link "[URL][DOMAIN_NAME]" at bounding box center [122, 212] width 52 height 6
click at [66, 129] on link "+xx-xxxxxxxx75" at bounding box center [69, 127] width 51 height 6
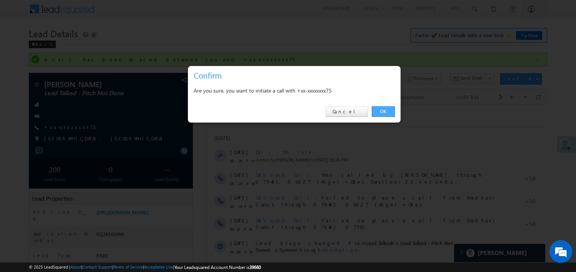
click at [381, 112] on link "OK" at bounding box center [383, 111] width 23 height 11
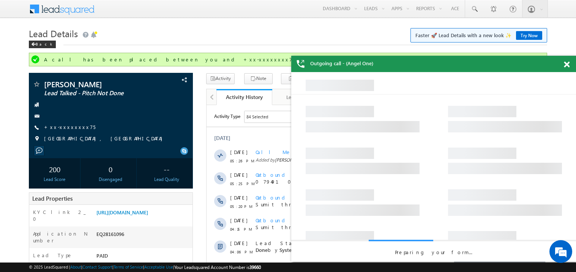
click at [570, 65] on div at bounding box center [571, 63] width 10 height 15
click at [567, 65] on span at bounding box center [567, 65] width 6 height 6
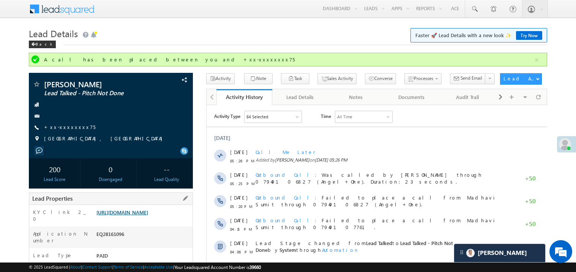
click at [143, 215] on link "[URL][DOMAIN_NAME]" at bounding box center [122, 212] width 52 height 6
click at [144, 216] on link "[URL][DOMAIN_NAME]" at bounding box center [122, 212] width 52 height 6
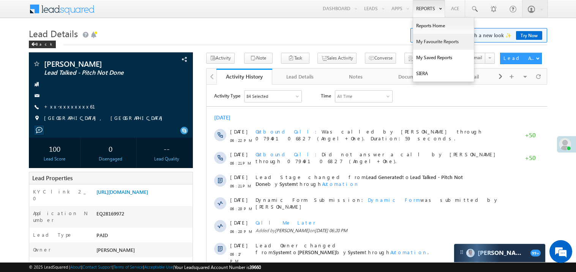
click at [426, 41] on link "My Favourite Reports" at bounding box center [443, 42] width 61 height 16
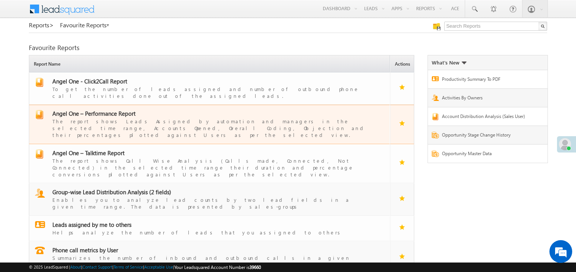
click at [108, 110] on span "Angel One – Performance Report" at bounding box center [93, 114] width 83 height 8
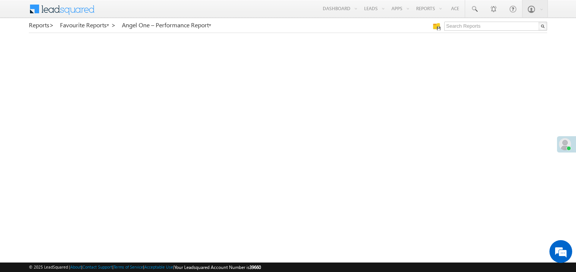
click at [562, 139] on span at bounding box center [565, 144] width 12 height 12
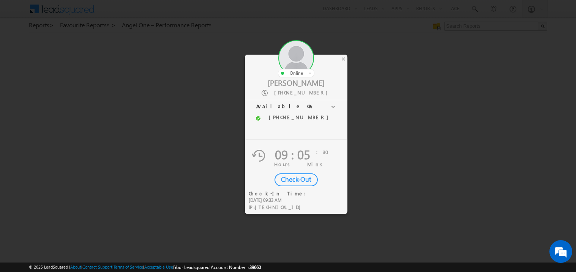
click at [294, 178] on div "Check-Out" at bounding box center [296, 180] width 43 height 13
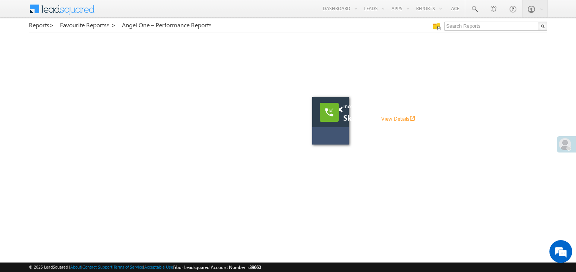
click at [343, 113] on div at bounding box center [344, 106] width 10 height 19
click at [343, 112] on div at bounding box center [344, 106] width 10 height 19
click at [343, 111] on div at bounding box center [344, 106] width 10 height 19
click at [340, 111] on span at bounding box center [340, 110] width 6 height 6
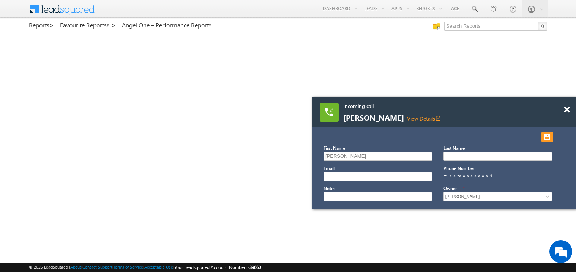
click at [570, 110] on div at bounding box center [571, 106] width 10 height 19
click at [565, 108] on span at bounding box center [567, 110] width 6 height 6
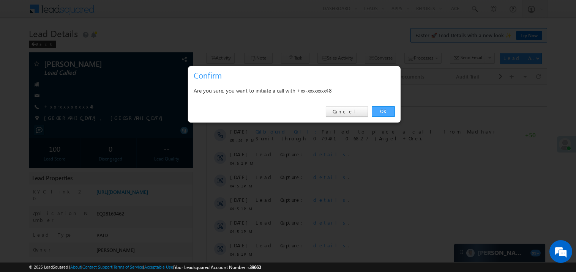
click at [387, 111] on link "OK" at bounding box center [383, 111] width 23 height 11
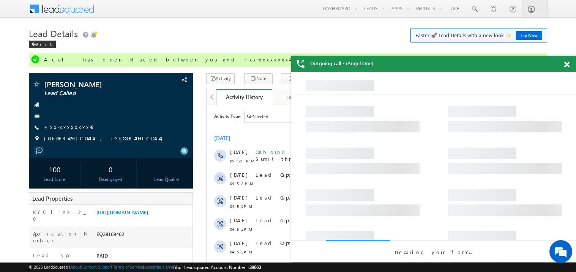
click at [567, 63] on span at bounding box center [567, 65] width 6 height 6
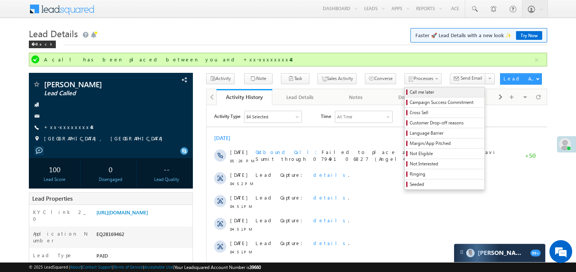
click at [410, 90] on span "Call me later" at bounding box center [446, 92] width 72 height 7
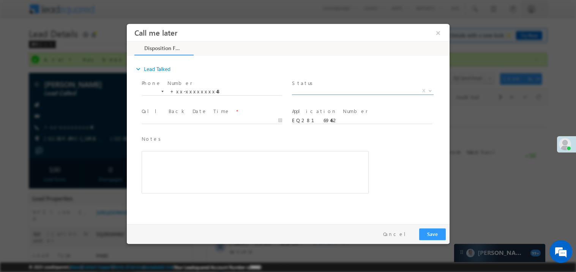
click at [318, 89] on span "X" at bounding box center [363, 91] width 142 height 8
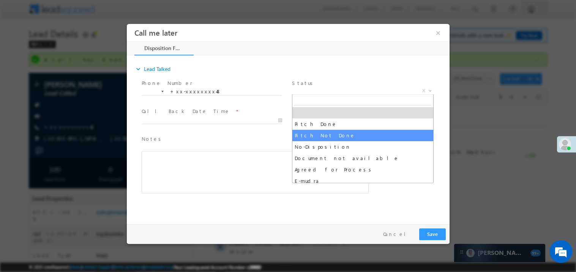
select select "Pitch Not Done"
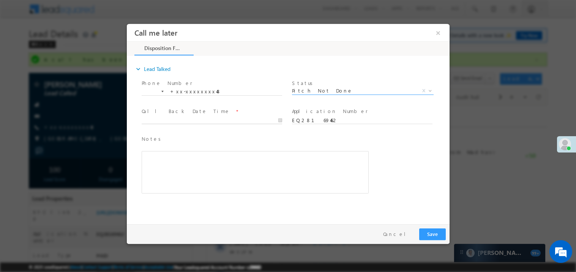
click at [175, 119] on body "Call me later ×" at bounding box center [287, 122] width 323 height 197
type input "09/01/25 6:36 PM"
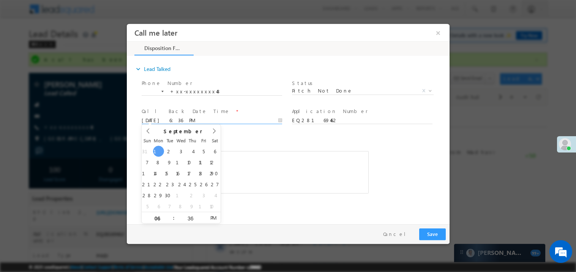
click at [314, 177] on div "Rich Text Editor, 40788eee-0fb2-11ec-a811-0adc8a9d82c2__tab1__section1__Notes__…" at bounding box center [254, 172] width 227 height 43
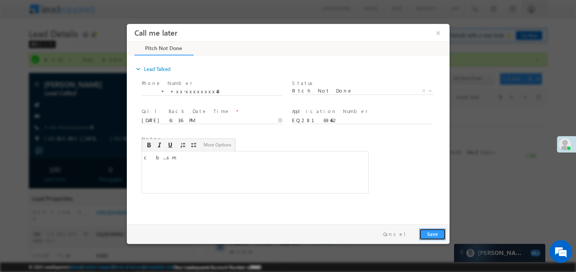
click at [429, 234] on button "Save" at bounding box center [432, 234] width 27 height 12
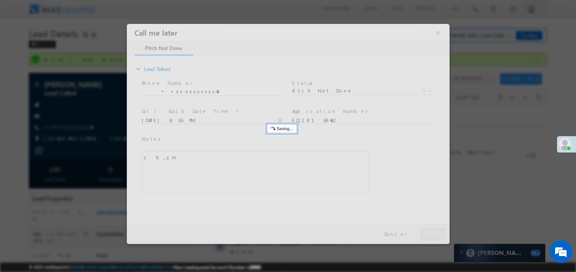
click at [429, 234] on div at bounding box center [287, 134] width 323 height 220
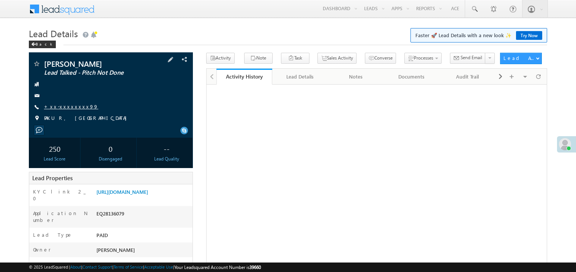
click at [66, 106] on link "+xx-xxxxxxxx99" at bounding box center [71, 106] width 54 height 6
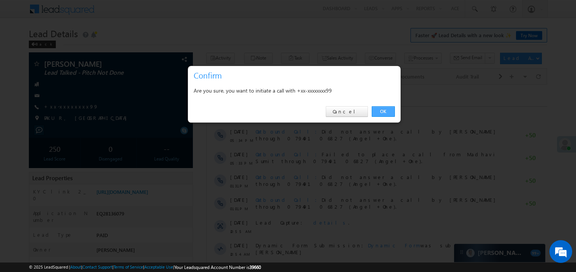
click at [382, 112] on link "OK" at bounding box center [383, 111] width 23 height 11
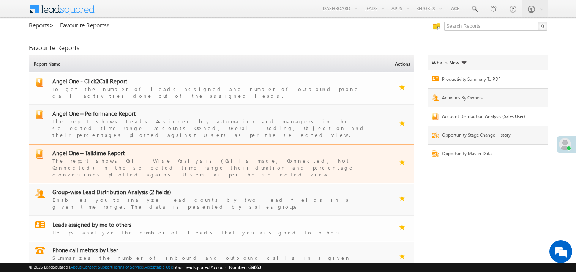
click at [93, 157] on div "The report shows Call Wise Analysis (Calls made, Connected, Not Connected) in t…" at bounding box center [214, 167] width 324 height 21
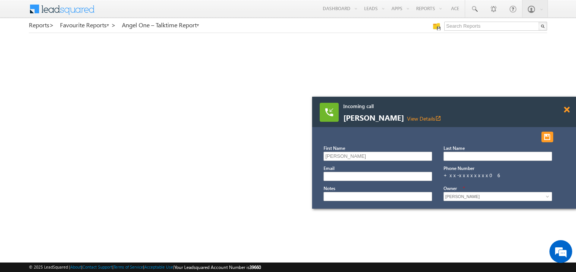
click at [567, 108] on span at bounding box center [567, 110] width 6 height 6
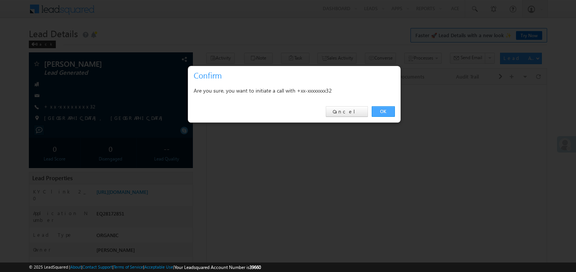
click at [387, 114] on link "OK" at bounding box center [383, 111] width 23 height 11
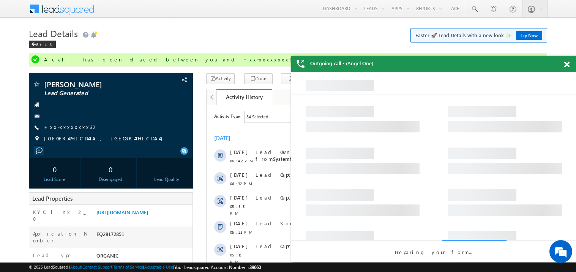
click at [567, 65] on span at bounding box center [567, 65] width 6 height 6
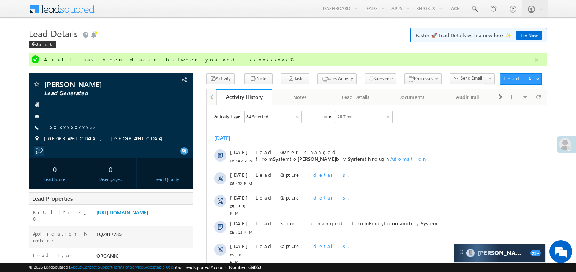
click at [320, 49] on div "Lead Details Faster 🚀 Lead Details with a new look ✨ Try Now Back" at bounding box center [288, 38] width 518 height 27
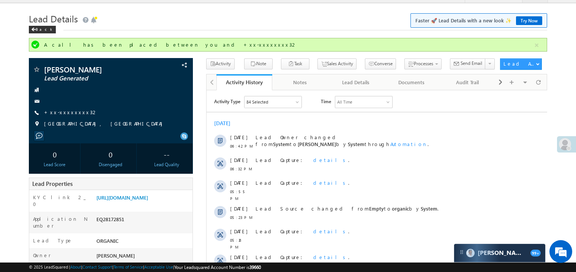
click at [251, 27] on div "Back" at bounding box center [288, 27] width 518 height 5
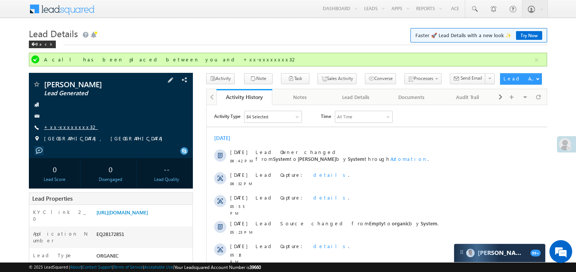
click at [70, 126] on link "+xx-xxxxxxxx32" at bounding box center [71, 127] width 54 height 6
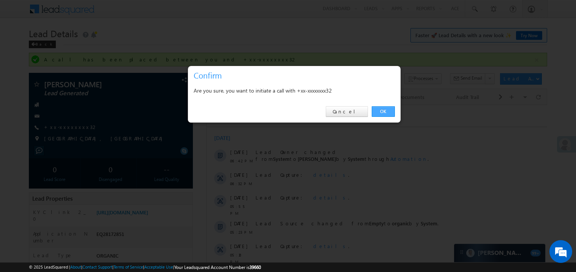
click at [385, 114] on link "OK" at bounding box center [383, 111] width 23 height 11
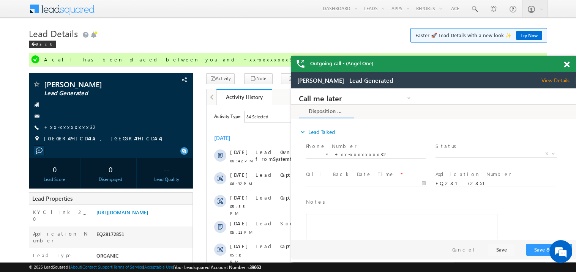
click at [566, 62] on span at bounding box center [567, 65] width 6 height 6
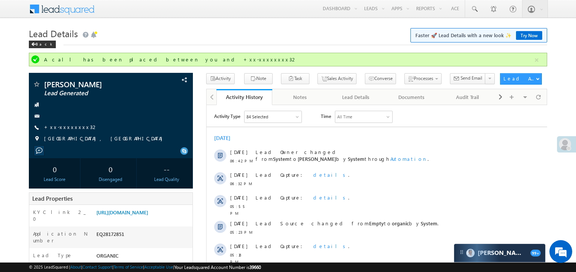
click at [267, 37] on h1 "Lead Details Faster 🚀 Lead Details with a new look ✨ Try Now" at bounding box center [288, 32] width 518 height 15
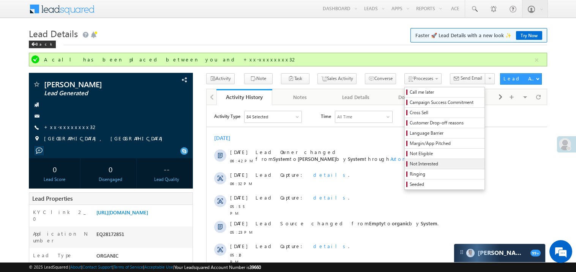
click at [410, 164] on span "Not Interested" at bounding box center [446, 164] width 72 height 7
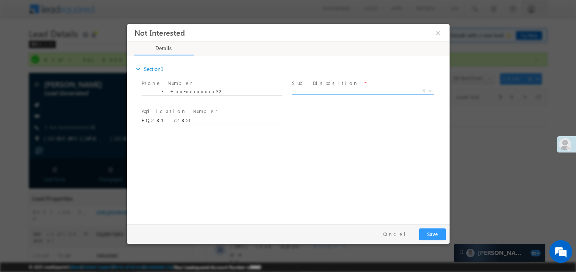
click at [314, 92] on span "X" at bounding box center [363, 91] width 142 height 8
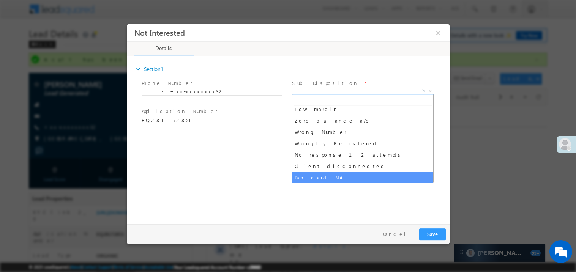
scroll to position [60, 0]
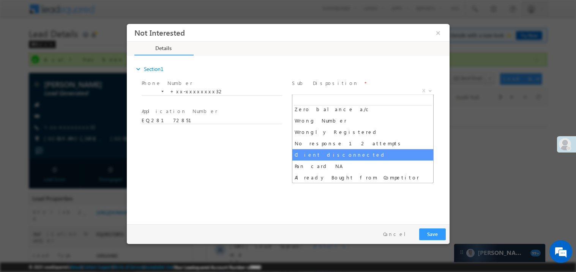
select select "Client disconnected"
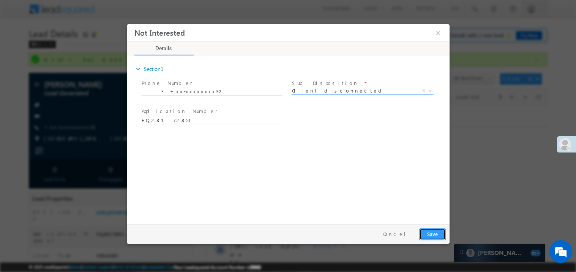
click at [428, 233] on button "Save" at bounding box center [432, 234] width 27 height 12
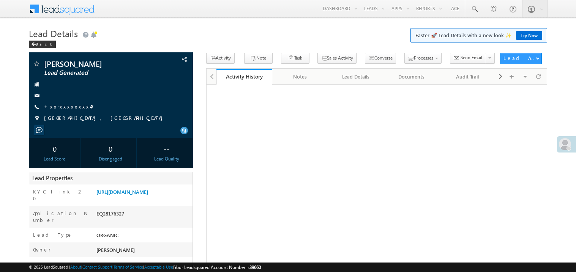
click at [68, 106] on link "+xx-xxxxxxxx47" at bounding box center [69, 106] width 50 height 6
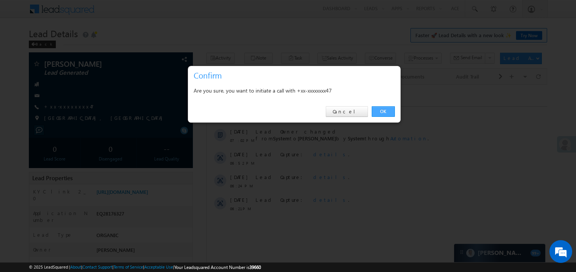
click at [383, 112] on link "OK" at bounding box center [383, 111] width 23 height 11
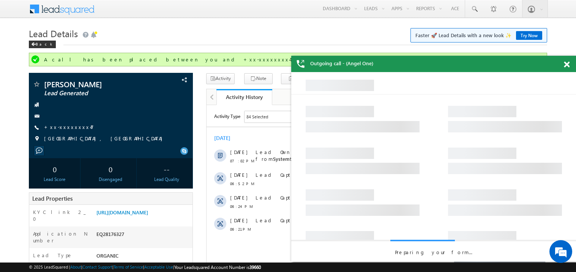
click at [570, 62] on div at bounding box center [571, 63] width 10 height 15
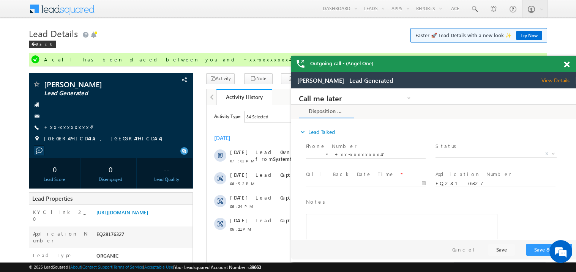
click at [567, 63] on span at bounding box center [567, 65] width 6 height 6
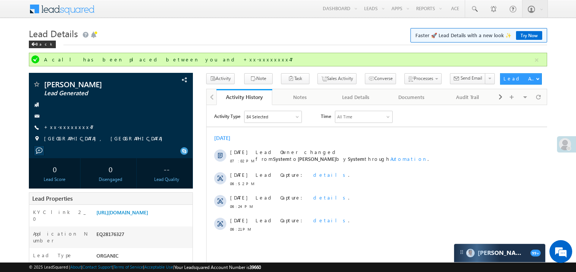
click at [321, 137] on div "[DATE]" at bounding box center [376, 137] width 341 height 7
click at [69, 126] on link "+xx-xxxxxxxx47" at bounding box center [69, 127] width 50 height 6
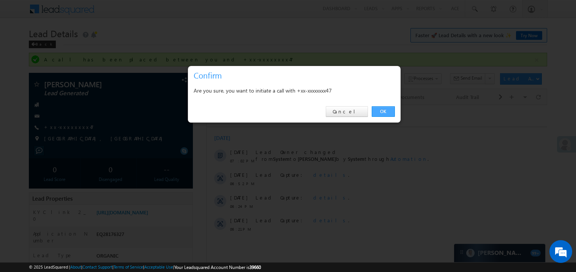
click at [384, 111] on link "OK" at bounding box center [383, 111] width 23 height 11
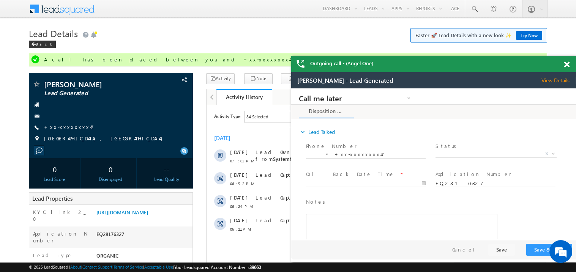
click at [565, 65] on span at bounding box center [567, 65] width 6 height 6
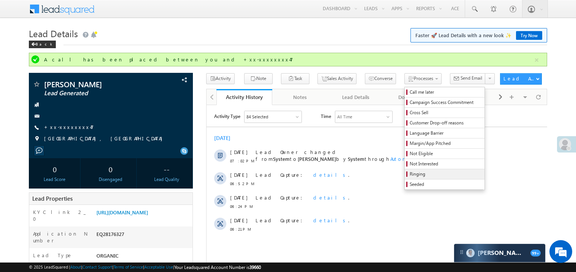
click at [410, 175] on span "Ringing" at bounding box center [446, 174] width 72 height 7
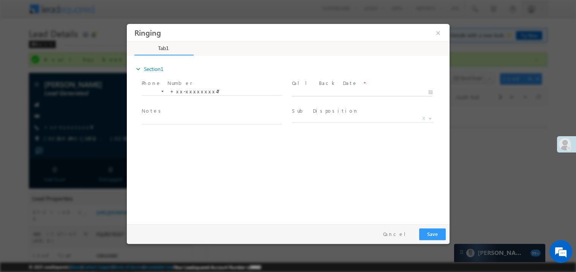
click at [313, 89] on body "Ringing ×" at bounding box center [287, 122] width 323 height 197
type input "09/01/25 7:22 PM"
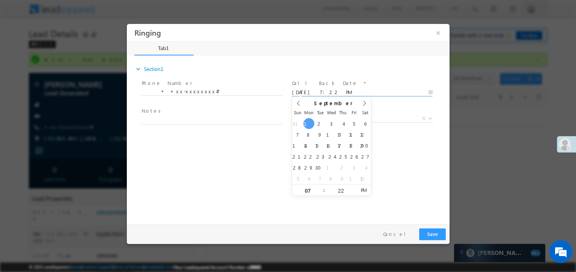
click at [208, 112] on span "Notes *" at bounding box center [211, 111] width 140 height 8
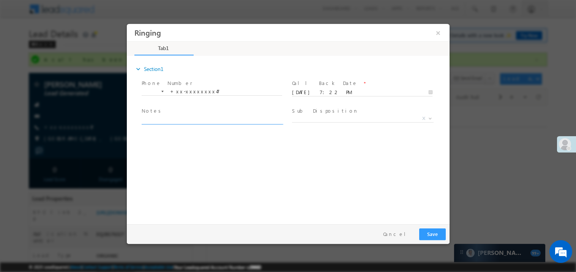
click at [196, 118] on textarea at bounding box center [211, 119] width 141 height 9
type textarea "ring"
click at [438, 238] on button "Save" at bounding box center [432, 234] width 27 height 12
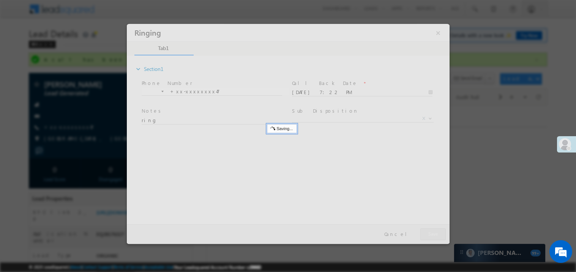
click at [438, 238] on div at bounding box center [287, 134] width 323 height 220
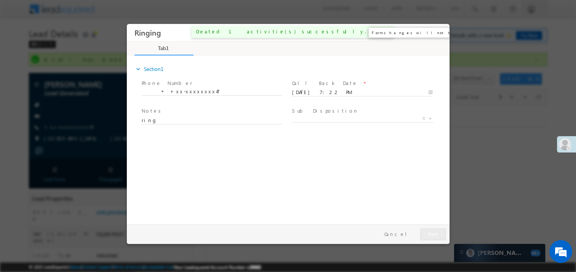
click at [438, 30] on button "×" at bounding box center [437, 32] width 13 height 14
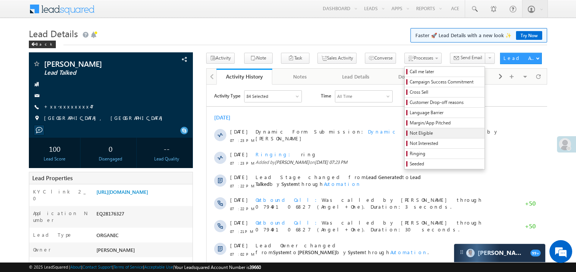
click at [410, 134] on span "Not Eligible" at bounding box center [446, 133] width 72 height 7
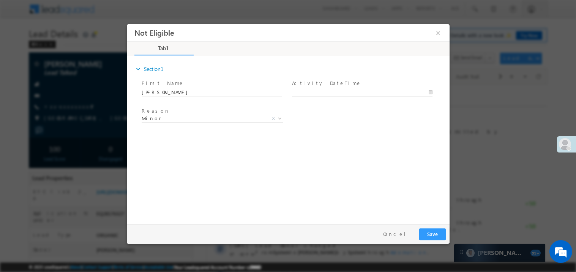
click at [329, 93] on body "Not Eligible ×" at bounding box center [287, 122] width 323 height 197
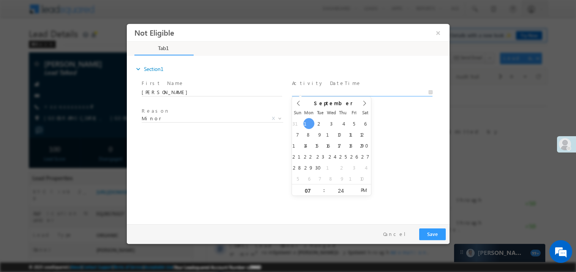
type input "09/01/25 7:24 PM"
click at [223, 155] on div "expand_more Section1 First Name *" at bounding box center [289, 139] width 319 height 164
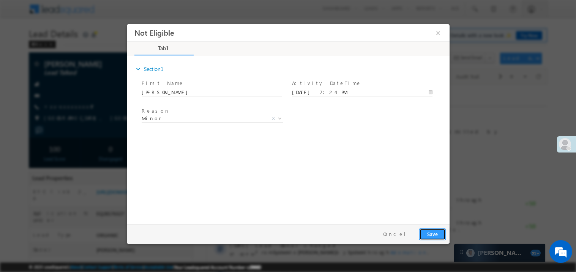
click at [428, 232] on button "Save" at bounding box center [432, 234] width 27 height 12
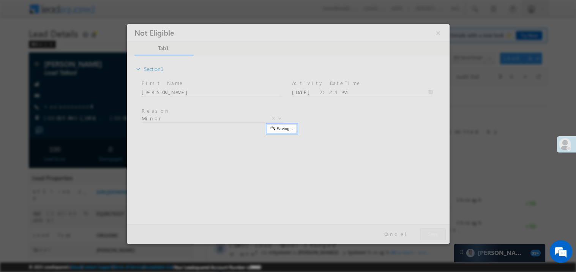
click at [428, 232] on div at bounding box center [287, 134] width 323 height 220
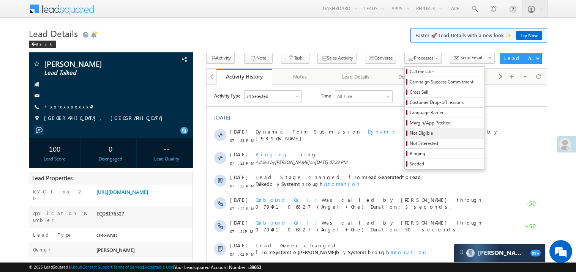
click at [410, 134] on span "Not Eligible" at bounding box center [446, 133] width 72 height 7
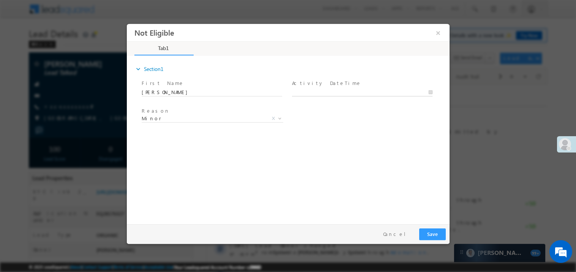
click at [314, 91] on body "Not Eligible ×" at bounding box center [287, 122] width 323 height 197
type input "09/01/25 7:25 PM"
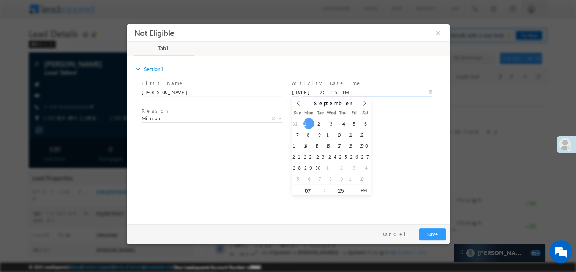
click at [249, 147] on div "expand_more Section1 First Name *" at bounding box center [289, 139] width 319 height 164
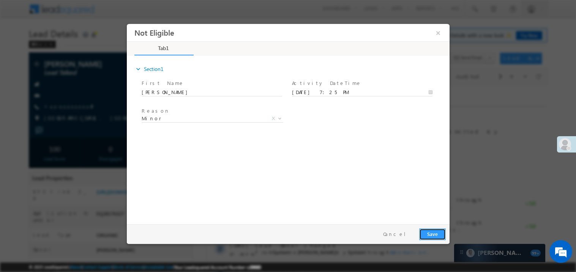
click at [437, 237] on button "Save" at bounding box center [432, 234] width 27 height 12
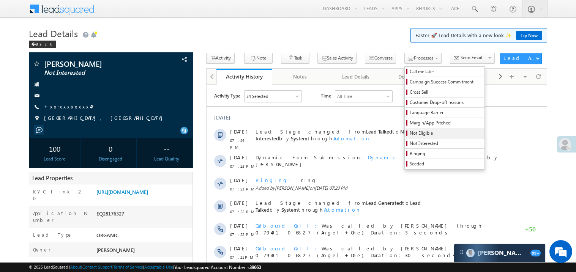
click at [410, 132] on span "Not Eligible" at bounding box center [446, 133] width 72 height 7
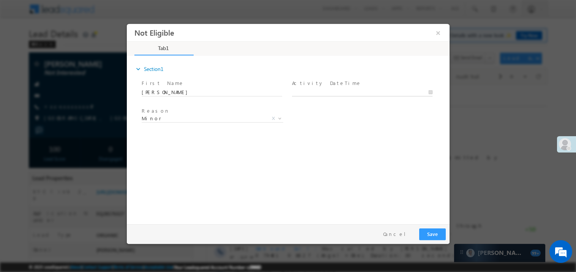
click at [313, 95] on body "Not Eligible ×" at bounding box center [287, 122] width 323 height 197
type input "09/01/25 7:25 PM"
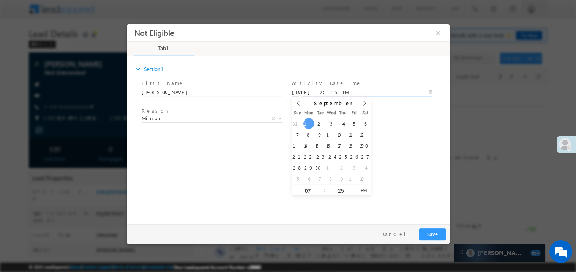
click at [222, 139] on div "expand_more Section1 First Name *" at bounding box center [289, 139] width 319 height 164
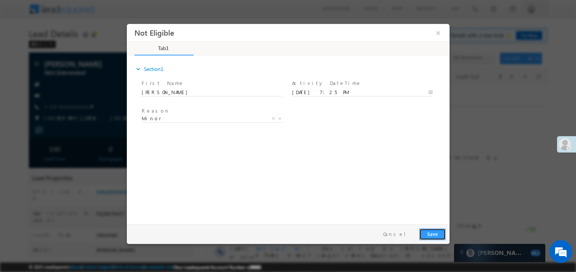
click at [433, 230] on button "Save" at bounding box center [432, 234] width 27 height 12
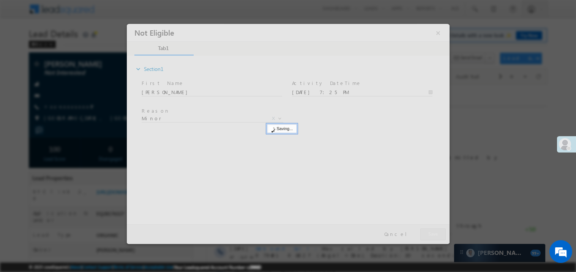
click at [433, 230] on div at bounding box center [287, 134] width 323 height 220
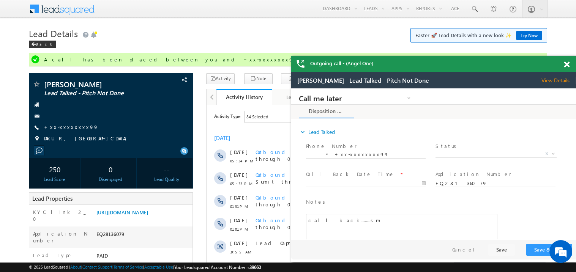
click at [567, 63] on span at bounding box center [567, 65] width 6 height 6
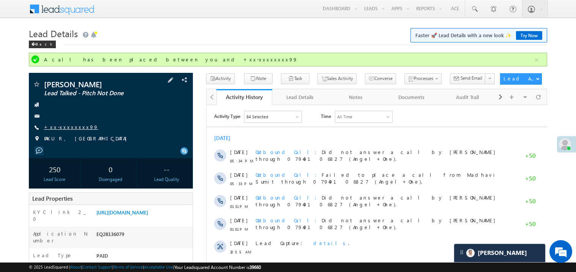
click at [72, 130] on link "+xx-xxxxxxxx99" at bounding box center [71, 127] width 54 height 6
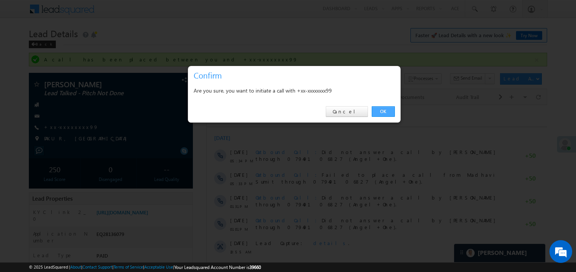
click at [385, 112] on link "OK" at bounding box center [383, 111] width 23 height 11
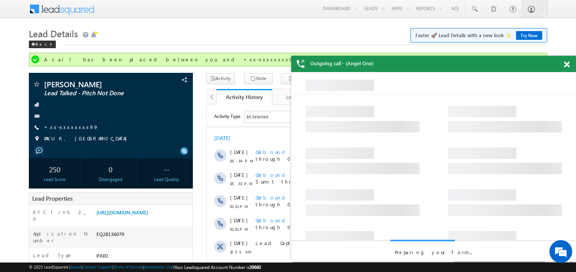
click at [567, 62] on span at bounding box center [567, 65] width 6 height 6
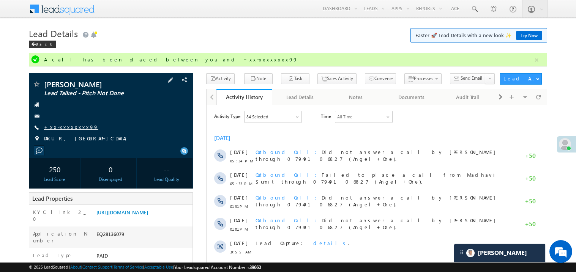
click at [68, 126] on link "+xx-xxxxxxxx99" at bounding box center [71, 127] width 54 height 6
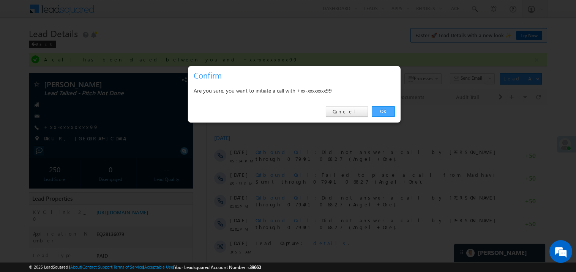
click at [381, 114] on link "OK" at bounding box center [383, 111] width 23 height 11
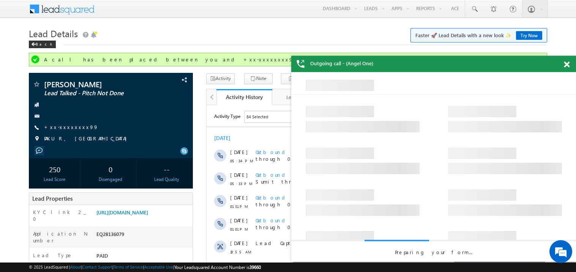
click at [568, 65] on span at bounding box center [567, 65] width 6 height 6
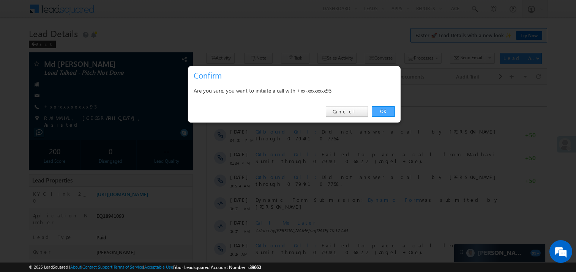
click at [384, 109] on link "OK" at bounding box center [383, 111] width 23 height 11
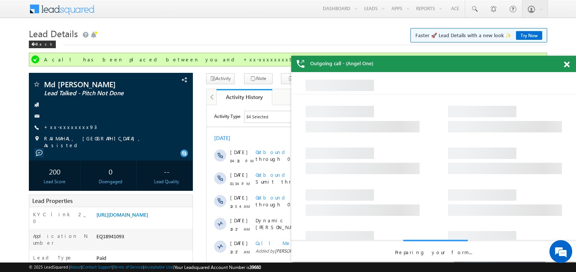
click at [566, 64] on span at bounding box center [567, 65] width 6 height 6
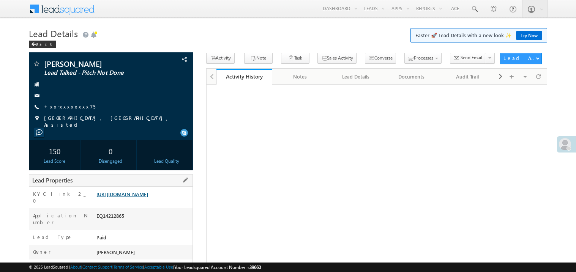
click at [138, 196] on link "https://angelbroking1-pk3em7sa.customui-test.leadsquared.com?leadId=6950fedf-e2…" at bounding box center [122, 194] width 52 height 6
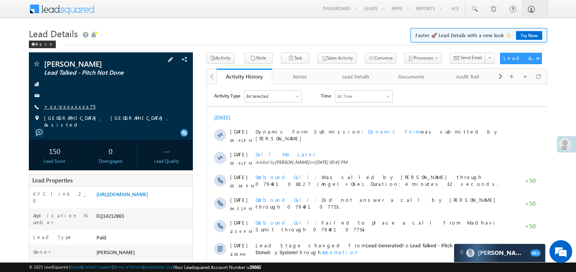
click at [68, 108] on link "+xx-xxxxxxxx75" at bounding box center [69, 106] width 51 height 6
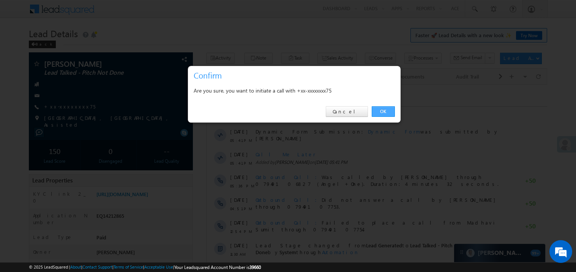
click at [379, 114] on link "OK" at bounding box center [383, 111] width 23 height 11
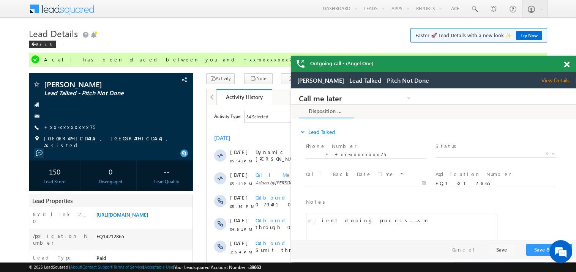
click at [569, 62] on span at bounding box center [567, 65] width 6 height 6
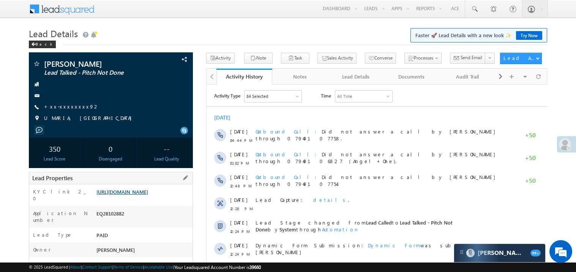
click at [147, 192] on link "https://angelbroking1-pk3em7sa.customui-test.leadsquared.com?leadId=0db2a4c8-84…" at bounding box center [122, 192] width 52 height 6
click at [68, 107] on link "+xx-xxxxxxxx92" at bounding box center [71, 106] width 55 height 6
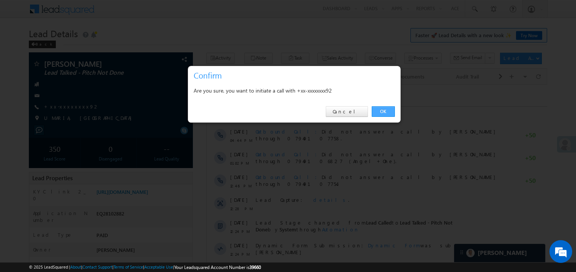
click at [381, 110] on link "OK" at bounding box center [383, 111] width 23 height 11
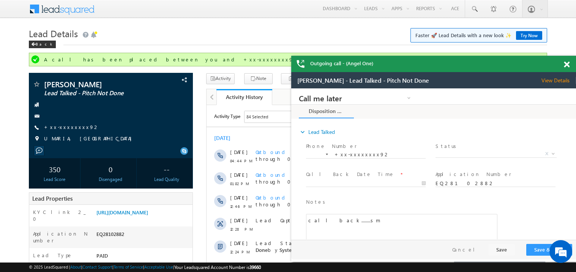
click at [567, 65] on span at bounding box center [567, 65] width 6 height 6
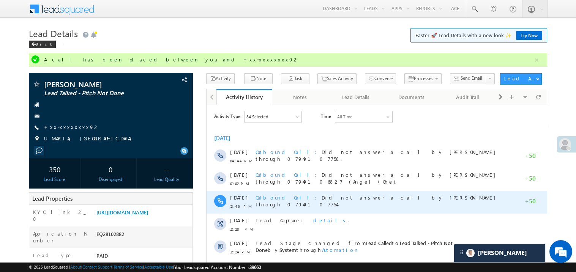
click at [333, 212] on div "Outbound Call Did not answer a call by Madhavi Sumit through 07949107754." at bounding box center [380, 202] width 250 height 23
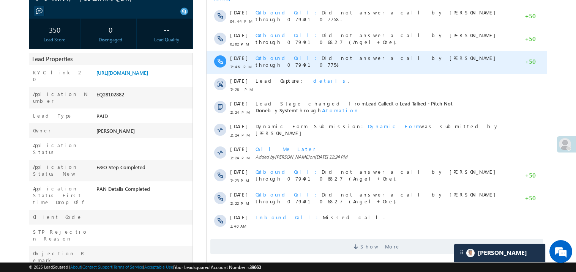
scroll to position [152, 0]
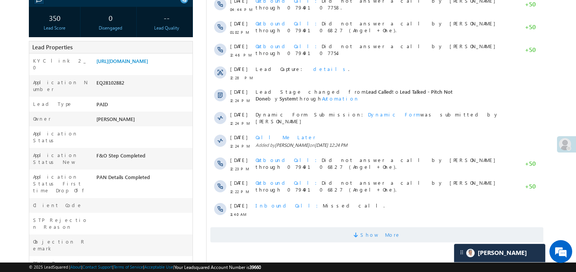
click at [336, 239] on span "Show More" at bounding box center [376, 234] width 333 height 15
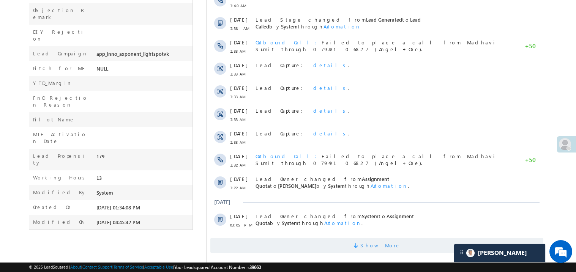
scroll to position [395, 0]
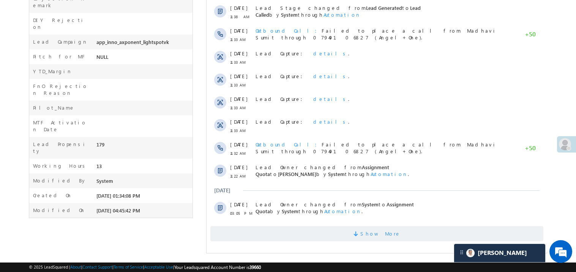
click at [338, 235] on span "Show More" at bounding box center [376, 233] width 333 height 15
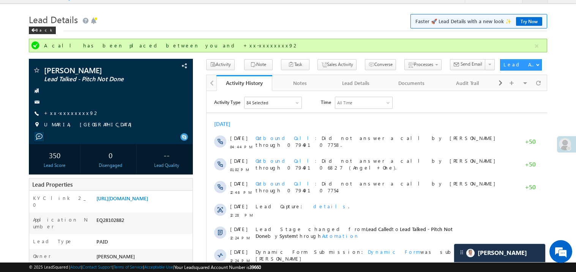
scroll to position [0, 0]
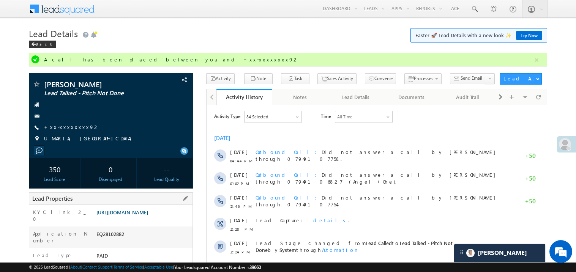
click at [148, 216] on link "https://angelbroking1-pk3em7sa.customui-test.leadsquared.com?leadId=0db2a4c8-84…" at bounding box center [122, 212] width 52 height 6
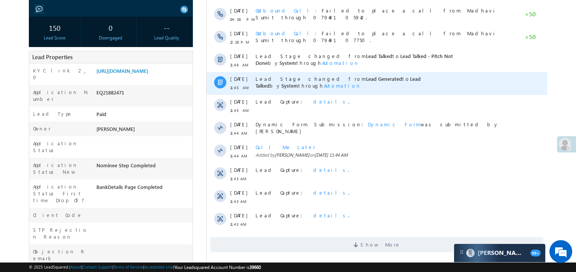
scroll to position [136, 0]
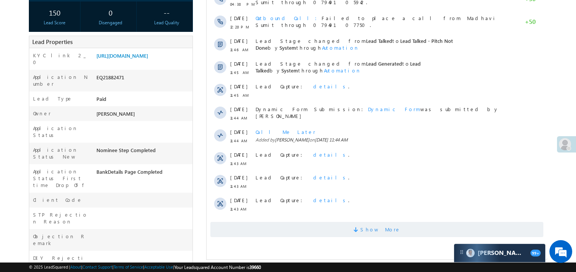
click at [345, 231] on span "Show More" at bounding box center [376, 229] width 333 height 15
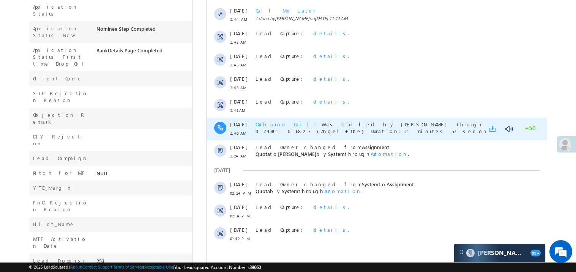
scroll to position [0, 0]
click at [492, 128] on link at bounding box center [493, 129] width 9 height 8
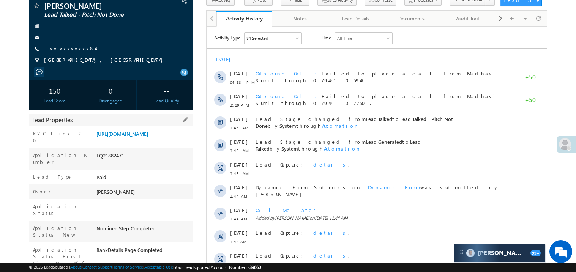
scroll to position [45, 0]
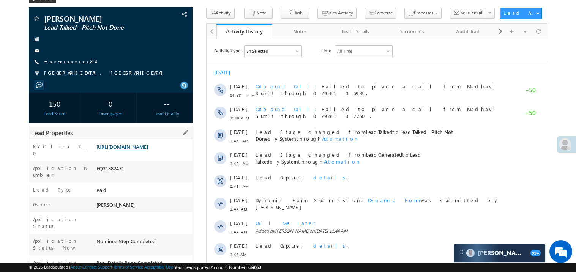
click at [137, 150] on link "https://angelbroking1-pk3em7sa.customui-test.leadsquared.com?leadId=9c42d226-14…" at bounding box center [122, 147] width 52 height 6
click at [67, 59] on link "+xx-xxxxxxxx84" at bounding box center [69, 61] width 51 height 6
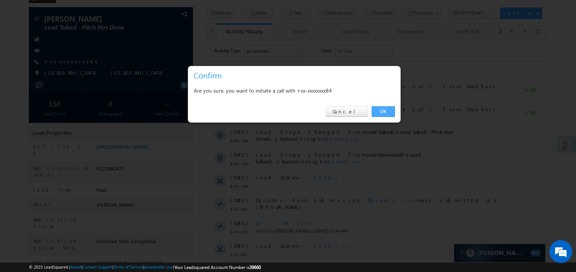
click at [384, 112] on link "OK" at bounding box center [383, 111] width 23 height 11
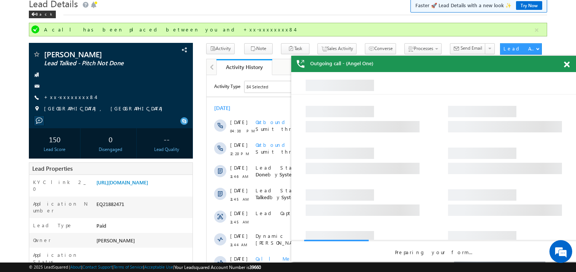
scroll to position [0, 0]
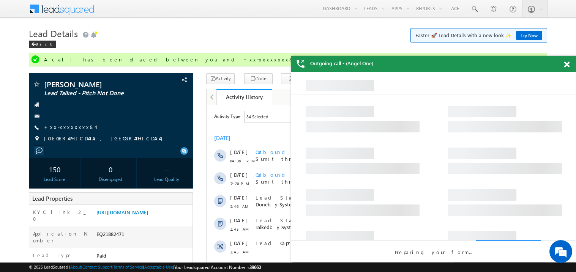
click at [567, 65] on span at bounding box center [567, 65] width 6 height 6
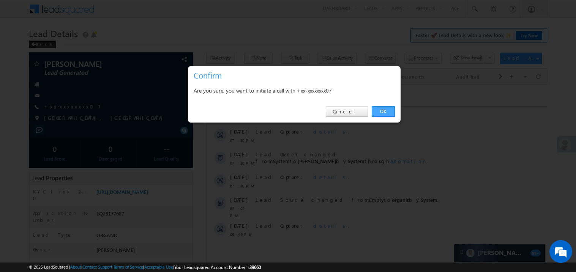
click at [382, 111] on link "OK" at bounding box center [383, 111] width 23 height 11
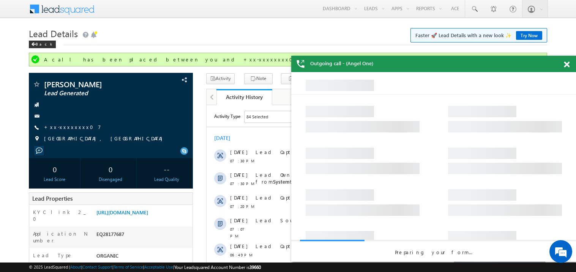
click at [567, 65] on span at bounding box center [567, 65] width 6 height 6
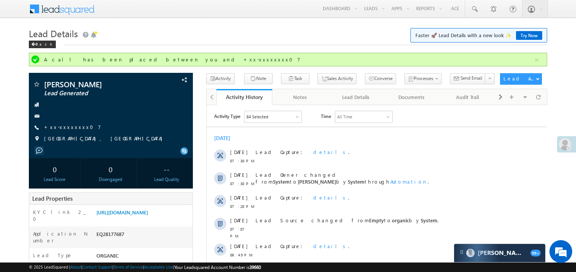
click at [362, 140] on div "[DATE]" at bounding box center [376, 137] width 341 height 7
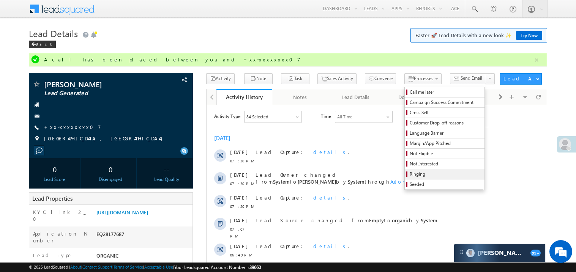
click at [417, 175] on span "Ringing" at bounding box center [446, 174] width 72 height 7
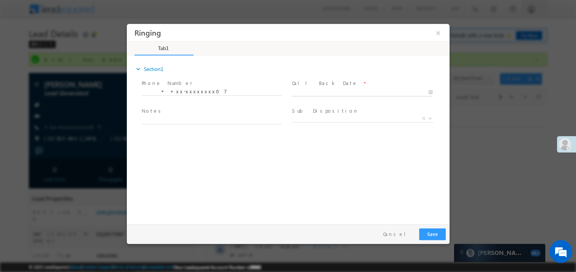
click at [313, 93] on body "Ringing ×" at bounding box center [287, 122] width 323 height 197
type input "09/01/25 7:50 PM"
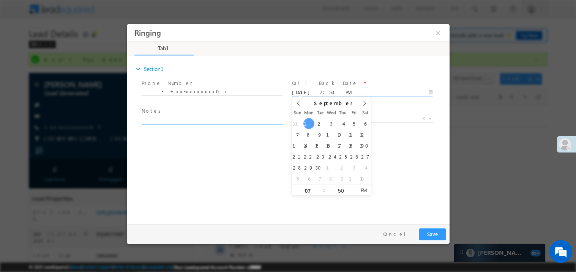
click at [194, 116] on textarea at bounding box center [211, 119] width 141 height 9
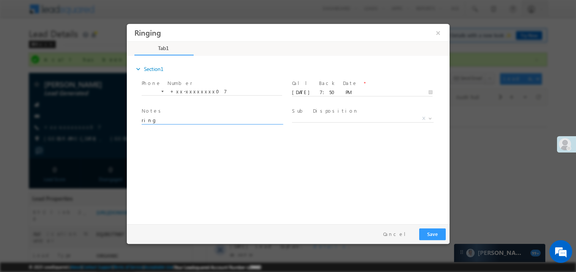
type textarea "ring"
click at [434, 235] on button "Save" at bounding box center [432, 234] width 27 height 12
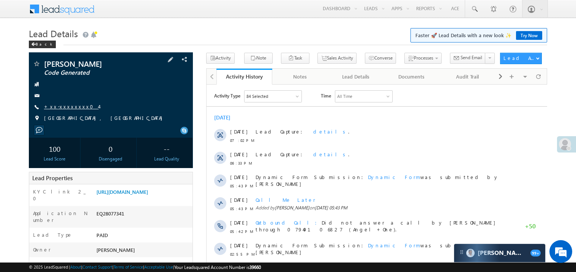
click at [64, 105] on link "+xx-xxxxxxxx04" at bounding box center [71, 106] width 55 height 6
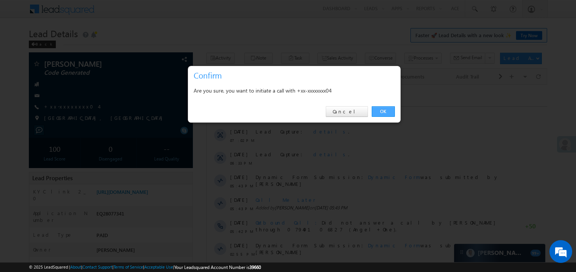
click at [381, 111] on link "OK" at bounding box center [383, 111] width 23 height 11
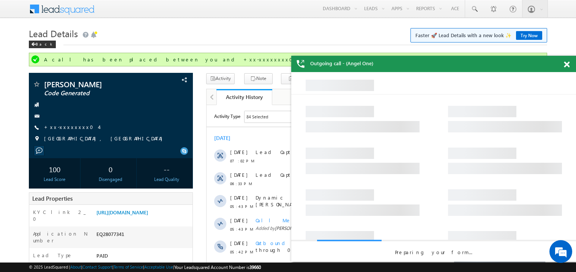
click at [569, 64] on span at bounding box center [567, 65] width 6 height 6
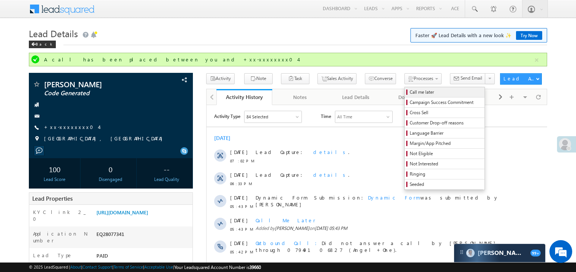
click at [410, 93] on span "Call me later" at bounding box center [446, 92] width 72 height 7
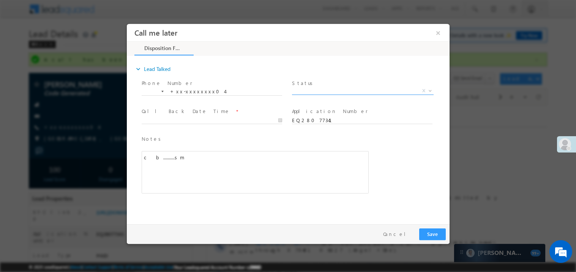
click at [307, 90] on span "X" at bounding box center [363, 91] width 142 height 8
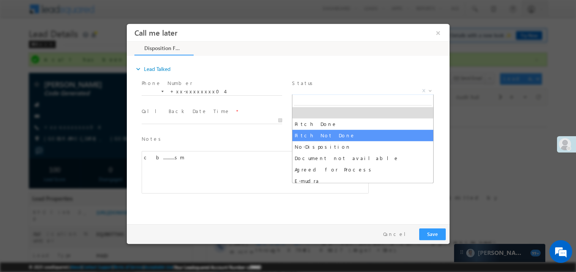
select select "Pitch Not Done"
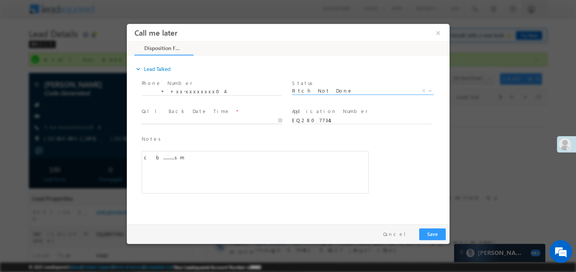
click at [172, 122] on body "Call me later ×" at bounding box center [287, 122] width 323 height 197
type input "09/01/25 7:53 PM"
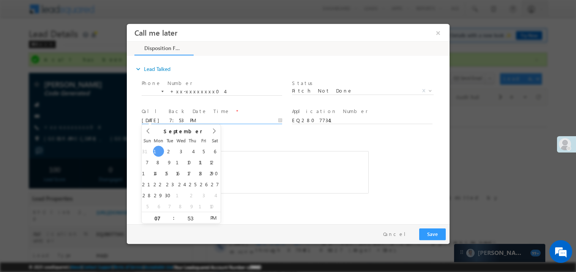
click at [271, 146] on div "Notes * c b..........sm Editor toolbars Basic Styles Bold Italic Underline Para…" at bounding box center [254, 164] width 227 height 59
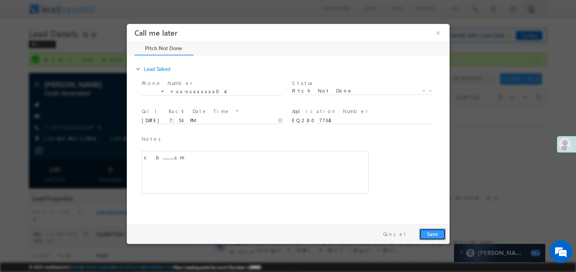
click at [431, 232] on button "Save" at bounding box center [432, 234] width 27 height 12
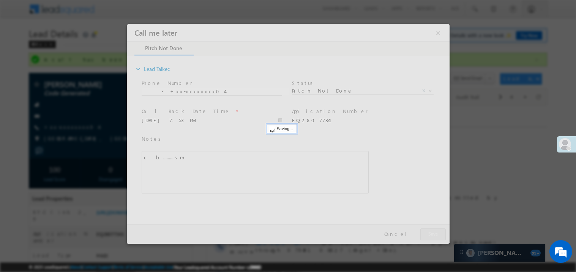
click at [431, 232] on div at bounding box center [287, 134] width 323 height 220
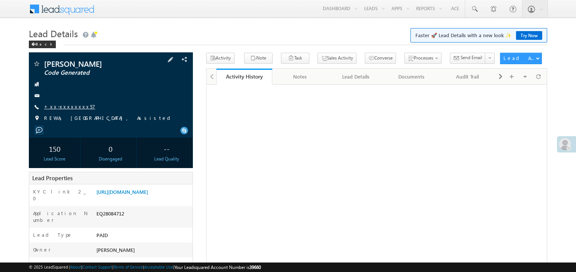
click at [66, 105] on link "+xx-xxxxxxxx57" at bounding box center [69, 106] width 51 height 6
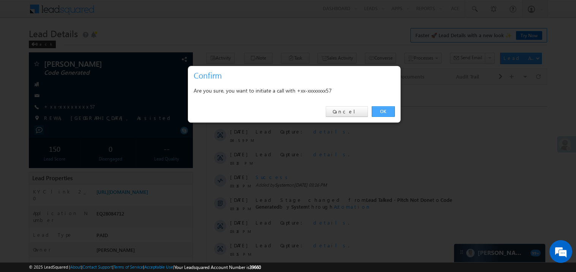
click at [386, 109] on link "OK" at bounding box center [383, 111] width 23 height 11
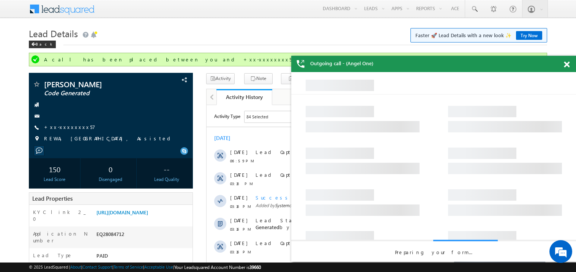
click at [567, 65] on span at bounding box center [567, 65] width 6 height 6
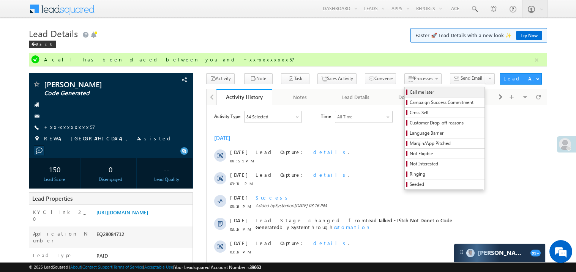
click at [410, 91] on span "Call me later" at bounding box center [446, 92] width 72 height 7
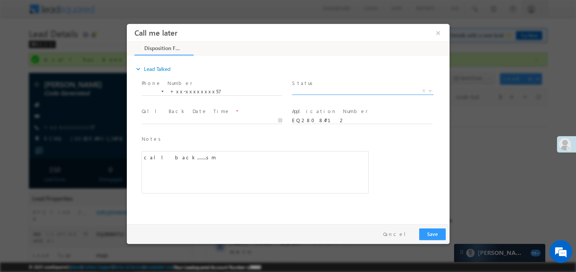
click at [310, 90] on span "X" at bounding box center [363, 91] width 142 height 8
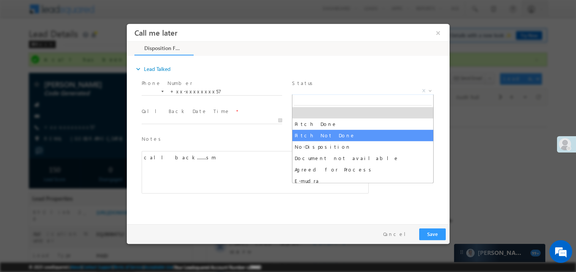
select select "Pitch Not Done"
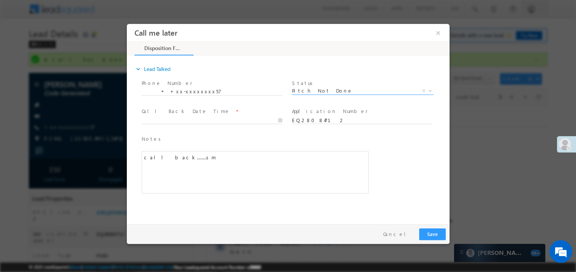
click at [185, 112] on span "Call Back Date Time *" at bounding box center [211, 111] width 140 height 8
click at [180, 120] on body "Call me later ×" at bounding box center [287, 122] width 323 height 197
type input "09/01/25 7:53 PM"
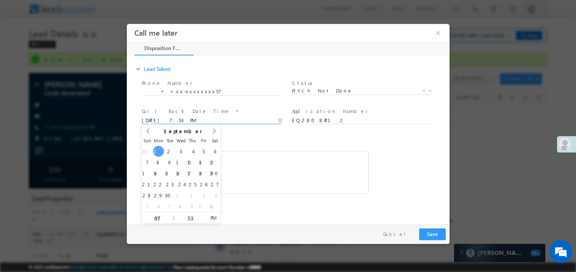
click at [281, 133] on div "Notes * call back........sm Editor toolbars Basic Styles Bold Italic Underline …" at bounding box center [255, 167] width 230 height 69
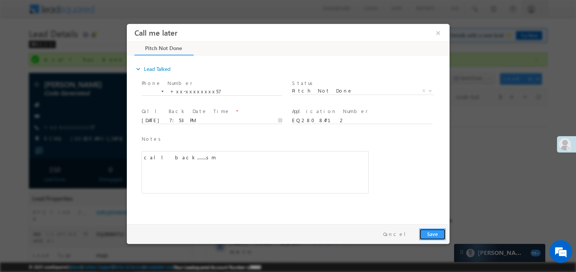
click at [437, 238] on button "Save" at bounding box center [432, 234] width 27 height 12
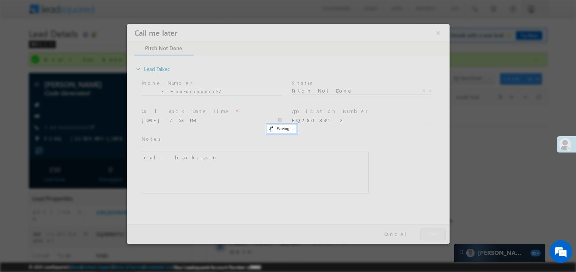
click at [437, 238] on div at bounding box center [287, 134] width 323 height 220
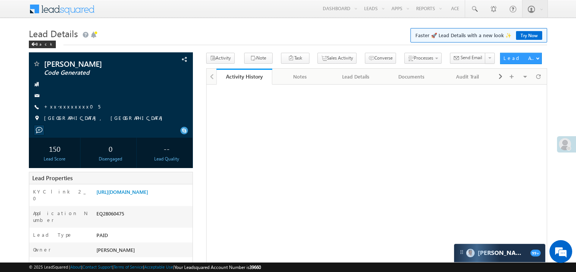
click at [68, 104] on link "+xx-xxxxxxxx05" at bounding box center [72, 106] width 56 height 6
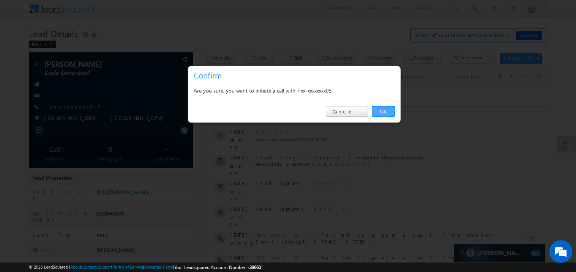
click at [383, 112] on link "OK" at bounding box center [383, 111] width 23 height 11
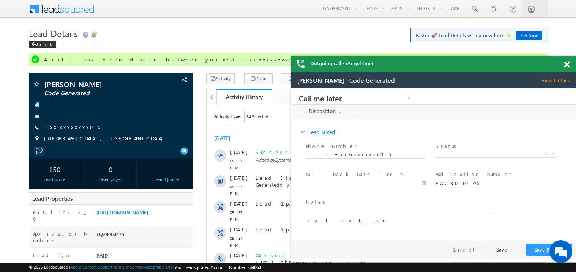
click at [567, 65] on span at bounding box center [567, 65] width 6 height 6
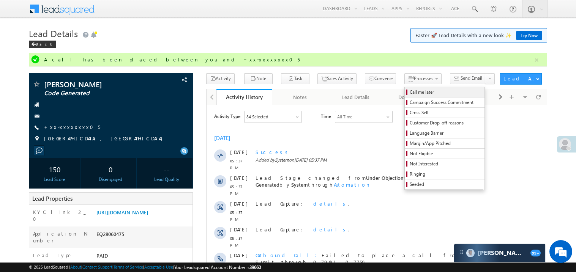
click at [410, 94] on span "Call me later" at bounding box center [446, 92] width 72 height 7
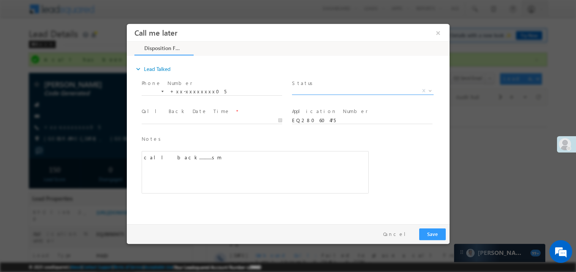
click at [307, 88] on span "X" at bounding box center [363, 91] width 142 height 8
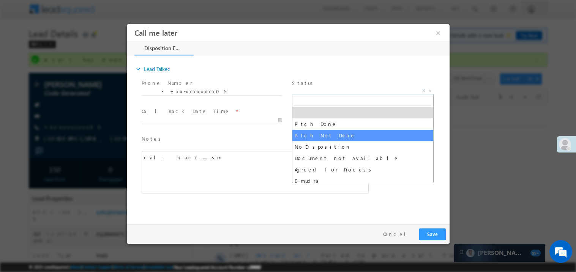
select select "Pitch Not Done"
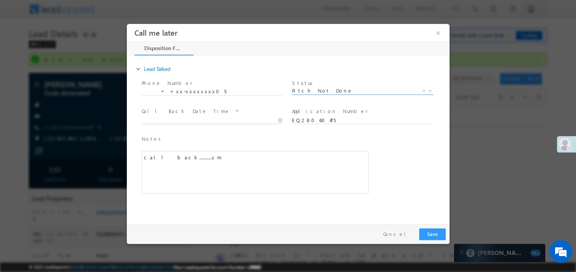
click at [159, 121] on body "Call me later ×" at bounding box center [287, 122] width 323 height 197
type input "09/01/25 7:54 PM"
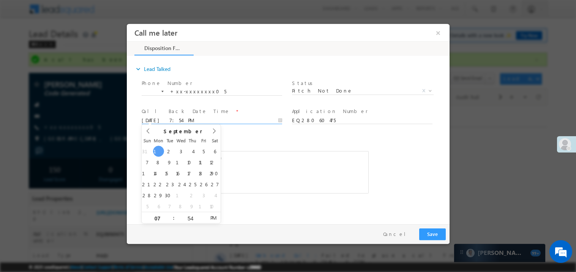
click at [302, 151] on div "call back...........sm" at bounding box center [254, 172] width 227 height 43
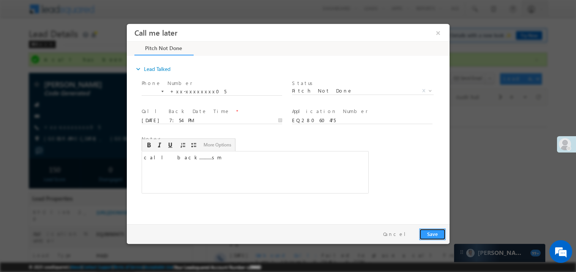
click at [431, 234] on button "Save" at bounding box center [432, 234] width 27 height 12
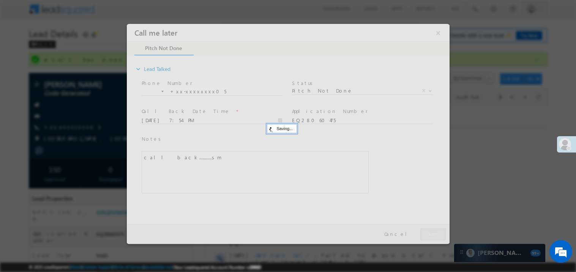
click at [431, 234] on div at bounding box center [287, 134] width 323 height 220
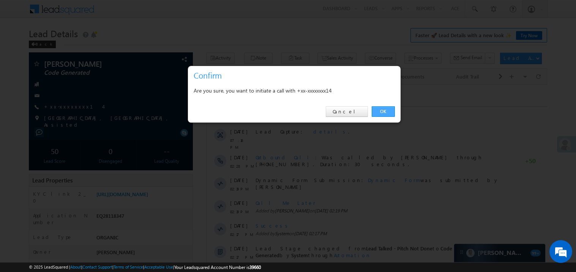
click at [384, 111] on link "OK" at bounding box center [383, 111] width 23 height 11
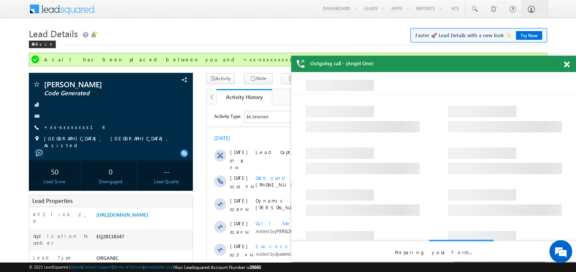
click at [567, 66] on span at bounding box center [567, 65] width 6 height 6
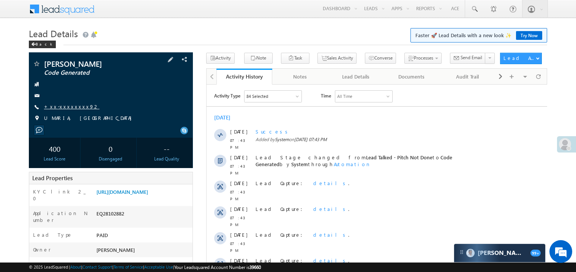
click at [68, 109] on link "+xx-xxxxxxxx92" at bounding box center [71, 106] width 55 height 6
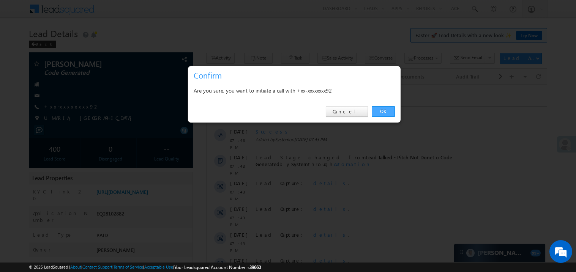
click at [385, 113] on link "OK" at bounding box center [383, 111] width 23 height 11
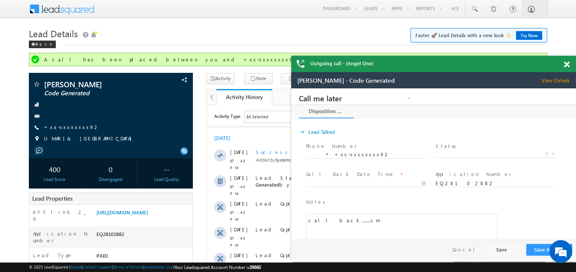
click at [565, 67] on span at bounding box center [567, 65] width 6 height 6
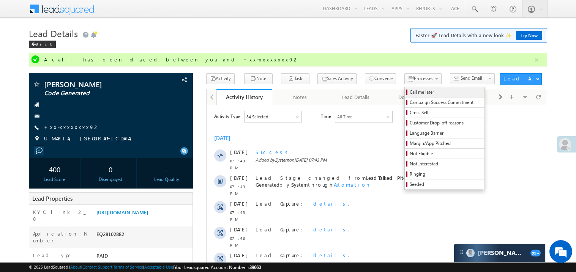
click at [410, 95] on span "Call me later" at bounding box center [446, 92] width 72 height 7
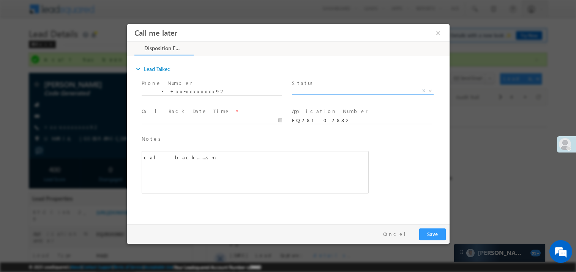
click at [308, 92] on span "X" at bounding box center [363, 91] width 142 height 8
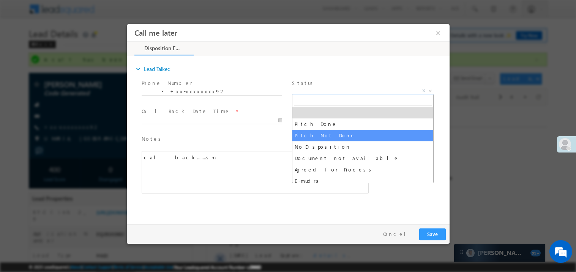
select select "Pitch Not Done"
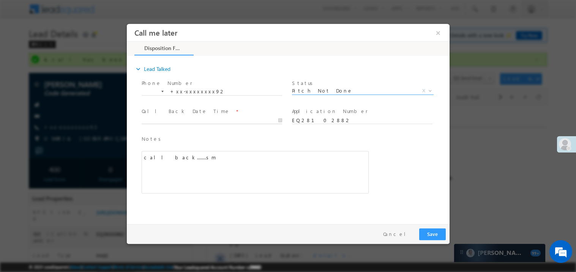
click at [169, 119] on body "Call me later ×" at bounding box center [287, 122] width 323 height 197
type input "09/01/25 7:55 PM"
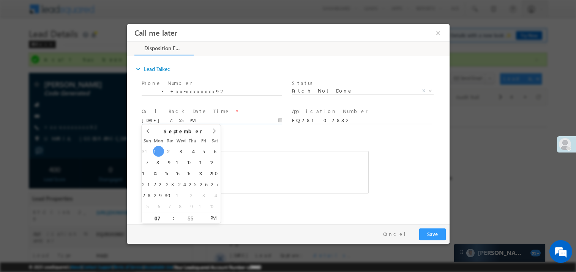
click at [290, 155] on div "call back........sm" at bounding box center [254, 172] width 227 height 43
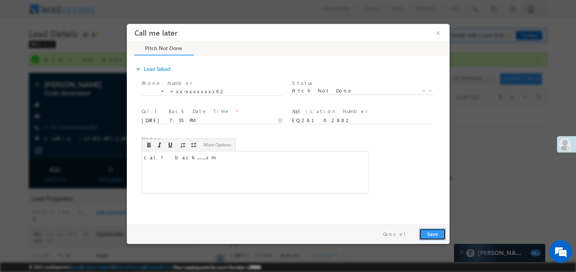
click at [441, 234] on button "Save" at bounding box center [432, 234] width 27 height 12
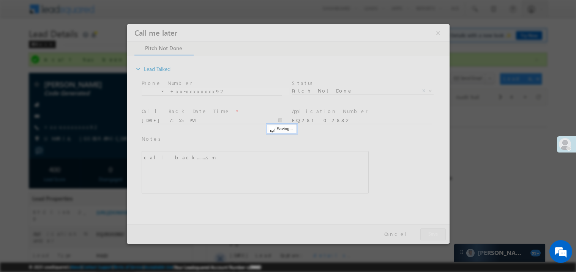
click at [441, 234] on div at bounding box center [287, 134] width 323 height 220
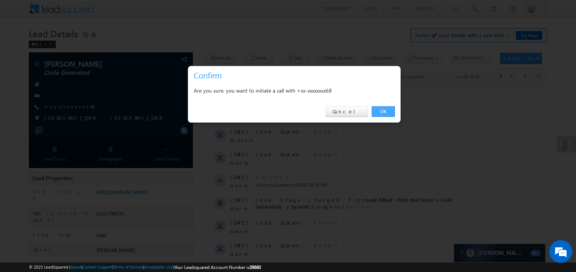
click at [383, 111] on link "OK" at bounding box center [383, 111] width 23 height 11
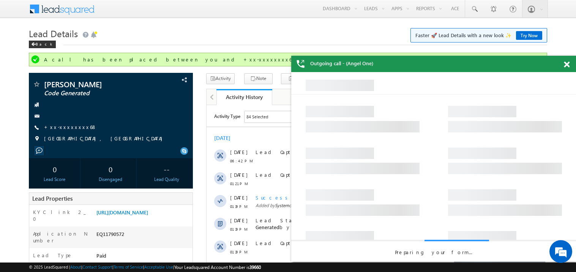
click at [567, 65] on span at bounding box center [567, 65] width 6 height 6
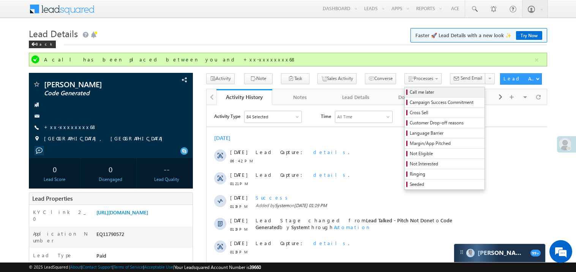
click at [410, 91] on span "Call me later" at bounding box center [446, 92] width 72 height 7
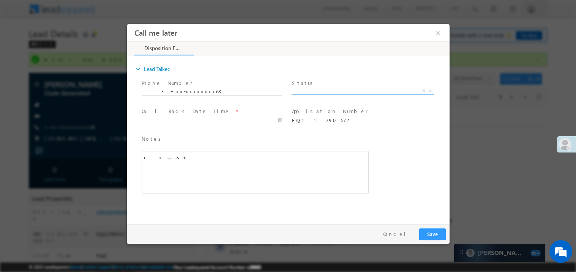
click at [317, 89] on span "X" at bounding box center [363, 91] width 142 height 8
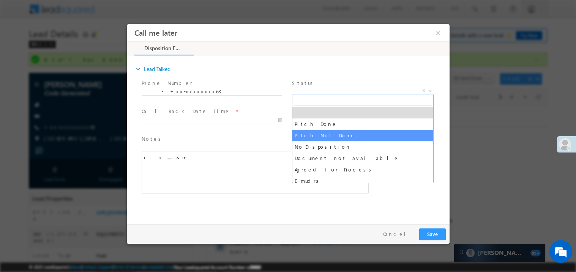
select select "Pitch Not Done"
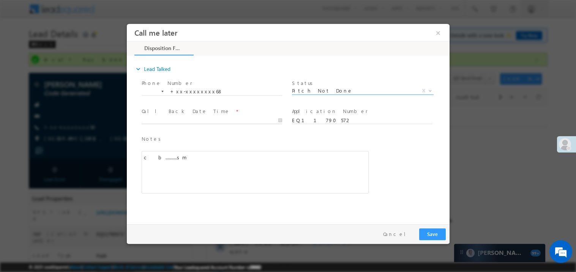
click at [164, 119] on body "Call me later ×" at bounding box center [287, 122] width 323 height 197
type input "09/01/25 7:56 PM"
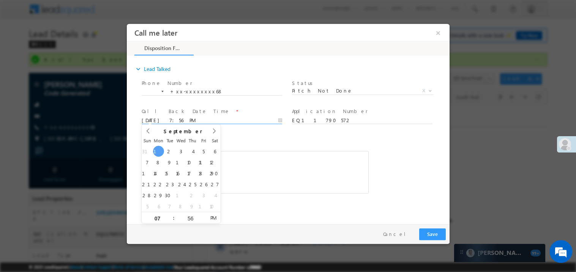
click at [271, 151] on div "c b..........sm" at bounding box center [254, 172] width 227 height 43
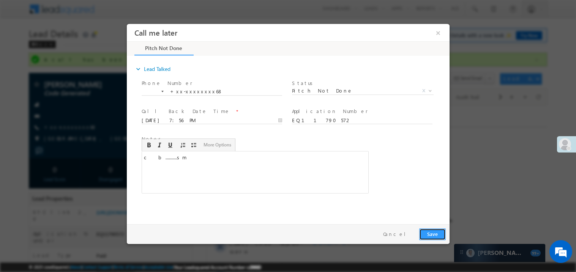
click at [440, 234] on button "Save" at bounding box center [432, 234] width 27 height 12
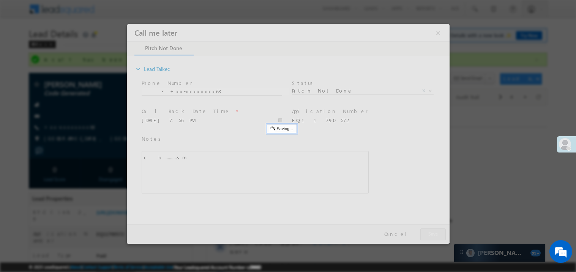
click at [440, 234] on div at bounding box center [287, 134] width 323 height 220
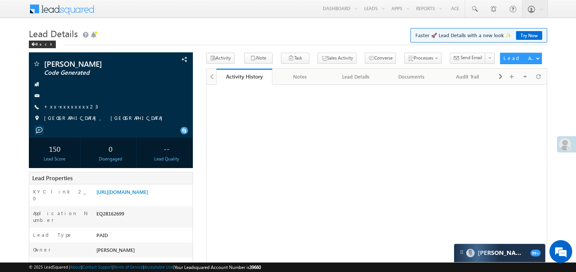
click at [65, 109] on link "+xx-xxxxxxxx23" at bounding box center [71, 106] width 54 height 6
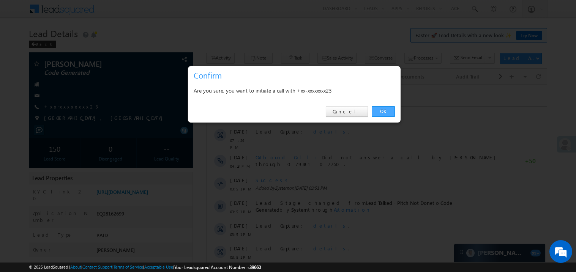
click at [386, 109] on link "OK" at bounding box center [383, 111] width 23 height 11
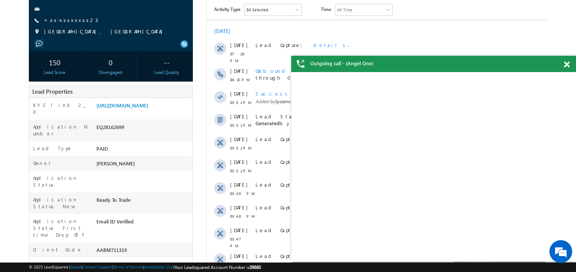
scroll to position [121, 0]
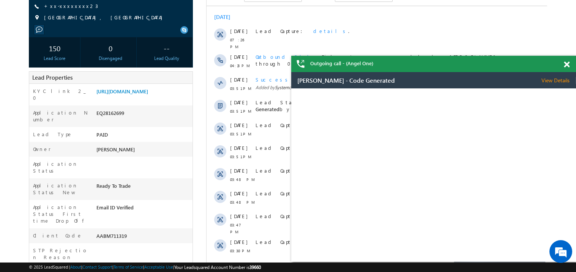
click at [568, 65] on span at bounding box center [567, 65] width 6 height 6
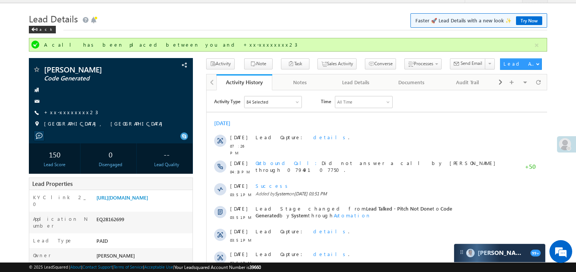
scroll to position [0, 0]
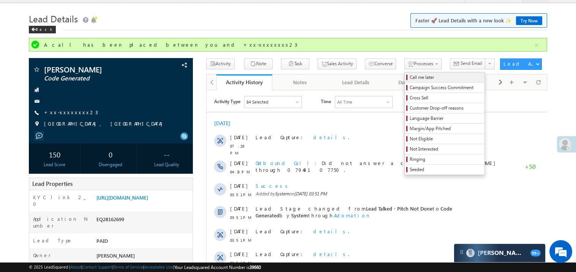
click at [410, 77] on span "Call me later" at bounding box center [446, 77] width 72 height 7
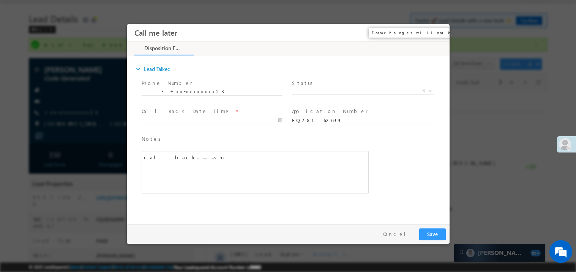
click at [439, 34] on button "×" at bounding box center [437, 32] width 13 height 14
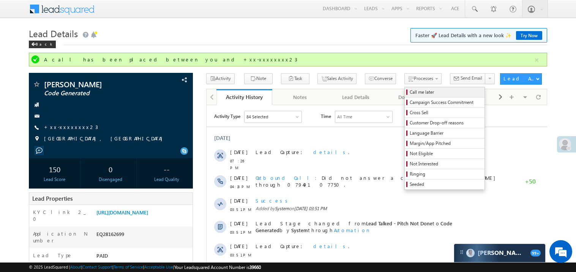
click at [410, 91] on span "Call me later" at bounding box center [446, 92] width 72 height 7
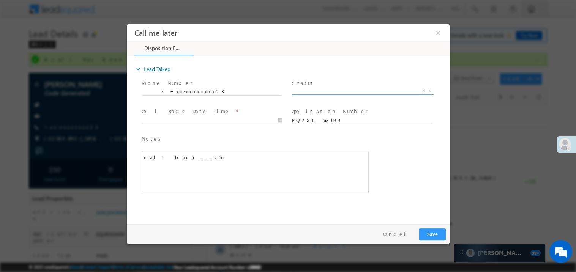
click at [316, 92] on span "X" at bounding box center [363, 91] width 142 height 8
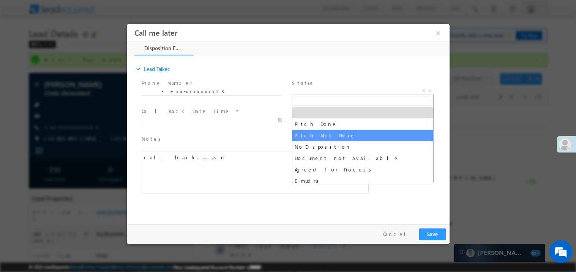
select select "Pitch Not Done"
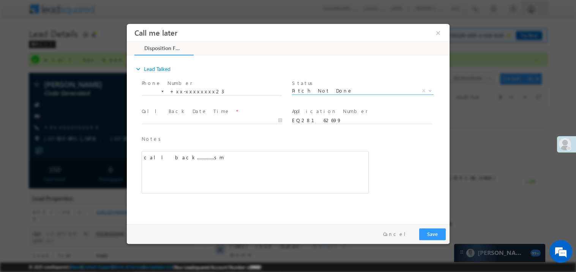
click at [162, 114] on span "Call Back Date Time *" at bounding box center [211, 111] width 140 height 8
click at [160, 124] on span at bounding box center [211, 127] width 140 height 8
click at [169, 122] on body "Call me later ×" at bounding box center [287, 122] width 323 height 197
type input "09/01/25 7:57 PM"
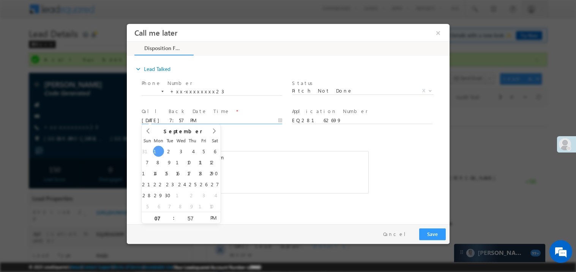
click at [239, 160] on div "call back...............sm" at bounding box center [254, 172] width 227 height 43
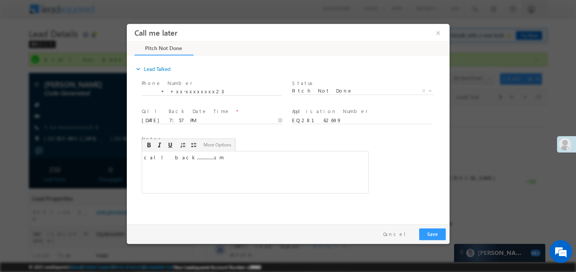
click at [430, 227] on div "Pay & Save Save Cancel" at bounding box center [289, 234] width 327 height 20
click at [431, 233] on button "Save" at bounding box center [432, 234] width 27 height 12
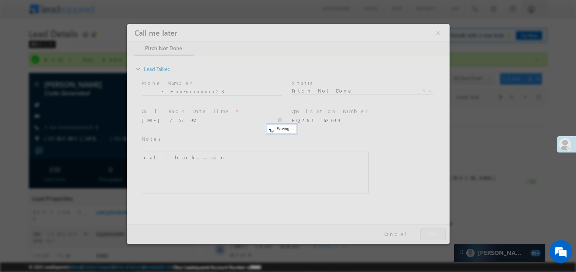
click at [431, 233] on div at bounding box center [287, 134] width 323 height 220
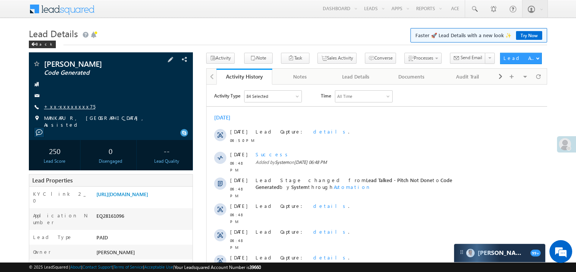
click at [69, 106] on link "+xx-xxxxxxxx75" at bounding box center [69, 106] width 51 height 6
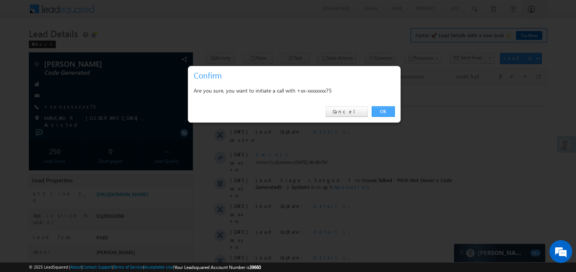
click at [385, 110] on link "OK" at bounding box center [383, 111] width 23 height 11
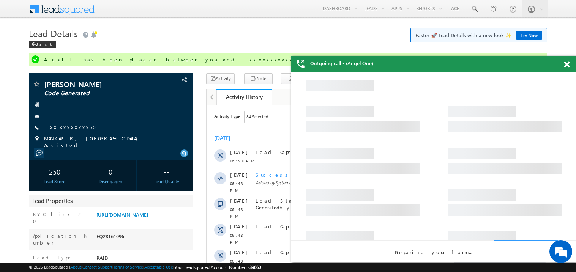
click at [567, 64] on span at bounding box center [567, 65] width 6 height 6
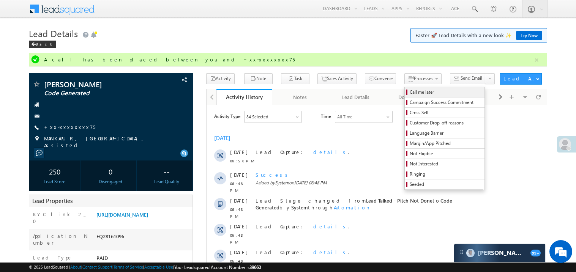
click at [410, 89] on span "Call me later" at bounding box center [446, 92] width 72 height 7
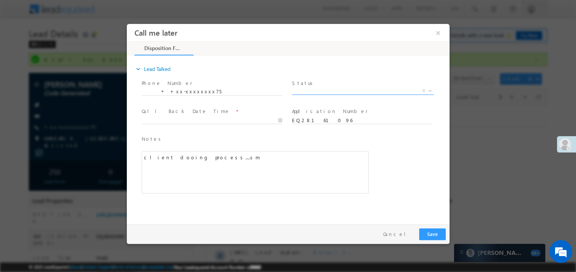
click at [328, 90] on span "X" at bounding box center [363, 91] width 142 height 8
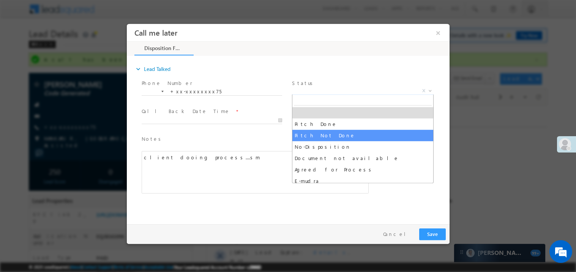
select select "Pitch Not Done"
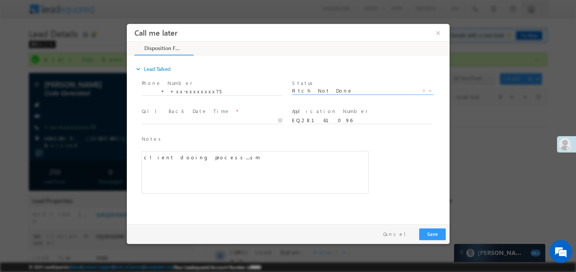
click at [171, 114] on span "Call Back Date Time *" at bounding box center [211, 111] width 140 height 8
click at [166, 120] on body "Call me later ×" at bounding box center [287, 122] width 323 height 197
type input "09/01/25 7:58 PM"
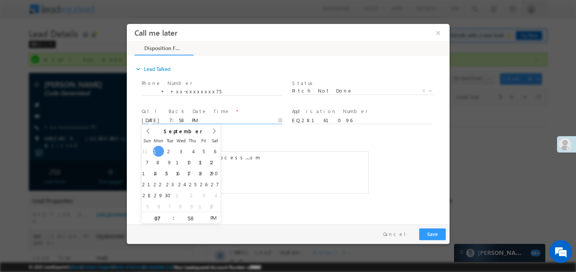
click at [249, 137] on span "Notes *" at bounding box center [249, 139] width 216 height 8
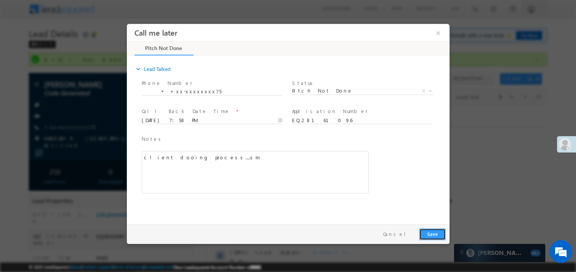
click at [431, 233] on button "Save" at bounding box center [432, 234] width 27 height 12
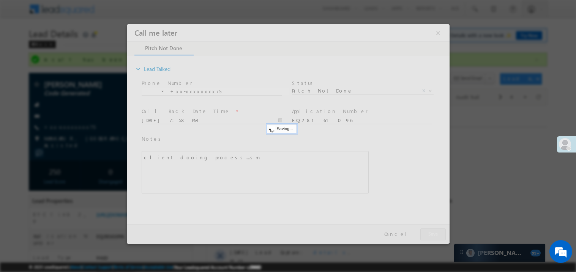
click at [431, 233] on div at bounding box center [287, 134] width 323 height 220
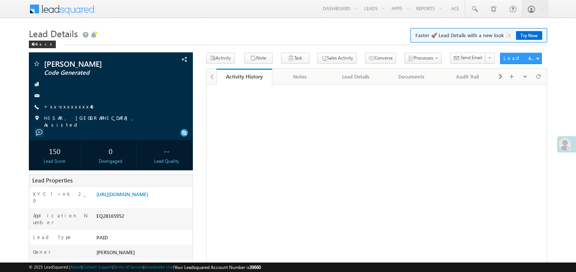
click at [68, 106] on link "+xx-xxxxxxxx46" at bounding box center [68, 106] width 49 height 6
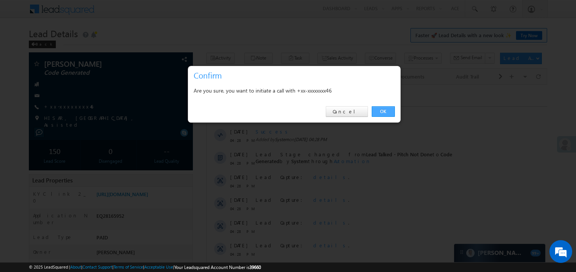
click at [382, 110] on link "OK" at bounding box center [383, 111] width 23 height 11
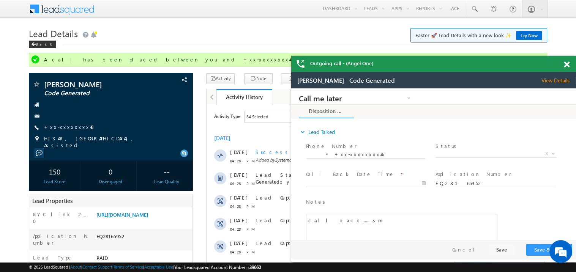
click at [569, 64] on span at bounding box center [567, 65] width 6 height 6
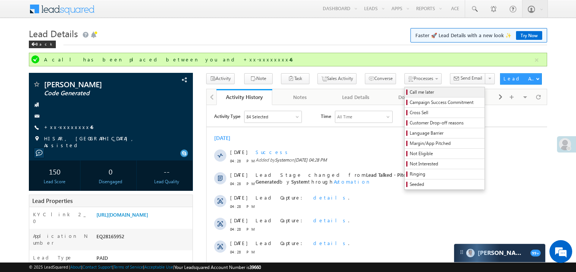
click at [410, 93] on span "Call me later" at bounding box center [446, 92] width 72 height 7
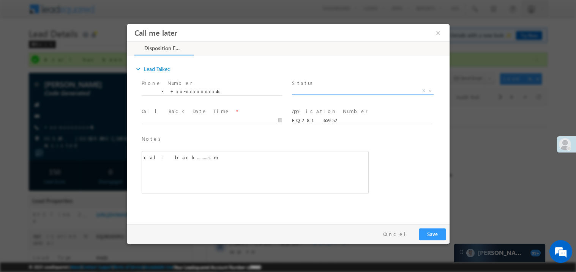
click at [320, 89] on span "X" at bounding box center [363, 91] width 142 height 8
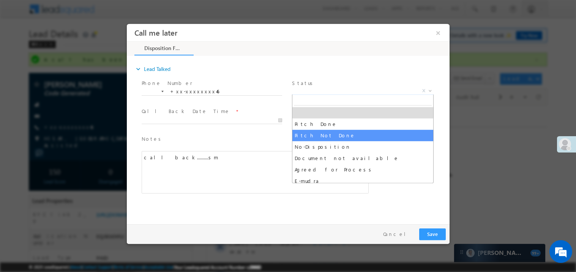
select select "Pitch Not Done"
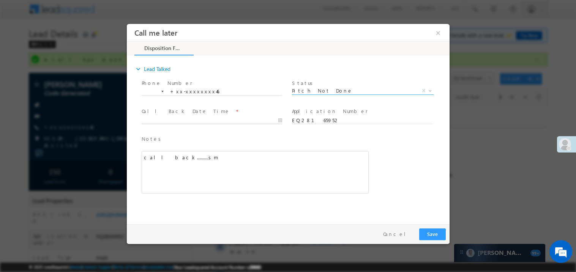
click at [165, 119] on body "Call me later ×" at bounding box center [287, 122] width 323 height 197
type input "09/01/25 7:59 PM"
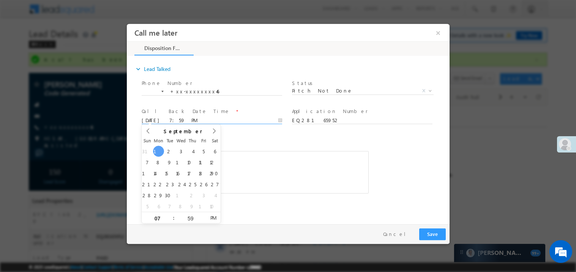
click at [295, 156] on div "call back..........sm" at bounding box center [254, 172] width 227 height 43
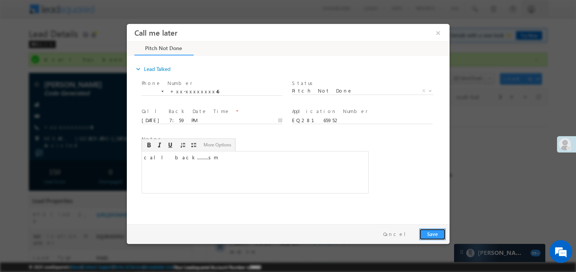
click at [437, 235] on button "Save" at bounding box center [432, 234] width 27 height 12
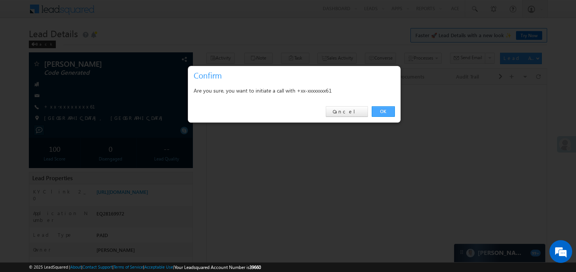
click at [390, 111] on link "OK" at bounding box center [383, 111] width 23 height 11
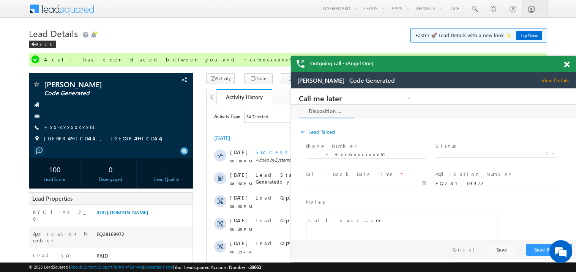
click at [571, 65] on div at bounding box center [571, 63] width 10 height 15
click at [567, 65] on span at bounding box center [567, 65] width 6 height 6
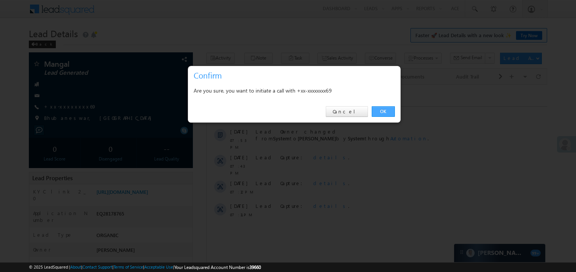
click at [383, 110] on link "OK" at bounding box center [383, 111] width 23 height 11
